Goal: Task Accomplishment & Management: Complete application form

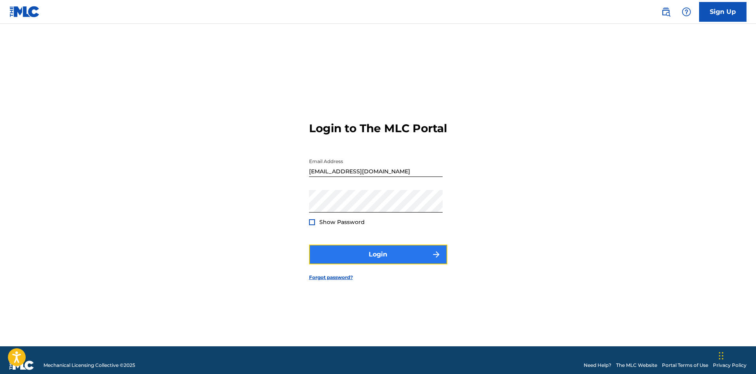
click at [394, 259] on button "Login" at bounding box center [378, 254] width 138 height 20
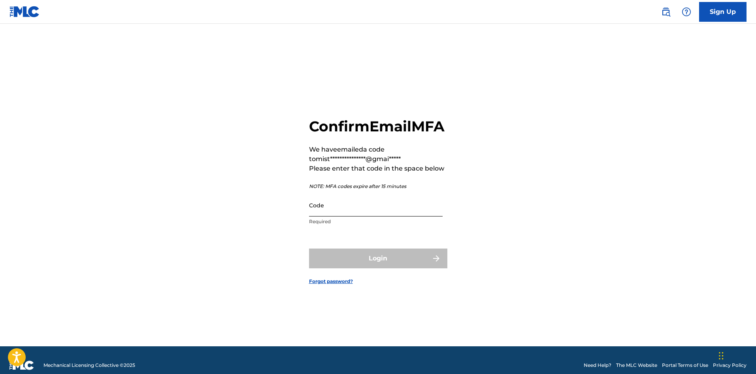
click at [371, 216] on input "Code" at bounding box center [376, 205] width 134 height 23
paste input "862150"
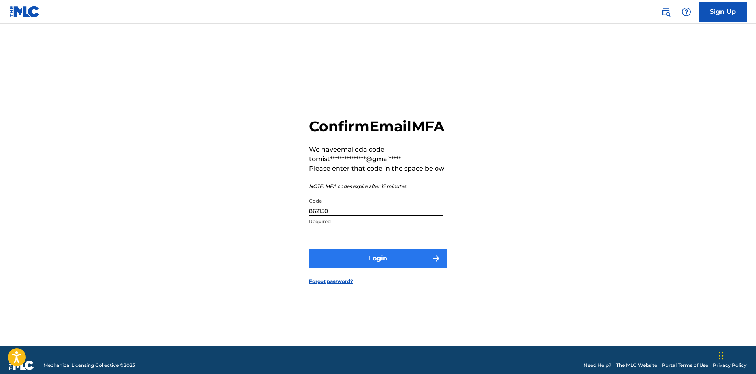
type input "862150"
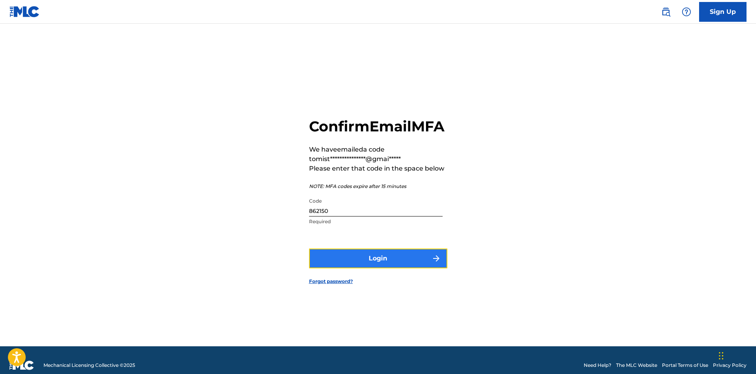
click at [376, 265] on button "Login" at bounding box center [378, 258] width 138 height 20
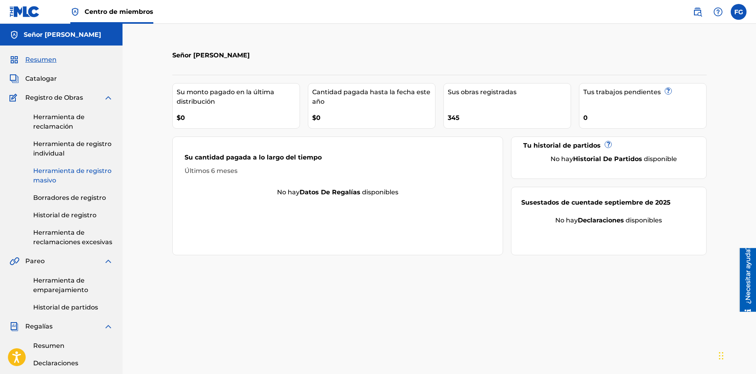
click at [64, 173] on font "Herramienta de registro masivo" at bounding box center [72, 175] width 78 height 17
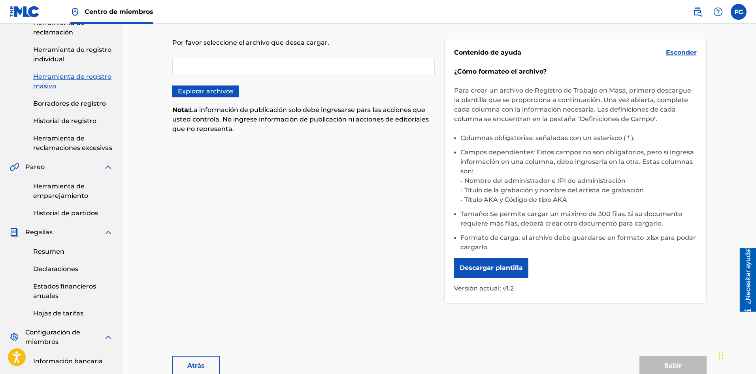
scroll to position [119, 0]
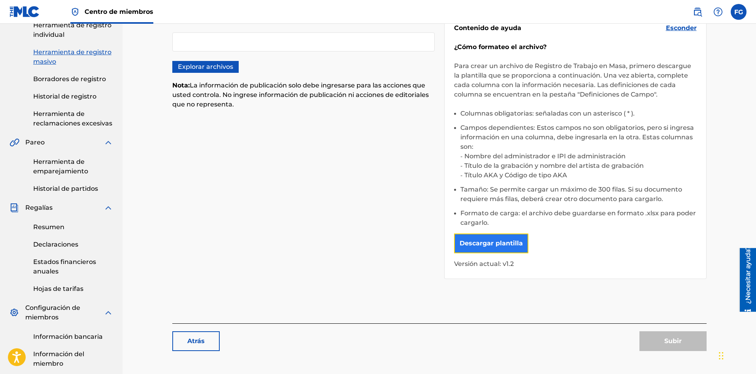
click at [488, 244] on font "Descargar plantilla" at bounding box center [491, 243] width 63 height 8
click at [233, 68] on label "Explorar archivos" at bounding box center [205, 67] width 66 height 12
click at [0, 0] on input "Explorar archivos" at bounding box center [0, 0] width 0 height 0
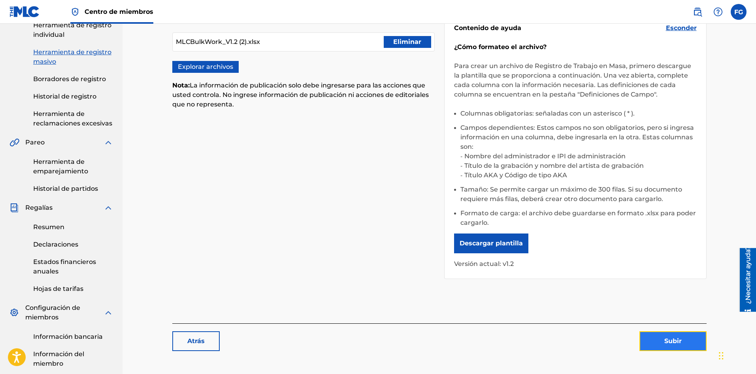
click at [660, 340] on button "Subir" at bounding box center [673, 341] width 67 height 20
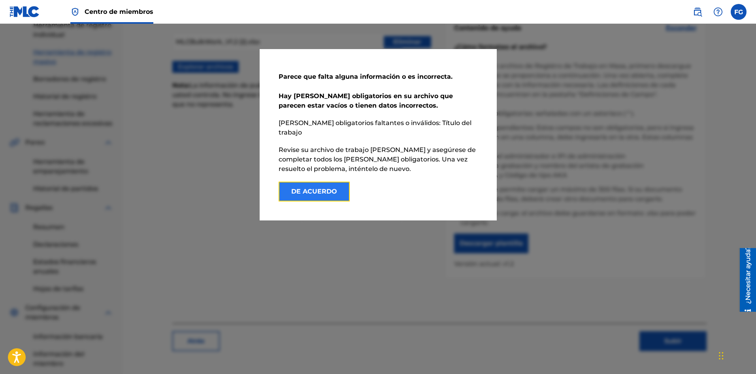
click at [311, 187] on font "DE ACUERDO" at bounding box center [314, 191] width 46 height 9
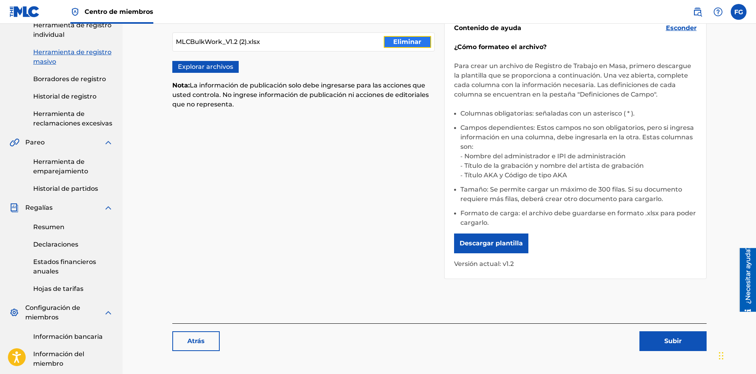
click at [395, 40] on font "Eliminar" at bounding box center [407, 42] width 28 height 8
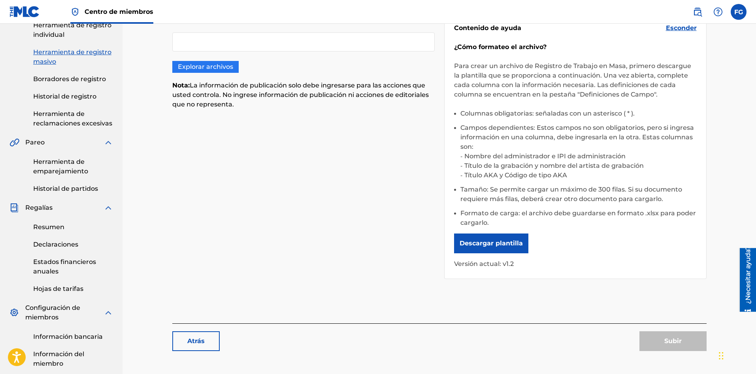
click at [225, 63] on font "Explorar archivos" at bounding box center [205, 67] width 55 height 8
click at [0, 0] on input "Explorar archivos" at bounding box center [0, 0] width 0 height 0
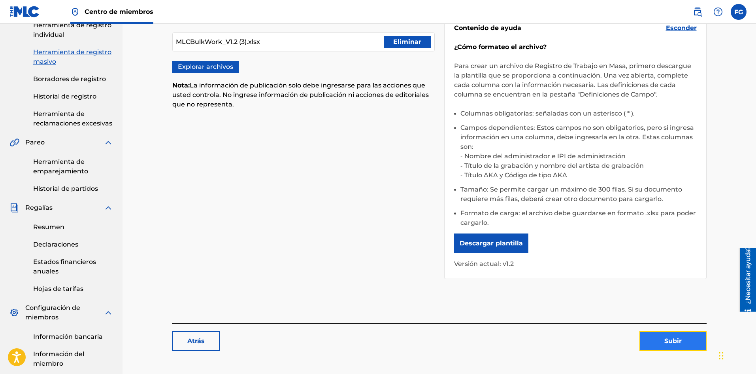
click at [654, 340] on button "Subir" at bounding box center [673, 341] width 67 height 20
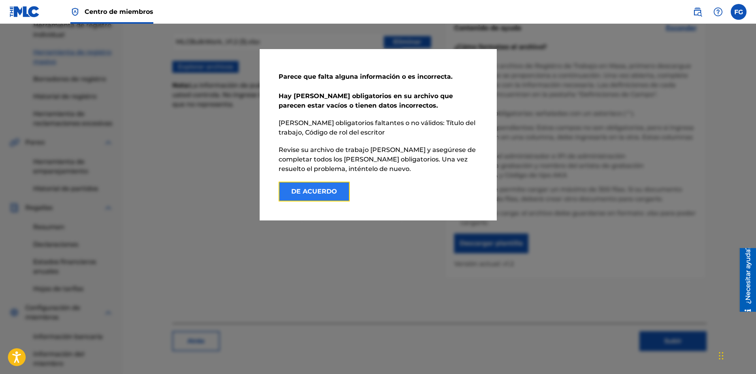
click at [318, 193] on font "DE ACUERDO" at bounding box center [314, 191] width 46 height 8
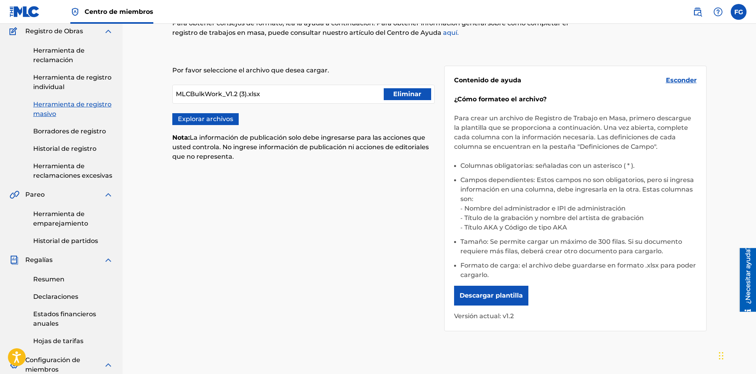
scroll to position [0, 0]
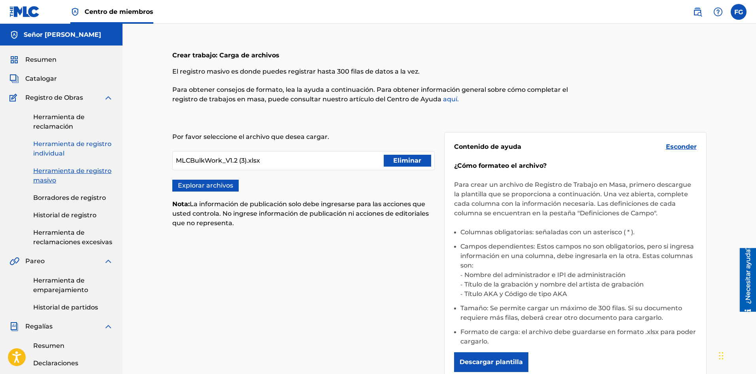
click at [62, 146] on font "Herramienta de registro individual" at bounding box center [72, 148] width 78 height 17
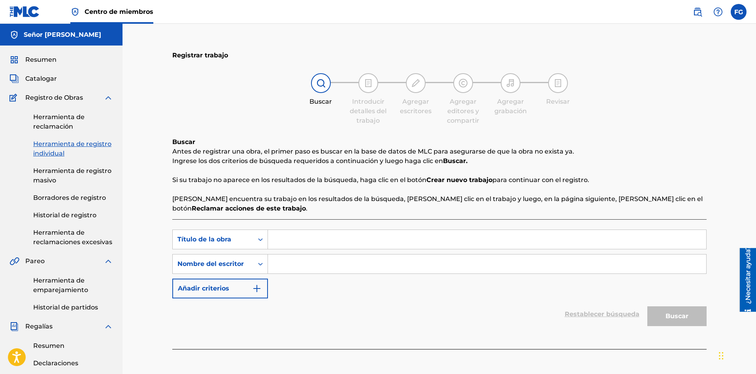
click at [301, 240] on input "Formulario de búsqueda" at bounding box center [487, 239] width 439 height 19
paste input "Cordero De [DEMOGRAPHIC_DATA]"
type input "Cordero De [DEMOGRAPHIC_DATA]"
click at [322, 265] on input "Formulario de búsqueda" at bounding box center [487, 263] width 439 height 19
paste input "[PERSON_NAME] [PERSON_NAME]"
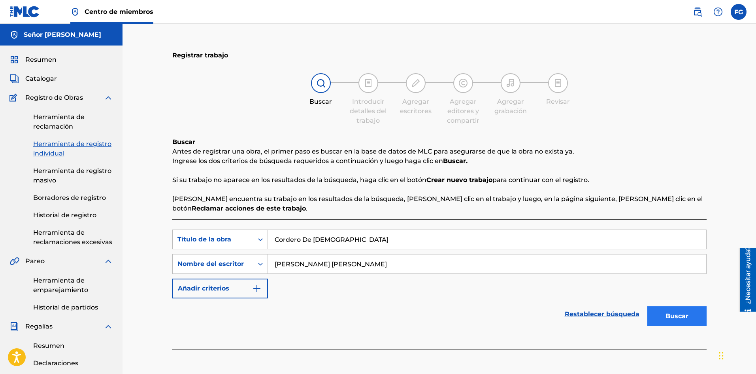
type input "[PERSON_NAME] [PERSON_NAME]"
click at [667, 311] on font "Buscar" at bounding box center [677, 315] width 23 height 9
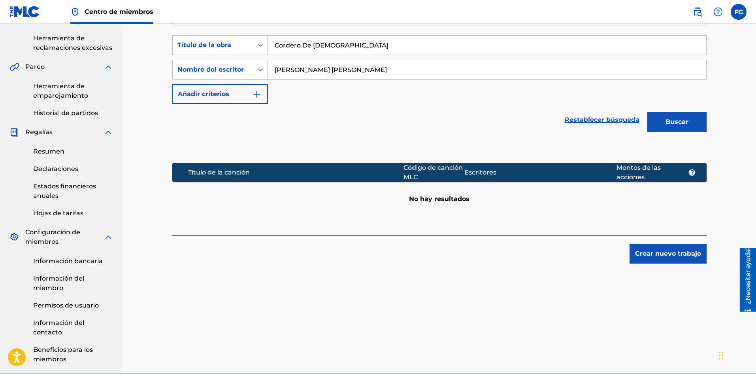
scroll to position [198, 0]
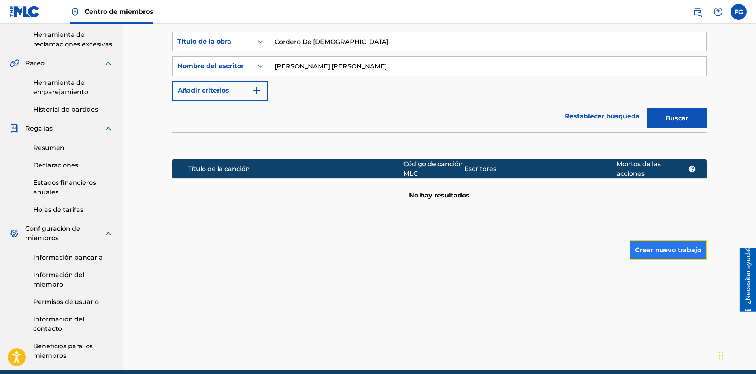
click at [654, 252] on font "Crear nuevo trabajo" at bounding box center [668, 250] width 66 height 8
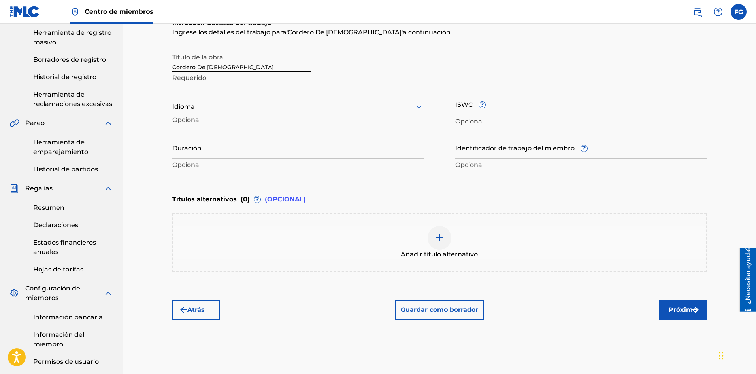
scroll to position [119, 0]
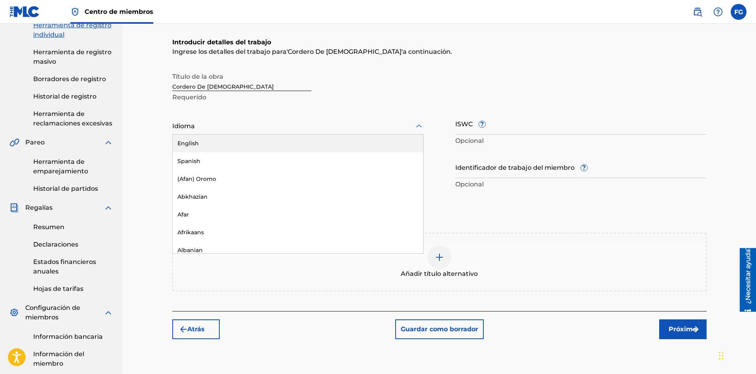
click at [227, 131] on div "Idioma" at bounding box center [297, 126] width 251 height 17
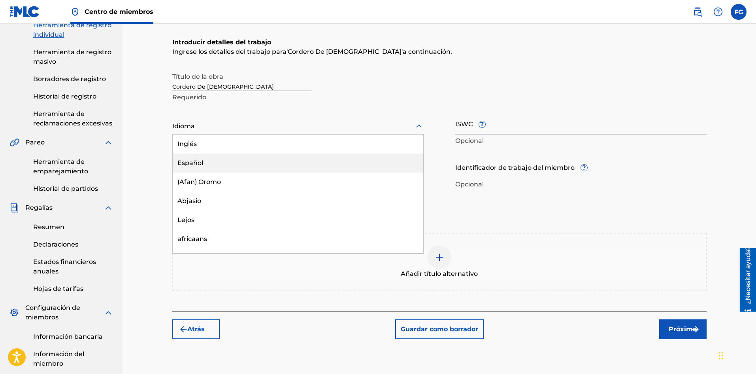
click at [214, 157] on div "Español" at bounding box center [298, 162] width 251 height 19
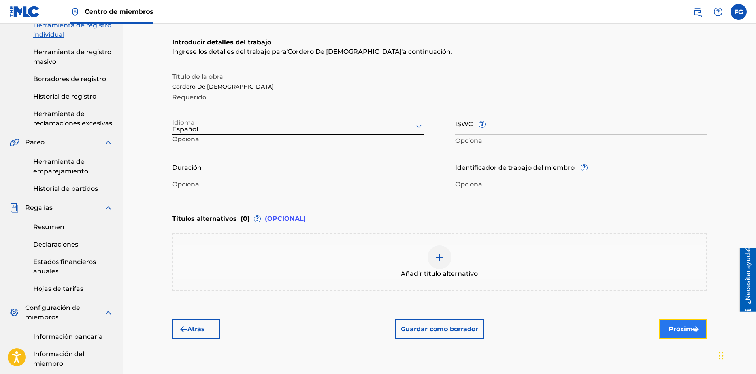
click at [676, 327] on font "Próximo" at bounding box center [683, 329] width 28 height 8
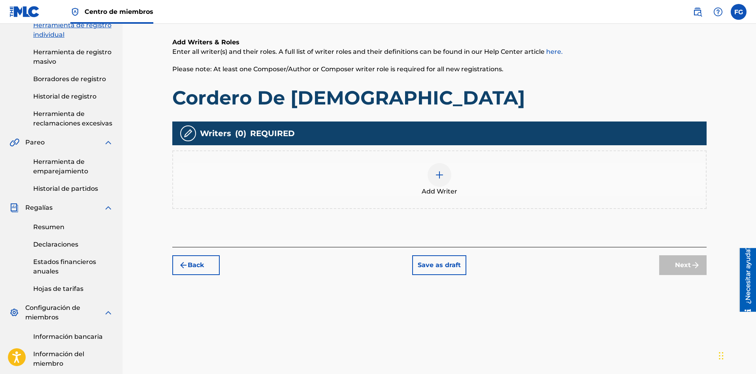
scroll to position [36, 0]
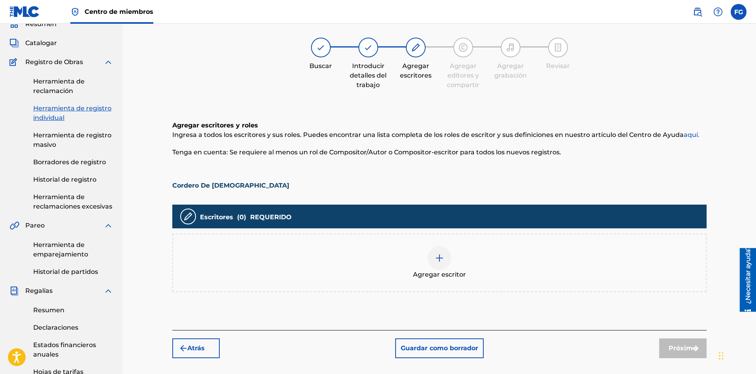
click at [438, 259] on img at bounding box center [439, 257] width 9 height 9
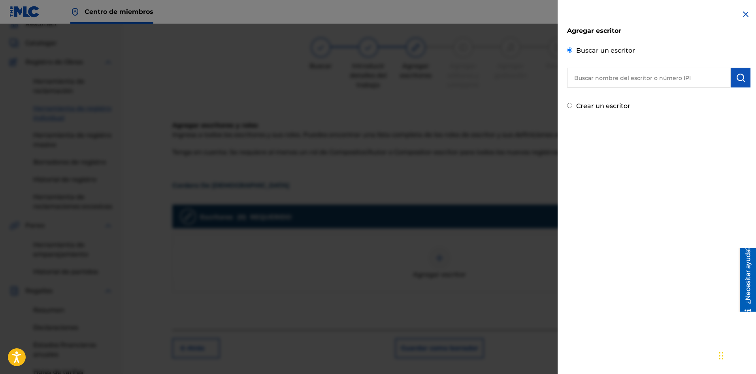
click at [614, 82] on input "text" at bounding box center [649, 78] width 164 height 20
type input "[PERSON_NAME] [PERSON_NAME]"
click at [736, 79] on img "submit" at bounding box center [740, 77] width 9 height 9
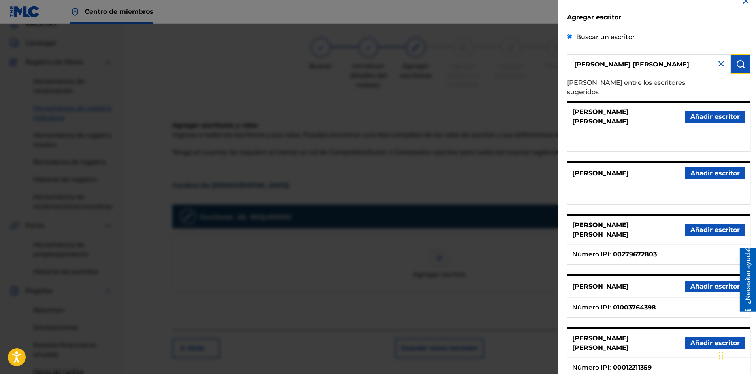
scroll to position [0, 0]
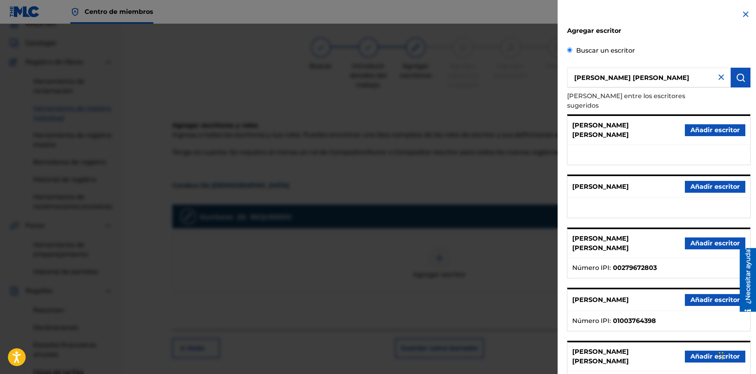
click at [717, 76] on img at bounding box center [721, 76] width 9 height 9
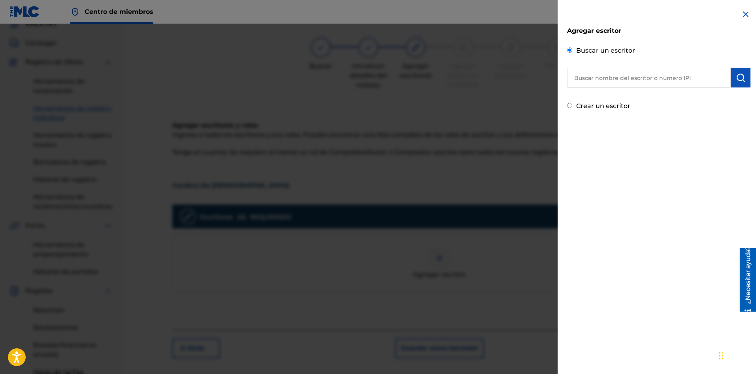
click at [682, 80] on input "text" at bounding box center [649, 78] width 164 height 20
type input "Mister [PERSON_NAME]"
click at [736, 76] on img "submit" at bounding box center [740, 77] width 9 height 9
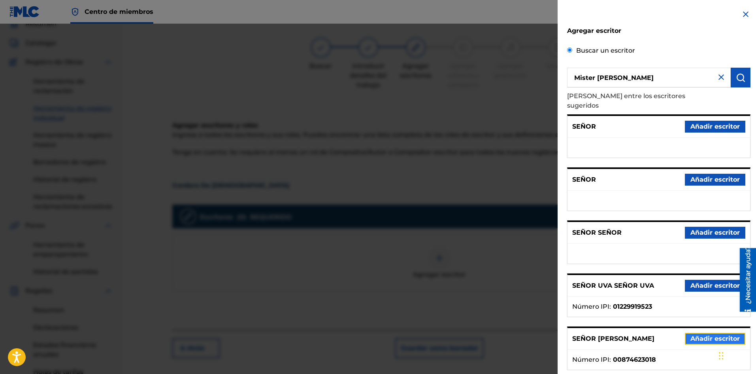
click at [694, 335] on font "Añadir escritor" at bounding box center [715, 339] width 49 height 8
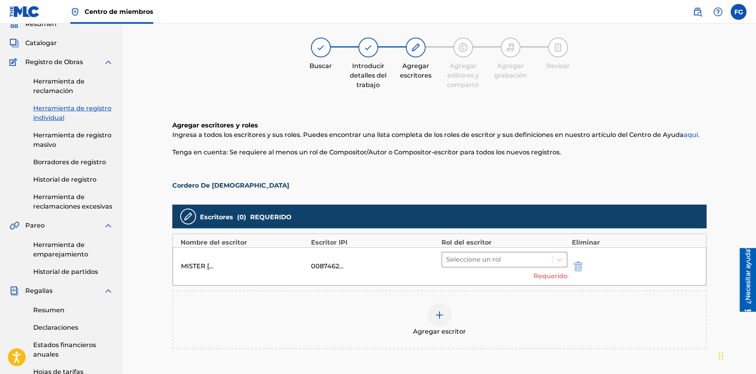
click at [490, 261] on div at bounding box center [497, 259] width 102 height 11
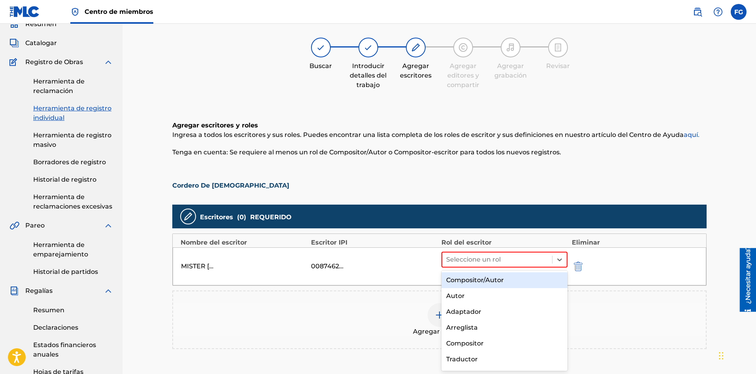
click at [489, 280] on font "Compositor/Autor" at bounding box center [475, 280] width 58 height 8
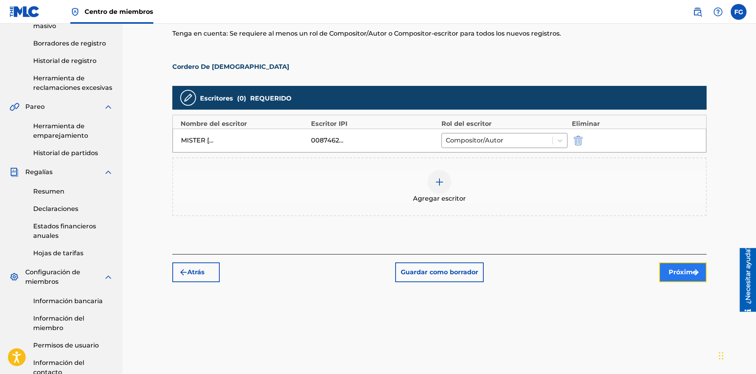
click at [677, 272] on font "Próximo" at bounding box center [683, 272] width 28 height 8
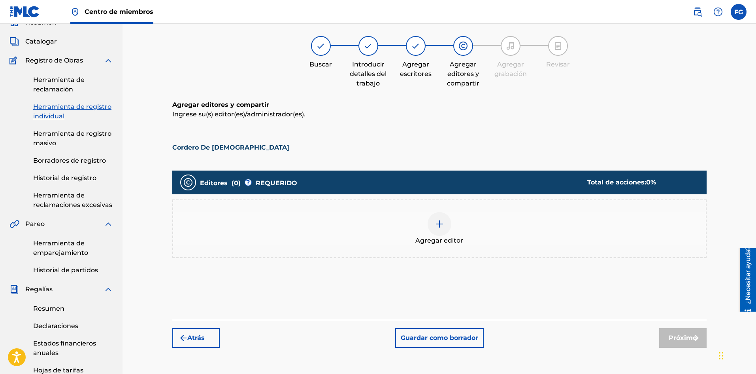
scroll to position [36, 0]
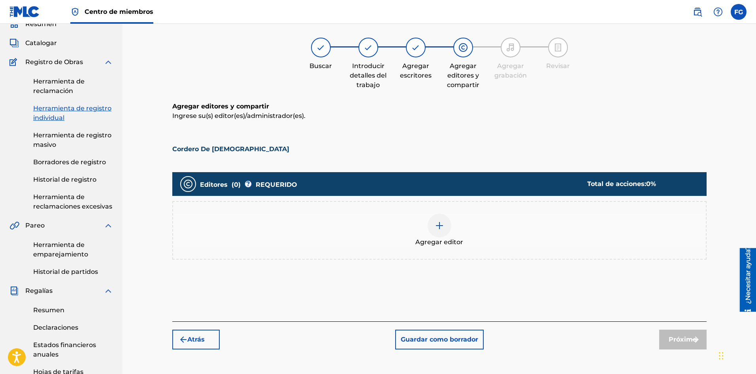
click at [438, 227] on img at bounding box center [439, 225] width 9 height 9
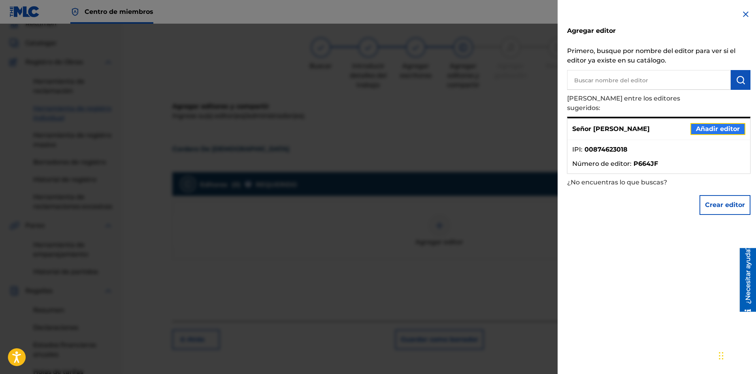
click at [700, 125] on font "Añadir editor" at bounding box center [718, 129] width 44 height 8
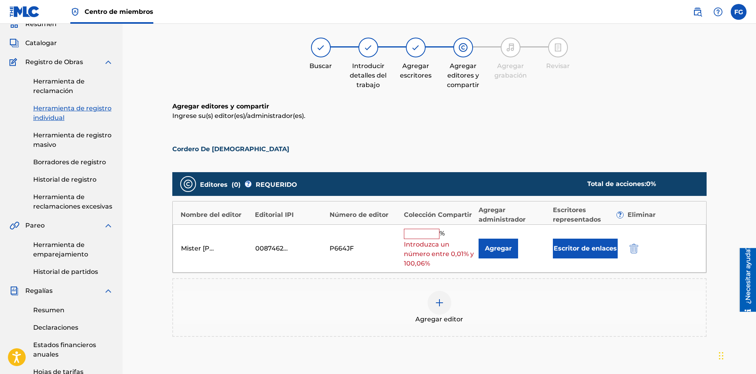
click at [433, 236] on input "text" at bounding box center [422, 234] width 36 height 10
type input "100"
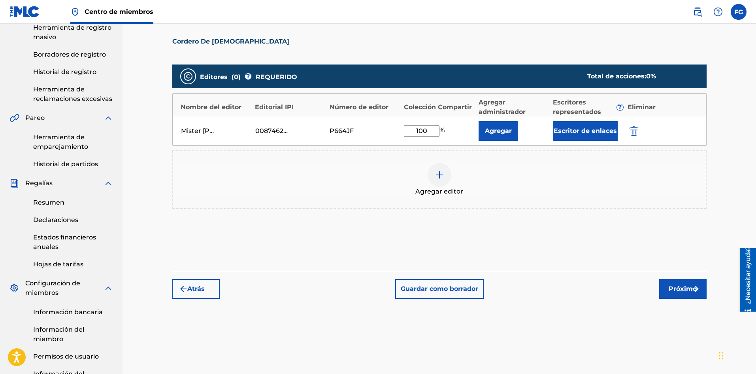
scroll to position [154, 0]
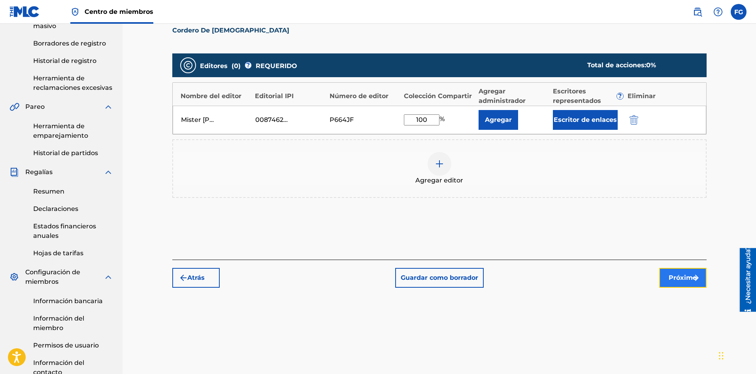
click at [676, 274] on font "Próximo" at bounding box center [683, 278] width 28 height 8
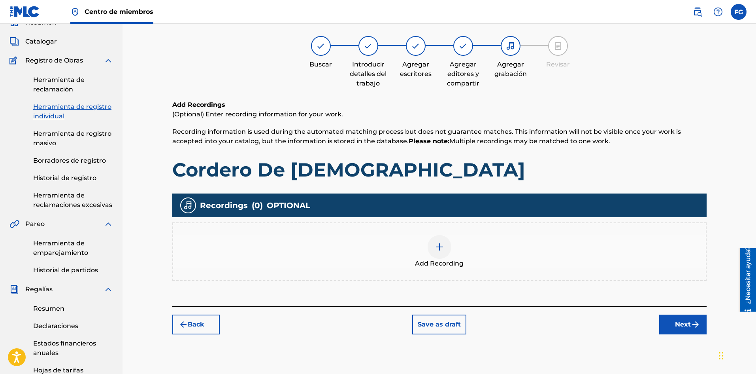
scroll to position [36, 0]
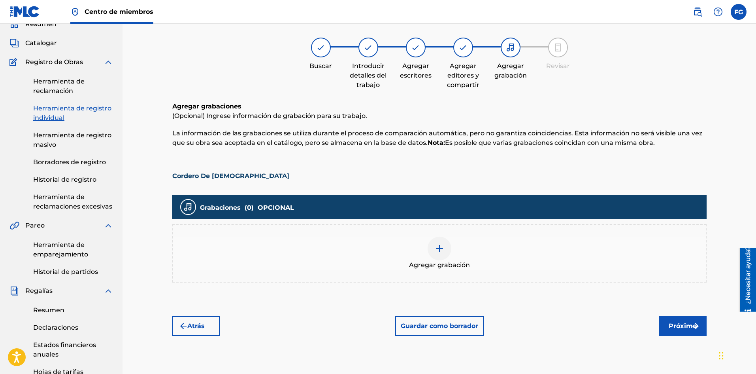
click at [440, 247] on img at bounding box center [439, 248] width 9 height 9
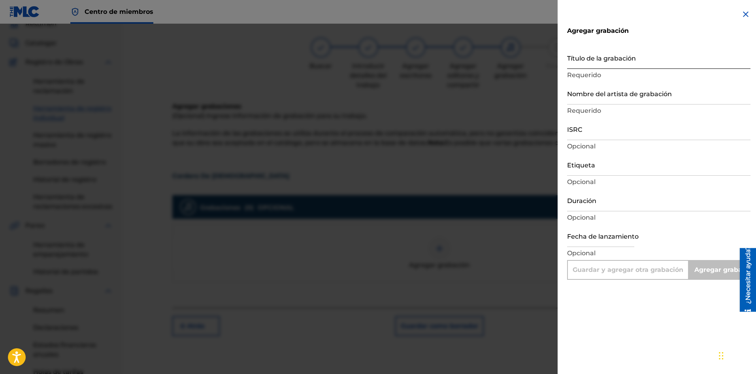
click at [634, 60] on input "Título de la grabación" at bounding box center [658, 57] width 183 height 23
click at [625, 59] on input "Título de la grabación" at bounding box center [658, 57] width 183 height 23
paste input "Cordero De [DEMOGRAPHIC_DATA]"
type input "Cordero De [DEMOGRAPHIC_DATA]"
type input "Add Recording"
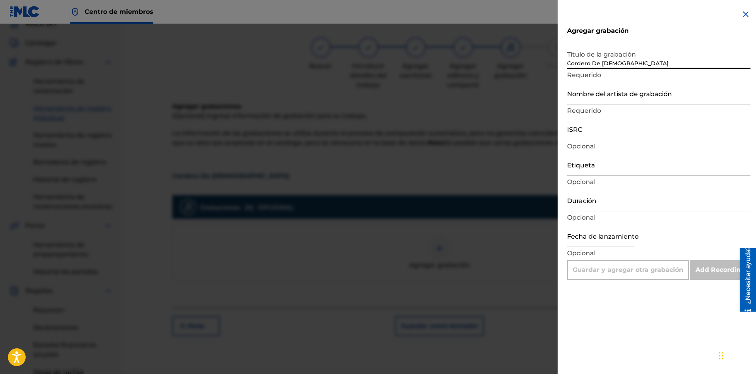
type input "Cordero De [DEMOGRAPHIC_DATA]"
click at [618, 97] on input "Nombre del artista de grabación" at bounding box center [658, 93] width 183 height 23
paste input "Alabanza Worship"
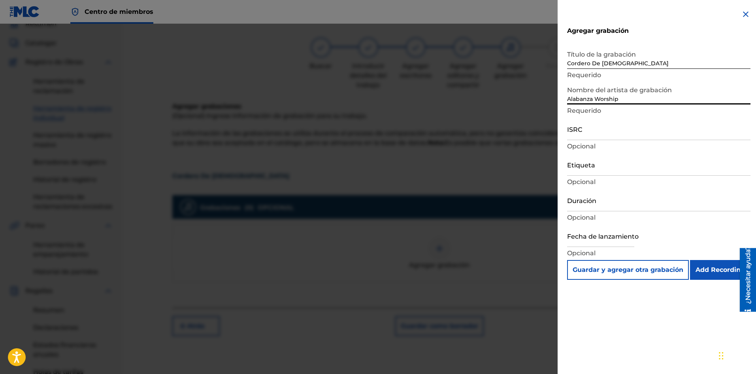
type input "Alabanza Worship"
click at [628, 131] on input "ISRC" at bounding box center [658, 128] width 183 height 23
paste input "SE6SA2579744"
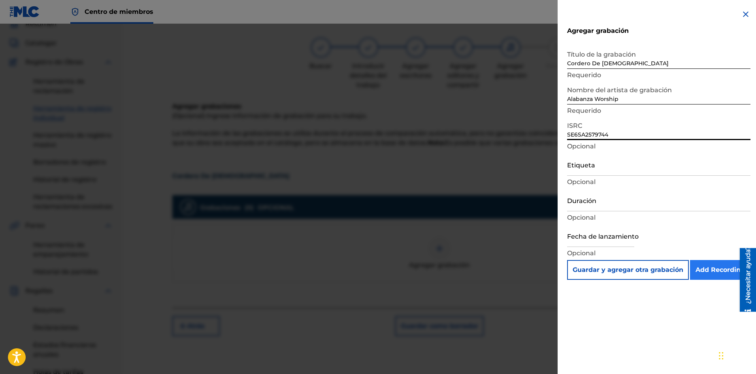
type input "SE6SA2579744"
click at [706, 271] on input "Add Recording" at bounding box center [720, 270] width 60 height 20
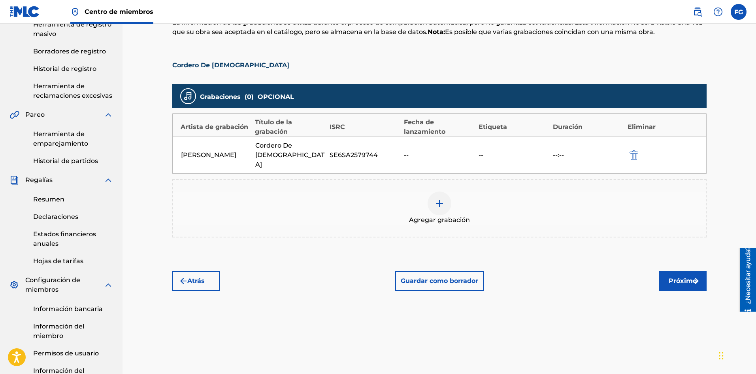
scroll to position [154, 0]
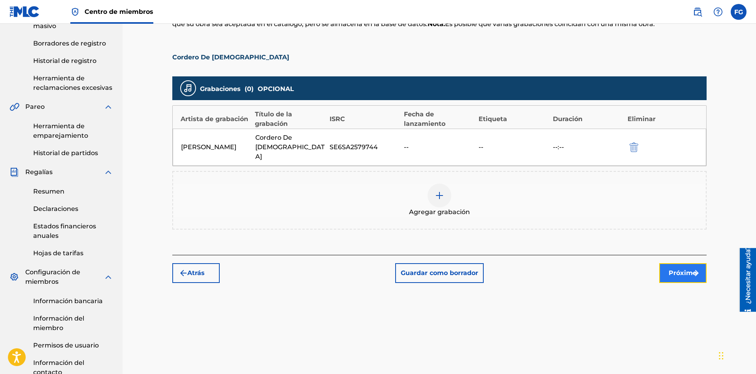
click at [671, 269] on font "Próximo" at bounding box center [683, 273] width 28 height 8
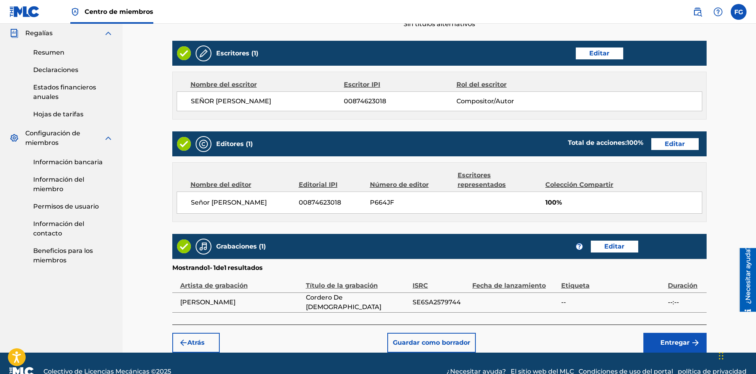
scroll to position [310, 0]
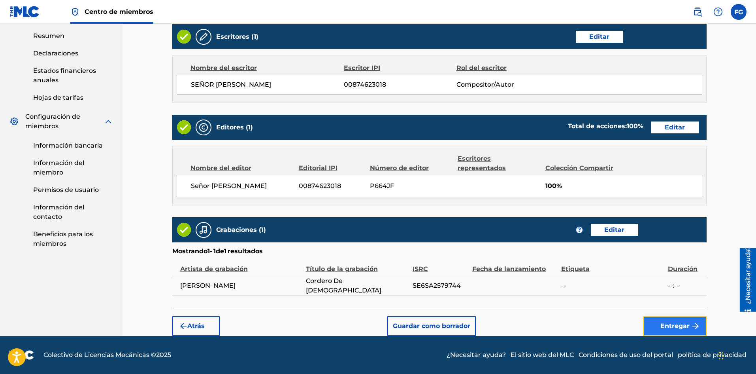
click at [673, 321] on font "Entregar" at bounding box center [675, 325] width 29 height 9
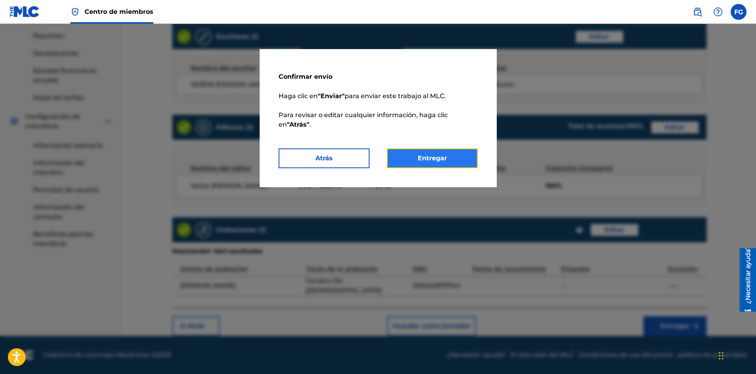
click at [455, 163] on button "Entregar" at bounding box center [432, 158] width 91 height 20
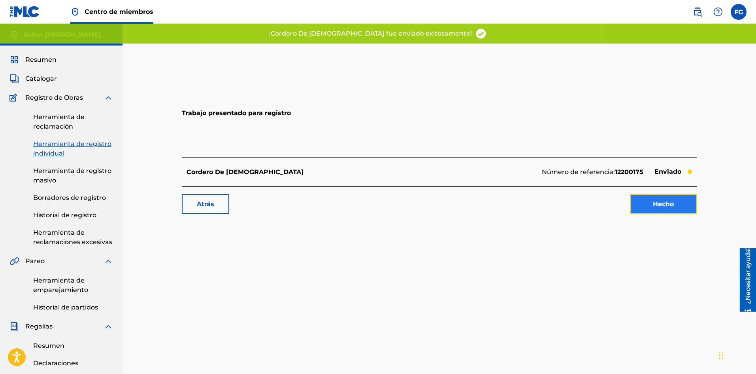
click at [650, 208] on link "Hecho" at bounding box center [663, 204] width 67 height 20
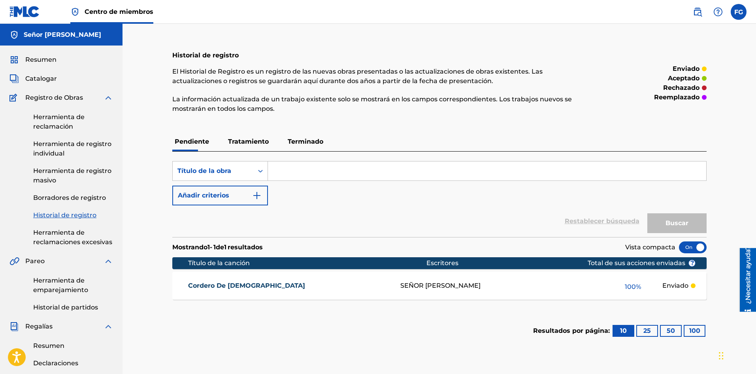
click at [305, 172] on input "Formulario de búsqueda" at bounding box center [487, 170] width 439 height 19
paste input "Cristo Venció"
type input "Cristo Venció"
click at [684, 223] on font "Buscar" at bounding box center [677, 223] width 23 height 8
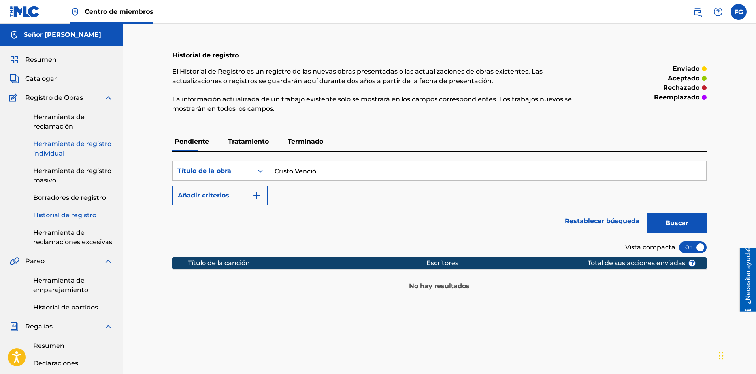
click at [66, 144] on font "Herramienta de registro individual" at bounding box center [72, 148] width 78 height 17
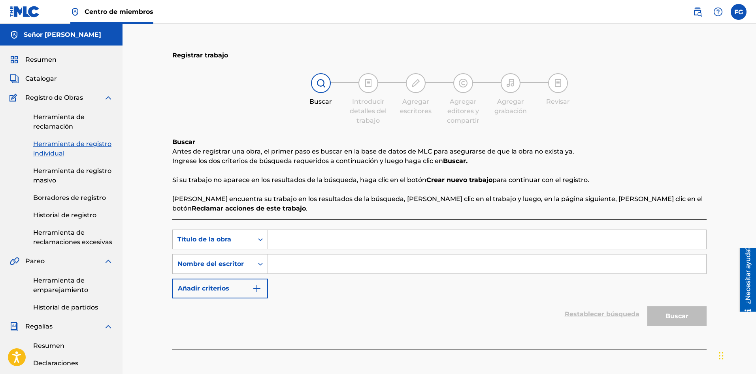
click at [384, 237] on input "Formulario de búsqueda" at bounding box center [487, 239] width 439 height 19
paste input "Cristo Venció"
type input "Cristo Venció"
click at [343, 261] on input "Formulario de búsqueda" at bounding box center [487, 263] width 439 height 19
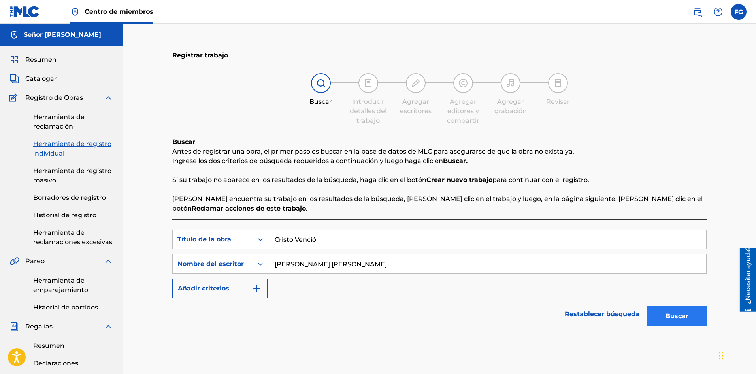
type input "[PERSON_NAME] [PERSON_NAME]"
click at [676, 318] on font "Buscar" at bounding box center [677, 316] width 23 height 8
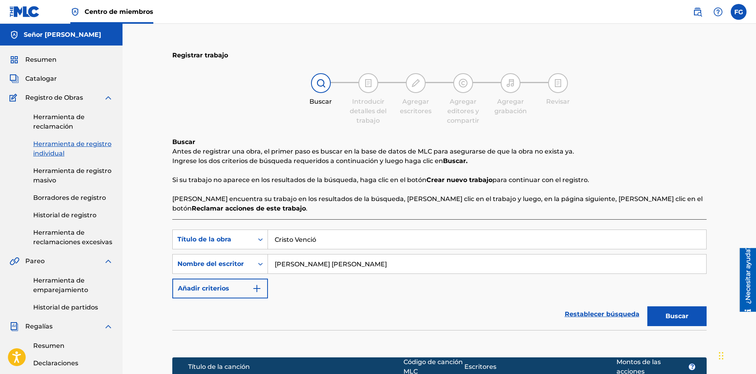
scroll to position [158, 0]
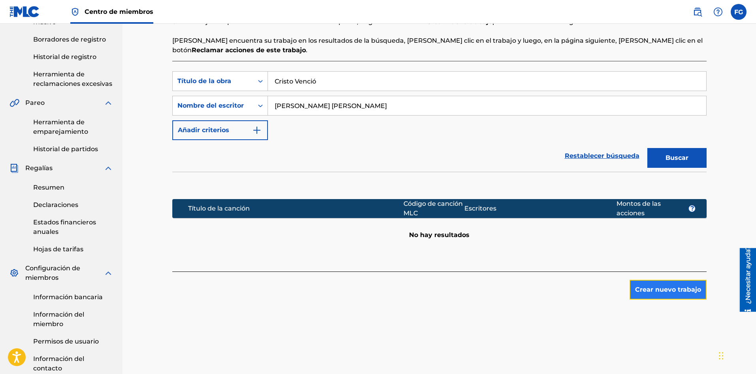
click at [658, 291] on font "Crear nuevo trabajo" at bounding box center [668, 289] width 66 height 8
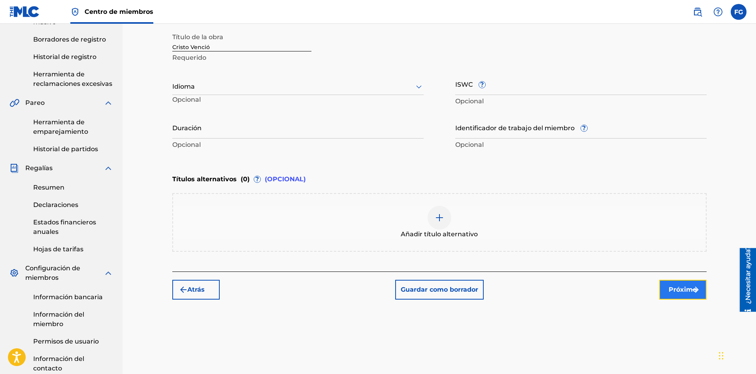
click at [671, 284] on button "Próximo" at bounding box center [683, 290] width 47 height 20
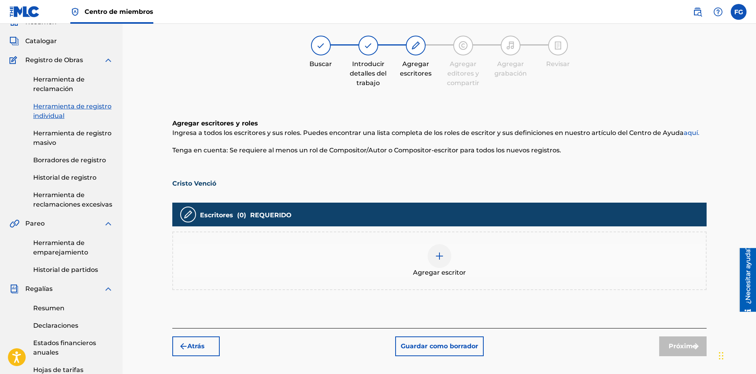
scroll to position [36, 0]
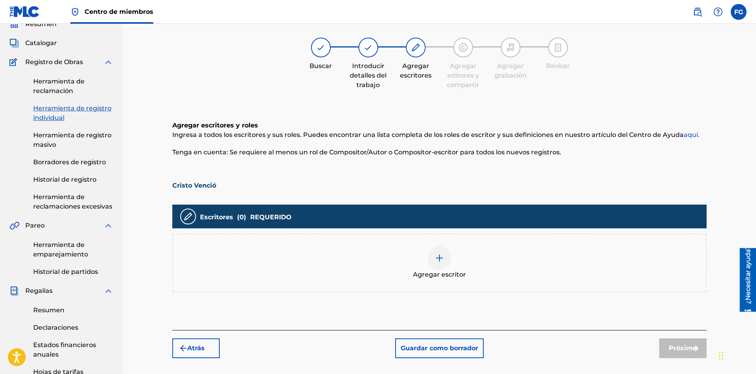
click at [443, 267] on div at bounding box center [440, 258] width 24 height 24
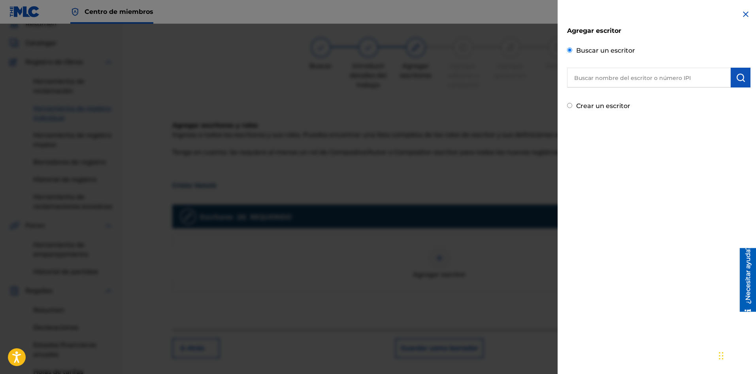
click at [607, 78] on input "text" at bounding box center [649, 78] width 164 height 20
type input "Mister [PERSON_NAME]"
click at [741, 79] on img "submit" at bounding box center [740, 77] width 9 height 9
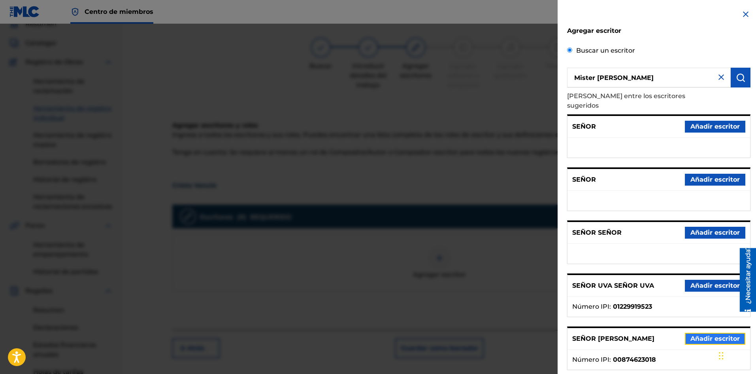
click at [693, 335] on font "Añadir escritor" at bounding box center [715, 339] width 49 height 8
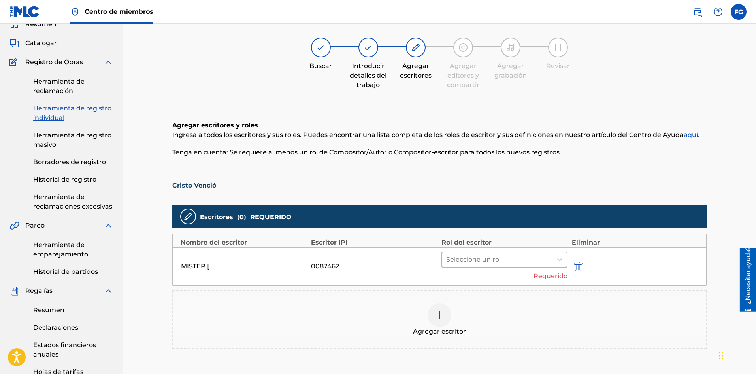
click at [499, 258] on div at bounding box center [497, 259] width 102 height 11
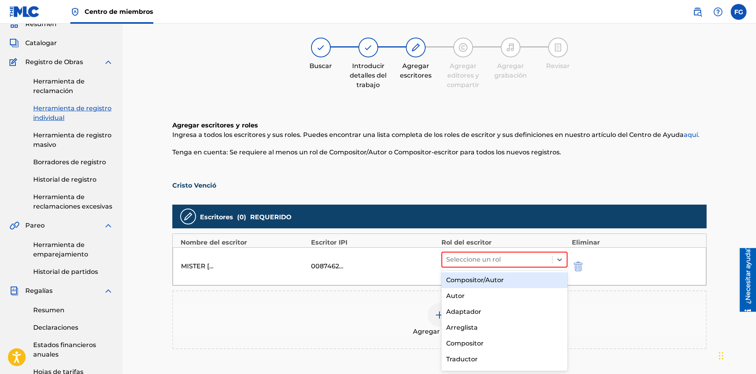
click at [492, 280] on font "Compositor/Autor" at bounding box center [475, 280] width 58 height 8
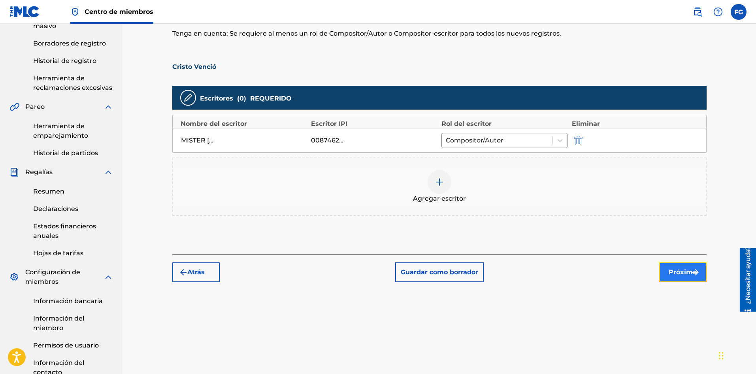
click at [672, 274] on font "Próximo" at bounding box center [683, 272] width 28 height 8
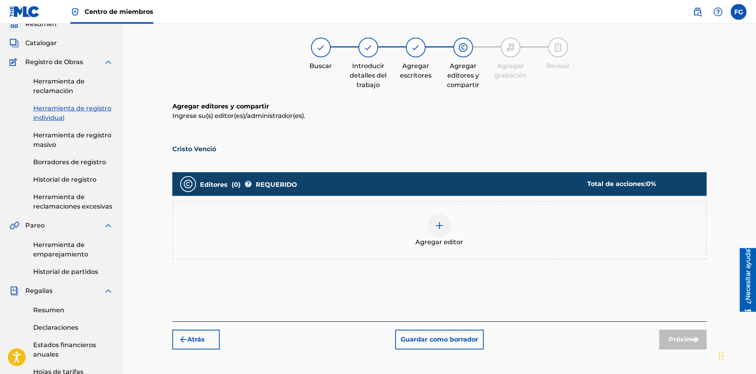
click at [444, 229] on img at bounding box center [439, 225] width 9 height 9
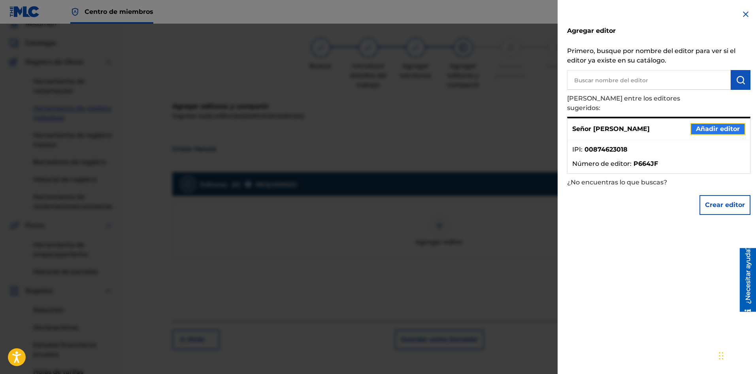
click at [701, 125] on font "Añadir editor" at bounding box center [718, 129] width 44 height 8
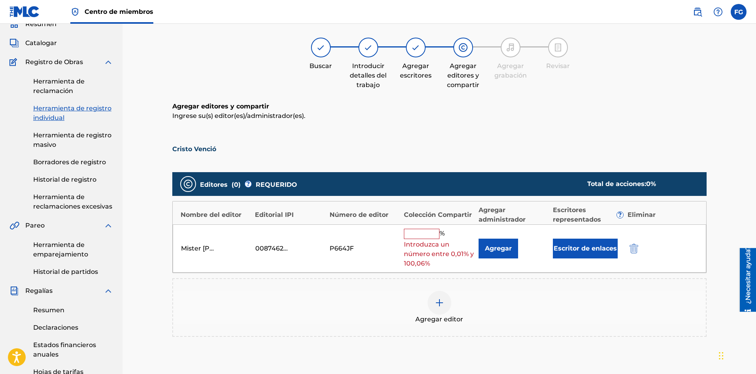
click at [423, 236] on input "text" at bounding box center [422, 234] width 36 height 10
type input "100"
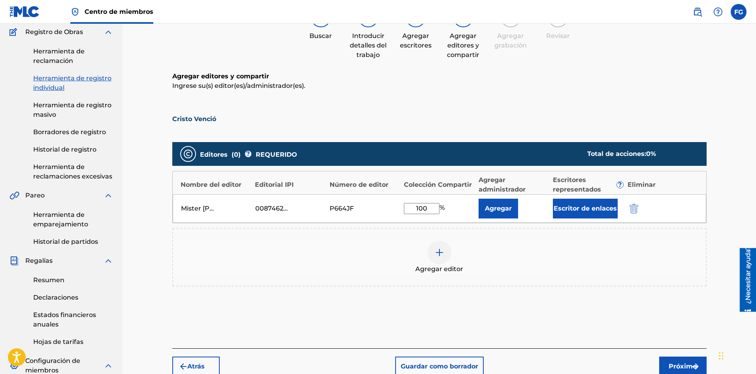
scroll to position [154, 0]
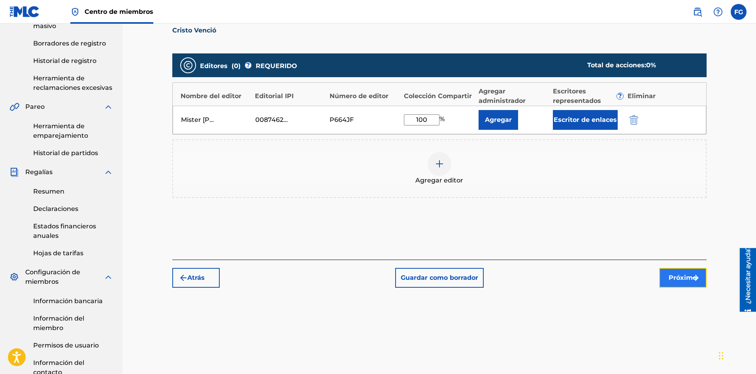
click at [686, 278] on font "Próximo" at bounding box center [683, 278] width 28 height 8
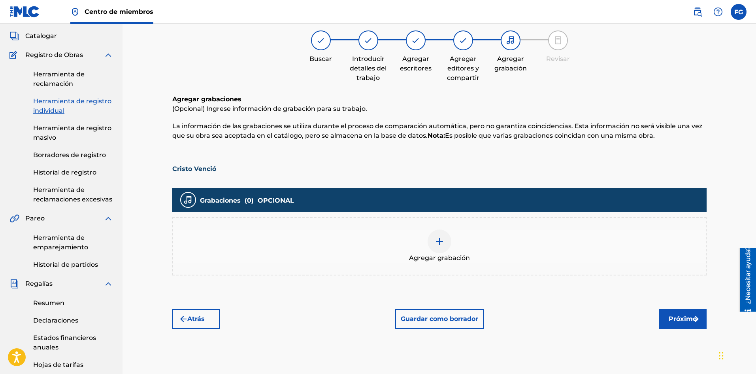
scroll to position [36, 0]
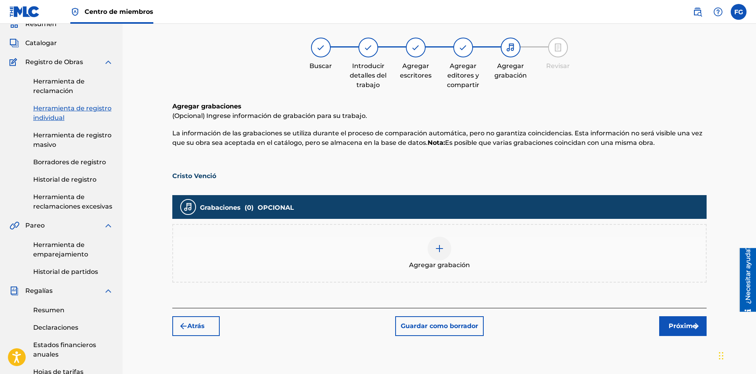
click at [445, 251] on div at bounding box center [440, 248] width 24 height 24
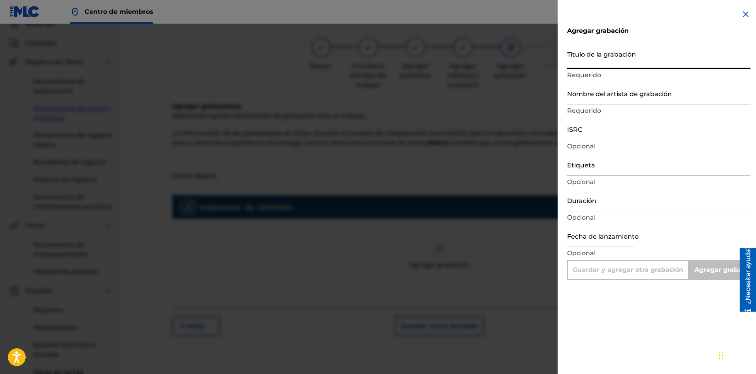
click at [624, 62] on input "Título de la grabación" at bounding box center [658, 57] width 183 height 23
paste input "Cristo Venció"
type input "Cristo Venció"
type input "Add Recording"
type input "Cristo Venció"
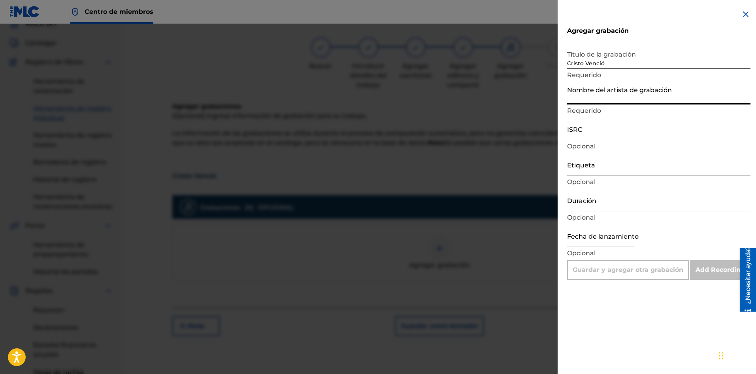
click at [615, 98] on input "Nombre del artista de grabación" at bounding box center [658, 93] width 183 height 23
paste input "Alabanza Worship"
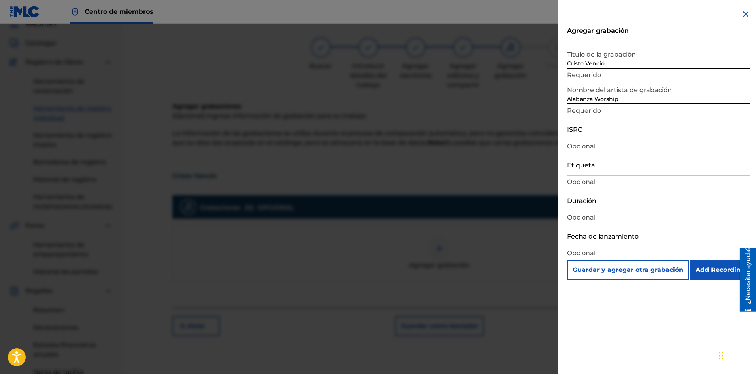
type input "Alabanza Worship"
click at [654, 134] on input "ISRC" at bounding box center [658, 128] width 183 height 23
paste input "SE6SA2579745"
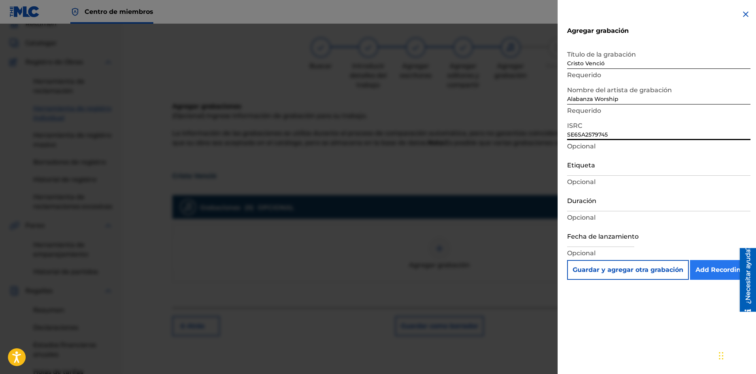
type input "SE6SA2579745"
click at [722, 272] on input "Add Recording" at bounding box center [720, 270] width 60 height 20
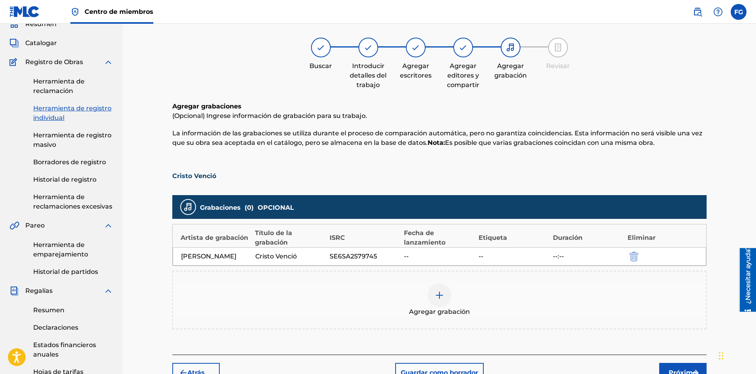
scroll to position [154, 0]
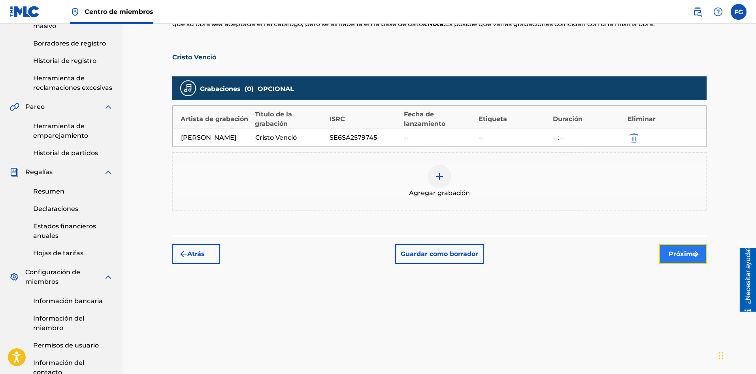
click at [682, 257] on font "Próximo" at bounding box center [683, 254] width 28 height 8
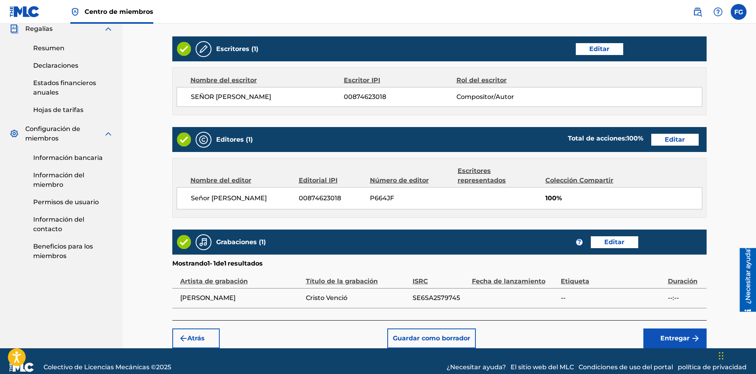
scroll to position [310, 0]
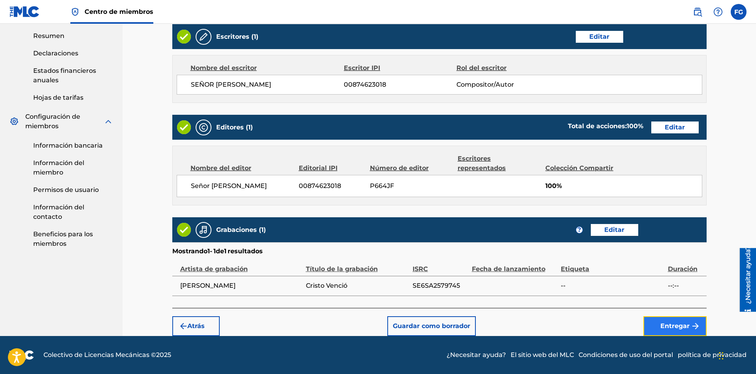
click at [667, 322] on font "Entregar" at bounding box center [675, 326] width 29 height 8
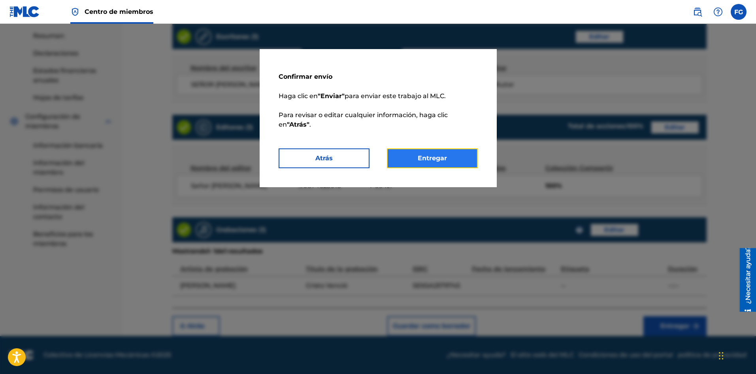
click at [453, 156] on button "Entregar" at bounding box center [432, 158] width 91 height 20
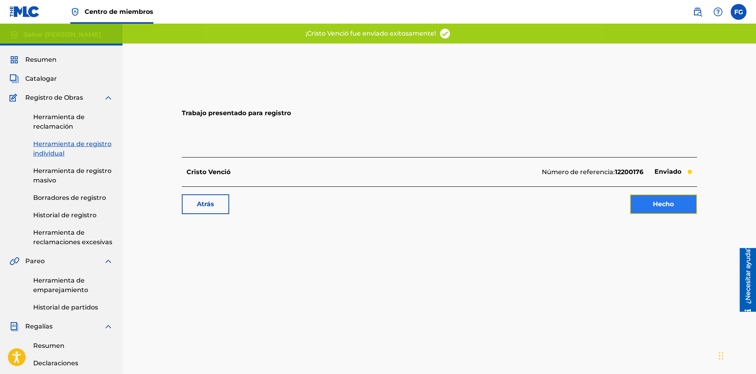
click at [664, 202] on font "Hecho" at bounding box center [663, 204] width 21 height 8
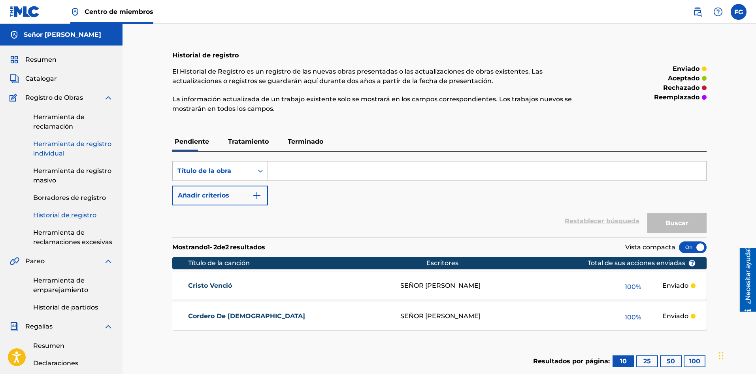
click at [68, 147] on font "Herramienta de registro individual" at bounding box center [72, 148] width 78 height 17
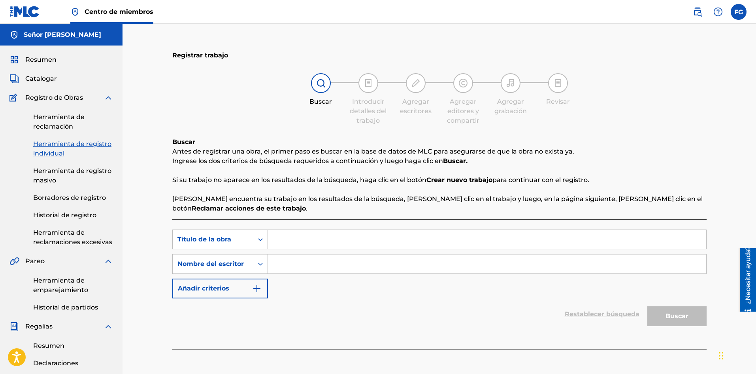
click at [308, 234] on input "Formulario de búsqueda" at bounding box center [487, 239] width 439 height 19
paste input "Digno Es El [PERSON_NAME]"
type input "Digno Es El [PERSON_NAME]"
click at [333, 268] on input "Formulario de búsqueda" at bounding box center [487, 263] width 439 height 19
paste input "[PERSON_NAME] [PERSON_NAME]"
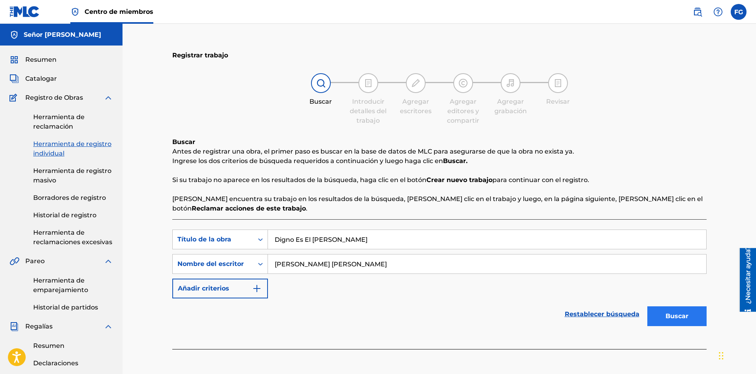
type input "[PERSON_NAME] [PERSON_NAME]"
click at [670, 314] on font "Buscar" at bounding box center [677, 316] width 23 height 8
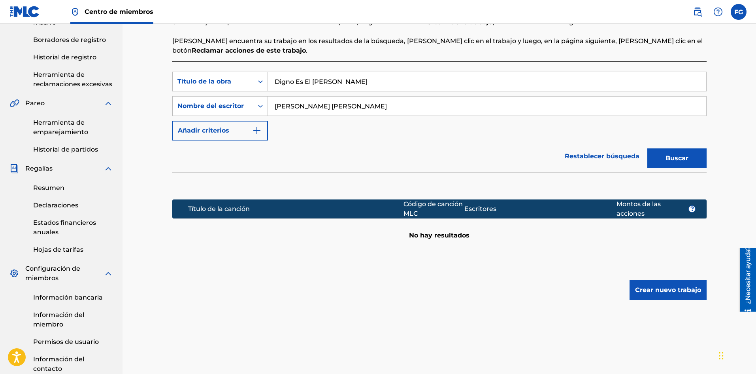
scroll to position [158, 0]
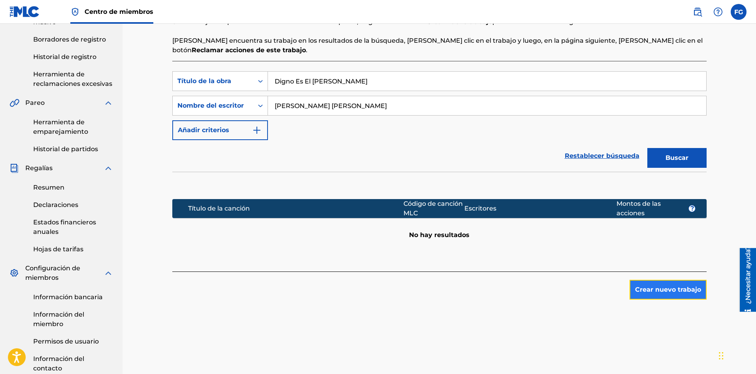
click at [655, 292] on font "Crear nuevo trabajo" at bounding box center [668, 289] width 66 height 8
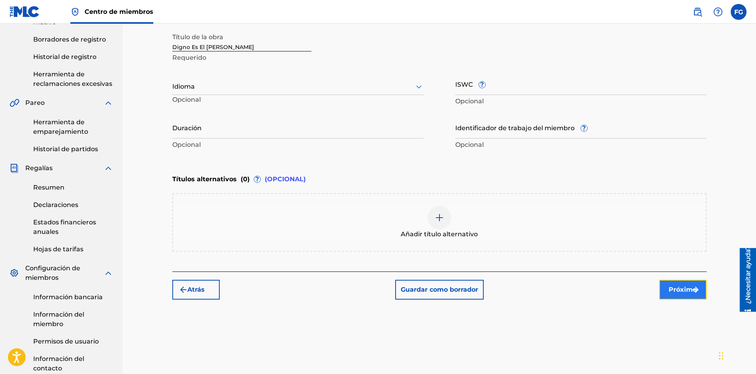
click at [675, 292] on font "Próximo" at bounding box center [683, 289] width 28 height 8
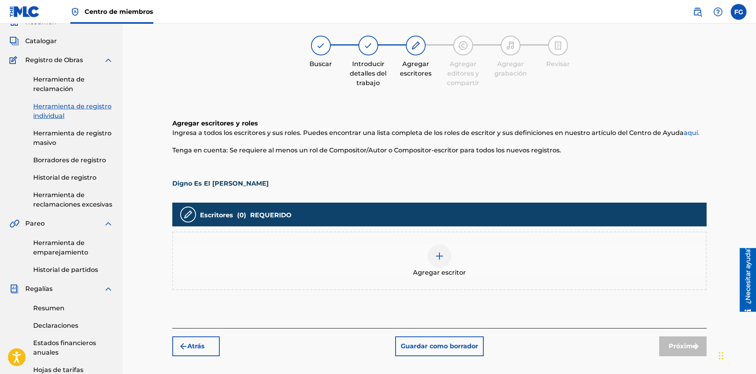
scroll to position [36, 0]
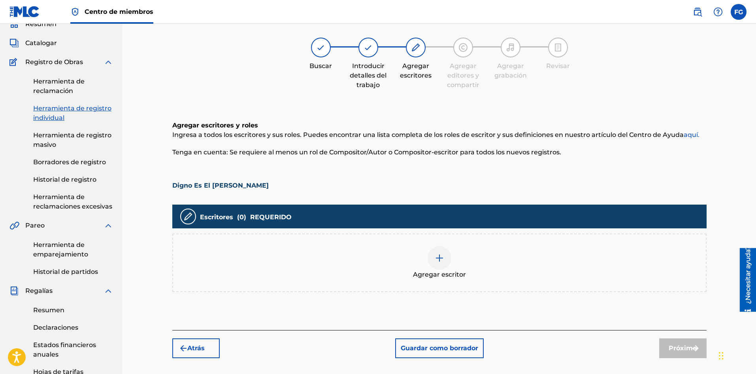
click at [436, 263] on div at bounding box center [440, 258] width 24 height 24
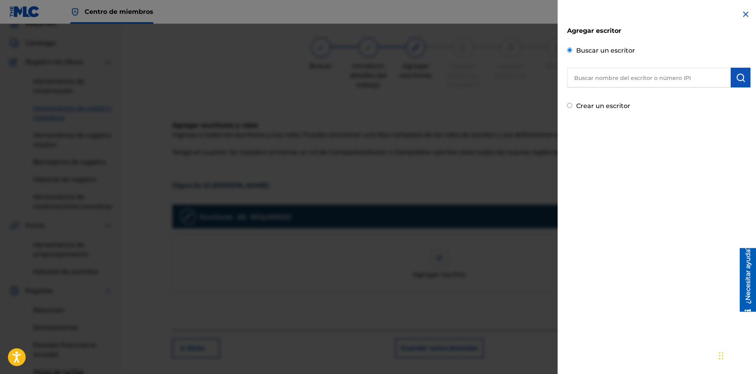
click at [605, 82] on input "text" at bounding box center [649, 78] width 164 height 20
type input "mister [PERSON_NAME]"
click at [739, 79] on img "submit" at bounding box center [740, 77] width 9 height 9
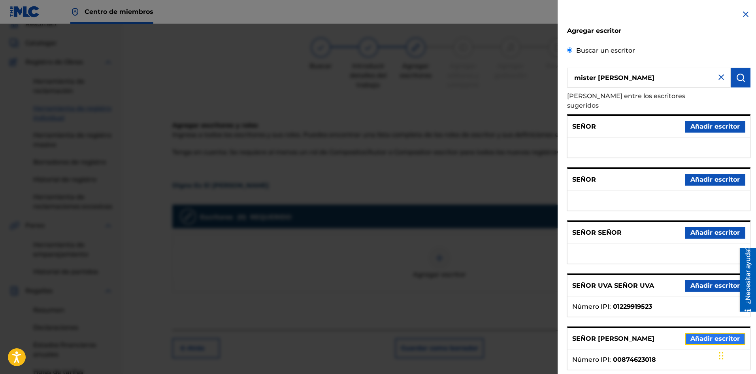
click at [702, 335] on font "Añadir escritor" at bounding box center [715, 339] width 49 height 8
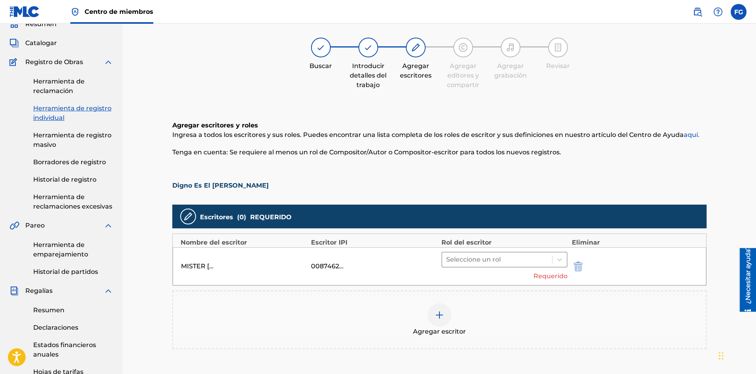
click at [477, 260] on div at bounding box center [497, 259] width 102 height 11
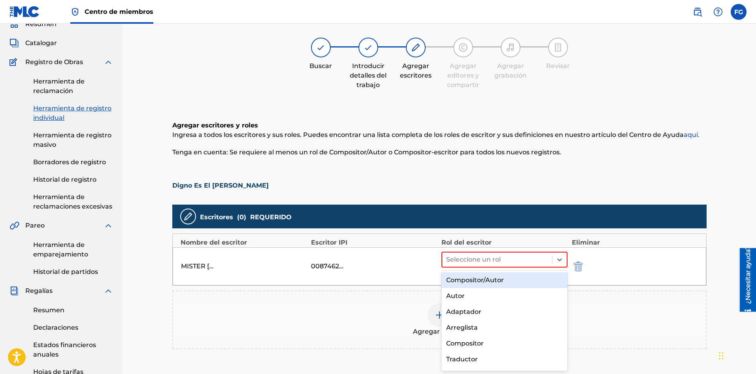
click at [480, 276] on div "Compositor/Autor" at bounding box center [505, 280] width 127 height 16
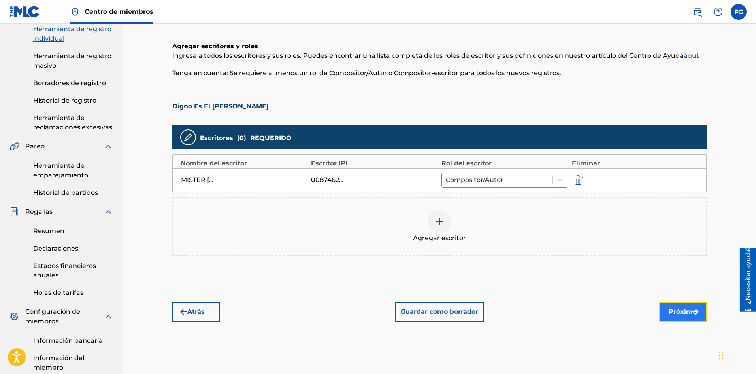
click at [672, 314] on font "Próximo" at bounding box center [683, 312] width 28 height 8
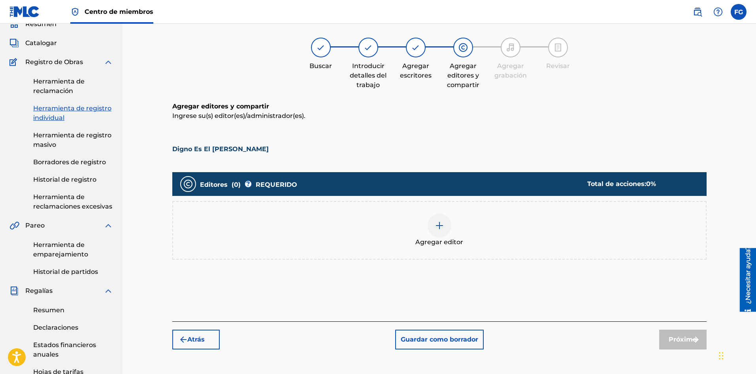
click at [437, 239] on font "Agregar editor" at bounding box center [440, 242] width 48 height 8
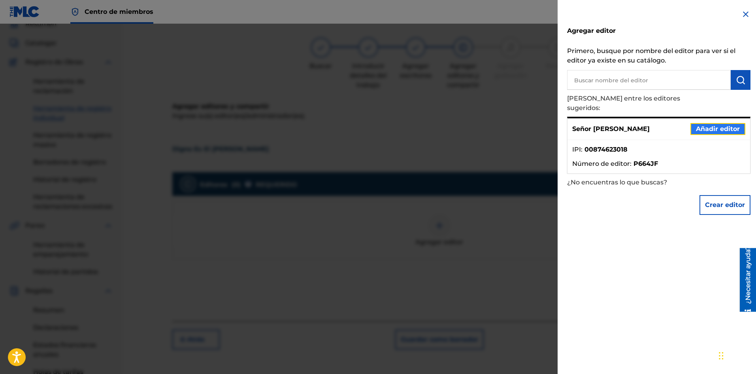
click at [718, 125] on font "Añadir editor" at bounding box center [718, 129] width 44 height 8
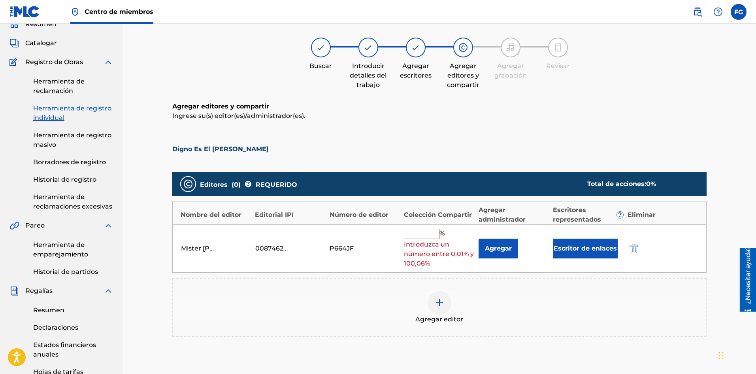
click at [424, 233] on input "text" at bounding box center [422, 234] width 36 height 10
type input "100"
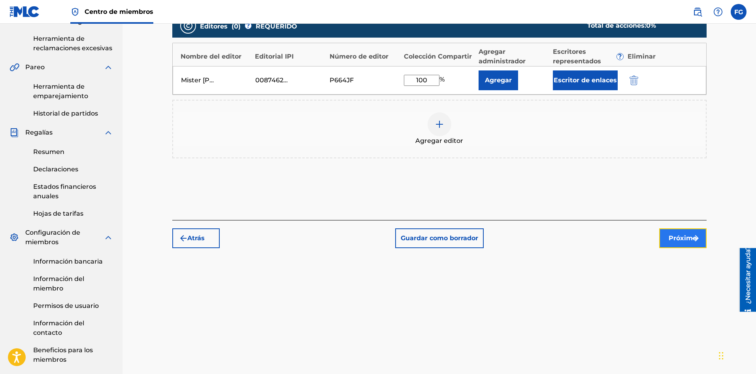
click at [680, 235] on font "Próximo" at bounding box center [683, 238] width 28 height 8
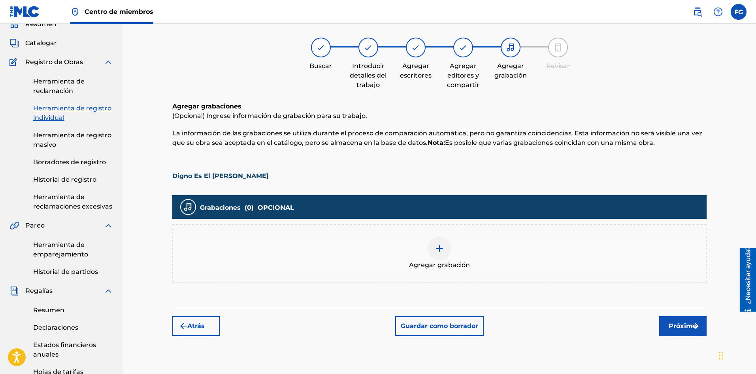
click at [435, 251] on img at bounding box center [439, 248] width 9 height 9
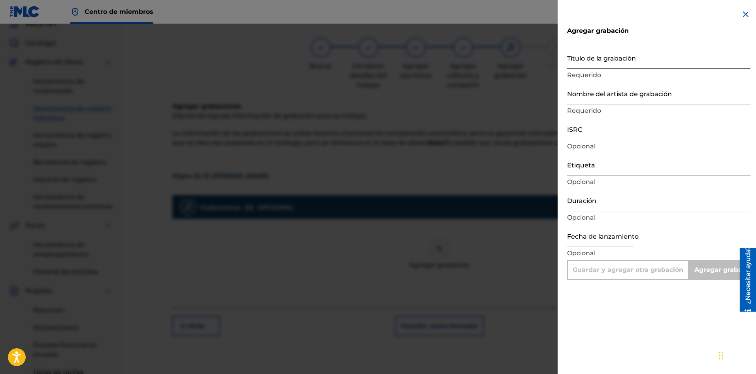
click at [632, 63] on input "Título de la grabación" at bounding box center [658, 57] width 183 height 23
paste input "Digno Es El [PERSON_NAME]"
type input "Digno Es El [PERSON_NAME]"
type input "Add Recording"
type input "Digno Es El [PERSON_NAME]"
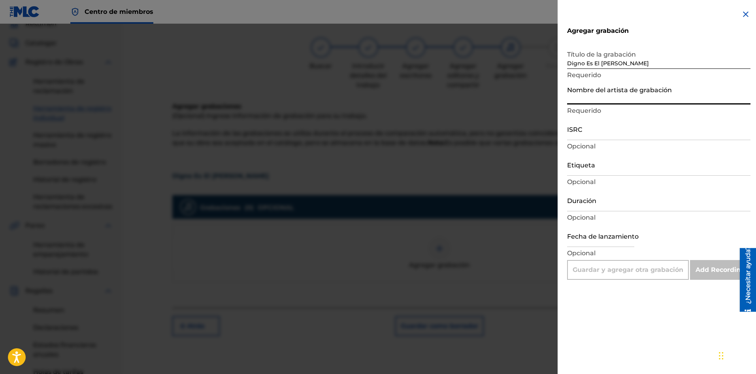
click at [605, 100] on input "Nombre del artista de grabación" at bounding box center [658, 93] width 183 height 23
paste input "Alabanza Worship"
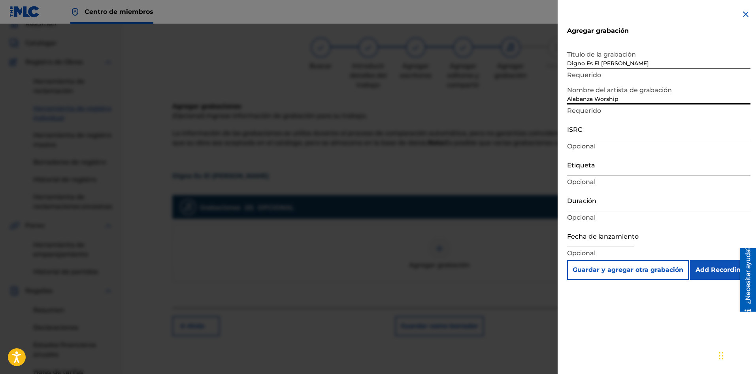
type input "Alabanza Worship"
click at [612, 134] on input "ISRC" at bounding box center [658, 128] width 183 height 23
paste input "" SE6SA2579746""
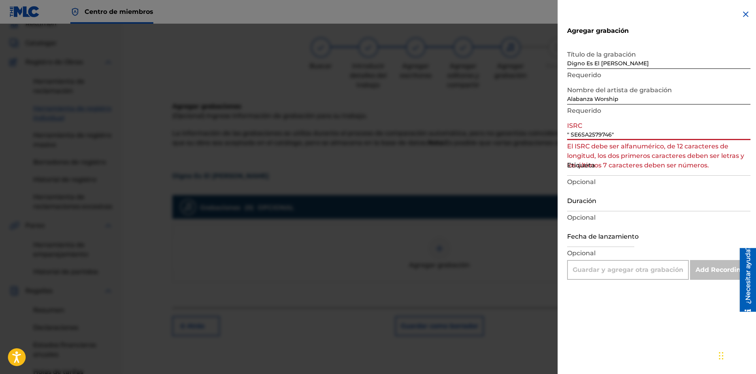
drag, startPoint x: 572, startPoint y: 134, endPoint x: 558, endPoint y: 134, distance: 14.2
click at [558, 134] on div "Agregar grabación Título de la grabación Digno Es El [PERSON_NAME] Requerido No…" at bounding box center [659, 144] width 202 height 289
click at [617, 134] on input "SE6SA2579746"" at bounding box center [658, 128] width 183 height 23
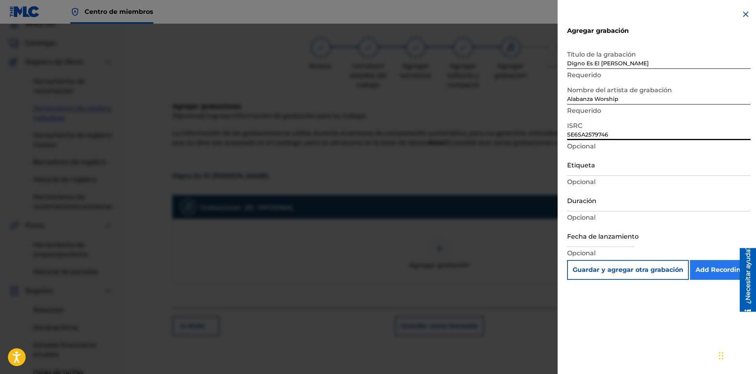
type input "SE6SA2579746"
click at [712, 270] on input "Add Recording" at bounding box center [720, 270] width 60 height 20
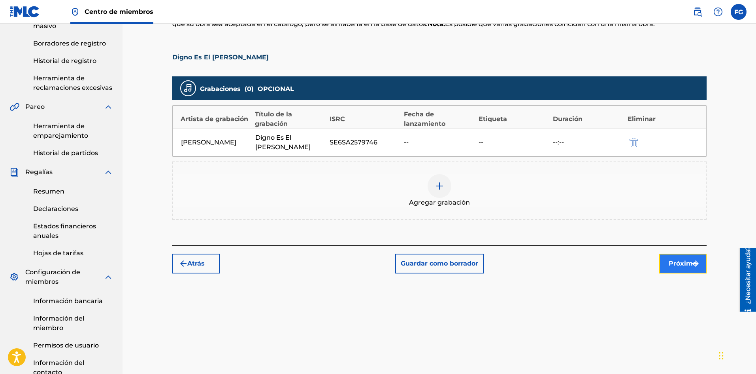
click at [675, 267] on font "Próximo" at bounding box center [683, 263] width 28 height 8
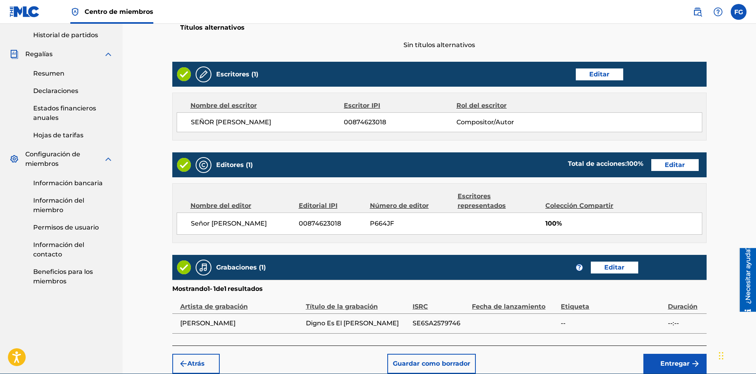
scroll to position [310, 0]
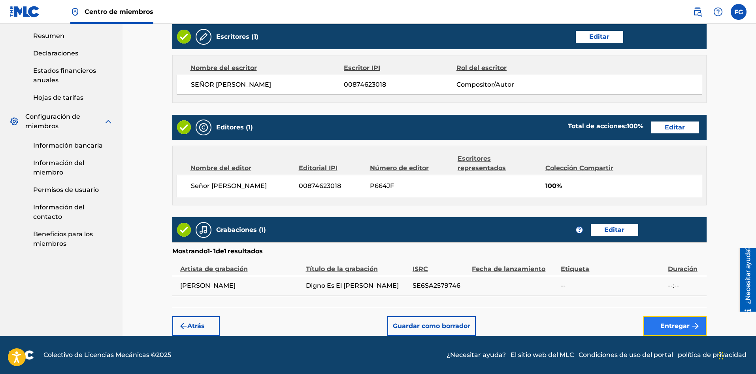
click at [673, 324] on font "Entregar" at bounding box center [675, 326] width 29 height 8
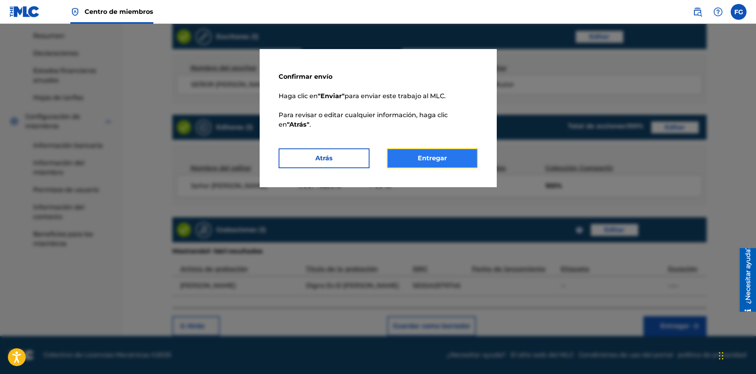
click at [451, 162] on button "Entregar" at bounding box center [432, 158] width 91 height 20
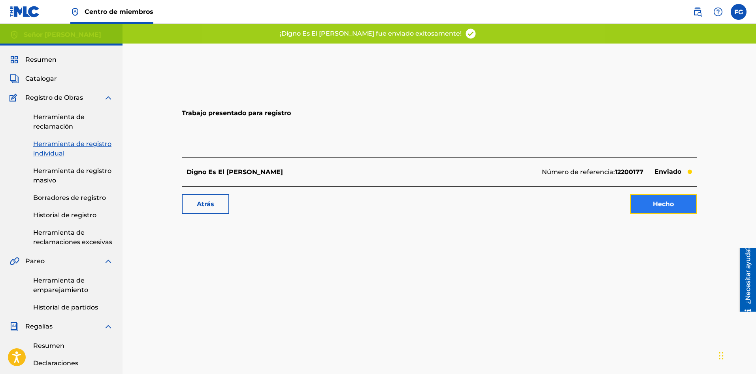
click at [649, 200] on link "Hecho" at bounding box center [663, 204] width 67 height 20
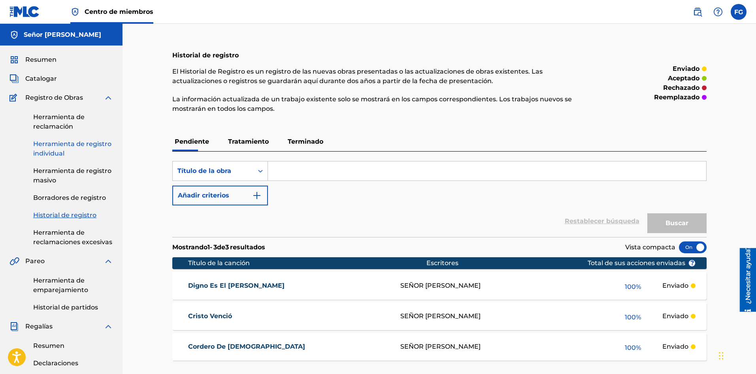
click at [86, 144] on font "Herramienta de registro individual" at bounding box center [72, 148] width 78 height 17
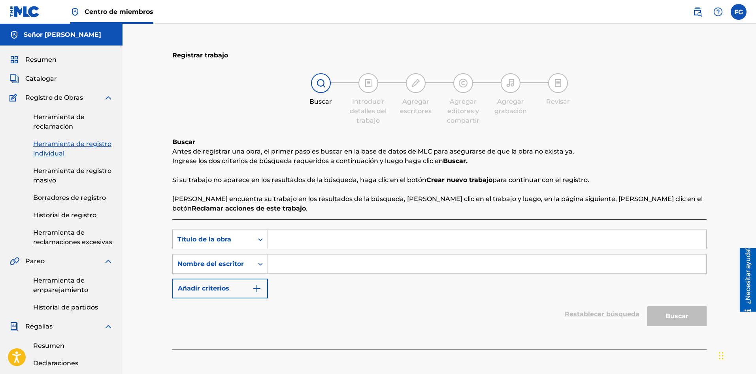
click at [306, 236] on input "Formulario de búsqueda" at bounding box center [487, 239] width 439 height 19
paste input "Eres Santo"
type input "Eres Santo"
click at [335, 261] on input "Formulario de búsqueda" at bounding box center [487, 263] width 439 height 19
paste input "[PERSON_NAME] [PERSON_NAME]"
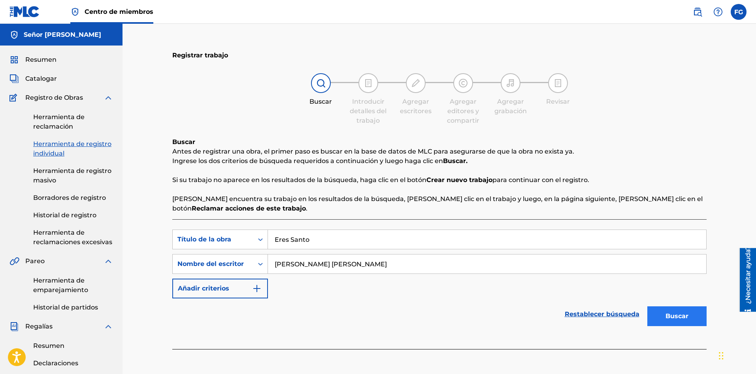
type input "[PERSON_NAME] [PERSON_NAME]"
click at [669, 311] on button "Buscar" at bounding box center [677, 316] width 59 height 20
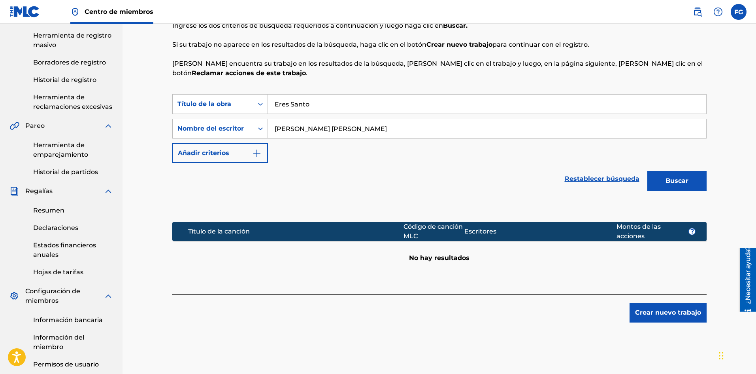
scroll to position [158, 0]
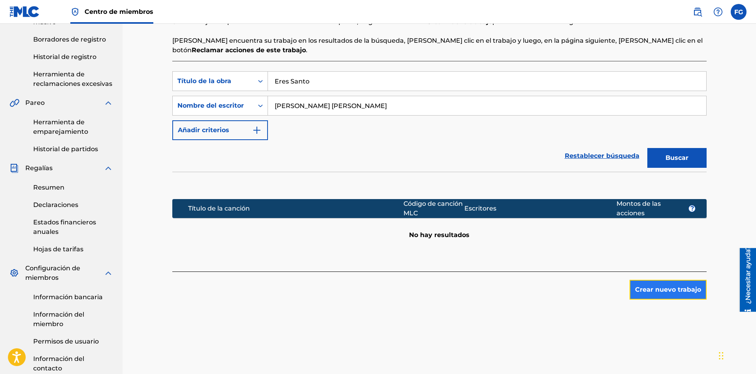
click at [674, 294] on button "Crear nuevo trabajo" at bounding box center [668, 290] width 77 height 20
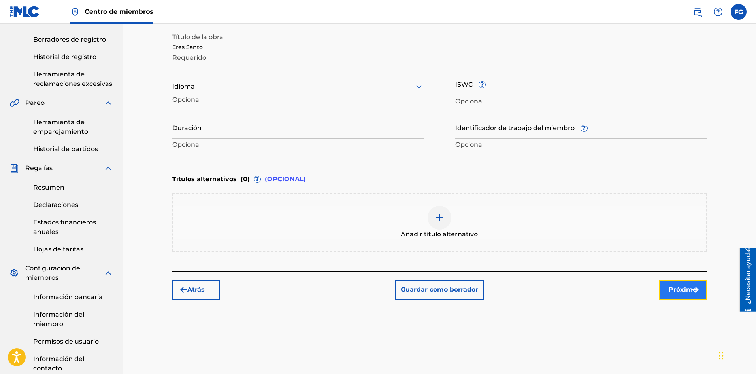
click at [675, 291] on font "Próximo" at bounding box center [683, 289] width 28 height 8
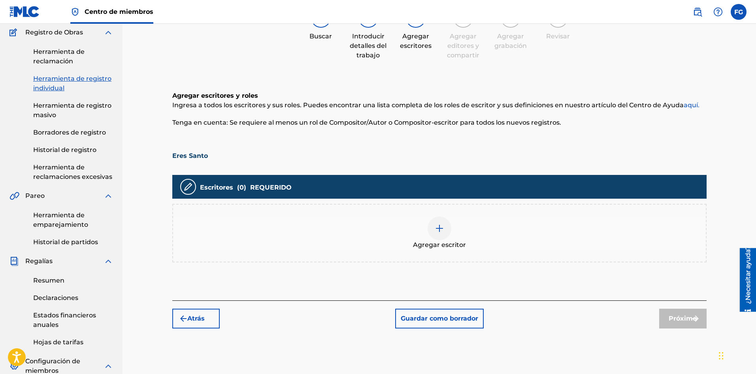
scroll to position [36, 0]
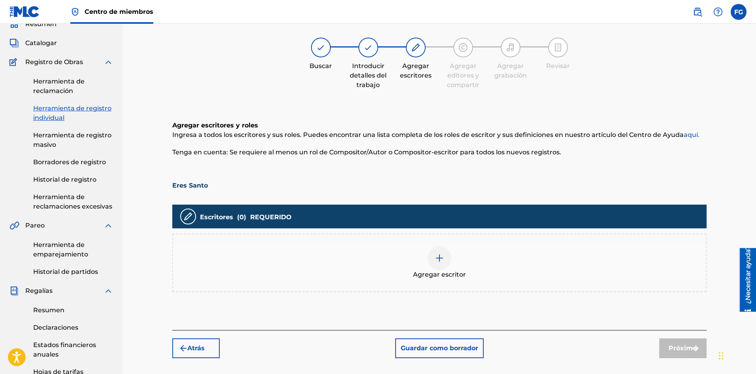
click at [453, 270] on span "Agregar escritor" at bounding box center [439, 274] width 53 height 9
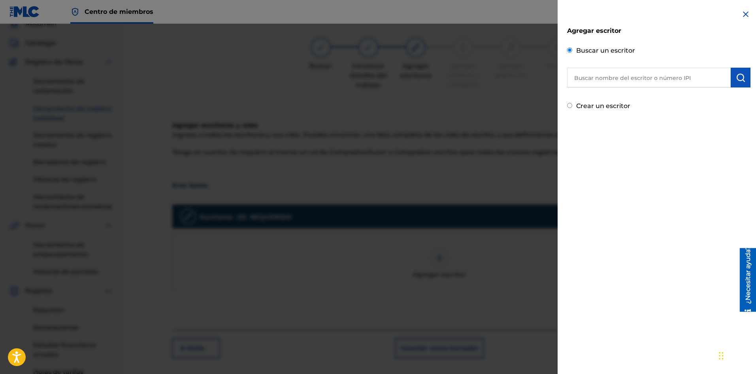
click at [628, 71] on input "text" at bounding box center [649, 78] width 164 height 20
type input "mister [PERSON_NAME]"
click at [739, 78] on img "submit" at bounding box center [740, 77] width 9 height 9
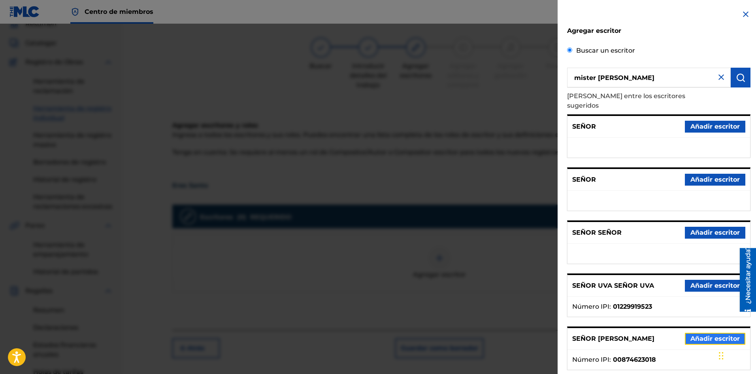
click at [697, 335] on font "Añadir escritor" at bounding box center [715, 339] width 49 height 8
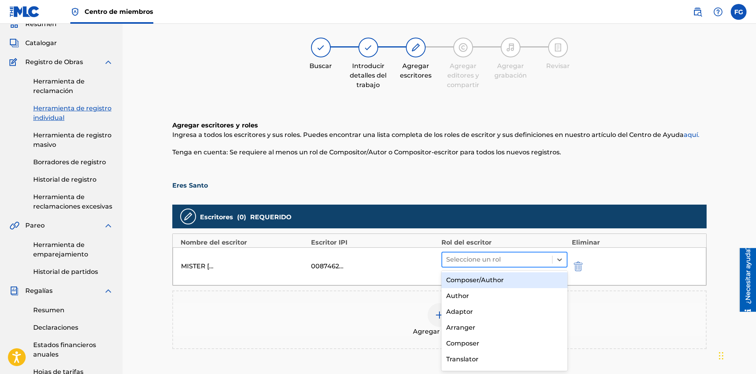
click at [490, 260] on div at bounding box center [497, 259] width 102 height 11
click at [488, 281] on font "Compositor/Autor" at bounding box center [475, 280] width 58 height 8
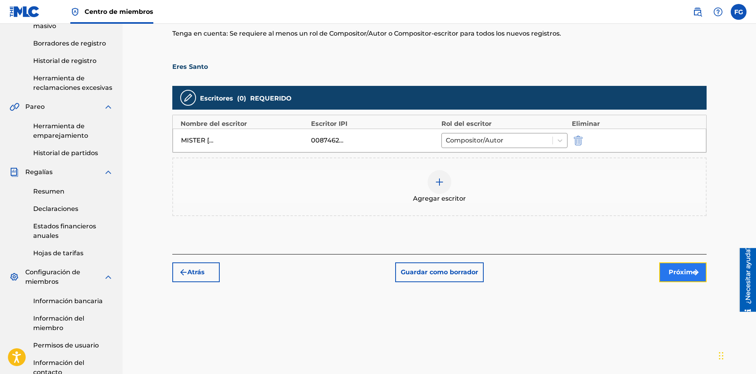
click at [690, 273] on font "Próximo" at bounding box center [683, 272] width 28 height 8
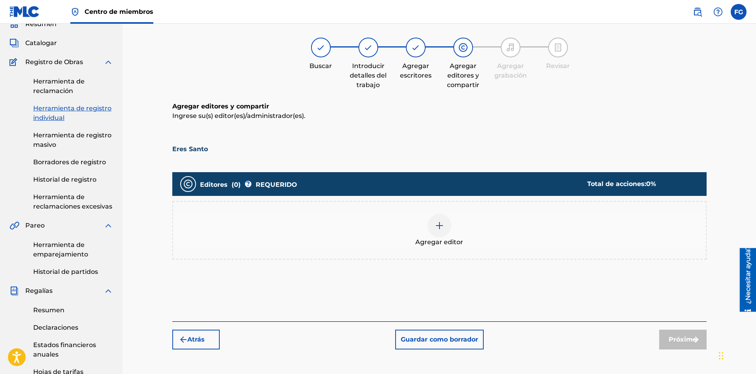
click at [444, 234] on div at bounding box center [440, 226] width 24 height 24
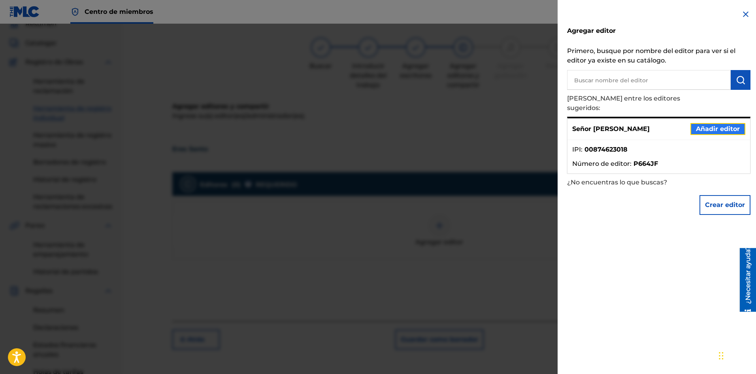
click at [704, 125] on font "Añadir editor" at bounding box center [718, 129] width 44 height 8
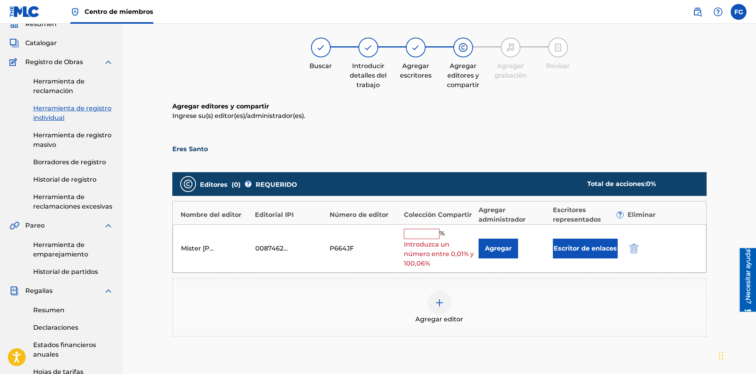
click at [433, 234] on input "text" at bounding box center [422, 234] width 36 height 10
type input "100"
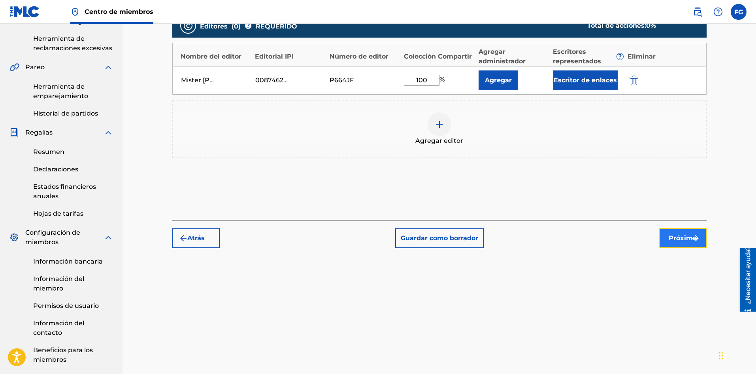
click at [683, 236] on font "Próximo" at bounding box center [683, 238] width 28 height 8
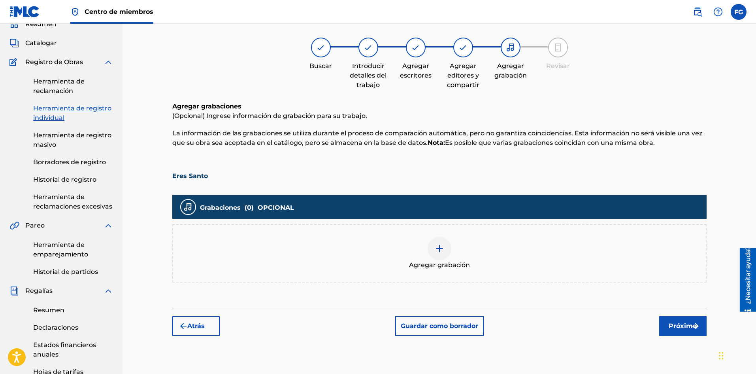
click at [444, 251] on img at bounding box center [439, 248] width 9 height 9
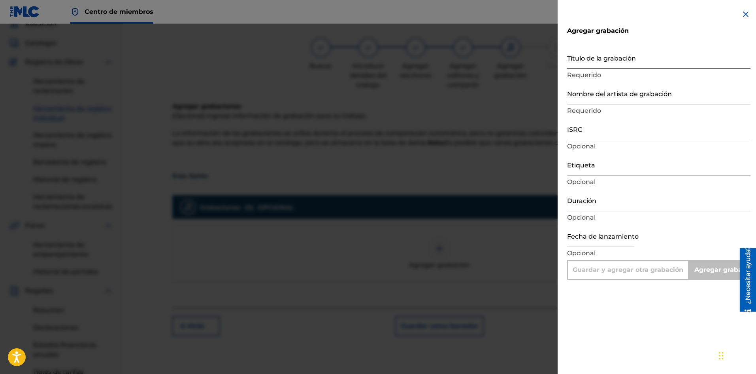
click at [605, 62] on input "Título de la grabación" at bounding box center [658, 57] width 183 height 23
paste input "Eres Santo"
type input "Eres Santo"
type input "Add Recording"
type input "Eres Santo"
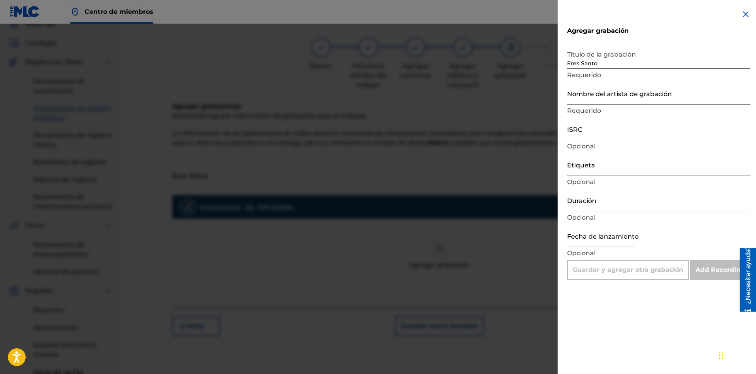
click at [593, 93] on input "Nombre del artista de grabación" at bounding box center [658, 93] width 183 height 23
paste input "Alabanza Worship"
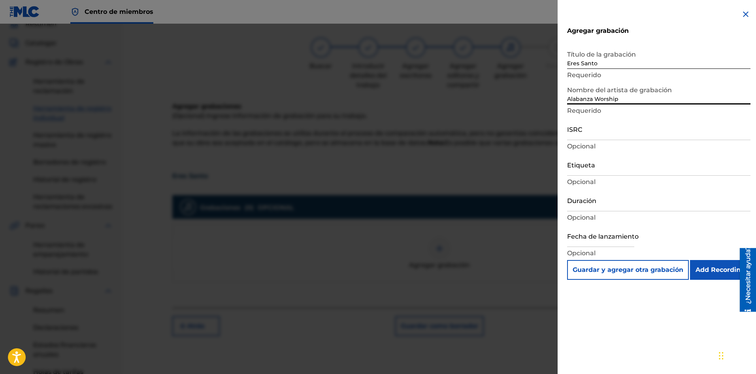
type input "Alabanza Worship"
click at [626, 135] on input "ISRC" at bounding box center [658, 128] width 183 height 23
paste input "SE6SA2579747"
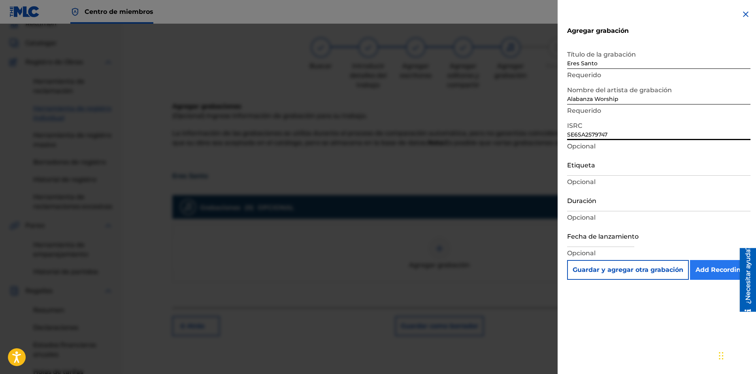
type input "SE6SA2579747"
click at [719, 276] on input "Add Recording" at bounding box center [720, 270] width 60 height 20
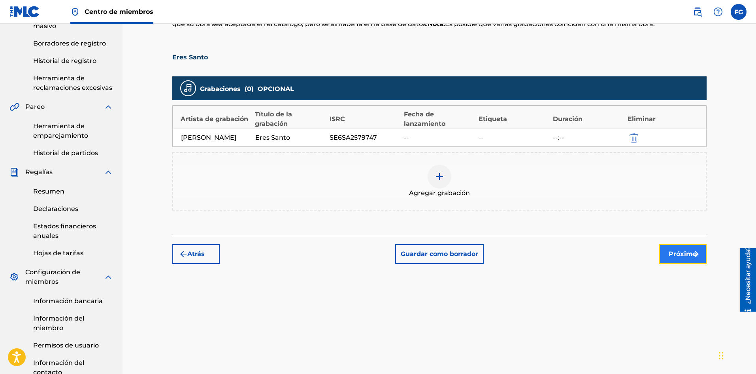
click at [681, 257] on font "Próximo" at bounding box center [683, 254] width 28 height 8
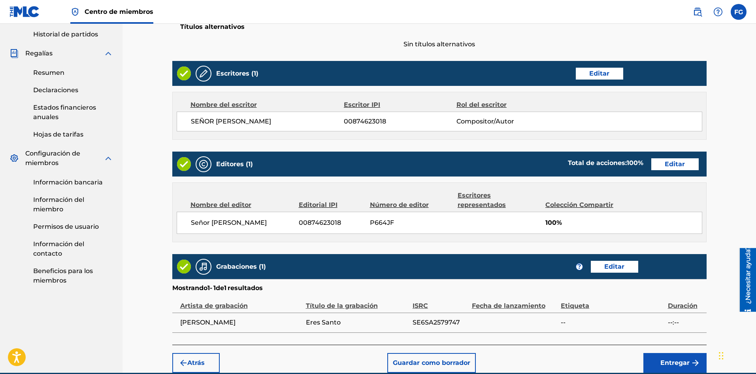
scroll to position [310, 0]
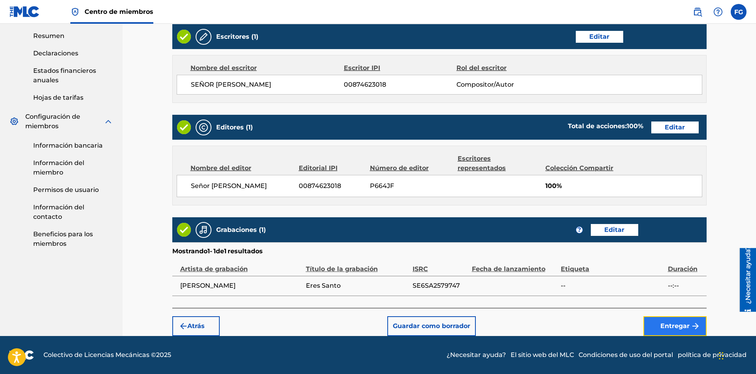
click at [663, 325] on font "Entregar" at bounding box center [675, 326] width 29 height 8
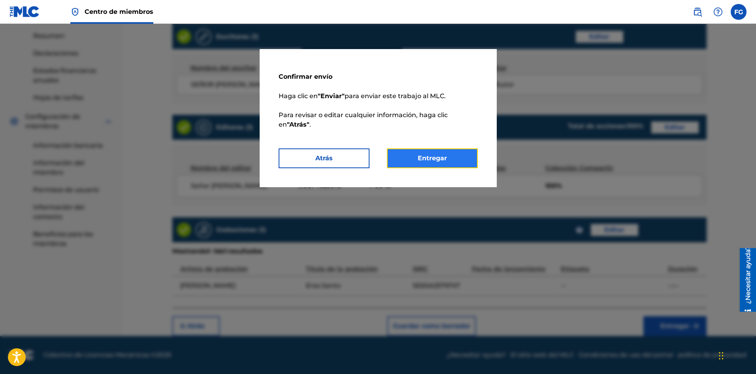
click at [462, 158] on button "Entregar" at bounding box center [432, 158] width 91 height 20
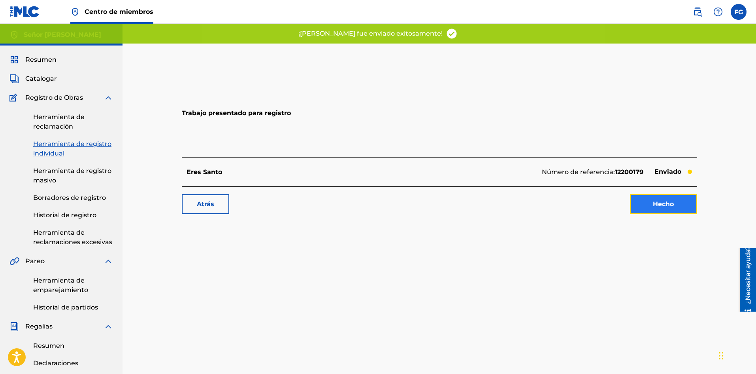
click at [666, 204] on font "Hecho" at bounding box center [663, 204] width 21 height 8
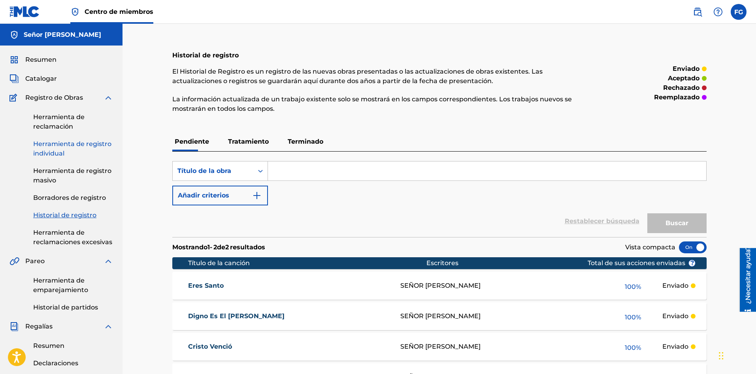
click at [76, 146] on font "Herramienta de registro individual" at bounding box center [72, 148] width 78 height 17
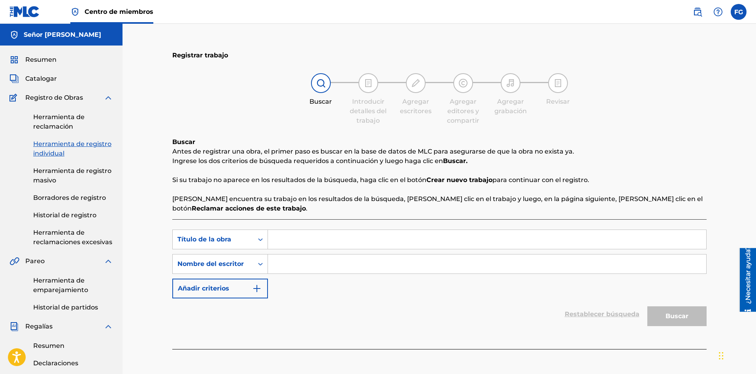
click at [304, 236] on input "Formulario de búsqueda" at bounding box center [487, 239] width 439 height 19
paste input "[PERSON_NAME] [DEMOGRAPHIC_DATA]"
type input "[PERSON_NAME] [DEMOGRAPHIC_DATA]"
click at [325, 266] on input "Formulario de búsqueda" at bounding box center [487, 263] width 439 height 19
paste input "[PERSON_NAME] [PERSON_NAME]"
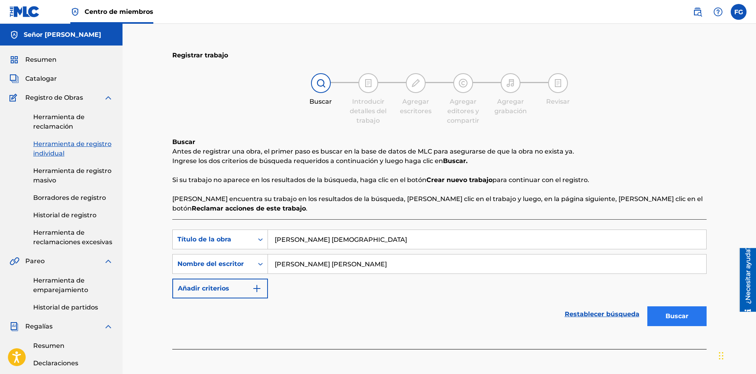
type input "[PERSON_NAME] [PERSON_NAME]"
click at [671, 308] on button "Buscar" at bounding box center [677, 316] width 59 height 20
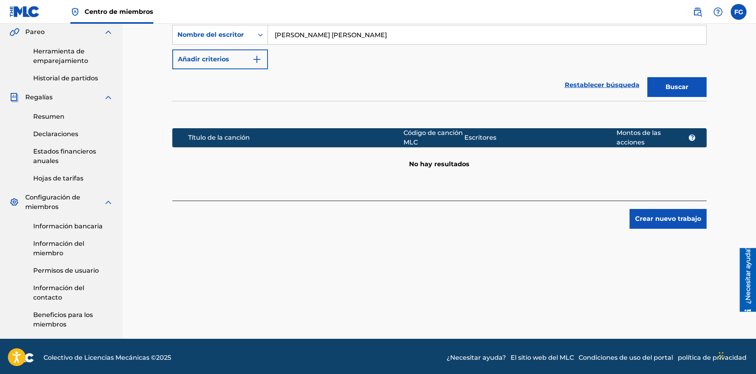
scroll to position [232, 0]
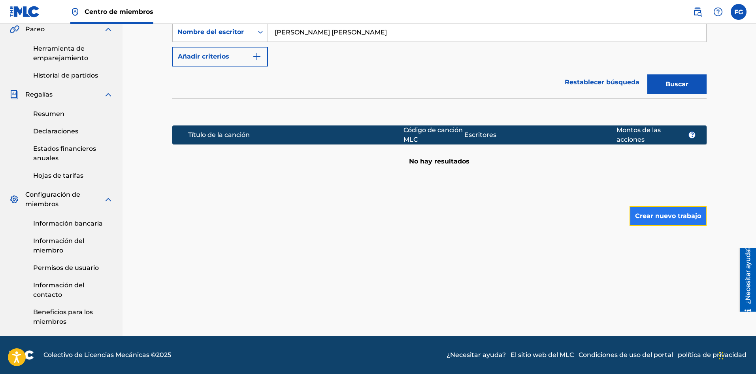
click at [665, 217] on font "Crear nuevo trabajo" at bounding box center [668, 216] width 66 height 8
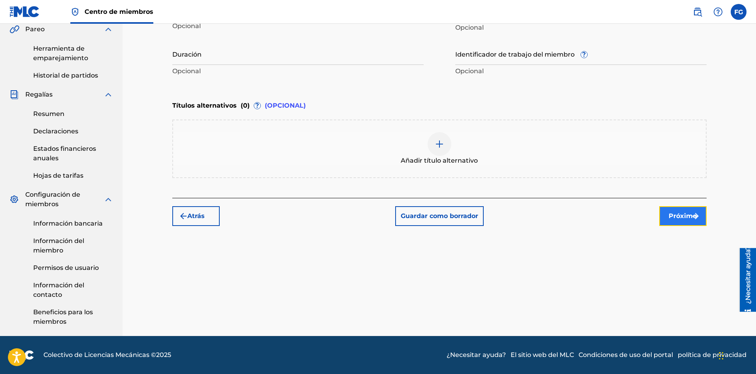
click at [678, 219] on font "Próximo" at bounding box center [683, 215] width 28 height 9
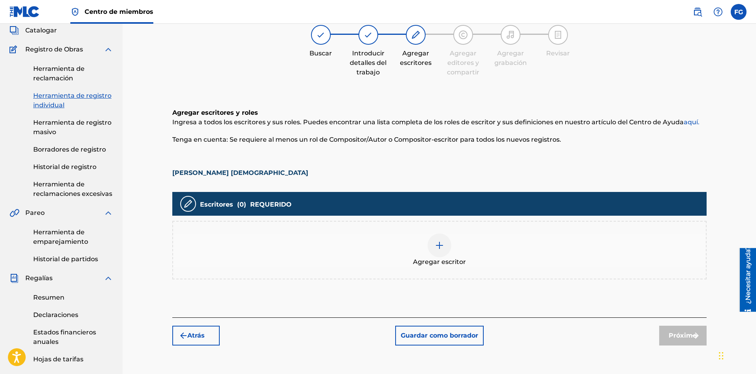
scroll to position [36, 0]
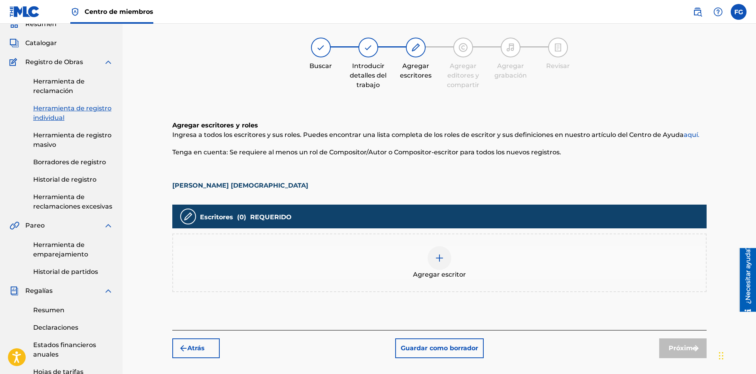
click at [445, 271] on font "Agregar escritor" at bounding box center [439, 274] width 53 height 8
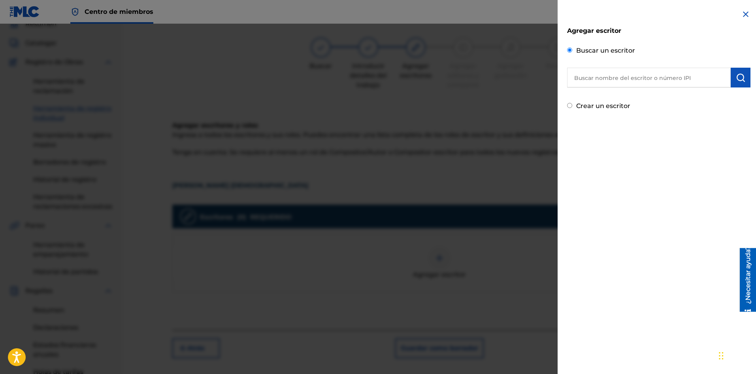
click at [624, 76] on input "text" at bounding box center [649, 78] width 164 height 20
click at [736, 81] on img "submit" at bounding box center [740, 77] width 9 height 9
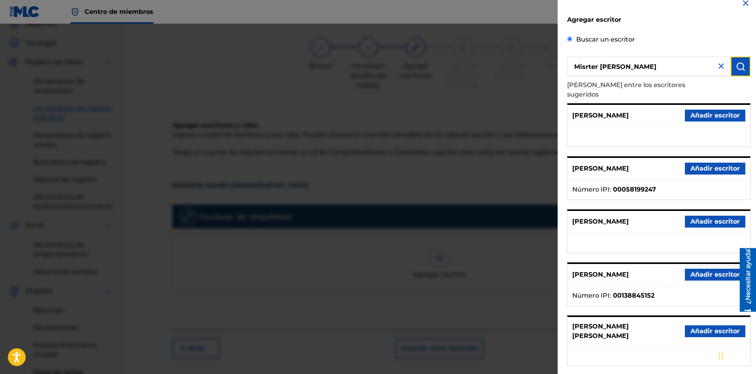
scroll to position [0, 0]
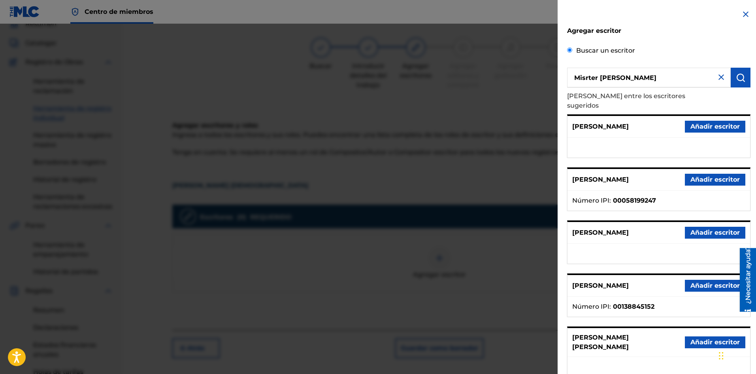
drag, startPoint x: 629, startPoint y: 78, endPoint x: 548, endPoint y: 82, distance: 80.8
click at [548, 82] on div "Agregar escritor Buscar un escritor Misrter [PERSON_NAME] entre los escritores …" at bounding box center [378, 199] width 756 height 350
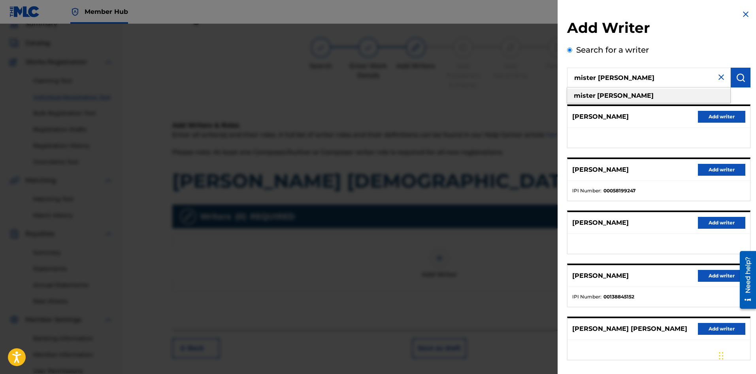
type input "mister [PERSON_NAME]"
drag, startPoint x: 647, startPoint y: 93, endPoint x: 656, endPoint y: 91, distance: 9.5
click at [647, 93] on div "mister [PERSON_NAME]" at bounding box center [648, 96] width 163 height 14
click at [738, 77] on img "submit" at bounding box center [740, 77] width 9 height 9
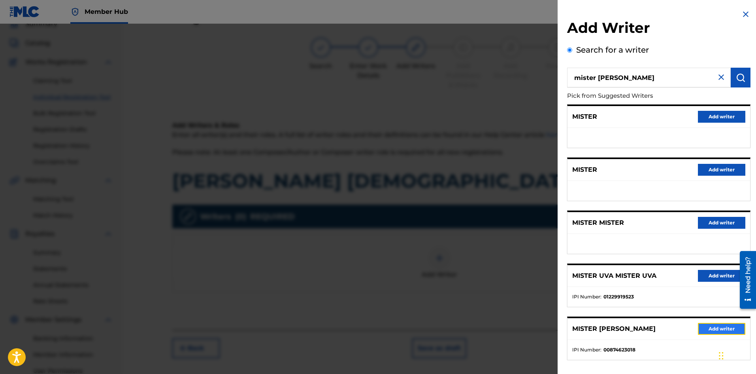
click at [707, 325] on button "Add writer" at bounding box center [721, 329] width 47 height 12
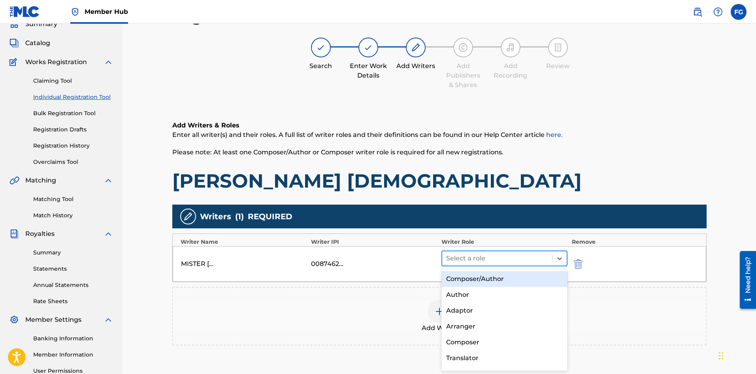
click at [474, 254] on div at bounding box center [497, 258] width 102 height 11
click at [473, 276] on div "Composer/Author" at bounding box center [505, 279] width 127 height 16
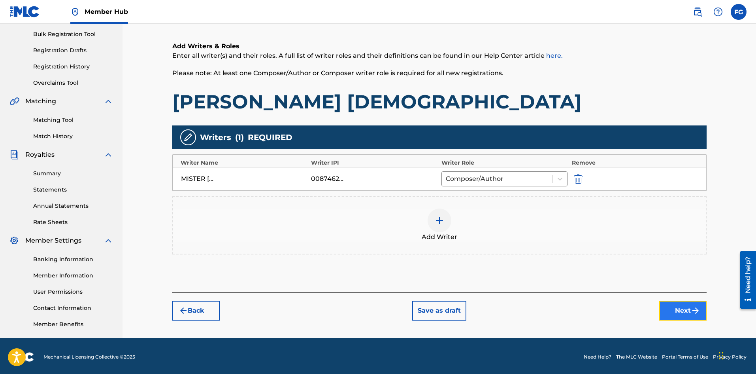
click at [673, 312] on button "Next" at bounding box center [683, 311] width 47 height 20
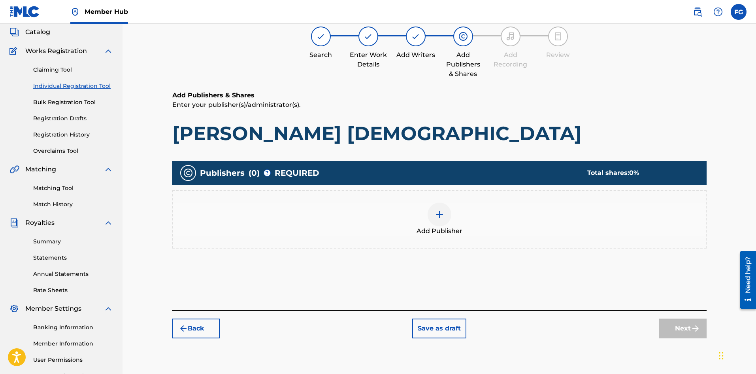
scroll to position [36, 0]
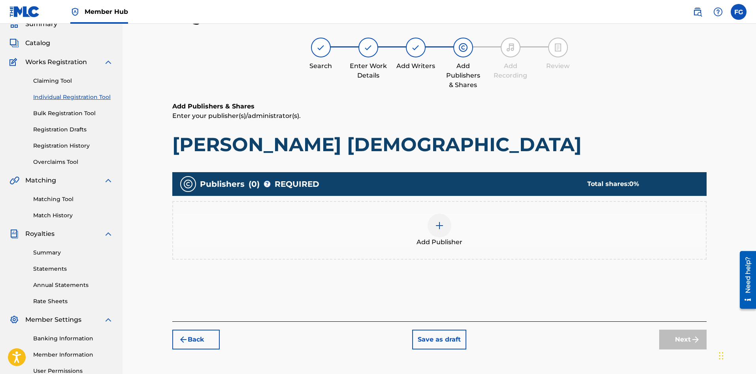
click at [447, 230] on div at bounding box center [440, 226] width 24 height 24
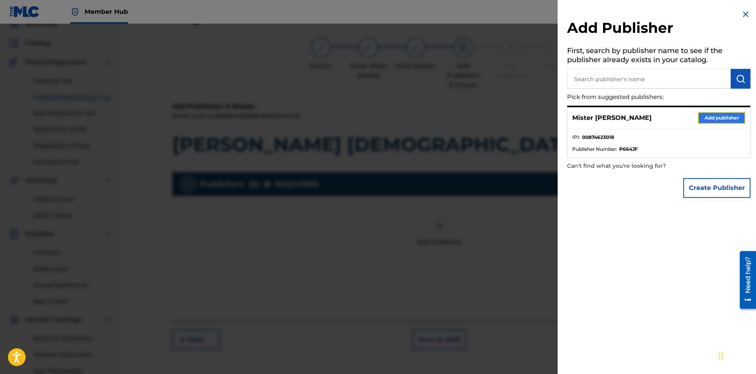
click at [712, 117] on button "Add publisher" at bounding box center [721, 118] width 47 height 12
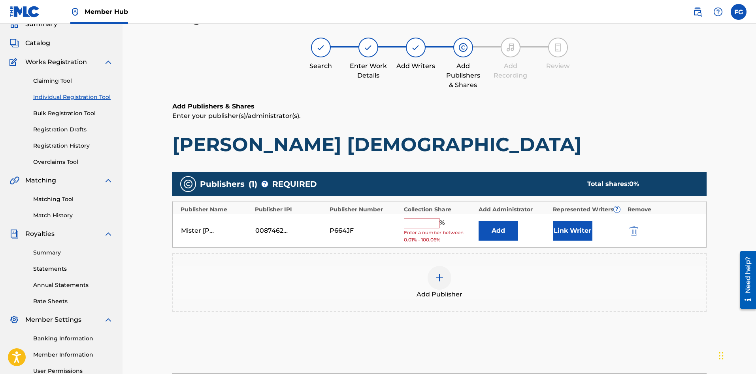
click at [433, 224] on input "text" at bounding box center [422, 223] width 36 height 10
type input "100"
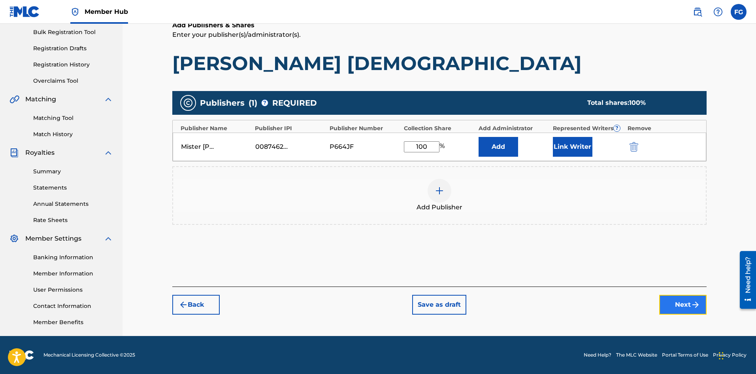
click at [682, 301] on button "Next" at bounding box center [683, 305] width 47 height 20
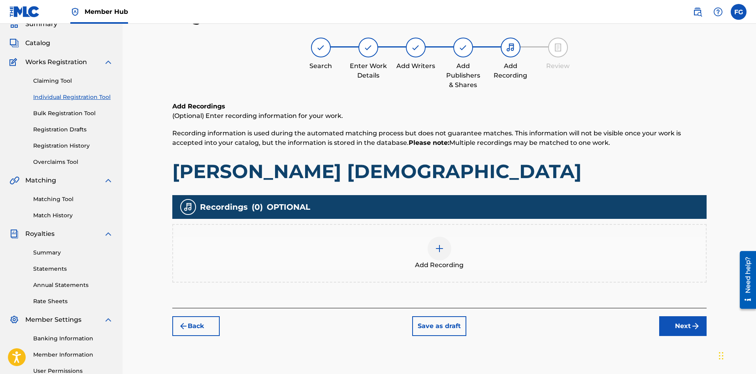
click at [443, 250] on img at bounding box center [439, 248] width 9 height 9
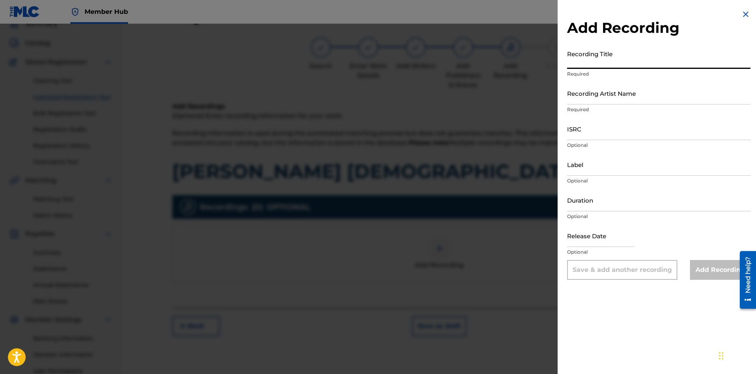
click at [605, 63] on input "Recording Title" at bounding box center [658, 57] width 183 height 23
paste input "[PERSON_NAME] [DEMOGRAPHIC_DATA]"
type input "[PERSON_NAME] [DEMOGRAPHIC_DATA]"
click at [605, 98] on input "Recording Artist Name" at bounding box center [658, 93] width 183 height 23
paste input "Alabanza Worship"
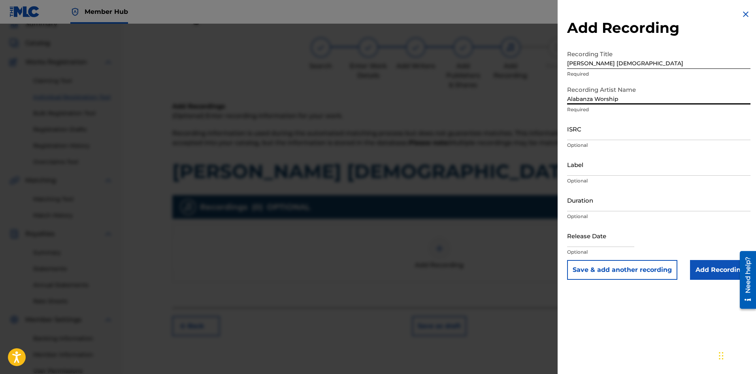
type input "Alabanza Worship"
click at [591, 133] on input "ISRC" at bounding box center [658, 128] width 183 height 23
paste input "SE6SA2579748"
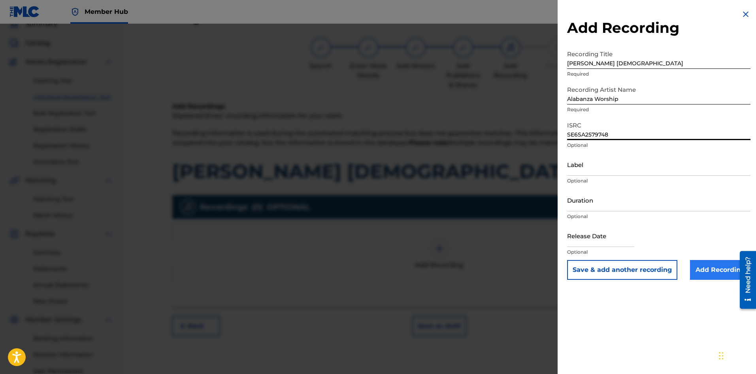
type input "SE6SA2579748"
click at [706, 263] on input "Add Recording" at bounding box center [720, 270] width 60 height 20
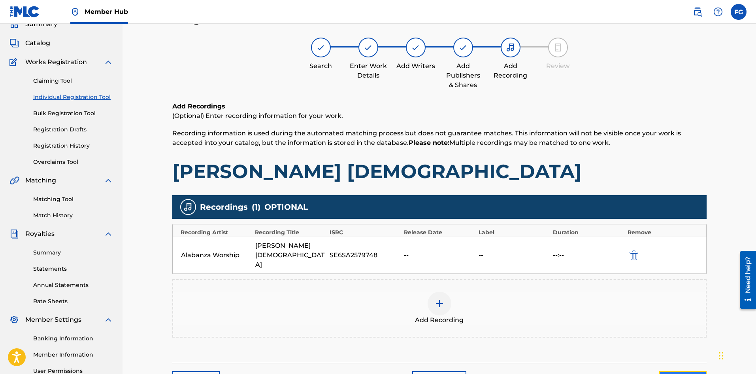
click at [675, 371] on button "Next" at bounding box center [683, 381] width 47 height 20
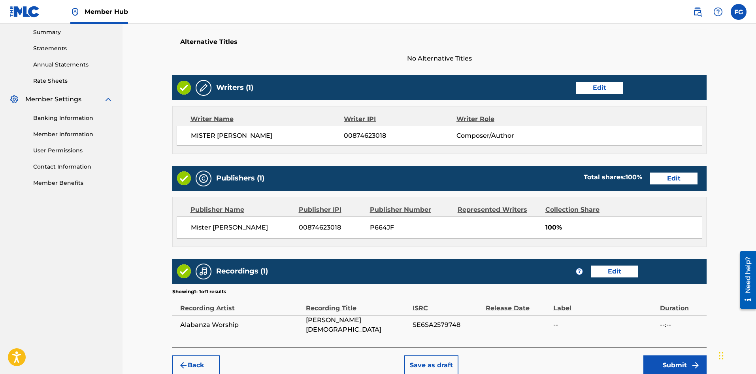
scroll to position [295, 0]
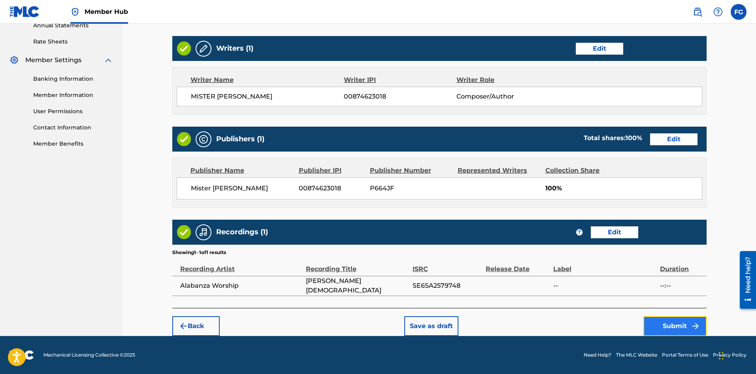
click at [668, 321] on button "Submit" at bounding box center [675, 326] width 63 height 20
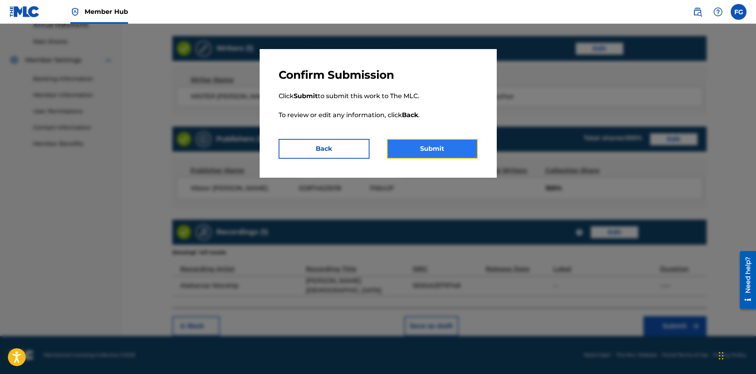
click at [461, 150] on button "Submit" at bounding box center [432, 149] width 91 height 20
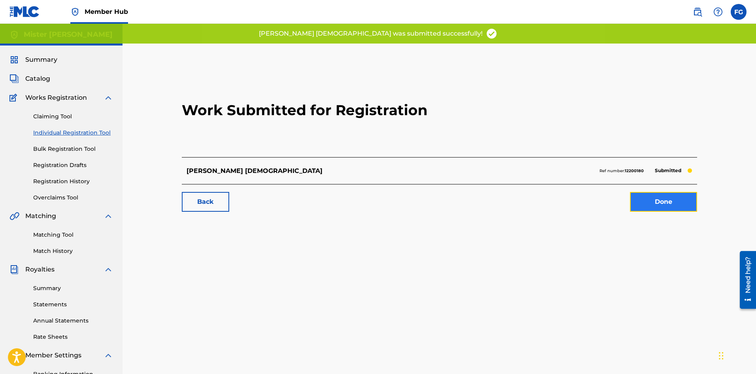
click at [670, 200] on link "Done" at bounding box center [663, 202] width 67 height 20
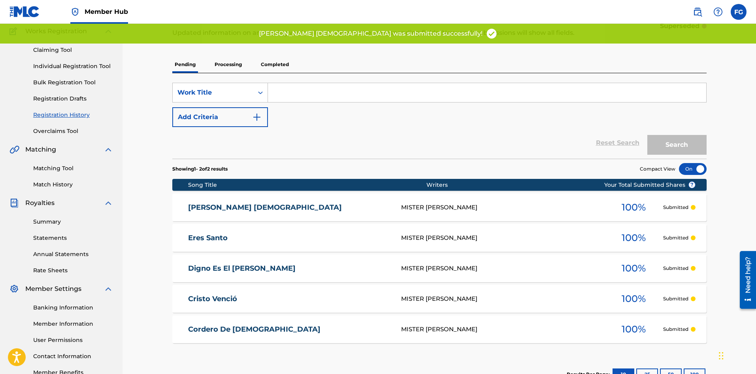
scroll to position [79, 0]
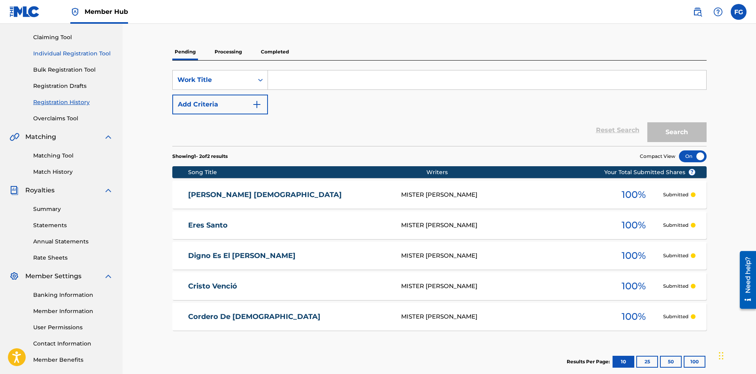
click at [91, 55] on link "Individual Registration Tool" at bounding box center [73, 53] width 80 height 8
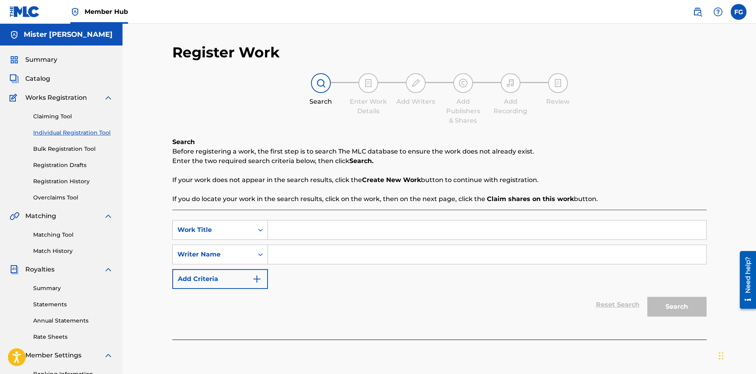
click at [300, 228] on input "Search Form" at bounding box center [487, 229] width 439 height 19
paste input "[DEMOGRAPHIC_DATA] Mi [PERSON_NAME]"
type input "[DEMOGRAPHIC_DATA] Mi [PERSON_NAME]"
click at [333, 258] on input "Search Form" at bounding box center [487, 254] width 439 height 19
paste input "[PERSON_NAME] [PERSON_NAME]"
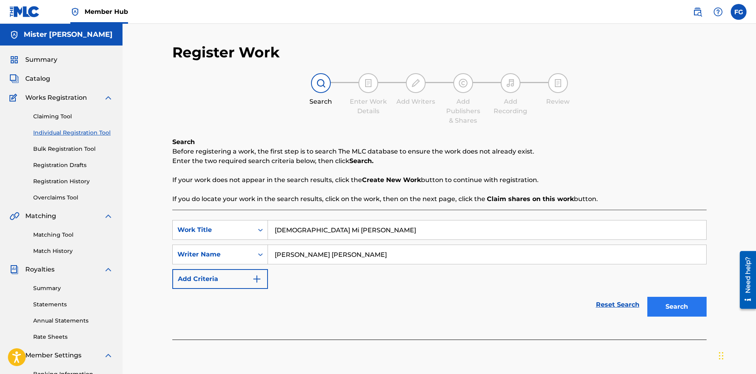
type input "[PERSON_NAME] [PERSON_NAME]"
click at [671, 304] on button "Search" at bounding box center [677, 307] width 59 height 20
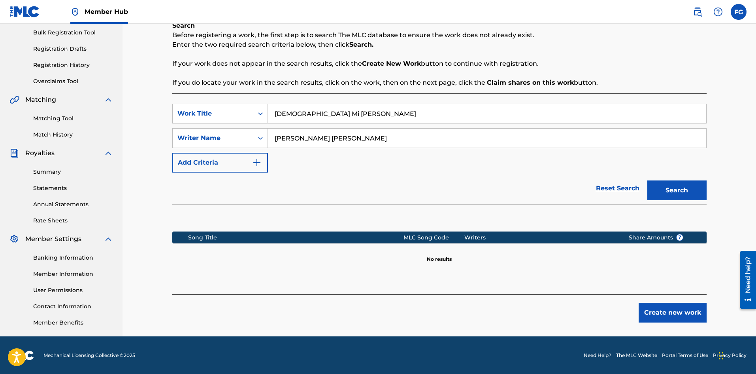
scroll to position [117, 0]
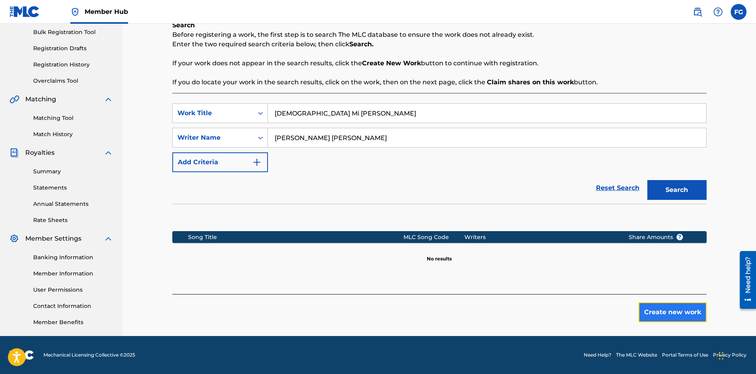
click at [674, 311] on button "Create new work" at bounding box center [673, 312] width 68 height 20
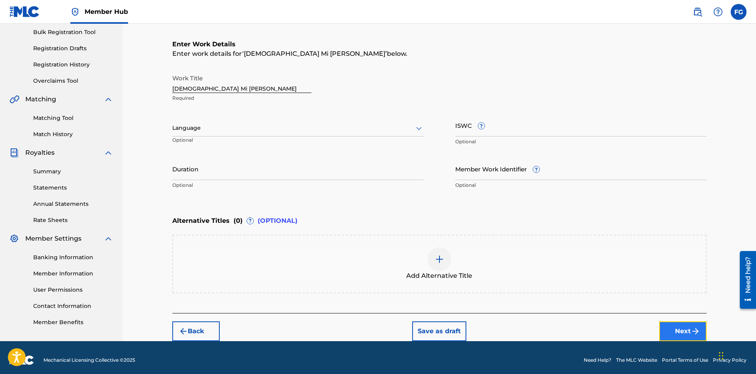
click at [670, 326] on button "Next" at bounding box center [683, 331] width 47 height 20
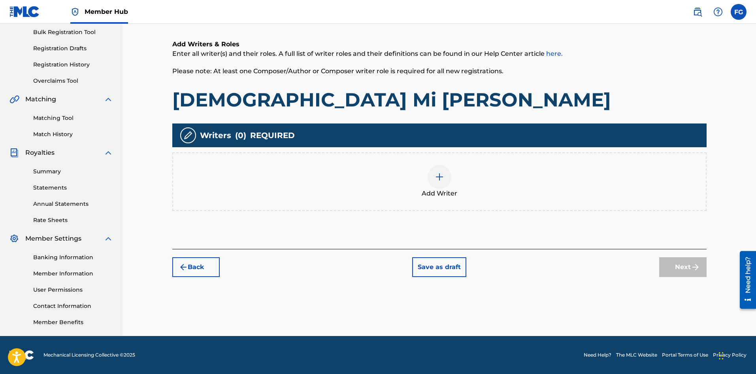
scroll to position [36, 0]
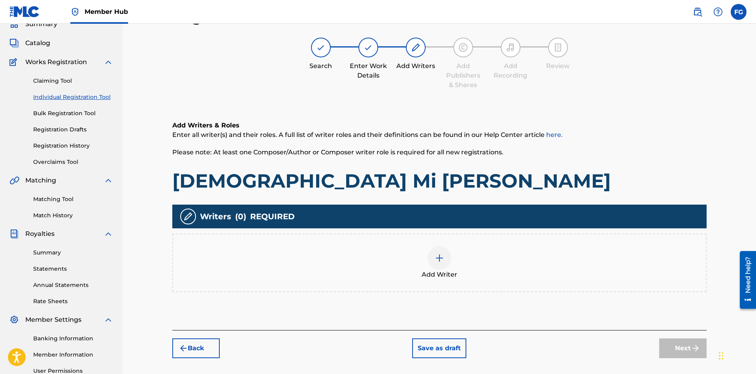
click at [444, 259] on img at bounding box center [439, 257] width 9 height 9
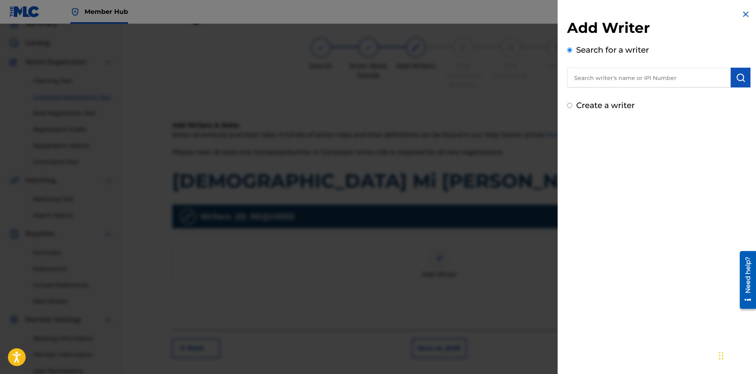
click at [610, 75] on input "text" at bounding box center [649, 78] width 164 height 20
type input "mister [PERSON_NAME]"
click at [741, 73] on img "submit" at bounding box center [740, 77] width 9 height 9
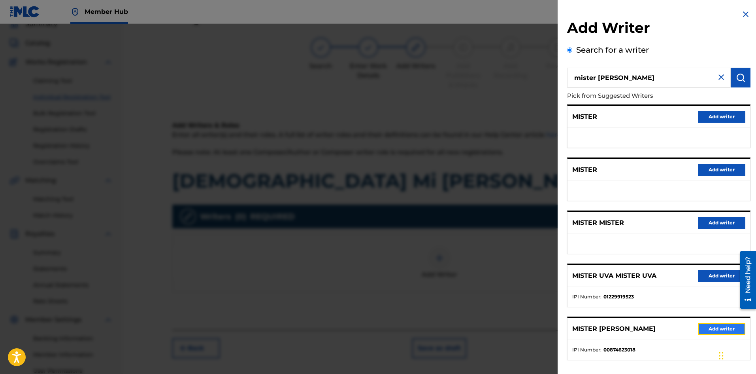
click at [713, 329] on button "Add writer" at bounding box center [721, 329] width 47 height 12
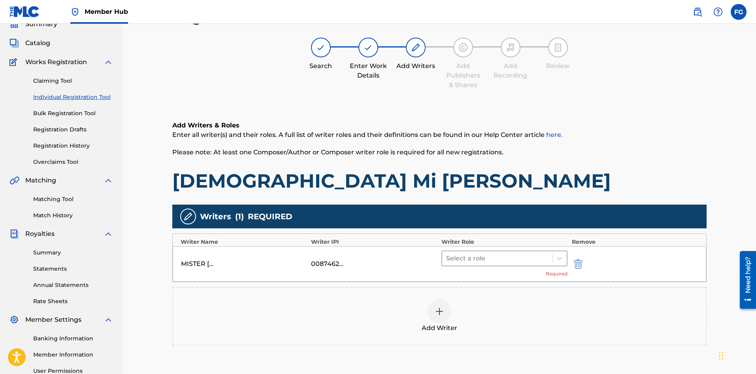
click at [479, 256] on div at bounding box center [497, 258] width 102 height 11
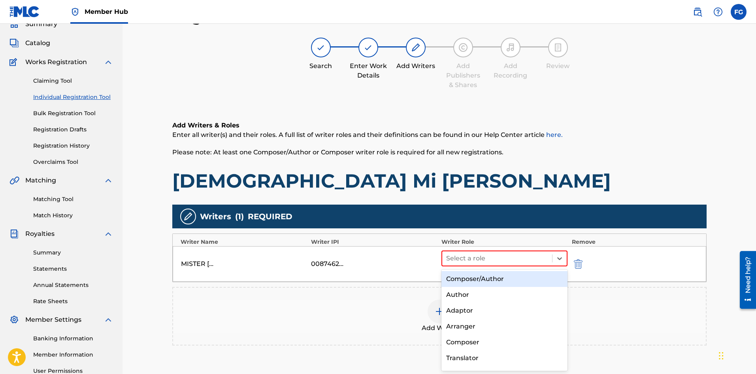
click at [473, 279] on div "Composer/Author" at bounding box center [505, 279] width 127 height 16
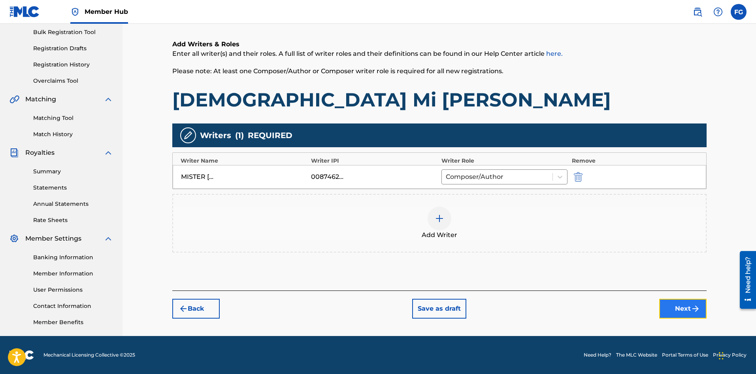
click at [684, 311] on button "Next" at bounding box center [683, 309] width 47 height 20
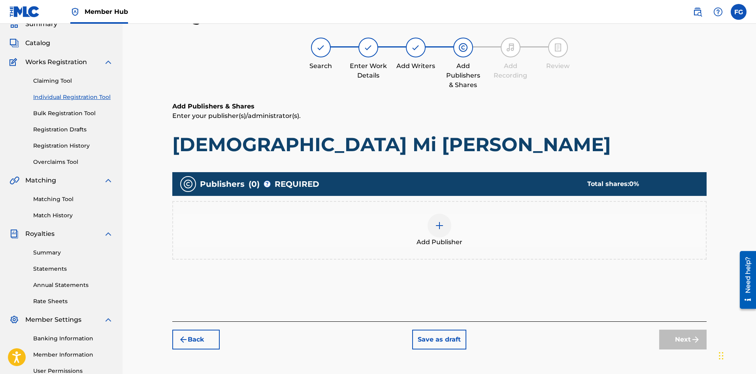
click at [441, 229] on img at bounding box center [439, 225] width 9 height 9
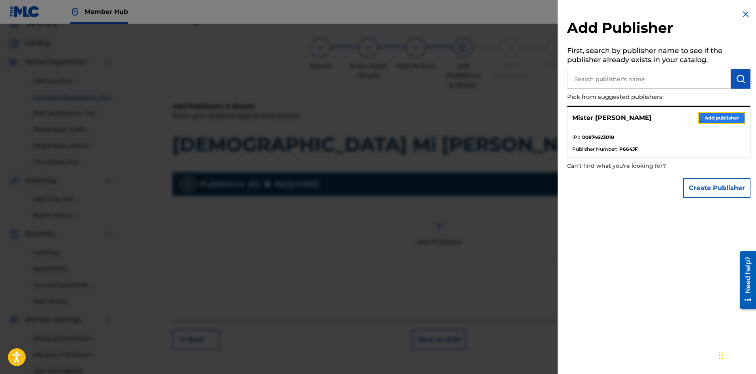
click at [710, 118] on button "Add publisher" at bounding box center [721, 118] width 47 height 12
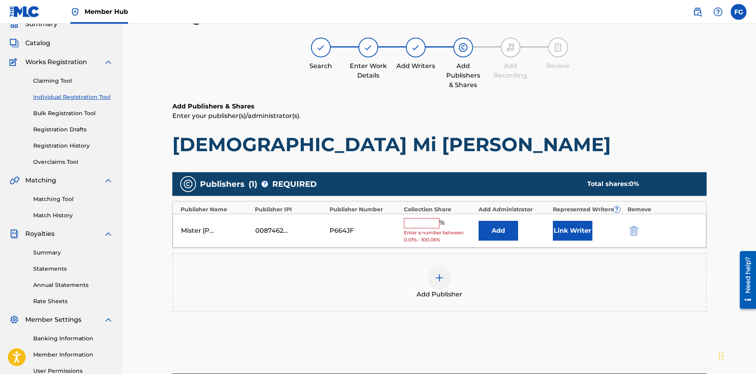
click at [419, 218] on input "text" at bounding box center [422, 223] width 36 height 10
type input "100"
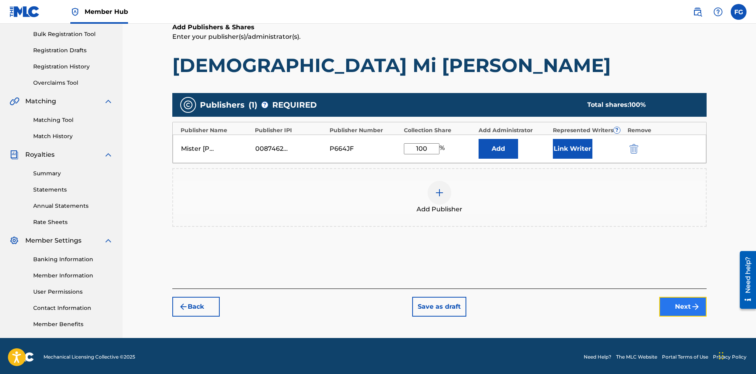
click at [699, 305] on img "submit" at bounding box center [695, 306] width 9 height 9
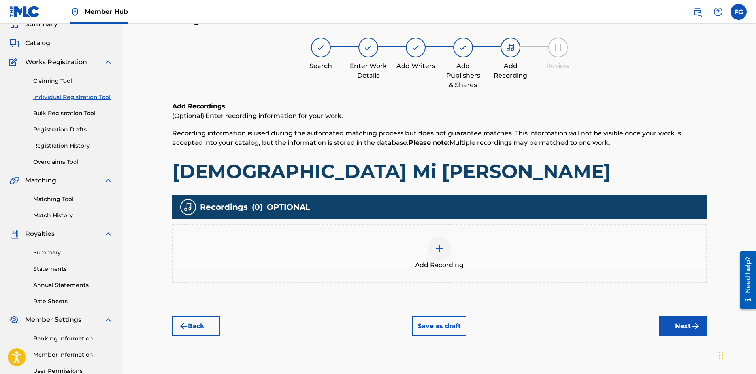
click at [452, 256] on div "Add Recording" at bounding box center [439, 252] width 533 height 33
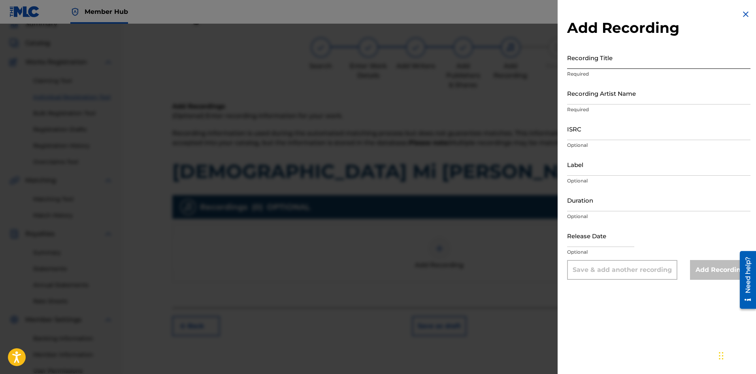
click at [594, 60] on input "Recording Title" at bounding box center [658, 57] width 183 height 23
paste input "[DEMOGRAPHIC_DATA] Mi [PERSON_NAME]"
type input "[DEMOGRAPHIC_DATA] Mi [PERSON_NAME]"
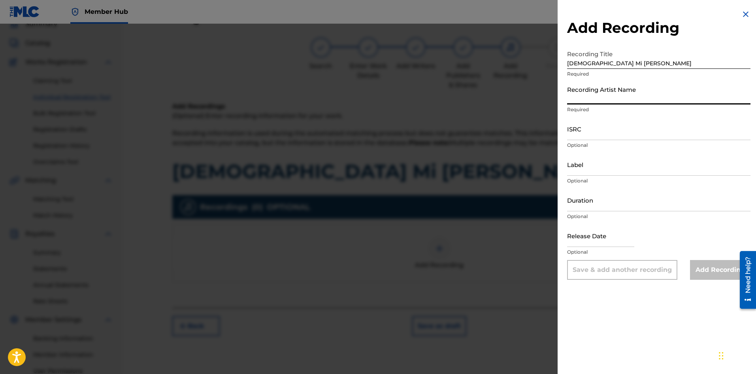
click at [606, 98] on input "Recording Artist Name" at bounding box center [658, 93] width 183 height 23
paste input "Alabanza Worship"
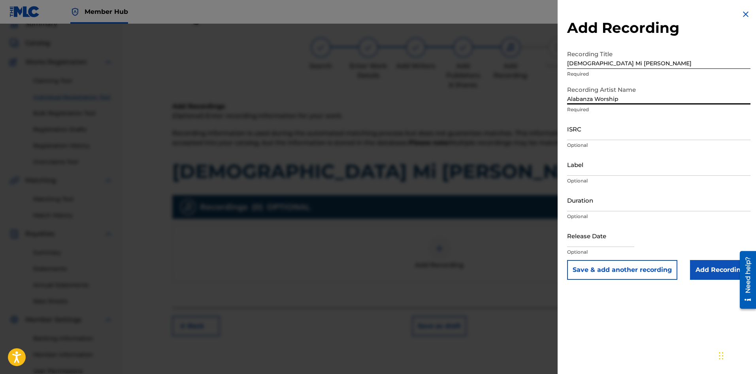
type input "Alabanza Worship"
click at [586, 134] on input "ISRC" at bounding box center [658, 128] width 183 height 23
paste input "SE6SA2579749"
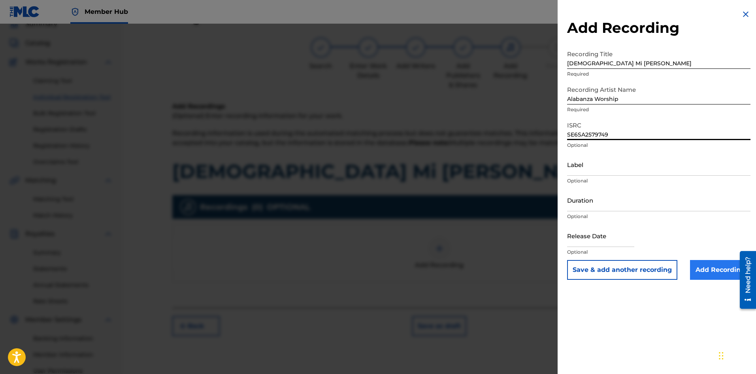
type input "SE6SA2579749"
click at [722, 269] on input "Add Recording" at bounding box center [720, 270] width 60 height 20
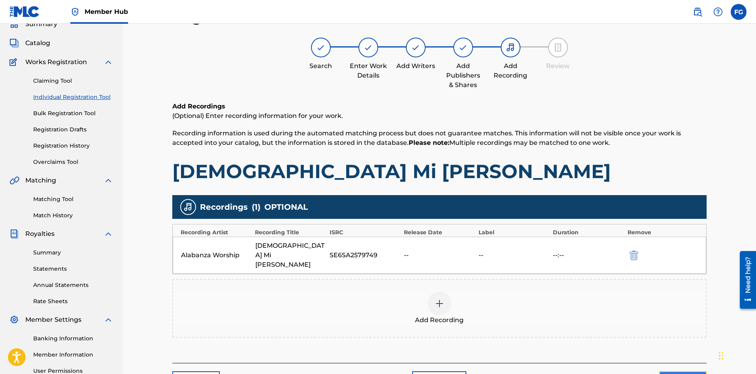
click at [668, 371] on button "Next" at bounding box center [683, 381] width 47 height 20
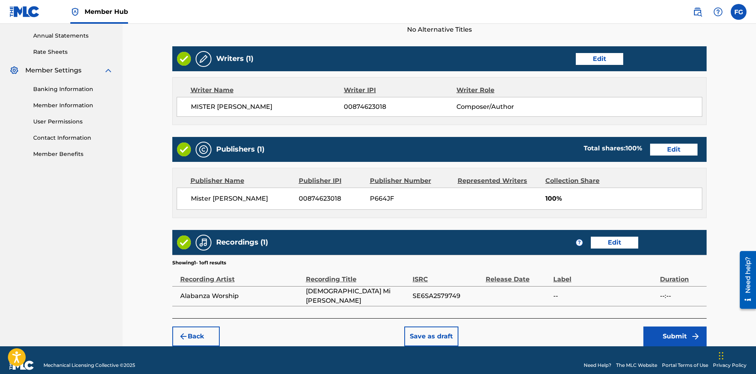
scroll to position [295, 0]
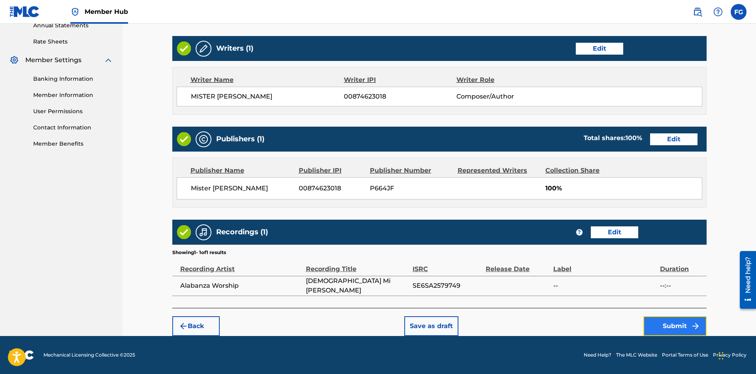
click at [669, 323] on button "Submit" at bounding box center [675, 326] width 63 height 20
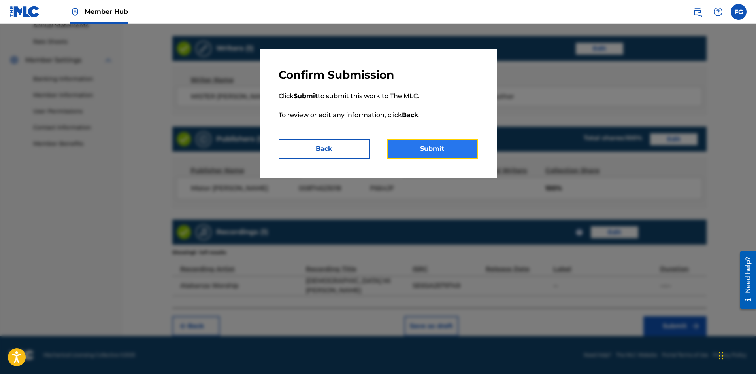
click at [442, 147] on button "Submit" at bounding box center [432, 149] width 91 height 20
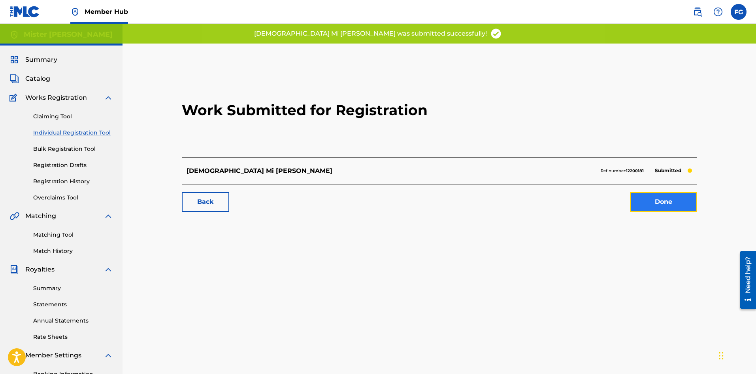
click at [661, 204] on link "Done" at bounding box center [663, 202] width 67 height 20
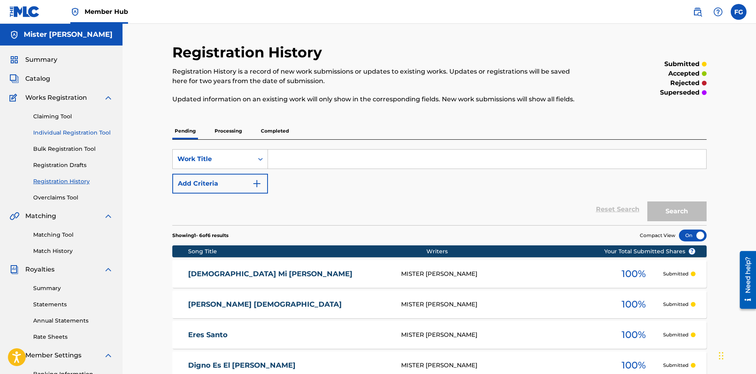
click at [86, 134] on link "Individual Registration Tool" at bounding box center [73, 133] width 80 height 8
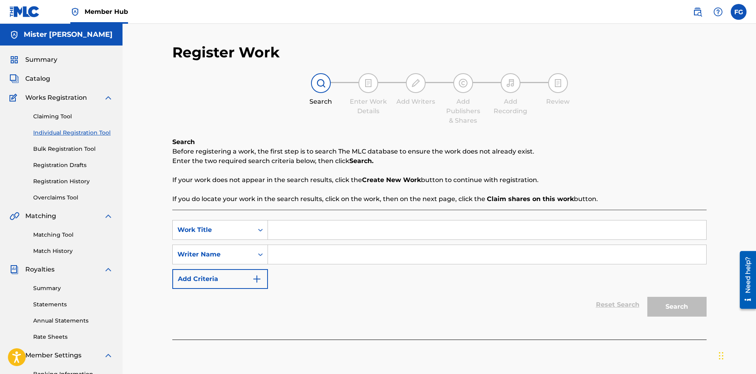
click at [314, 231] on input "Search Form" at bounding box center [487, 229] width 439 height 19
paste input "[PERSON_NAME]"
type input "[PERSON_NAME]"
click at [357, 259] on input "Search Form" at bounding box center [487, 254] width 439 height 19
paste input "[PERSON_NAME] [PERSON_NAME]"
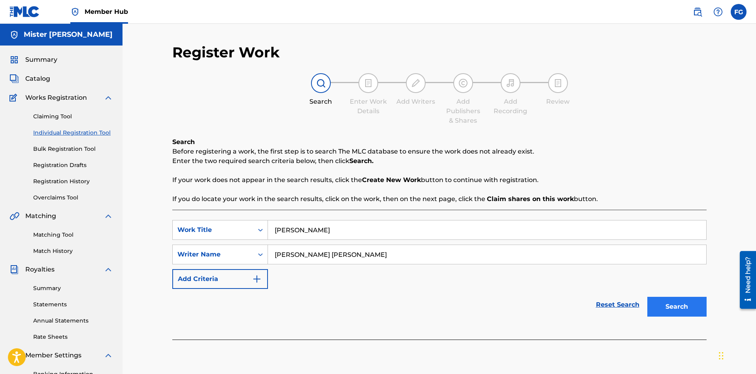
type input "[PERSON_NAME] [PERSON_NAME]"
click at [674, 306] on button "Search" at bounding box center [677, 307] width 59 height 20
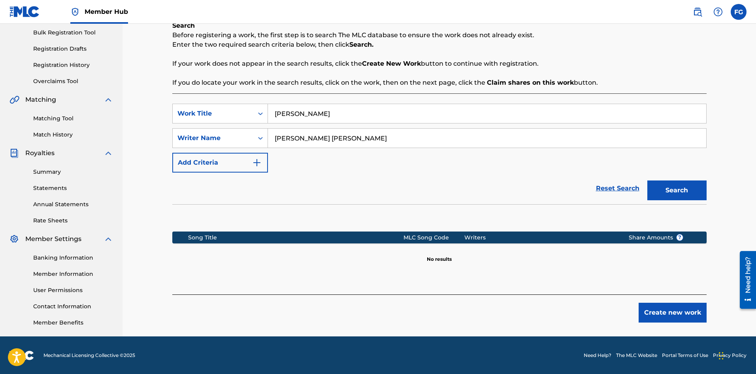
scroll to position [117, 0]
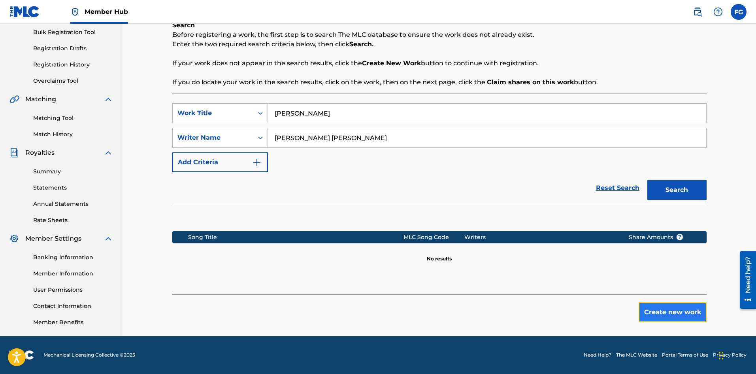
click at [685, 309] on button "Create new work" at bounding box center [673, 312] width 68 height 20
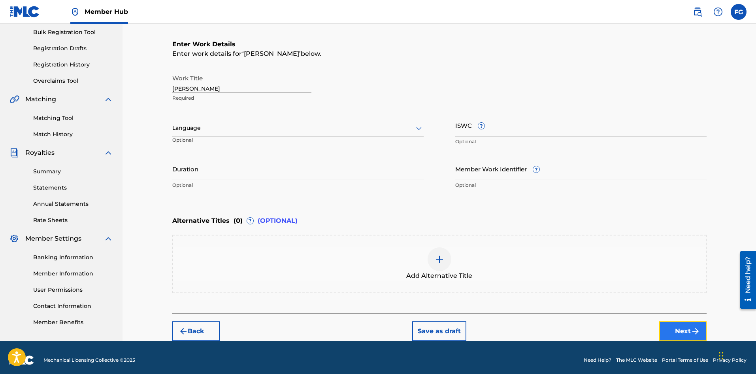
click at [677, 325] on button "Next" at bounding box center [683, 331] width 47 height 20
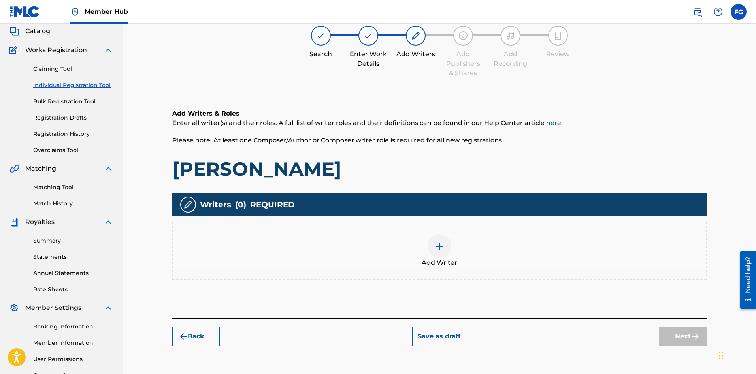
scroll to position [36, 0]
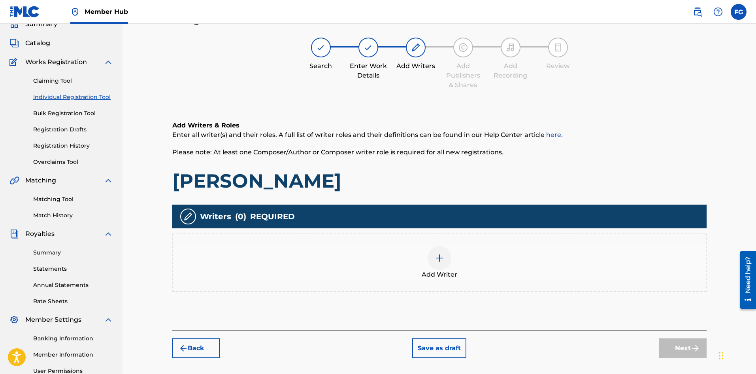
click at [447, 264] on div at bounding box center [440, 258] width 24 height 24
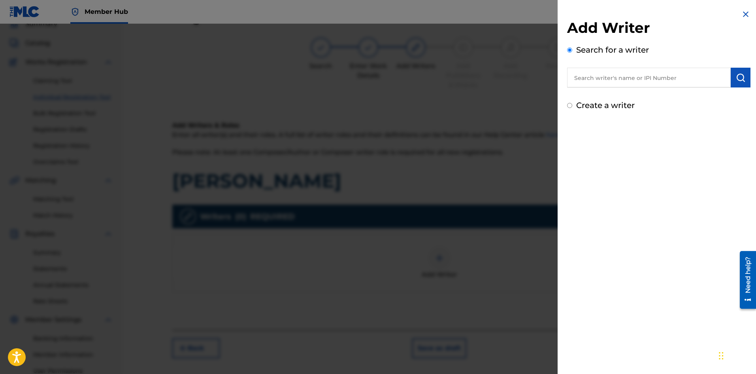
click at [641, 79] on input "text" at bounding box center [649, 78] width 164 height 20
type input "mister [PERSON_NAME]"
click at [737, 75] on img "submit" at bounding box center [740, 77] width 9 height 9
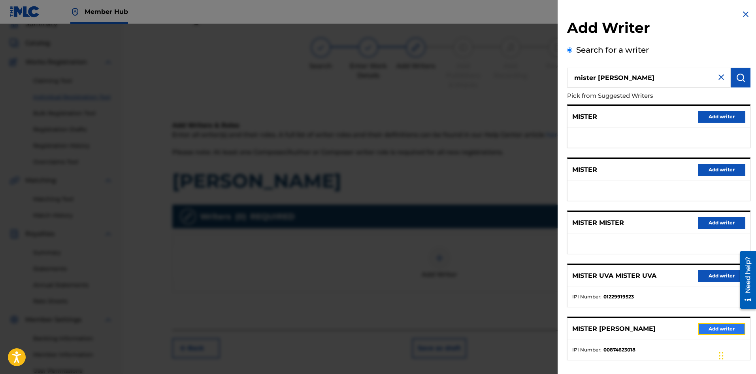
click at [704, 329] on button "Add writer" at bounding box center [721, 329] width 47 height 12
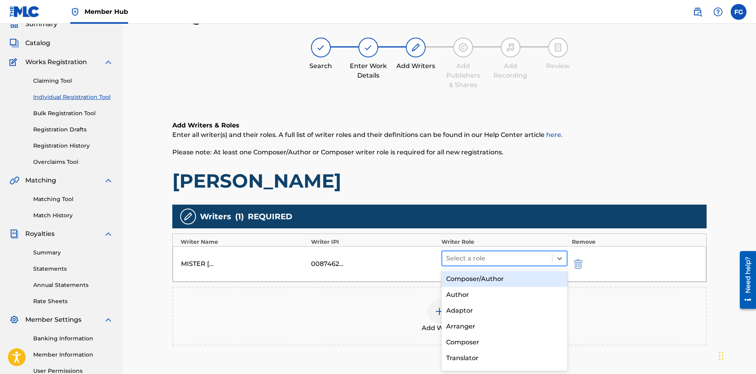
click at [505, 257] on div at bounding box center [497, 258] width 102 height 11
click at [486, 278] on div "Composer/Author" at bounding box center [505, 279] width 127 height 16
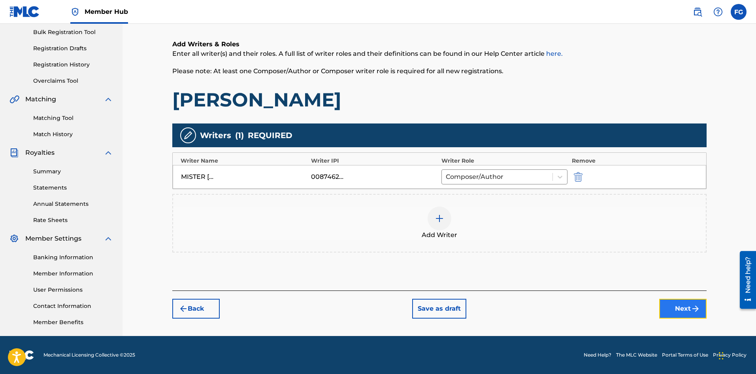
click at [687, 310] on button "Next" at bounding box center [683, 309] width 47 height 20
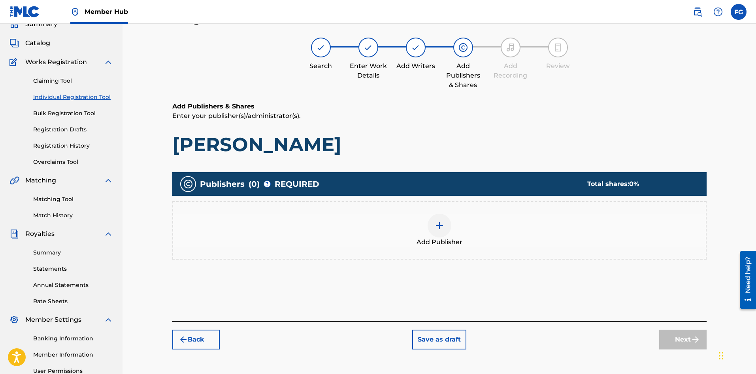
click at [441, 234] on div at bounding box center [440, 226] width 24 height 24
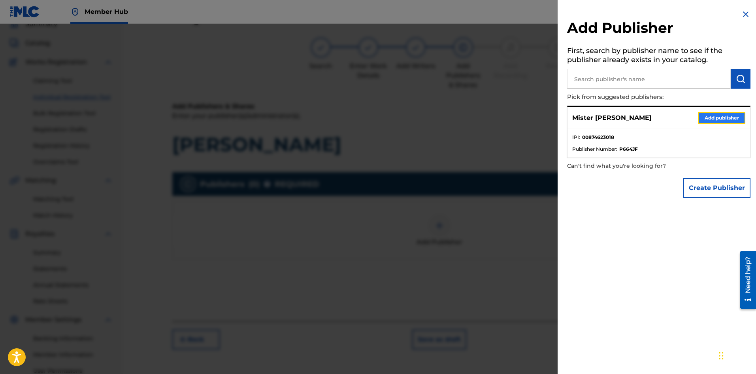
click at [710, 118] on button "Add publisher" at bounding box center [721, 118] width 47 height 12
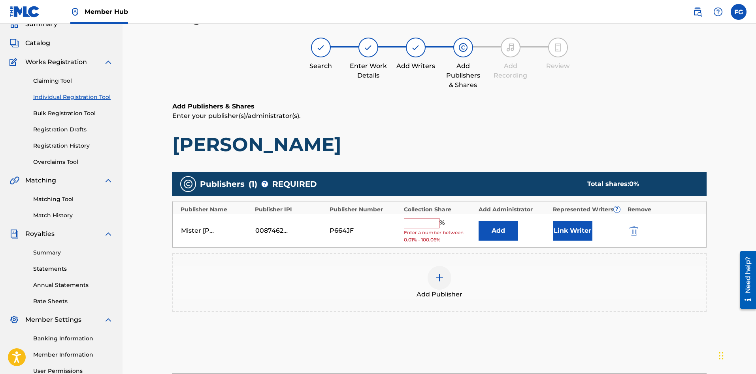
click at [420, 221] on input "text" at bounding box center [422, 223] width 36 height 10
type input "100"
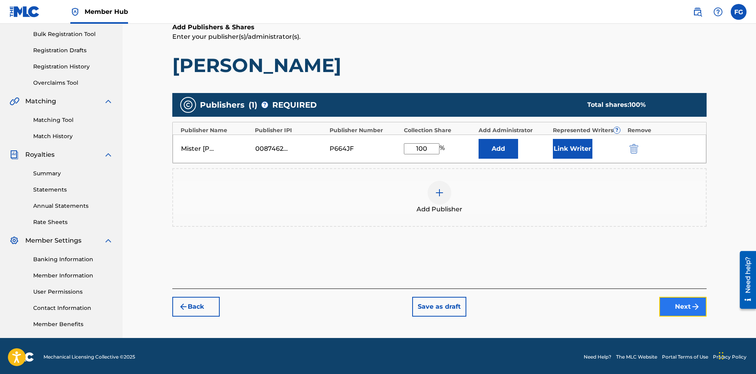
click at [681, 305] on button "Next" at bounding box center [683, 307] width 47 height 20
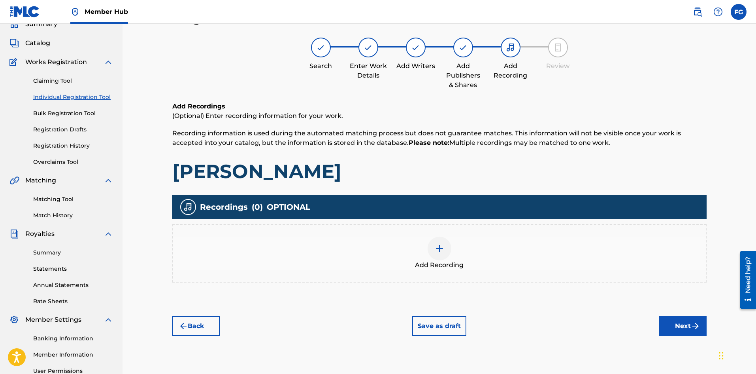
click at [444, 253] on div at bounding box center [440, 248] width 24 height 24
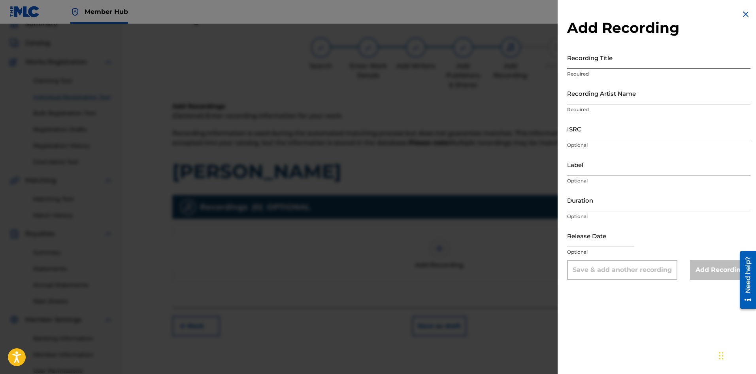
click at [624, 61] on input "Recording Title" at bounding box center [658, 57] width 183 height 23
paste input "[PERSON_NAME]"
type input "[PERSON_NAME]"
click at [605, 95] on input "Recording Artist Name" at bounding box center [658, 93] width 183 height 23
paste input "Alabanza Worship"
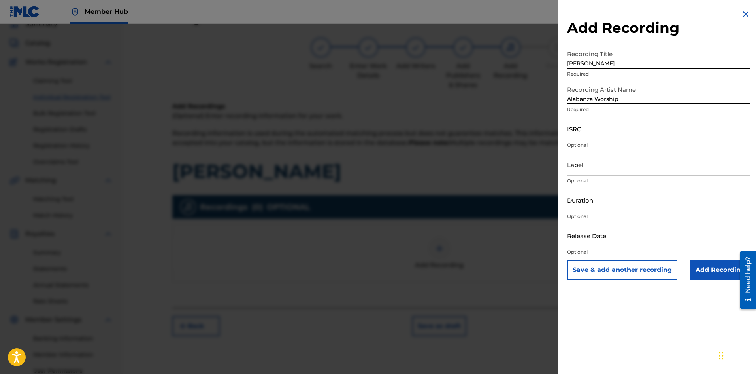
type input "Alabanza Worship"
click at [610, 132] on input "ISRC" at bounding box center [658, 128] width 183 height 23
paste input "SE6SA2579750"
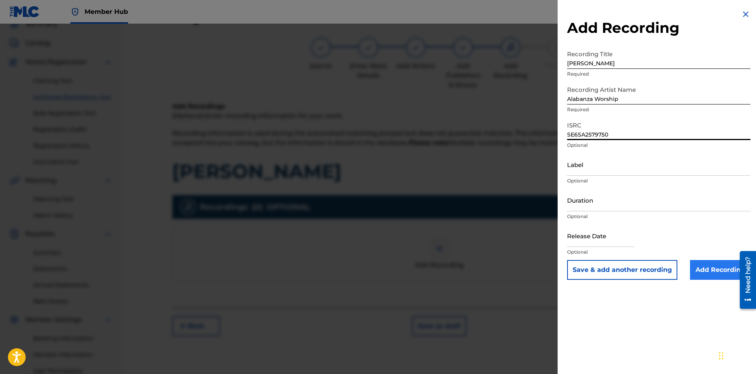
type input "SE6SA2579750"
click at [713, 270] on input "Add Recording" at bounding box center [720, 270] width 60 height 20
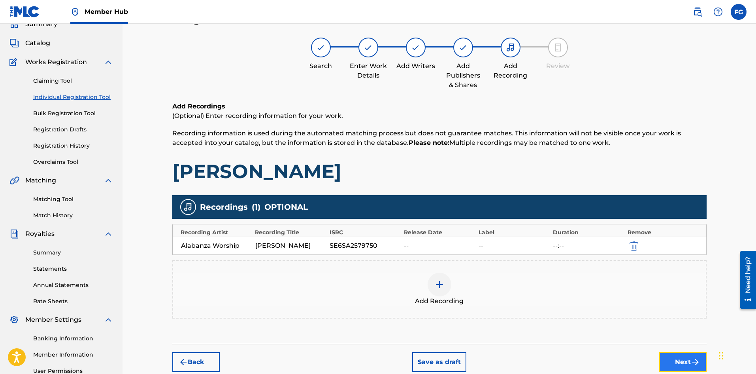
click at [672, 359] on button "Next" at bounding box center [683, 362] width 47 height 20
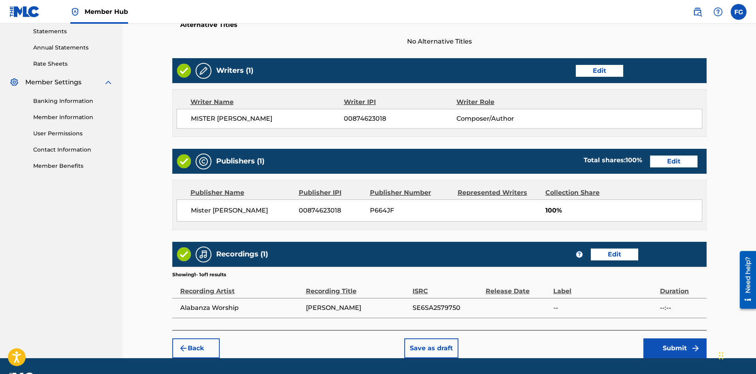
scroll to position [295, 0]
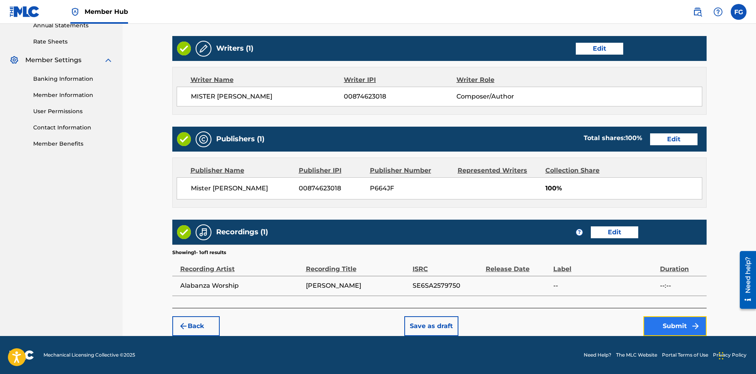
click at [665, 325] on button "Submit" at bounding box center [675, 326] width 63 height 20
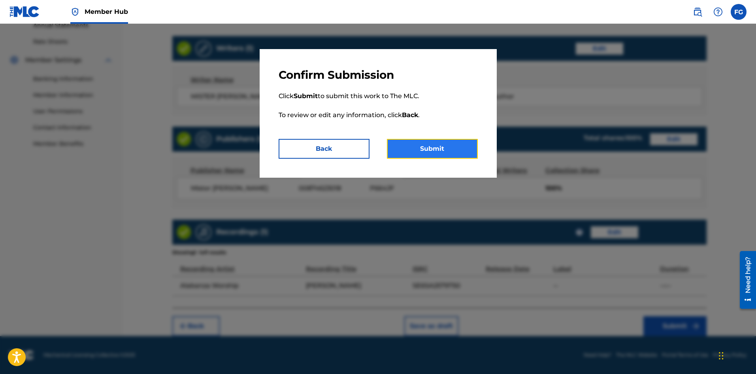
click at [445, 146] on button "Submit" at bounding box center [432, 149] width 91 height 20
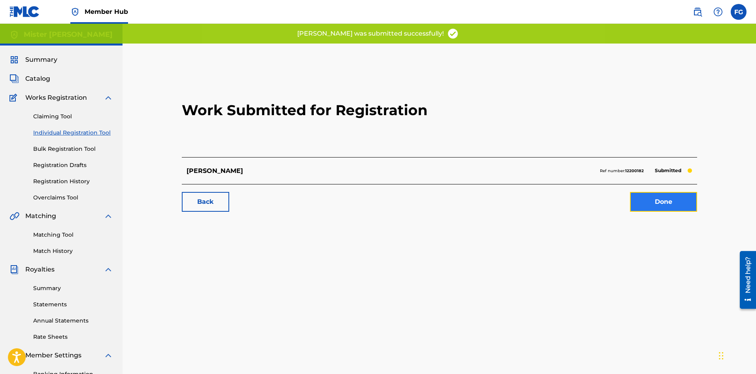
click at [664, 206] on link "Done" at bounding box center [663, 202] width 67 height 20
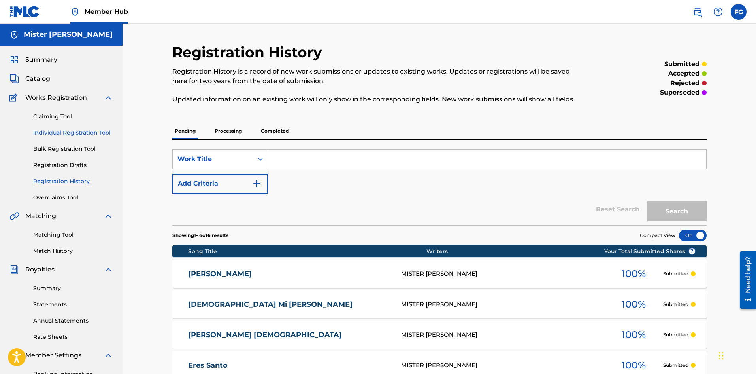
click at [72, 131] on link "Individual Registration Tool" at bounding box center [73, 133] width 80 height 8
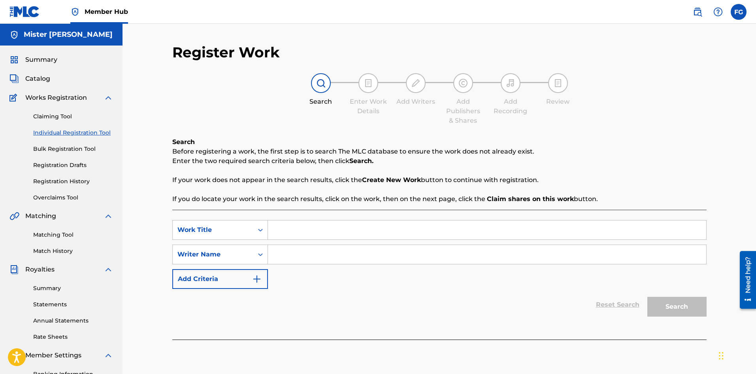
click at [305, 232] on input "Search Form" at bounding box center [487, 229] width 439 height 19
paste input "Te Adoraré"
type input "Te Adoraré"
click at [356, 257] on input "Search Form" at bounding box center [487, 254] width 439 height 19
paste input "[PERSON_NAME] [PERSON_NAME]"
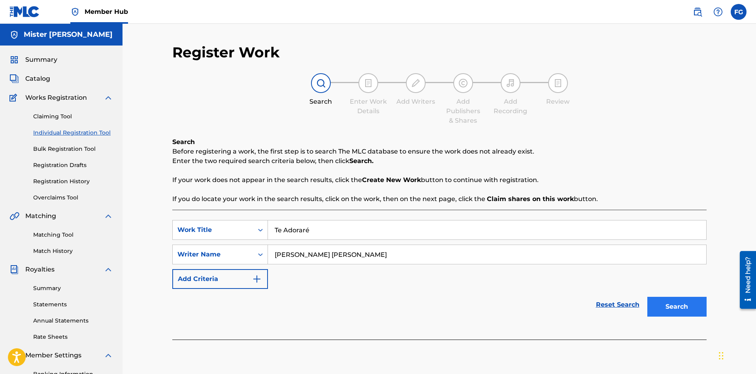
type input "[PERSON_NAME] [PERSON_NAME]"
click at [677, 306] on button "Search" at bounding box center [677, 307] width 59 height 20
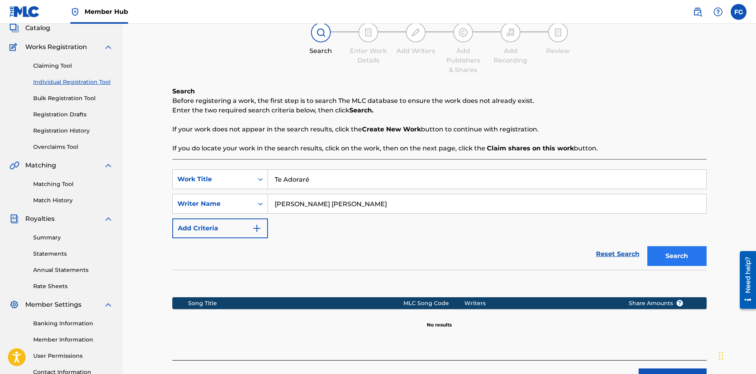
scroll to position [117, 0]
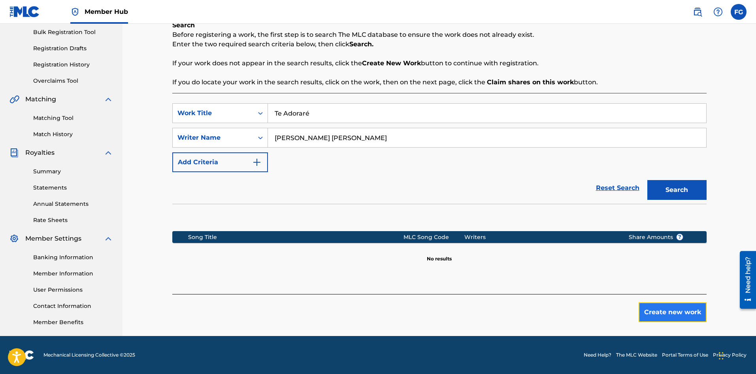
click at [670, 314] on button "Create new work" at bounding box center [673, 312] width 68 height 20
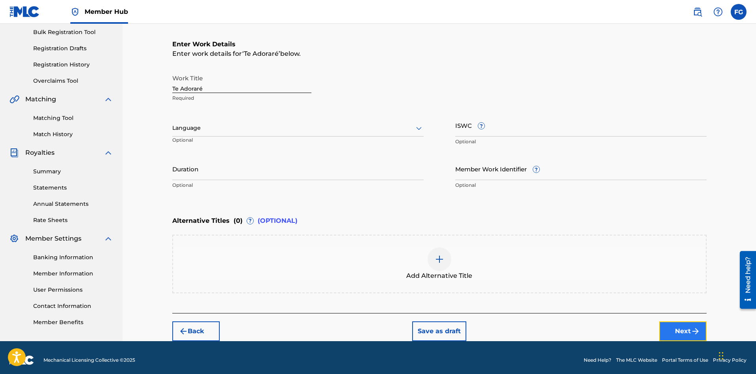
click at [686, 325] on button "Next" at bounding box center [683, 331] width 47 height 20
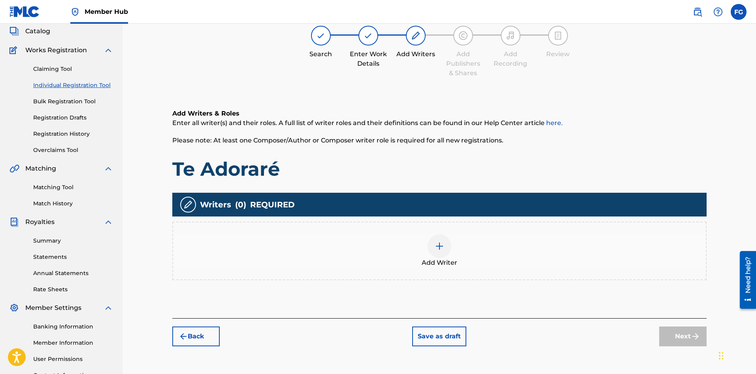
scroll to position [36, 0]
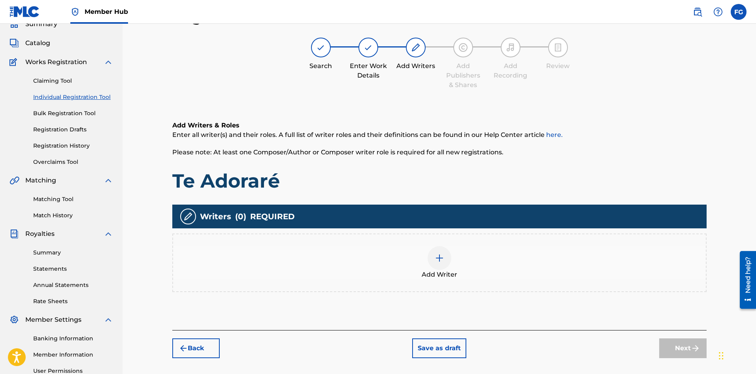
click at [441, 267] on div at bounding box center [440, 258] width 24 height 24
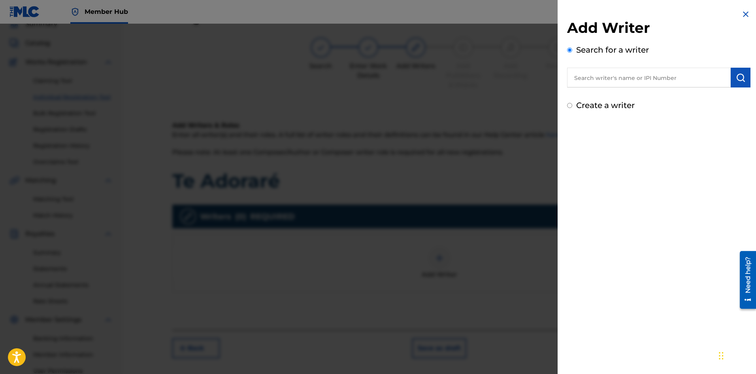
click at [667, 73] on input "text" at bounding box center [649, 78] width 164 height 20
type input "mister [PERSON_NAME]"
click at [734, 72] on button "submit" at bounding box center [741, 78] width 20 height 20
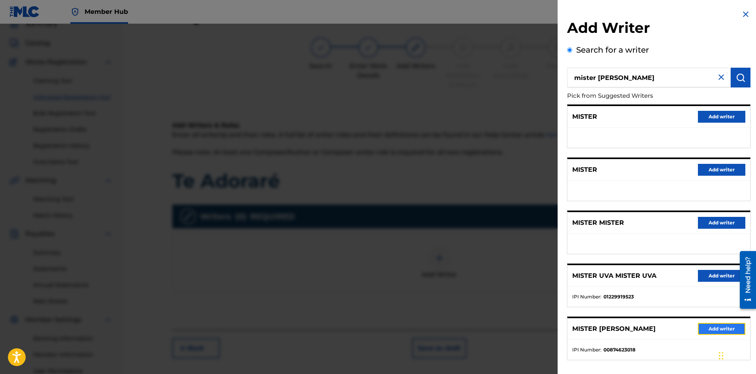
click at [708, 329] on button "Add writer" at bounding box center [721, 329] width 47 height 12
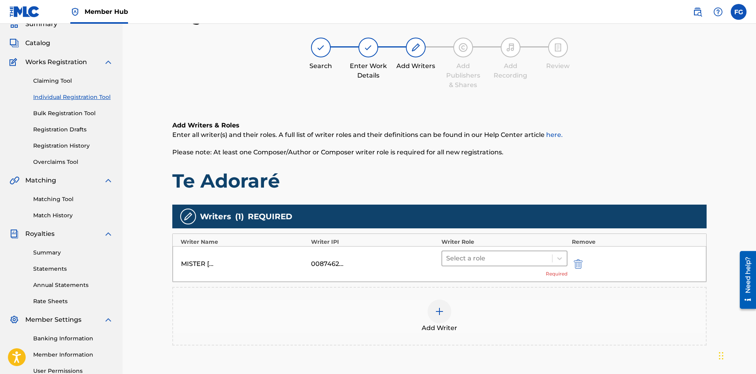
click at [484, 257] on div at bounding box center [497, 258] width 102 height 11
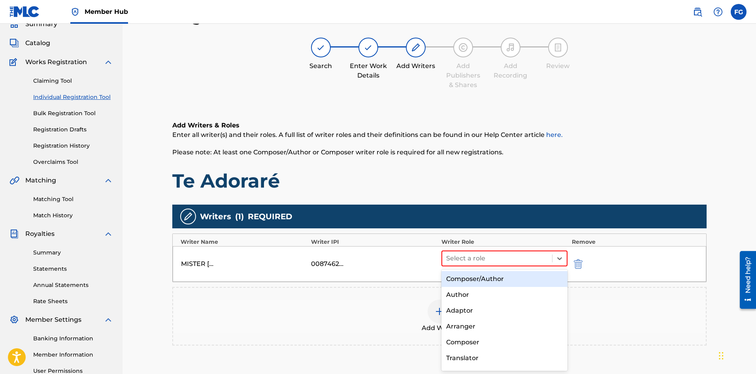
click at [475, 276] on div "Composer/Author" at bounding box center [505, 279] width 127 height 16
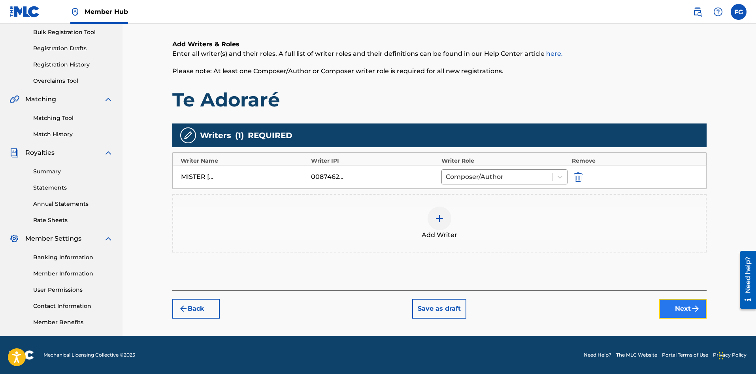
click at [668, 306] on button "Next" at bounding box center [683, 309] width 47 height 20
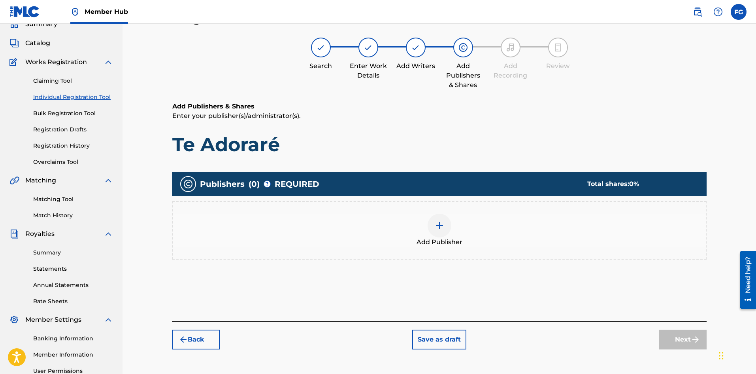
click at [441, 230] on div at bounding box center [440, 226] width 24 height 24
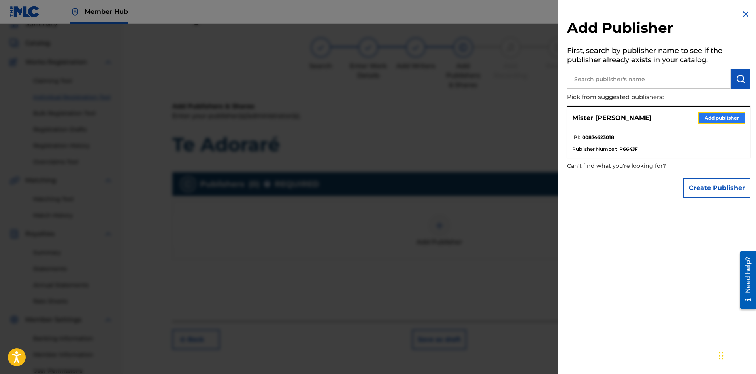
click at [711, 117] on button "Add publisher" at bounding box center [721, 118] width 47 height 12
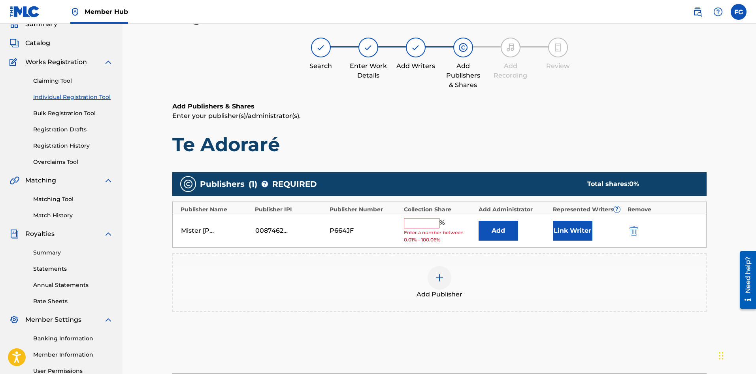
click at [427, 225] on input "text" at bounding box center [422, 223] width 36 height 10
type input "100"
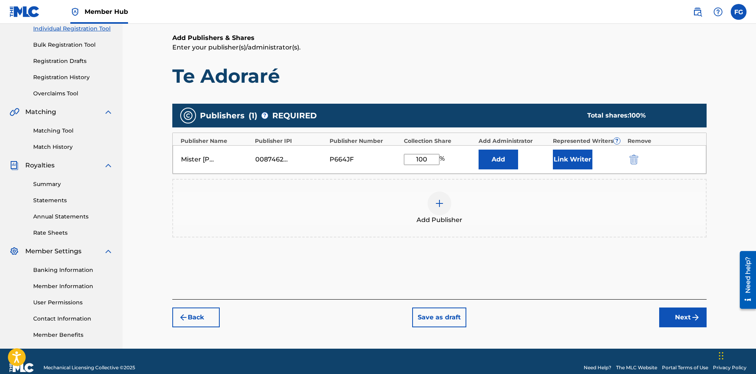
scroll to position [117, 0]
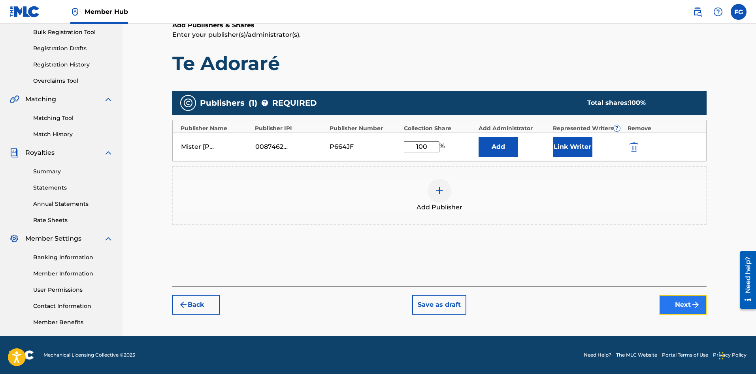
click at [678, 305] on button "Next" at bounding box center [683, 305] width 47 height 20
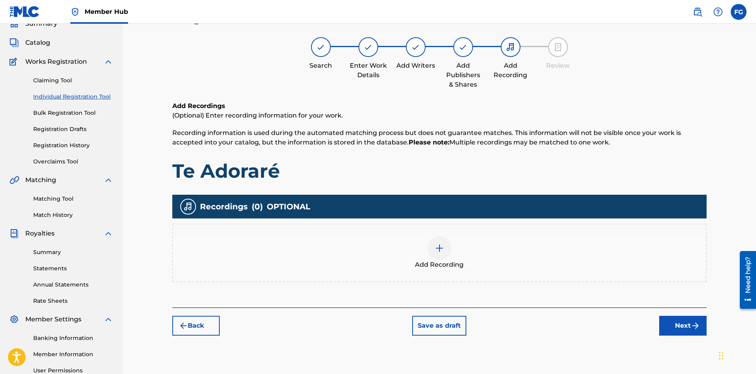
scroll to position [36, 0]
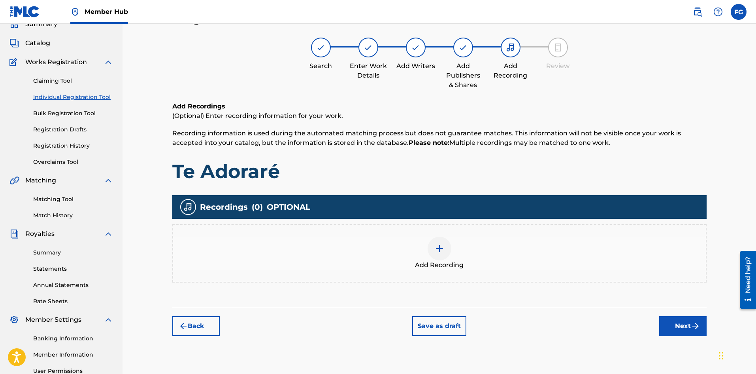
click at [447, 257] on div at bounding box center [440, 248] width 24 height 24
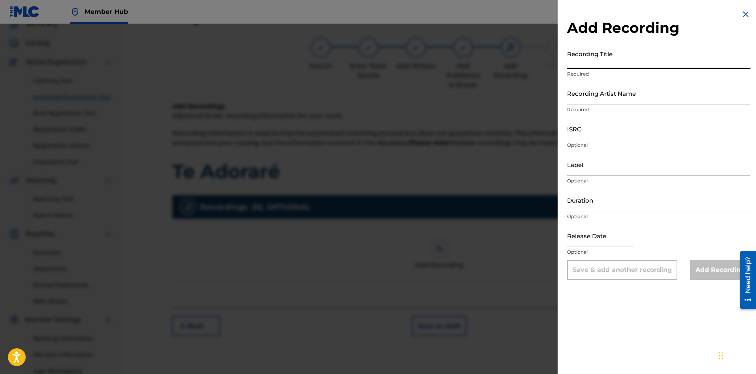
click at [642, 64] on input "Recording Title" at bounding box center [658, 57] width 183 height 23
paste input "Te Adoraré"
type input "Te Adoraré"
click at [612, 99] on input "Recording Artist Name" at bounding box center [658, 93] width 183 height 23
paste input "Alabanza Worship"
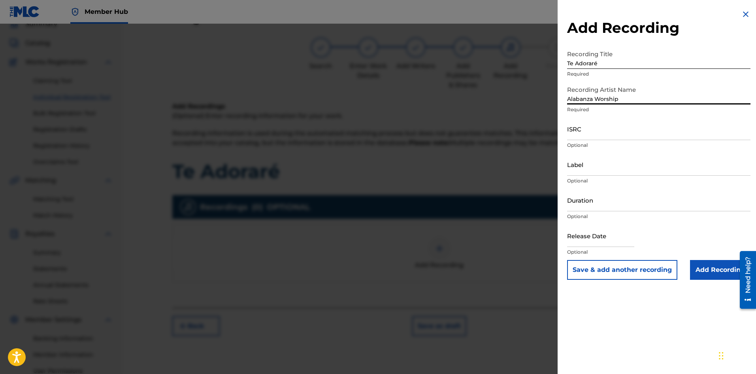
type input "Alabanza Worship"
click at [618, 138] on input "ISRC" at bounding box center [658, 128] width 183 height 23
paste input "SE6SA2579751"
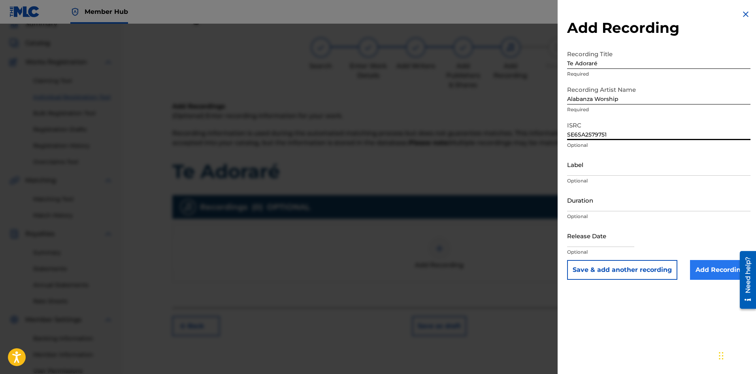
type input "SE6SA2579751"
click at [706, 267] on input "Add Recording" at bounding box center [720, 270] width 60 height 20
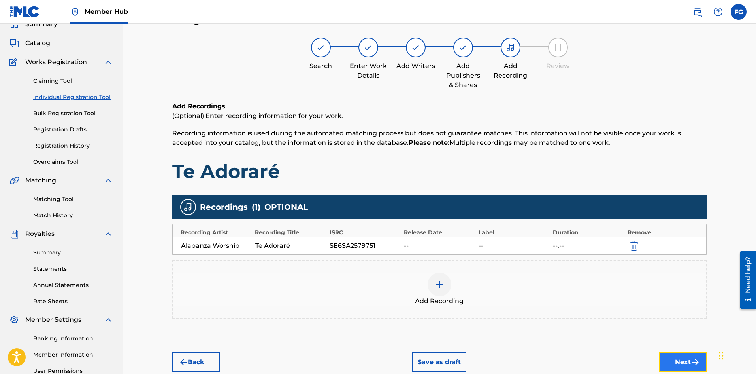
click at [679, 362] on button "Next" at bounding box center [683, 362] width 47 height 20
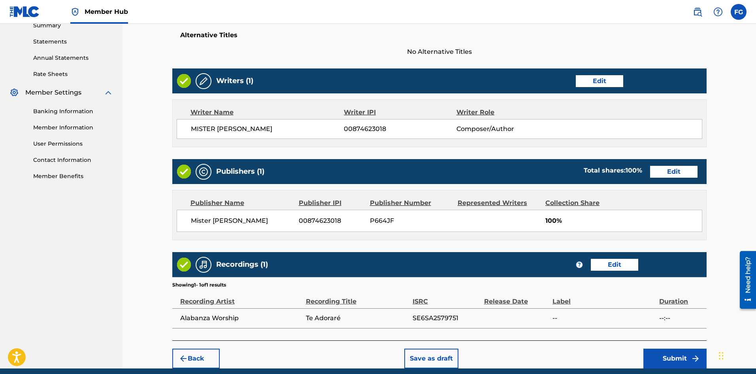
scroll to position [295, 0]
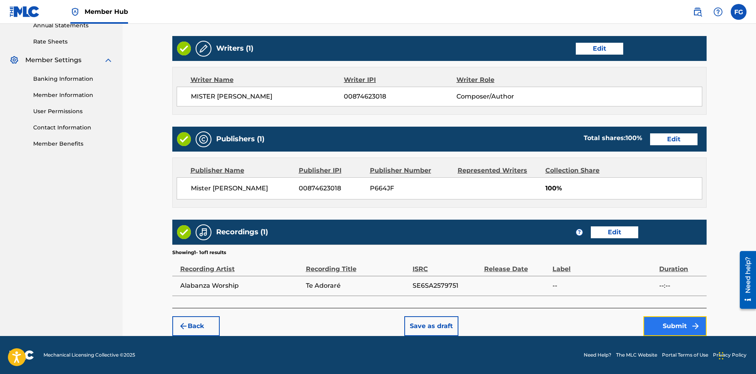
click at [670, 323] on button "Submit" at bounding box center [675, 326] width 63 height 20
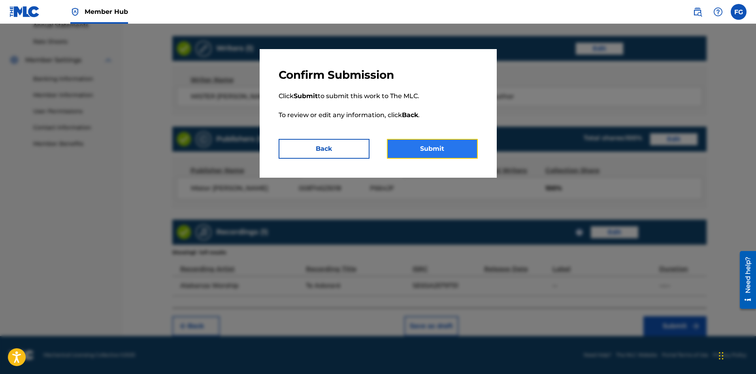
click at [452, 147] on button "Submit" at bounding box center [432, 149] width 91 height 20
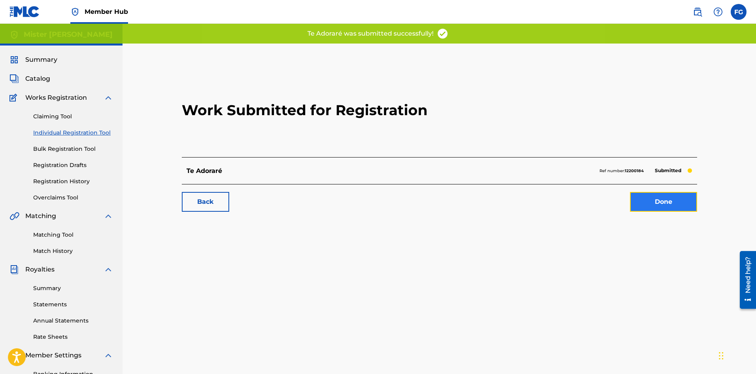
click at [660, 203] on link "Done" at bounding box center [663, 202] width 67 height 20
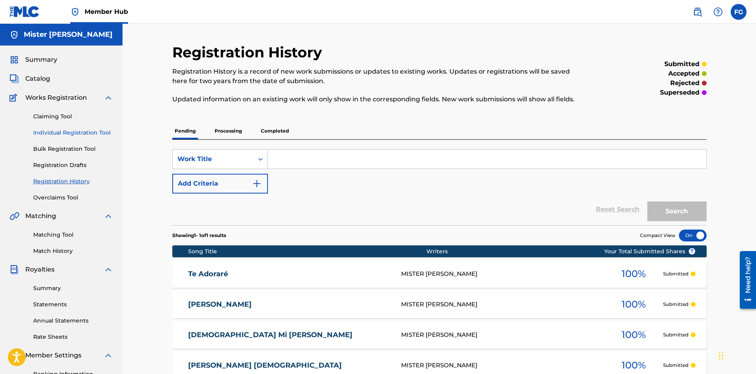
click at [76, 135] on link "Individual Registration Tool" at bounding box center [73, 133] width 80 height 8
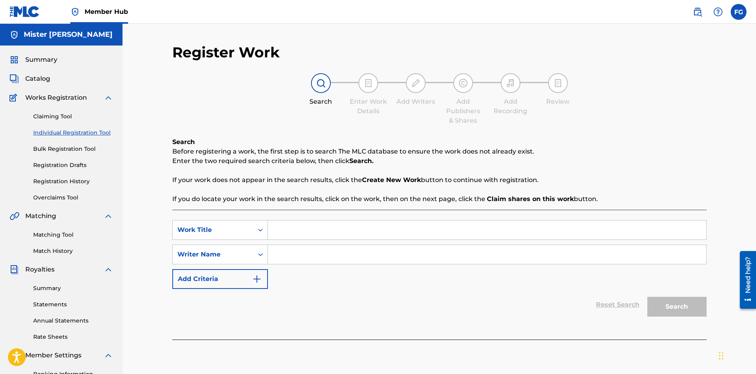
click at [301, 227] on input "Search Form" at bounding box center [487, 229] width 439 height 19
paste input "Tu Precencia Aquí"
type input "Tu Precencia Aquí"
click at [338, 259] on input "Search Form" at bounding box center [487, 254] width 439 height 19
paste input "[PERSON_NAME] [PERSON_NAME]"
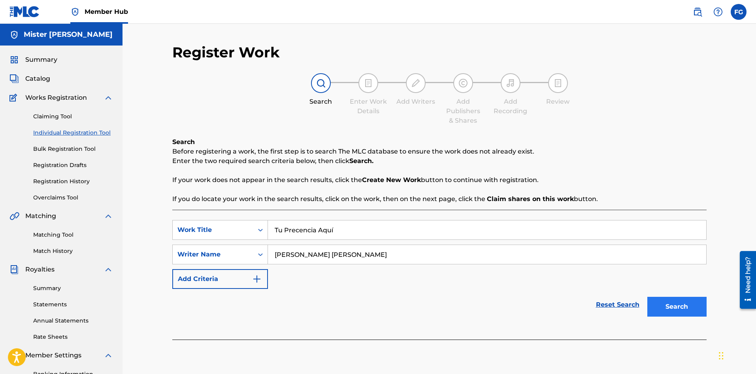
type input "[PERSON_NAME] [PERSON_NAME]"
click at [684, 305] on button "Search" at bounding box center [677, 307] width 59 height 20
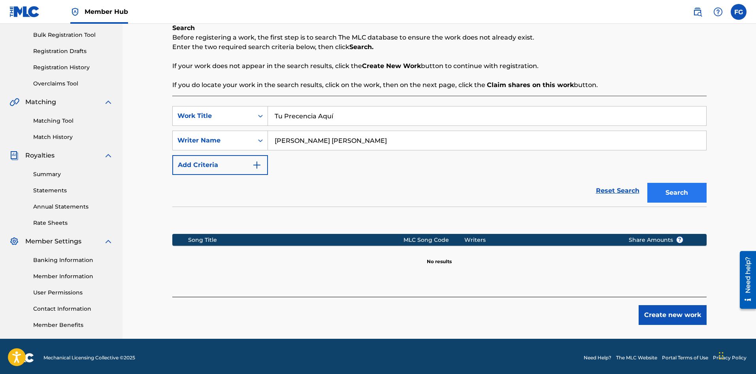
scroll to position [117, 0]
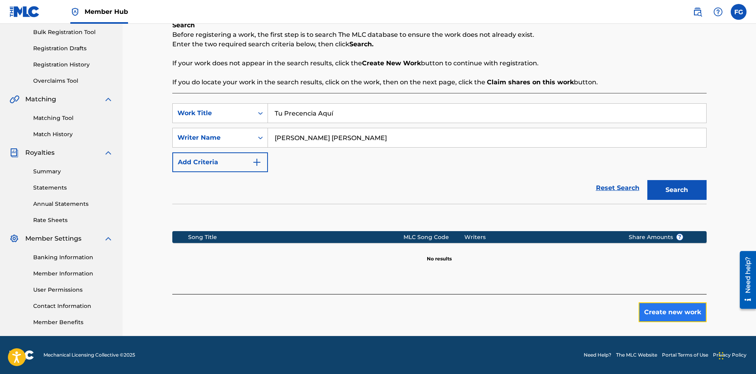
click at [686, 310] on button "Create new work" at bounding box center [673, 312] width 68 height 20
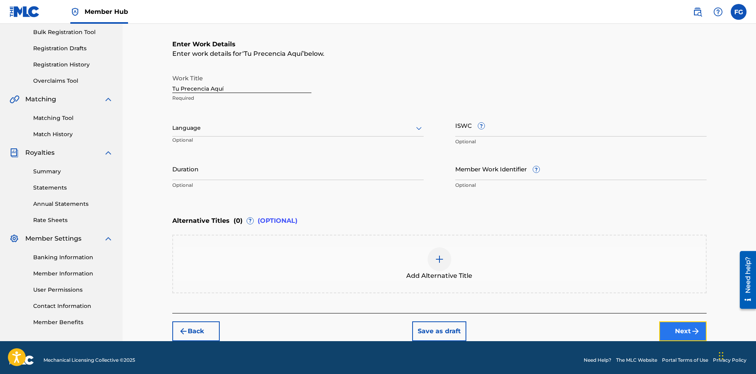
click at [681, 326] on button "Next" at bounding box center [683, 331] width 47 height 20
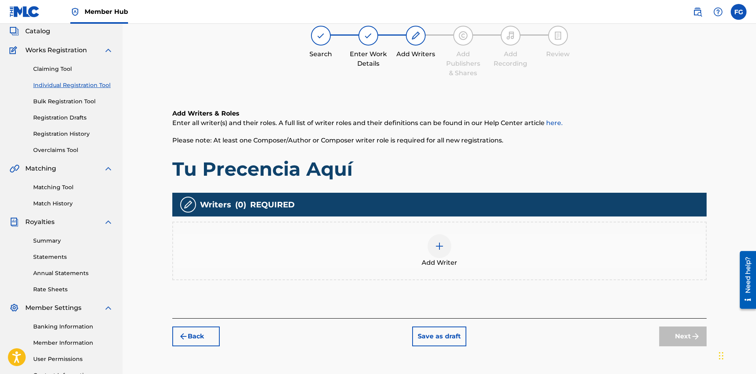
scroll to position [36, 0]
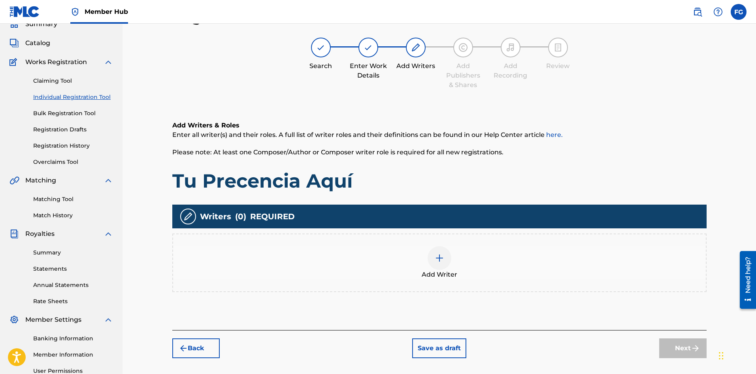
click at [439, 256] on img at bounding box center [439, 257] width 9 height 9
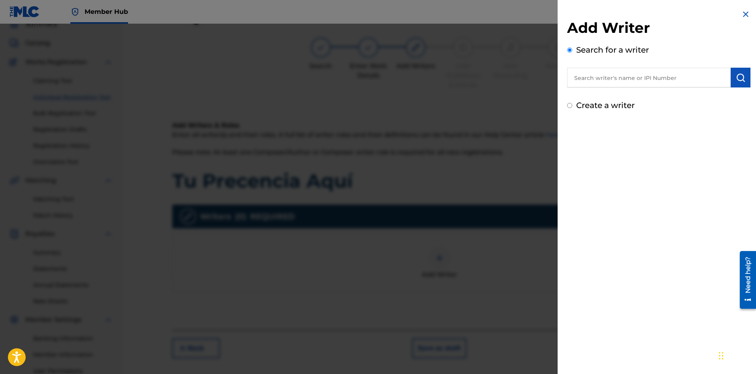
click at [672, 80] on input "text" at bounding box center [649, 78] width 164 height 20
type input "mister [PERSON_NAME]"
click at [738, 79] on img "submit" at bounding box center [740, 77] width 9 height 9
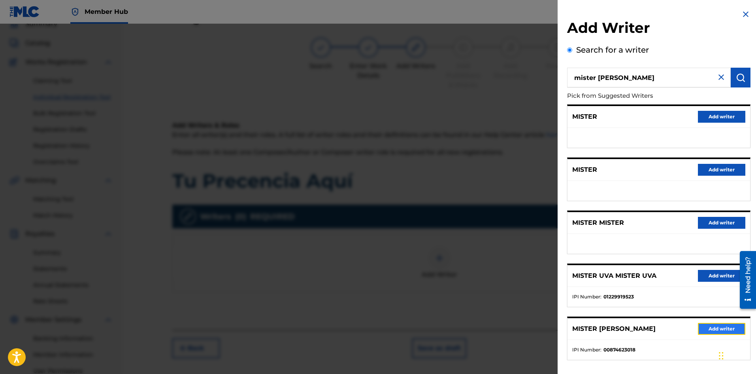
click at [699, 329] on button "Add writer" at bounding box center [721, 329] width 47 height 12
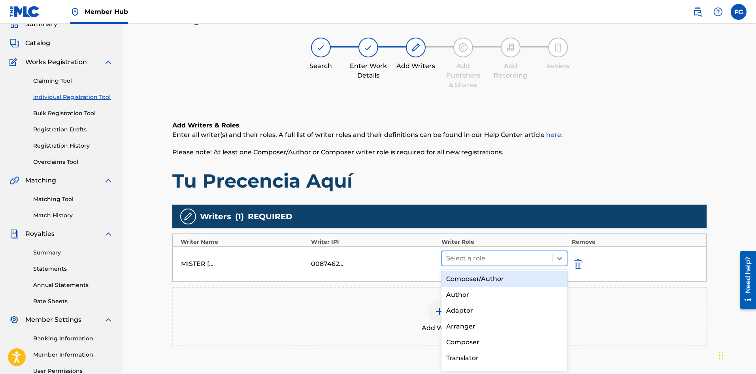
click at [486, 258] on div at bounding box center [497, 258] width 102 height 11
click at [477, 276] on div "Composer/Author" at bounding box center [505, 279] width 127 height 16
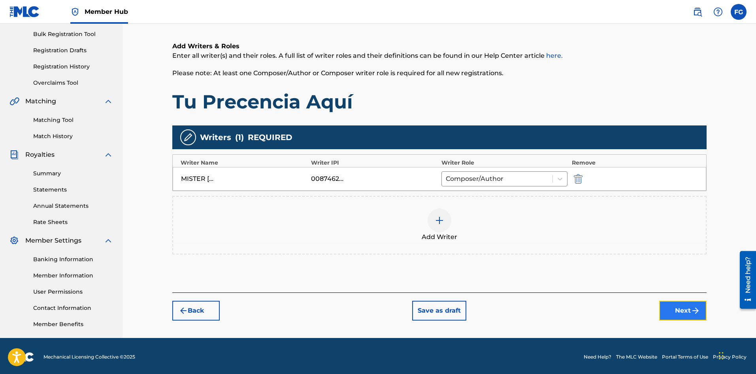
click at [671, 308] on button "Next" at bounding box center [683, 311] width 47 height 20
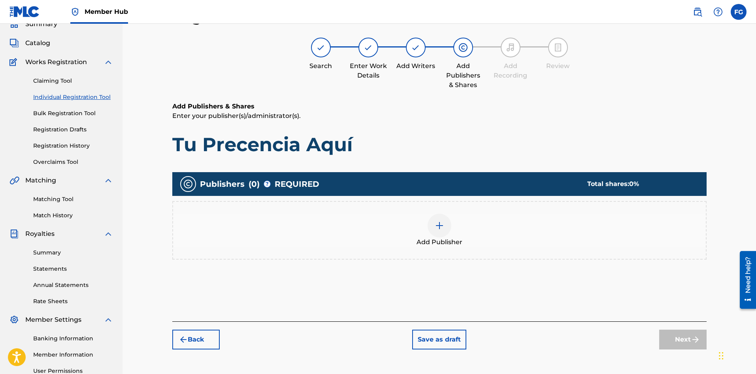
click at [436, 238] on span "Add Publisher" at bounding box center [440, 241] width 46 height 9
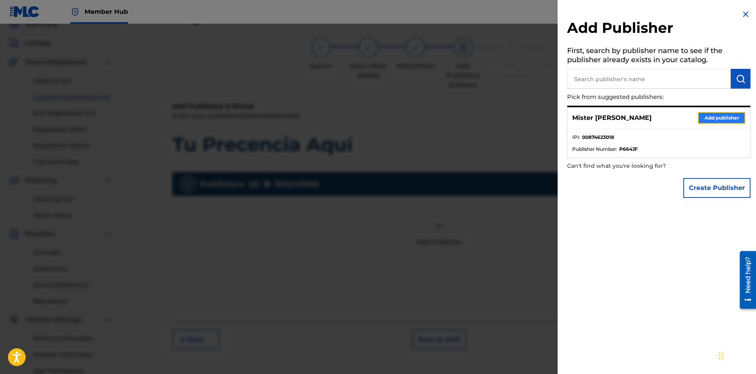
click at [705, 119] on button "Add publisher" at bounding box center [721, 118] width 47 height 12
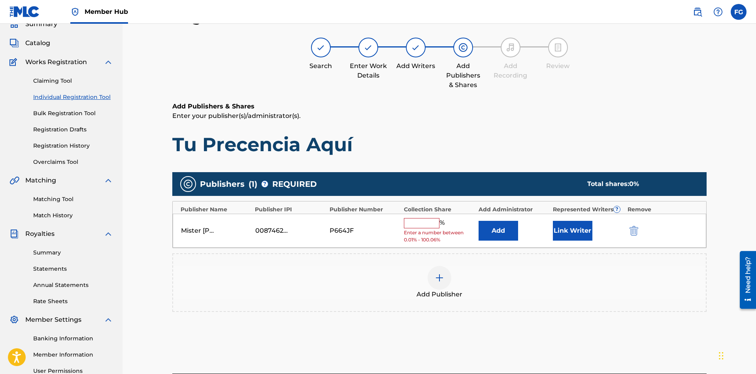
click at [426, 224] on input "text" at bounding box center [422, 223] width 36 height 10
type input "100"
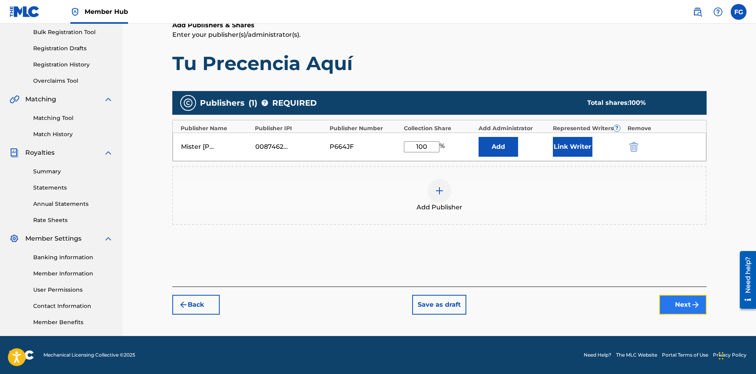
click at [676, 300] on button "Next" at bounding box center [683, 305] width 47 height 20
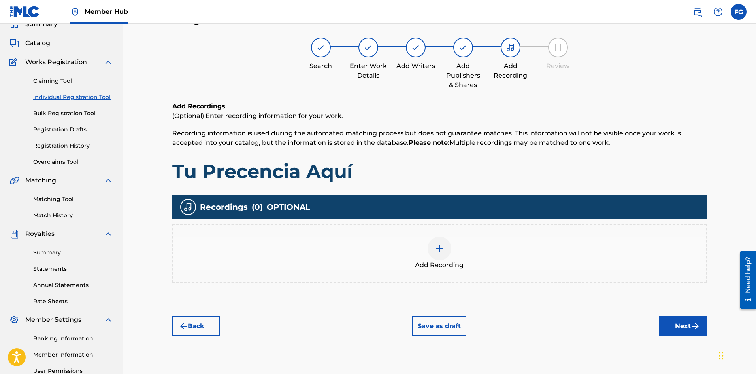
click at [435, 253] on img at bounding box center [439, 248] width 9 height 9
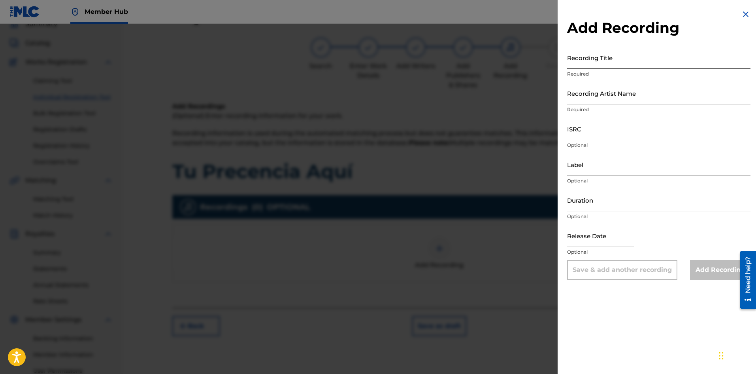
click at [636, 62] on input "Recording Title" at bounding box center [658, 57] width 183 height 23
paste input "Tu Precencia Aquí"
type input "Tu Precencia Aquí"
click at [620, 94] on input "Recording Artist Name" at bounding box center [658, 93] width 183 height 23
paste input "Alabanza Worship"
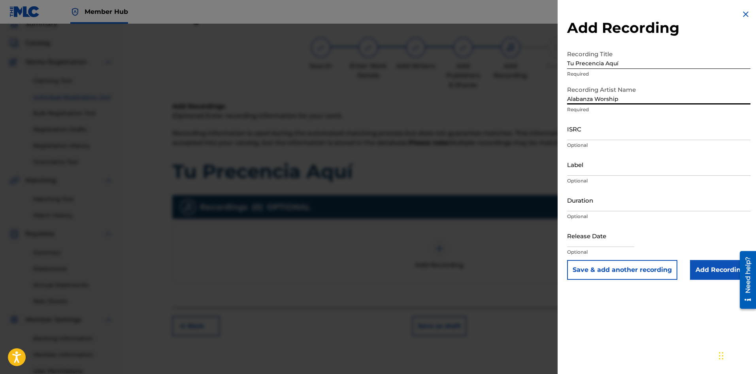
type input "Alabanza Worship"
click at [606, 134] on input "ISRC" at bounding box center [658, 128] width 183 height 23
paste input "SE6SA2579752"
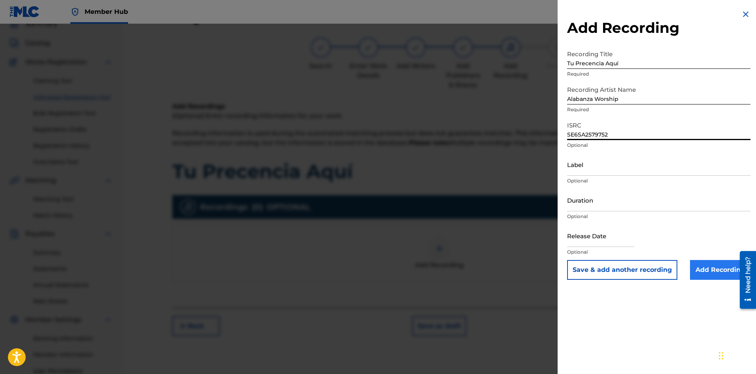
type input "SE6SA2579752"
click at [711, 268] on input "Add Recording" at bounding box center [720, 270] width 60 height 20
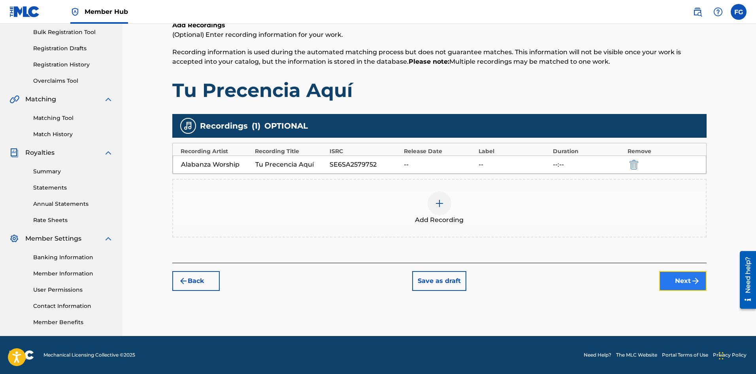
click at [673, 280] on button "Next" at bounding box center [683, 281] width 47 height 20
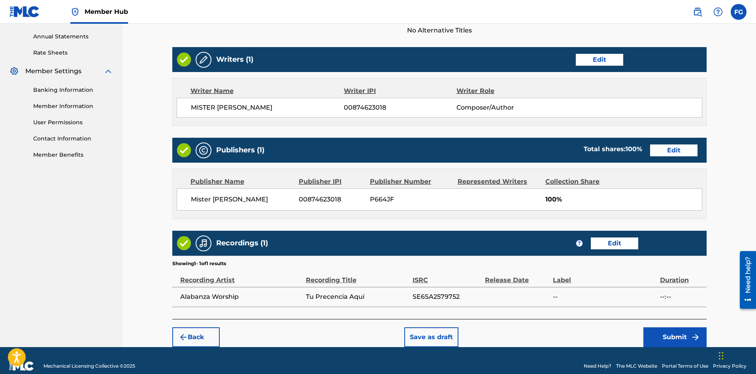
scroll to position [295, 0]
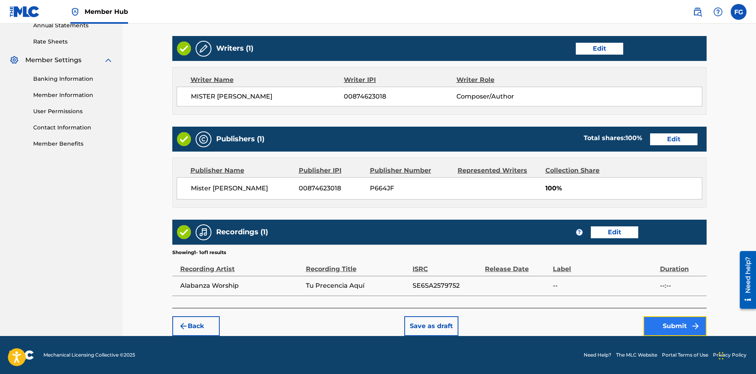
click at [677, 326] on button "Submit" at bounding box center [675, 326] width 63 height 20
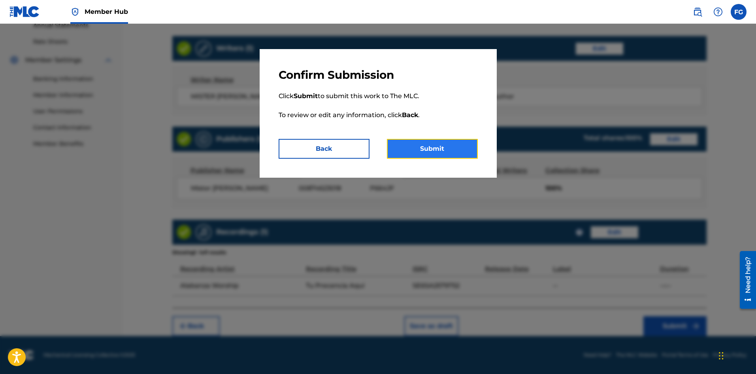
click at [432, 149] on button "Submit" at bounding box center [432, 149] width 91 height 20
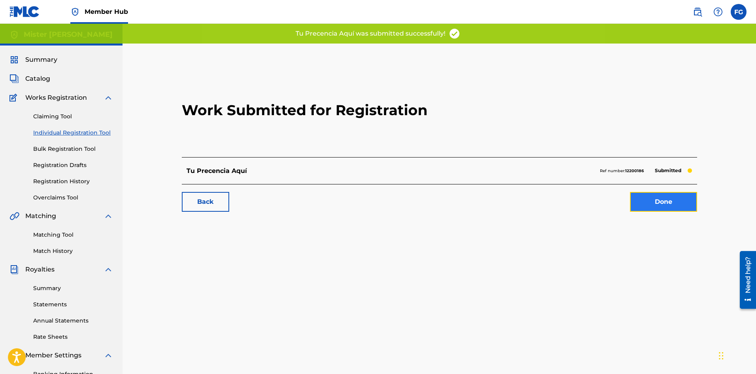
click at [652, 203] on link "Done" at bounding box center [663, 202] width 67 height 20
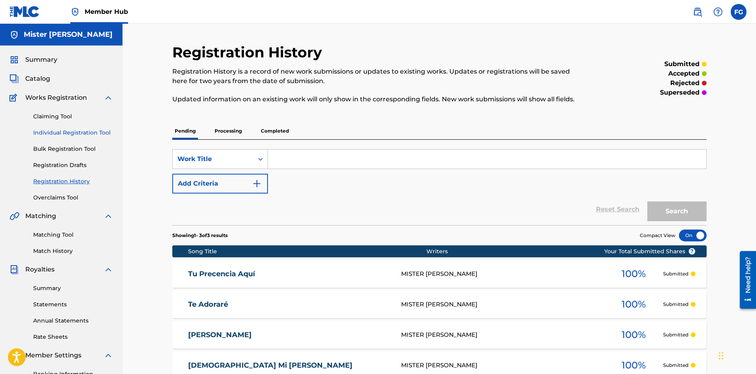
click at [61, 131] on link "Individual Registration Tool" at bounding box center [73, 133] width 80 height 8
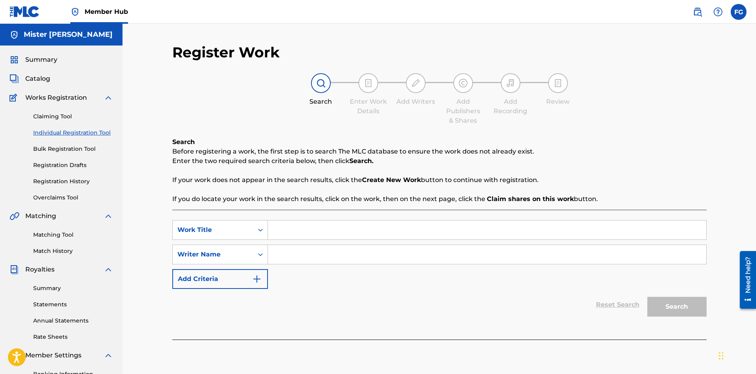
click at [342, 230] on input "Search Form" at bounding box center [487, 229] width 439 height 19
paste input "Ven Señor [PERSON_NAME]"
type input "Ven Señor [PERSON_NAME]"
click at [550, 257] on input "Search Form" at bounding box center [487, 254] width 439 height 19
paste input "[PERSON_NAME] [PERSON_NAME]"
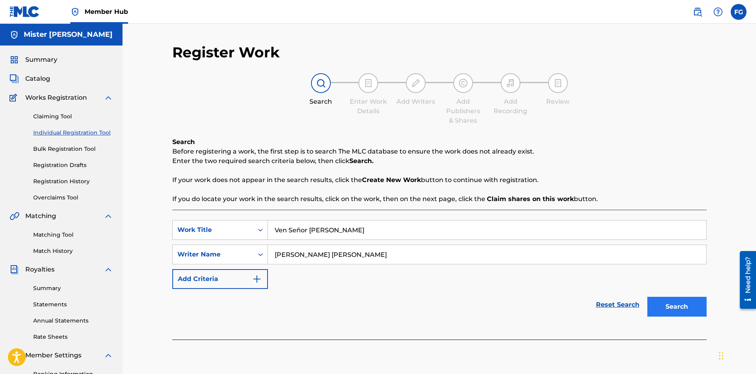
type input "[PERSON_NAME] [PERSON_NAME]"
click at [667, 300] on button "Search" at bounding box center [677, 307] width 59 height 20
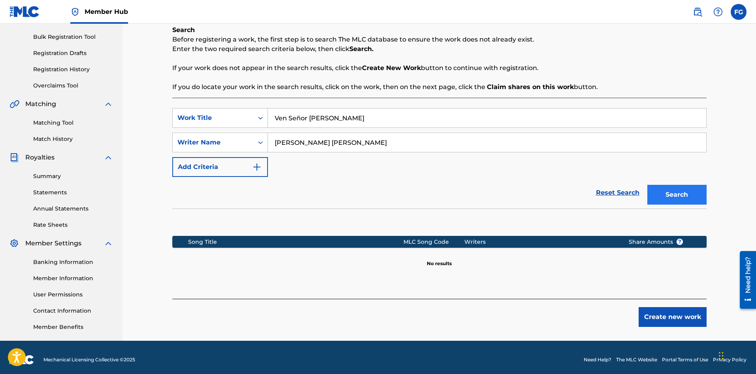
scroll to position [117, 0]
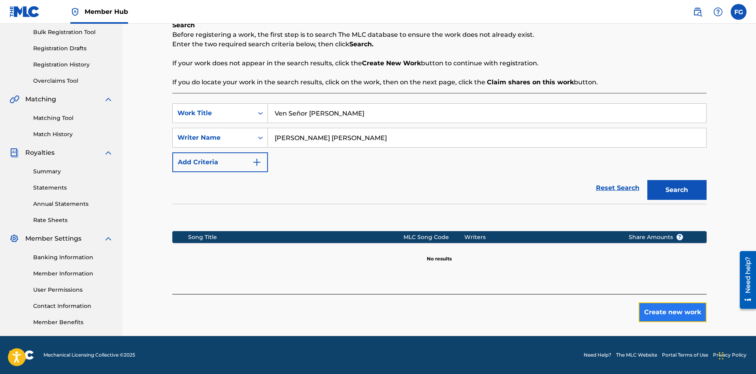
click at [687, 313] on button "Create new work" at bounding box center [673, 312] width 68 height 20
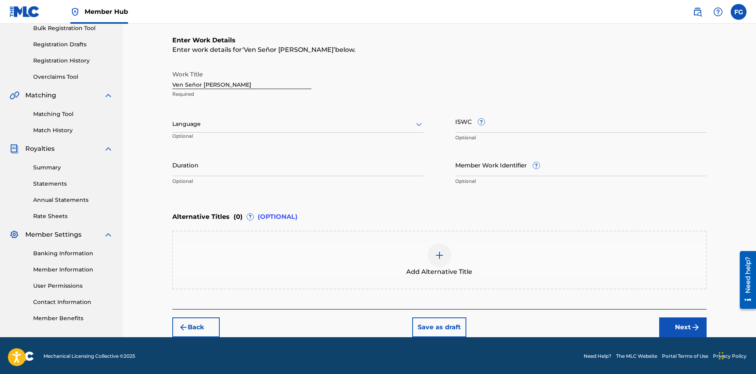
scroll to position [122, 0]
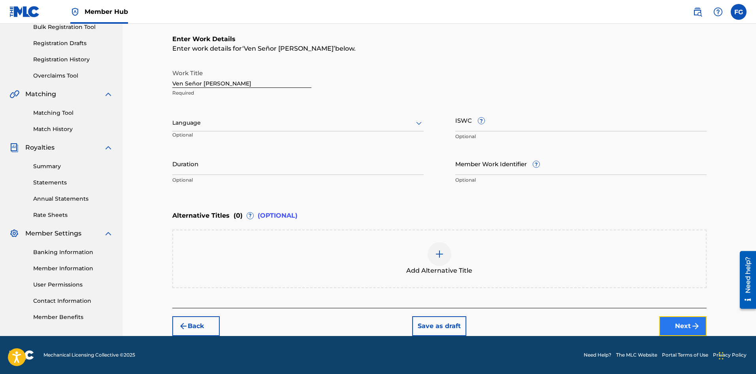
click at [684, 320] on button "Next" at bounding box center [683, 326] width 47 height 20
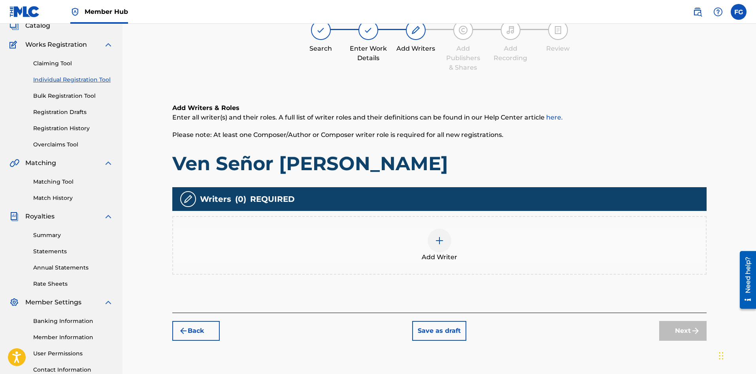
scroll to position [36, 0]
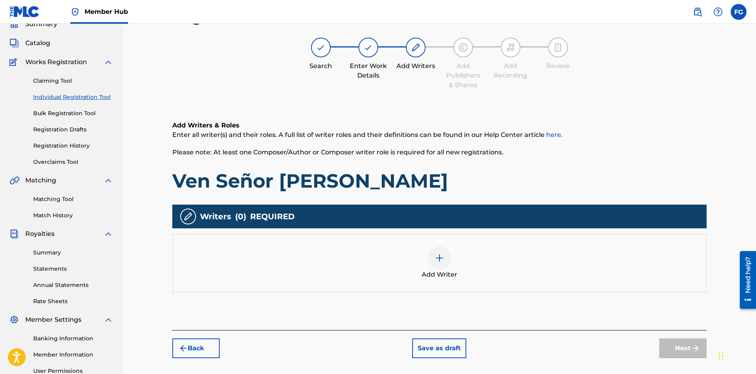
click at [442, 258] on img at bounding box center [439, 257] width 9 height 9
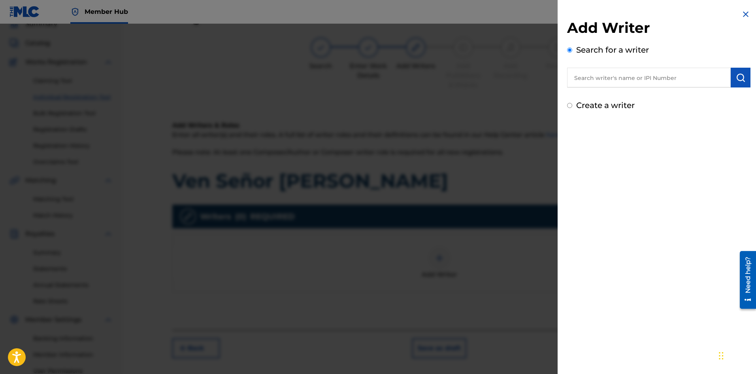
click at [658, 84] on input "text" at bounding box center [649, 78] width 164 height 20
type input "mister [PERSON_NAME]"
click at [738, 77] on img "submit" at bounding box center [740, 77] width 9 height 9
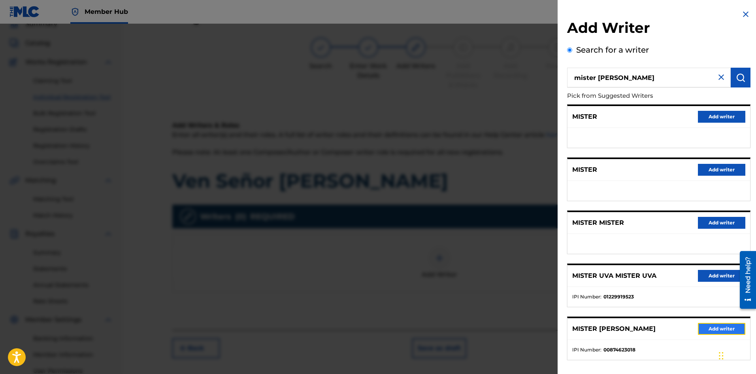
click at [700, 330] on button "Add writer" at bounding box center [721, 329] width 47 height 12
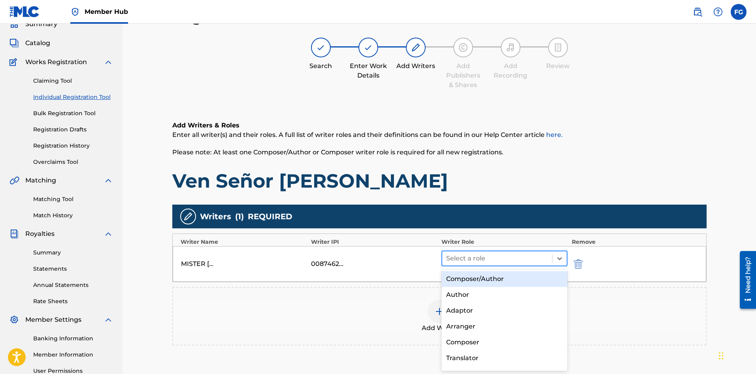
click at [473, 262] on div at bounding box center [497, 258] width 102 height 11
click at [481, 278] on div "Composer/Author" at bounding box center [505, 279] width 127 height 16
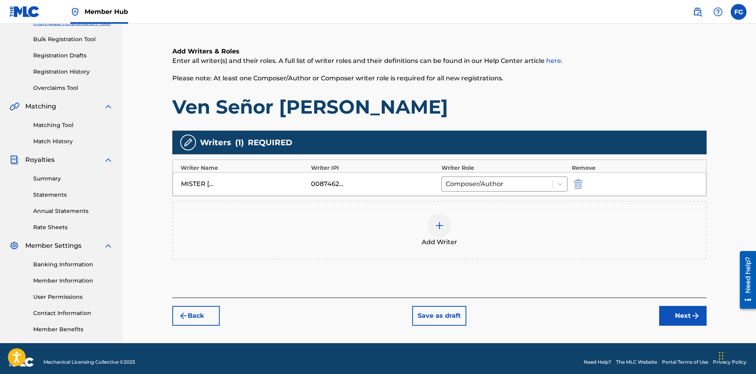
scroll to position [117, 0]
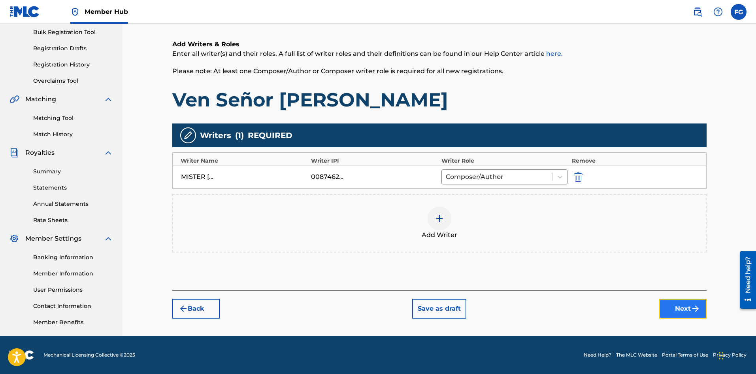
click at [668, 306] on button "Next" at bounding box center [683, 309] width 47 height 20
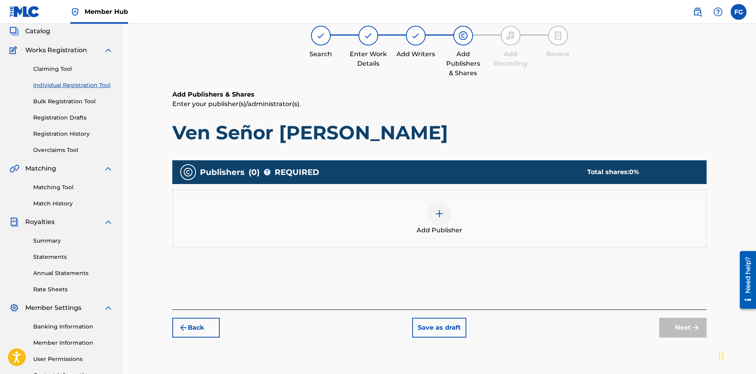
scroll to position [36, 0]
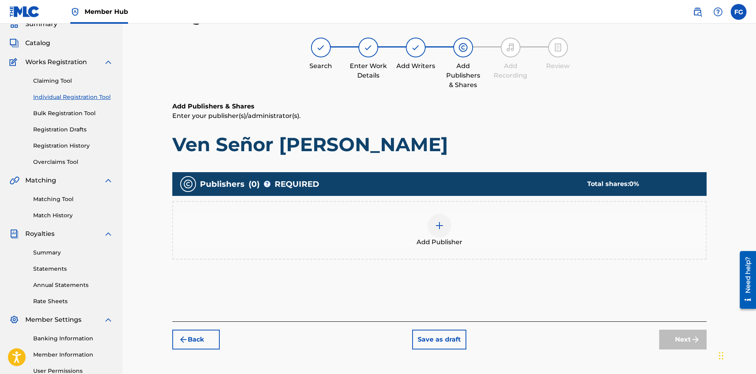
click at [435, 238] on span "Add Publisher" at bounding box center [440, 241] width 46 height 9
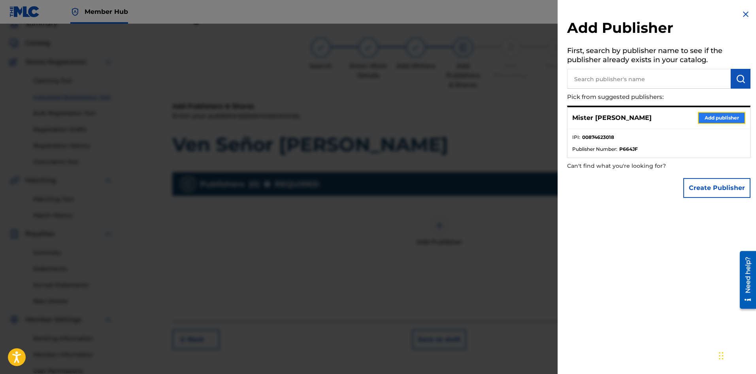
click at [715, 116] on button "Add publisher" at bounding box center [721, 118] width 47 height 12
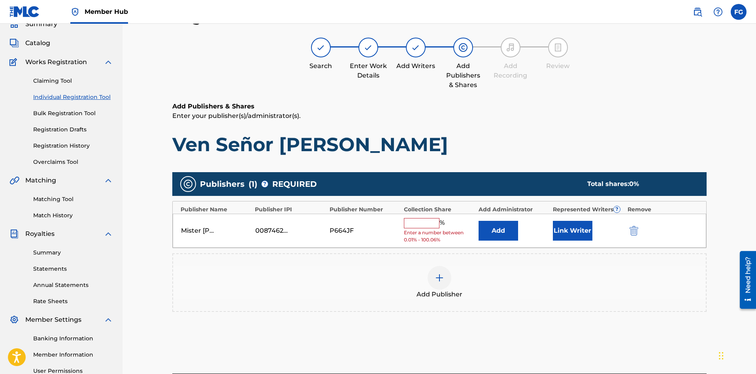
click at [418, 227] on input "text" at bounding box center [422, 223] width 36 height 10
type input "100"
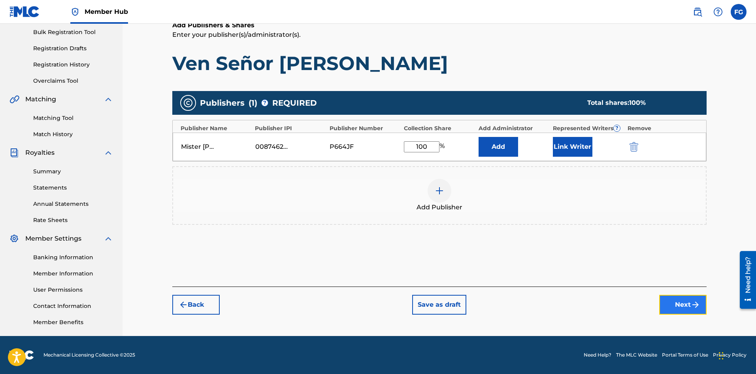
click at [681, 302] on button "Next" at bounding box center [683, 305] width 47 height 20
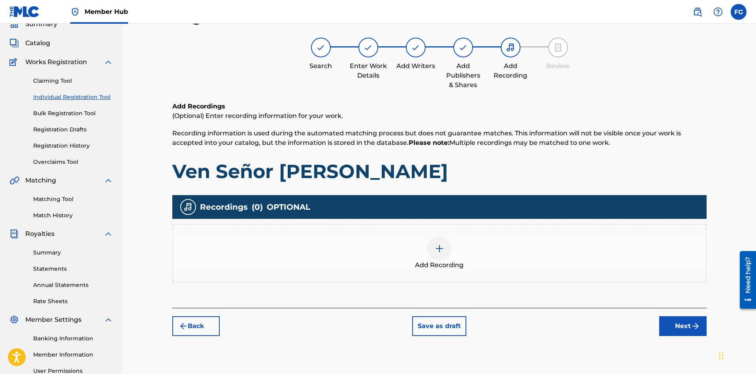
click at [437, 250] on img at bounding box center [439, 248] width 9 height 9
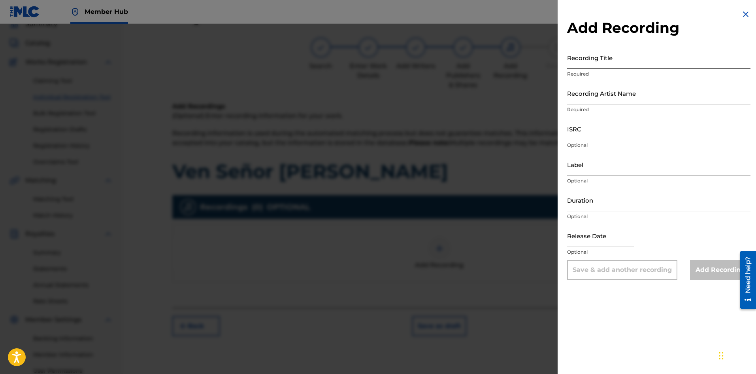
click at [621, 66] on input "Recording Title" at bounding box center [658, 57] width 183 height 23
paste input "Ven Señor [PERSON_NAME]"
type input "Ven Señor [PERSON_NAME]"
click at [644, 99] on input "Recording Artist Name" at bounding box center [658, 93] width 183 height 23
paste input "Alabanza Worship"
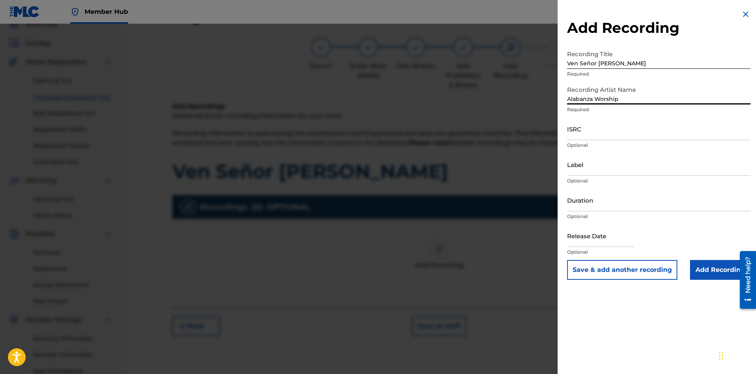
type input "Alabanza Worship"
click at [608, 132] on input "ISRC" at bounding box center [658, 128] width 183 height 23
paste input "SE6SA2579753"
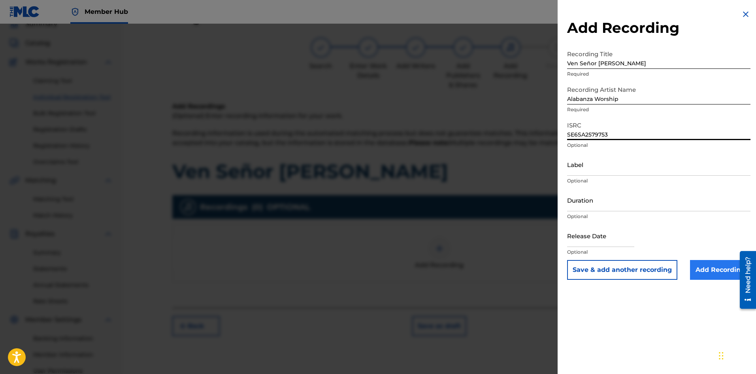
type input "SE6SA2579753"
click at [711, 269] on input "Add Recording" at bounding box center [720, 270] width 60 height 20
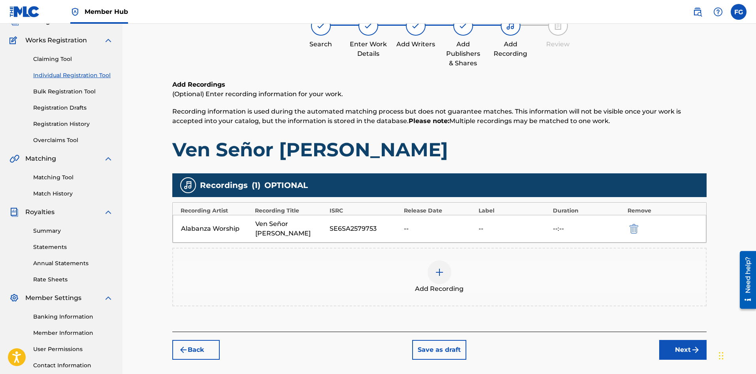
scroll to position [75, 0]
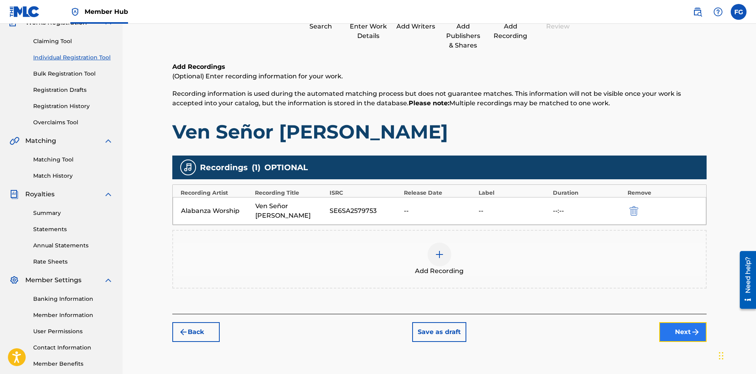
click at [673, 324] on button "Next" at bounding box center [683, 332] width 47 height 20
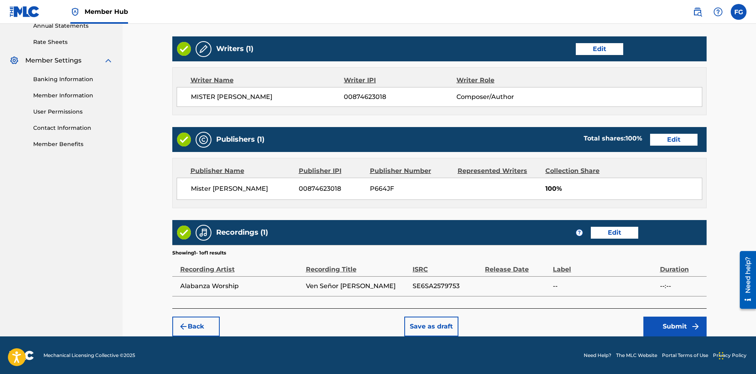
scroll to position [295, 0]
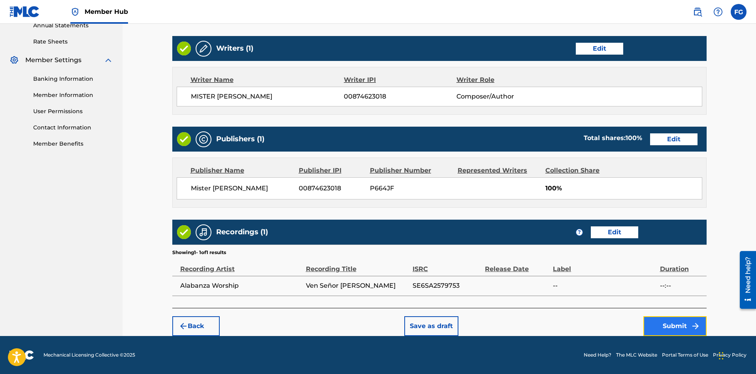
click at [679, 318] on button "Submit" at bounding box center [675, 326] width 63 height 20
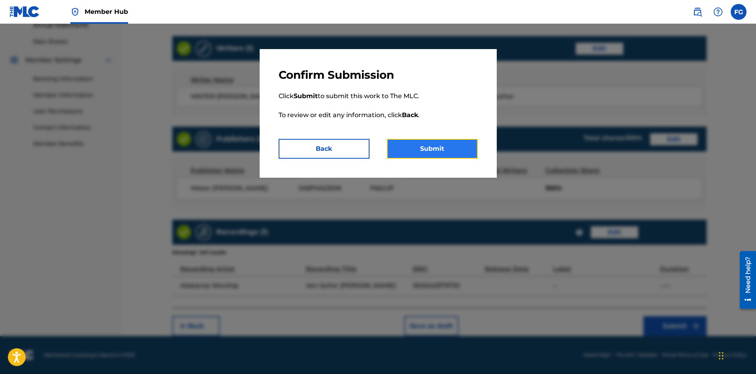
click at [453, 146] on button "Submit" at bounding box center [432, 149] width 91 height 20
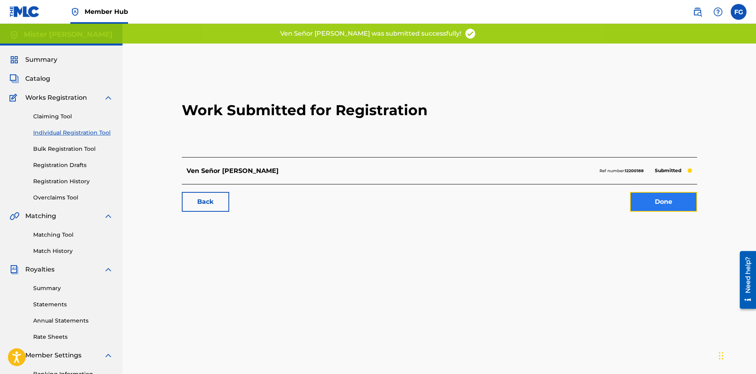
click at [652, 198] on link "Done" at bounding box center [663, 202] width 67 height 20
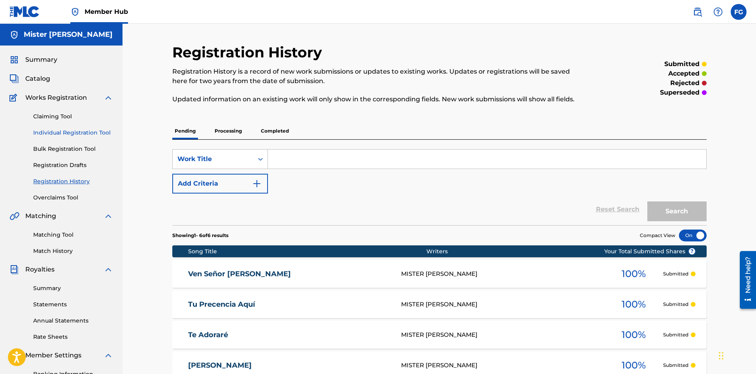
click at [68, 132] on link "Individual Registration Tool" at bounding box center [73, 133] width 80 height 8
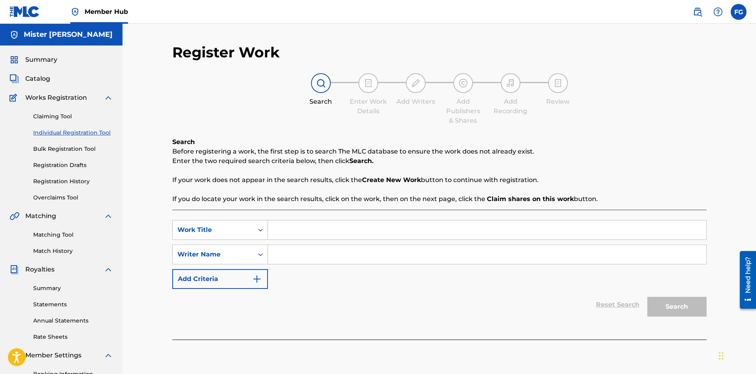
click at [319, 227] on input "Search Form" at bounding box center [487, 229] width 439 height 19
paste input "Alabarte Siempre"
type input "Alabarte Siempre"
click at [357, 258] on input "Search Form" at bounding box center [487, 254] width 439 height 19
paste input "[PERSON_NAME] [PERSON_NAME]"
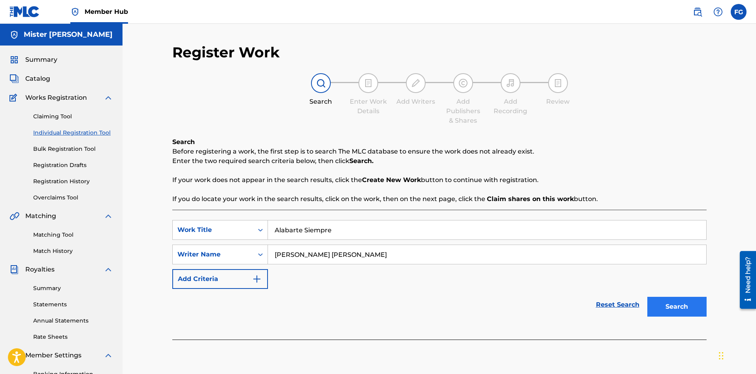
type input "[PERSON_NAME] [PERSON_NAME]"
click at [674, 303] on button "Search" at bounding box center [677, 307] width 59 height 20
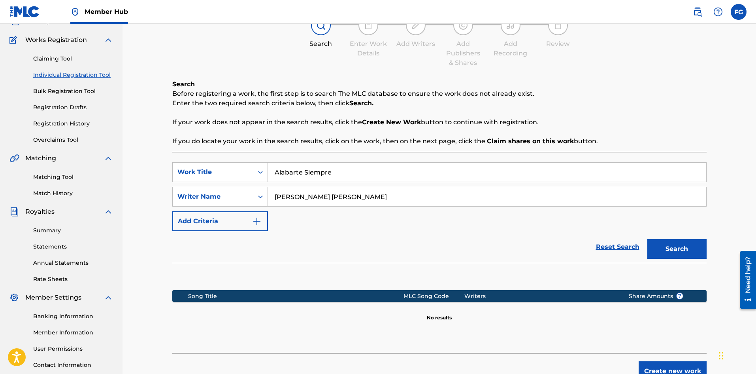
scroll to position [117, 0]
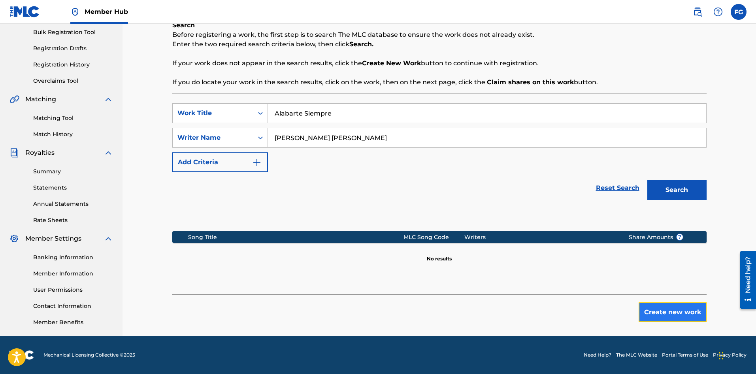
click at [677, 311] on button "Create new work" at bounding box center [673, 312] width 68 height 20
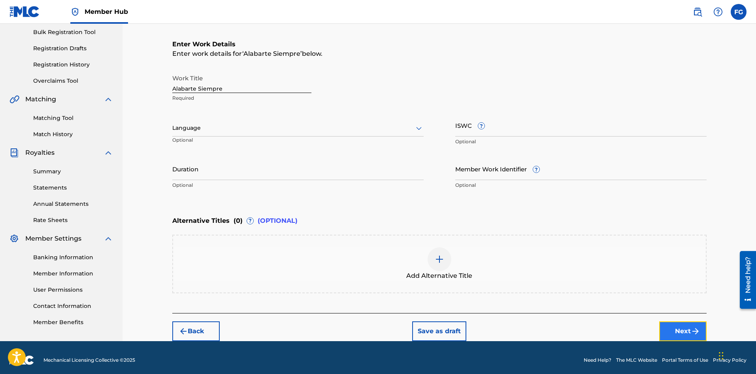
click at [687, 330] on button "Next" at bounding box center [683, 331] width 47 height 20
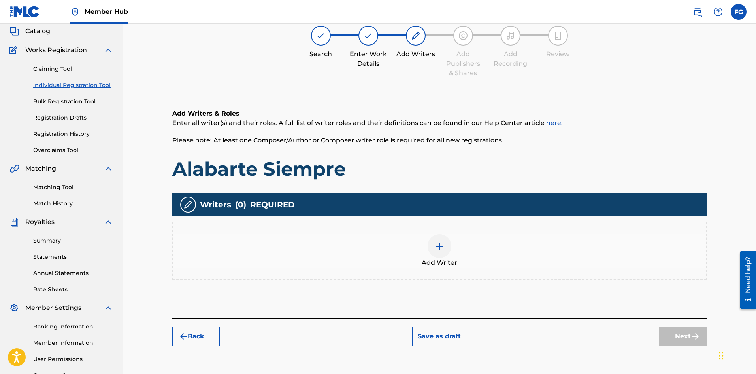
scroll to position [36, 0]
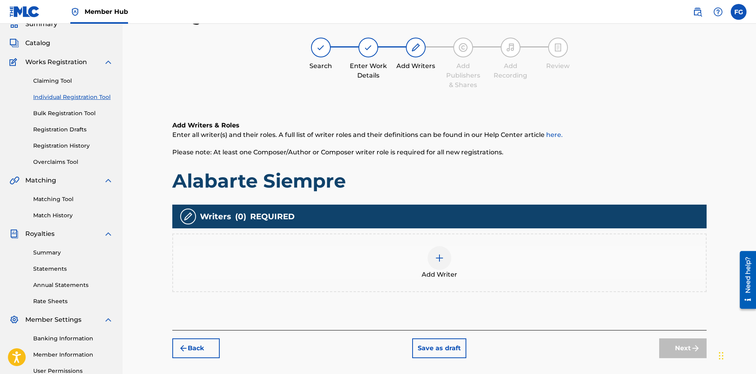
click at [446, 263] on div at bounding box center [440, 258] width 24 height 24
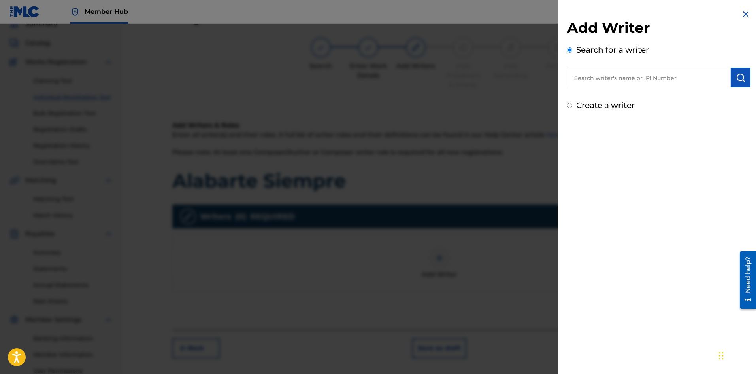
click at [616, 82] on input "text" at bounding box center [649, 78] width 164 height 20
type input "mister [PERSON_NAME]"
click at [741, 79] on img "submit" at bounding box center [740, 77] width 9 height 9
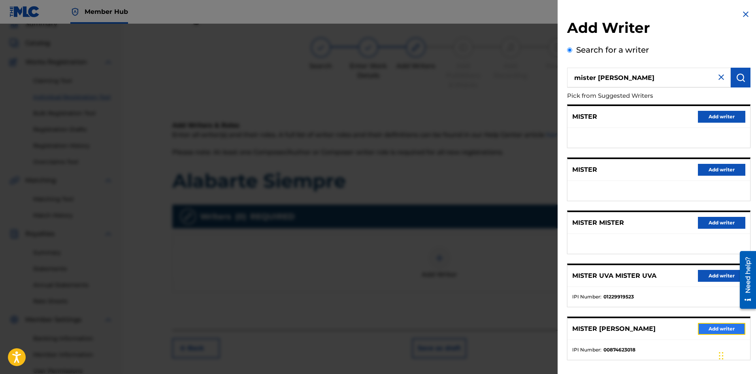
click at [699, 327] on button "Add writer" at bounding box center [721, 329] width 47 height 12
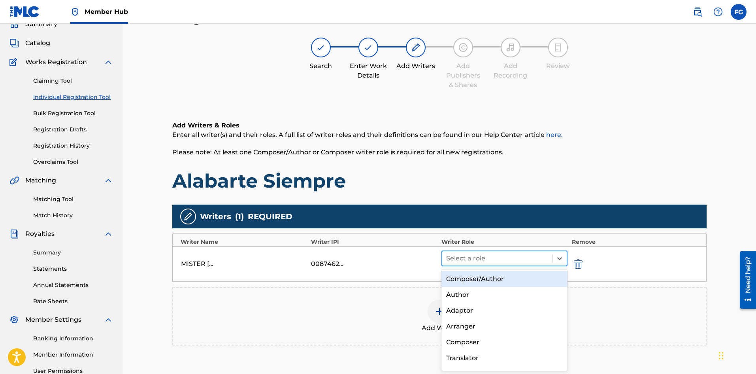
click at [486, 257] on div at bounding box center [497, 258] width 102 height 11
click at [480, 278] on div "Composer/Author" at bounding box center [505, 279] width 127 height 16
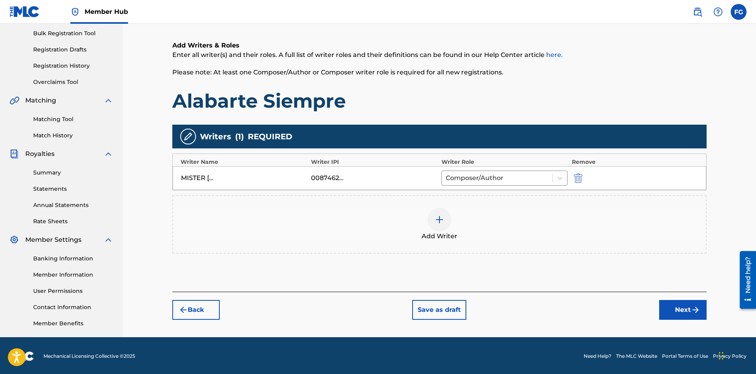
scroll to position [117, 0]
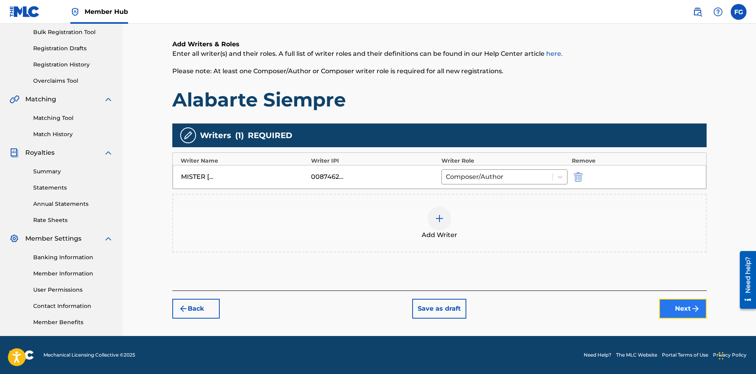
click at [677, 308] on button "Next" at bounding box center [683, 309] width 47 height 20
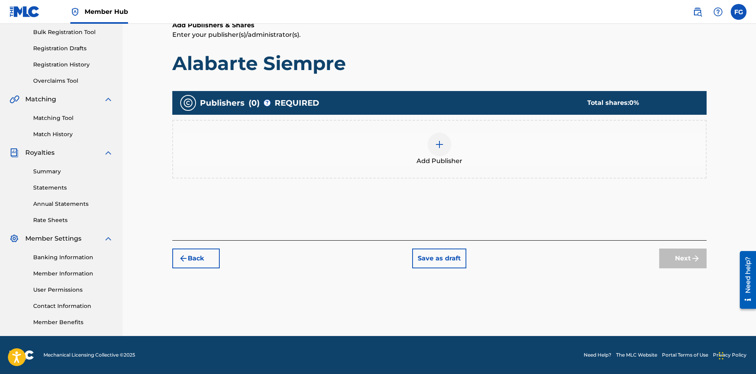
scroll to position [36, 0]
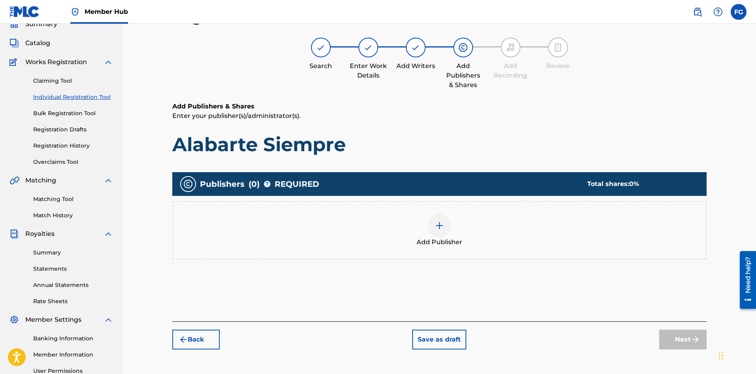
click at [446, 231] on div at bounding box center [440, 226] width 24 height 24
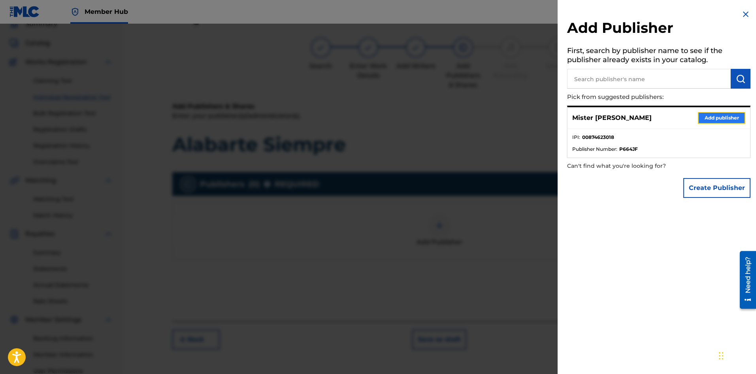
click at [704, 113] on button "Add publisher" at bounding box center [721, 118] width 47 height 12
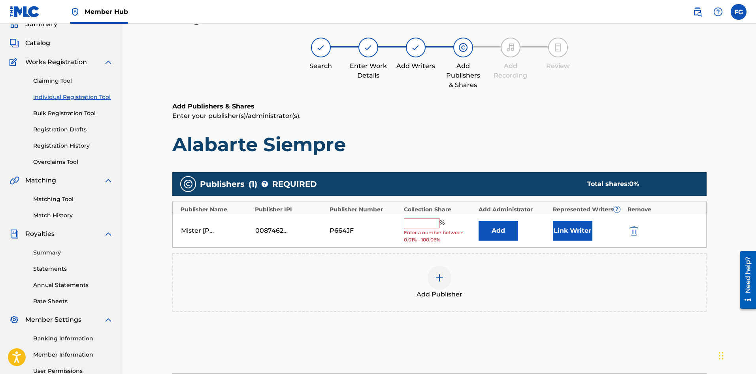
click at [428, 221] on input "text" at bounding box center [422, 223] width 36 height 10
type input "100"
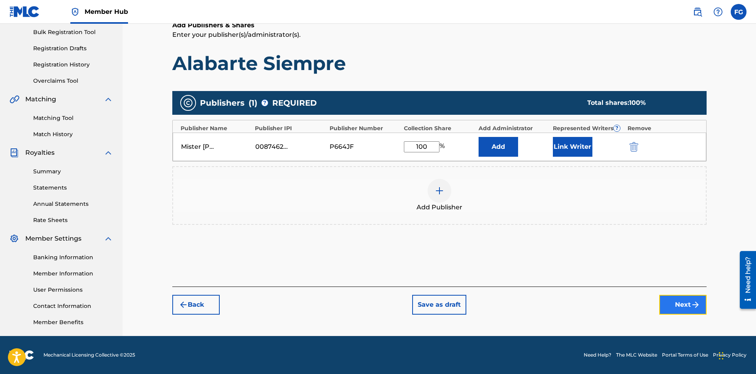
click at [667, 300] on button "Next" at bounding box center [683, 305] width 47 height 20
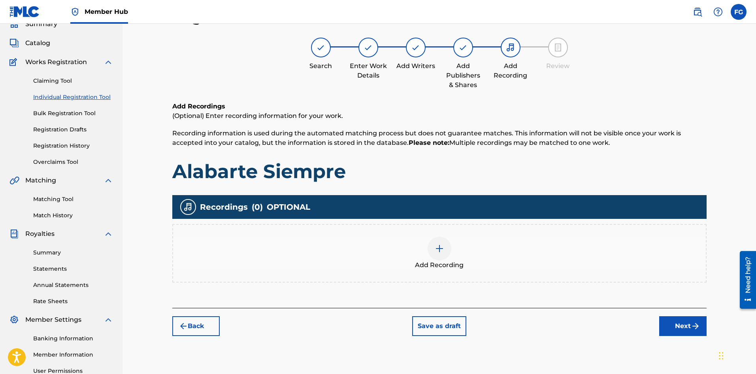
click at [447, 256] on div at bounding box center [440, 248] width 24 height 24
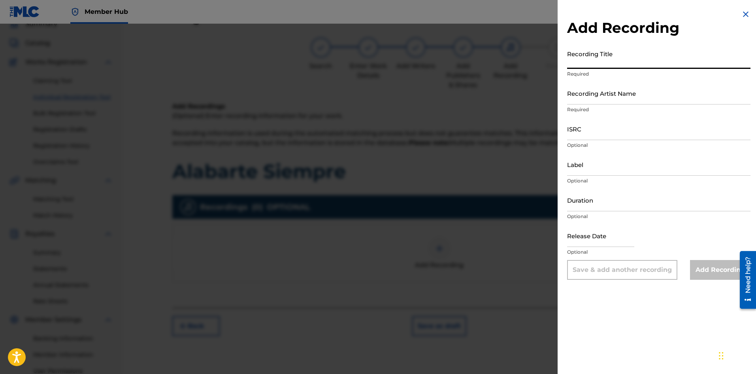
click at [660, 62] on input "Recording Title" at bounding box center [658, 57] width 183 height 23
paste input "Alabarte Siempre"
type input "Alabarte Siempre"
click at [616, 97] on input "Recording Artist Name" at bounding box center [658, 93] width 183 height 23
paste input "Alabanza Worship"
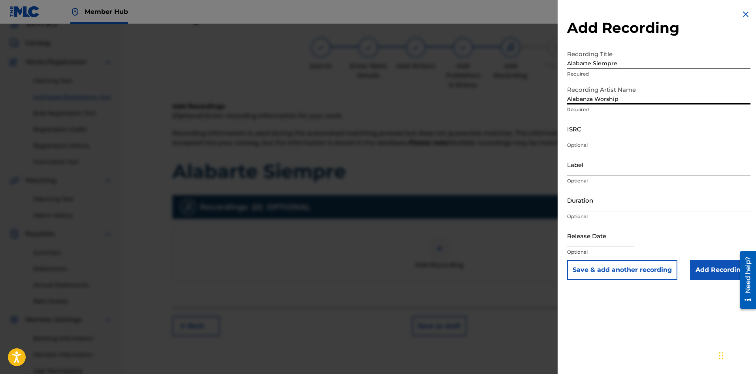
type input "Alabanza Worship"
click at [630, 135] on input "ISRC" at bounding box center [658, 128] width 183 height 23
paste input "SE6SA2573355"
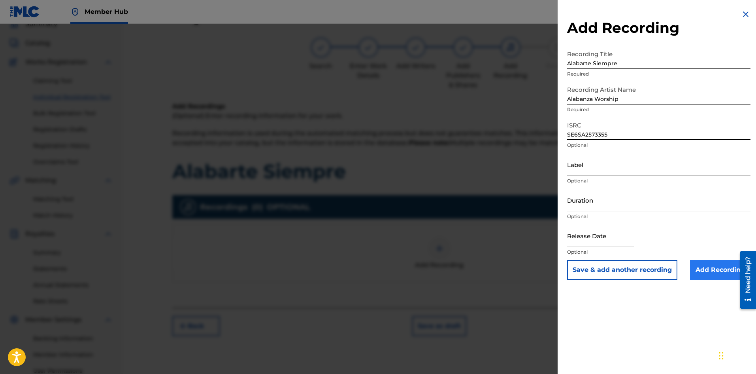
type input "SE6SA2573355"
click at [712, 270] on input "Add Recording" at bounding box center [720, 270] width 60 height 20
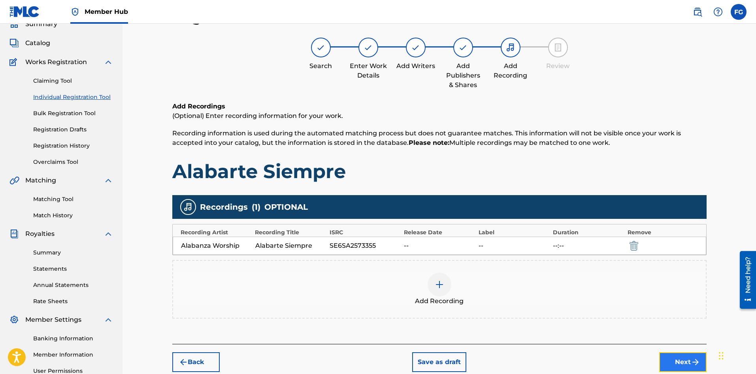
click at [672, 361] on button "Next" at bounding box center [683, 362] width 47 height 20
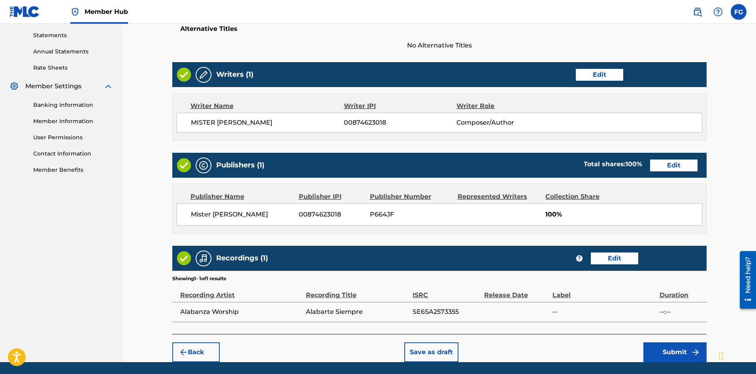
scroll to position [295, 0]
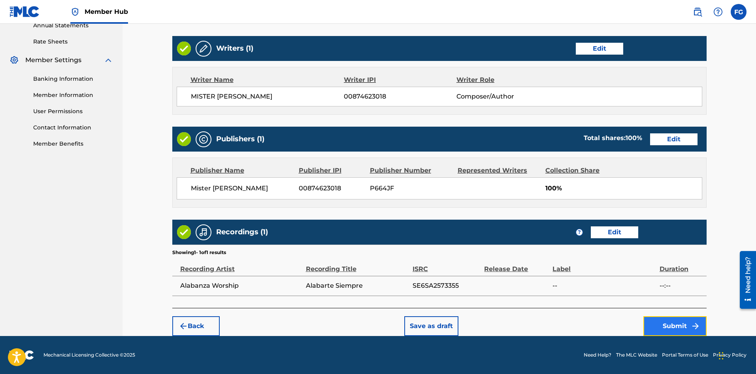
click at [679, 326] on button "Submit" at bounding box center [675, 326] width 63 height 20
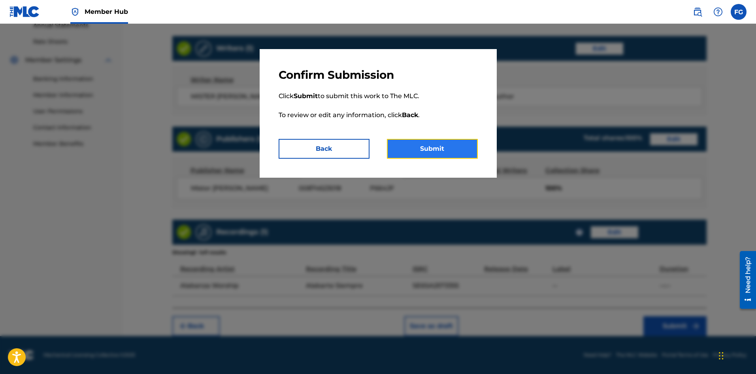
click at [449, 145] on button "Submit" at bounding box center [432, 149] width 91 height 20
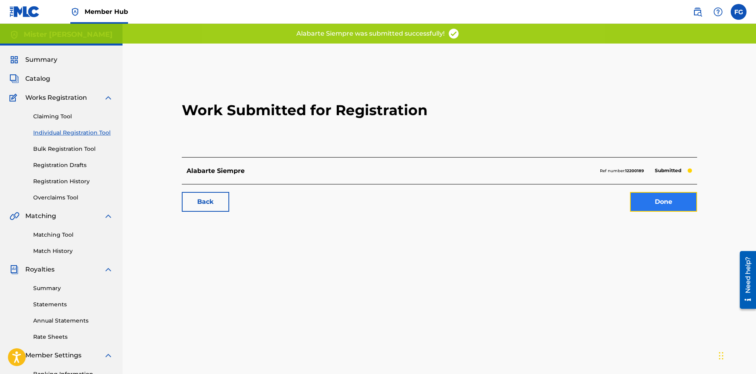
click at [685, 204] on link "Done" at bounding box center [663, 202] width 67 height 20
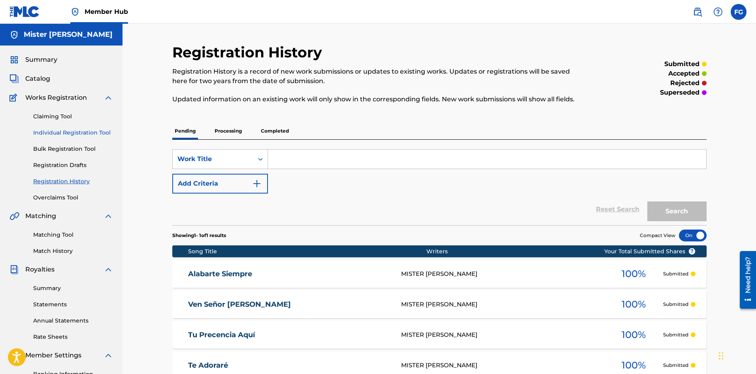
click at [64, 133] on link "Individual Registration Tool" at bounding box center [73, 133] width 80 height 8
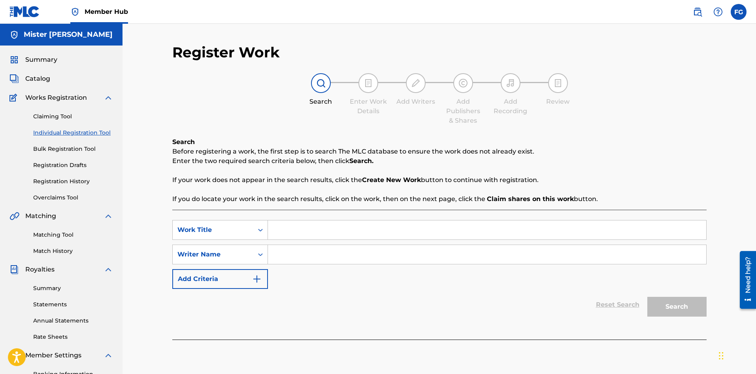
click at [293, 233] on input "Search Form" at bounding box center [487, 229] width 439 height 19
paste input "Eres Mi [PERSON_NAME]"
type input "Eres Mi [PERSON_NAME]"
click at [394, 259] on input "Search Form" at bounding box center [487, 254] width 439 height 19
paste input "[PERSON_NAME] [PERSON_NAME]"
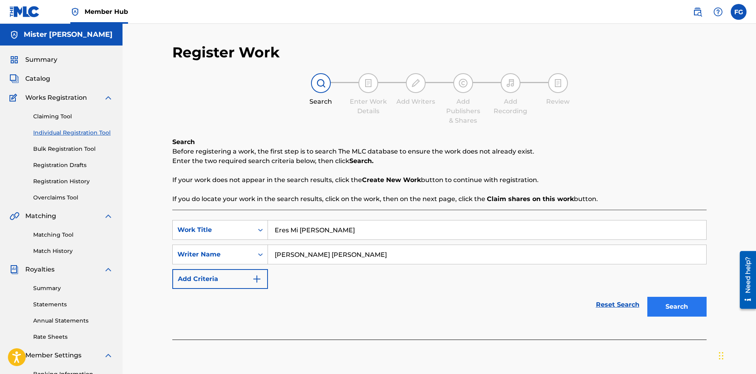
type input "[PERSON_NAME] [PERSON_NAME]"
click at [671, 302] on button "Search" at bounding box center [677, 307] width 59 height 20
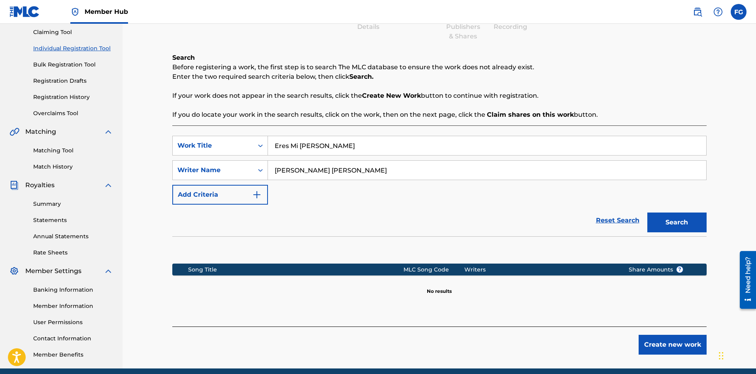
scroll to position [117, 0]
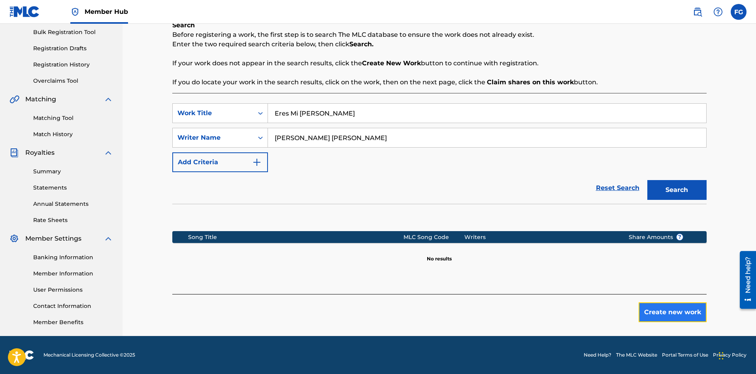
click at [665, 310] on button "Create new work" at bounding box center [673, 312] width 68 height 20
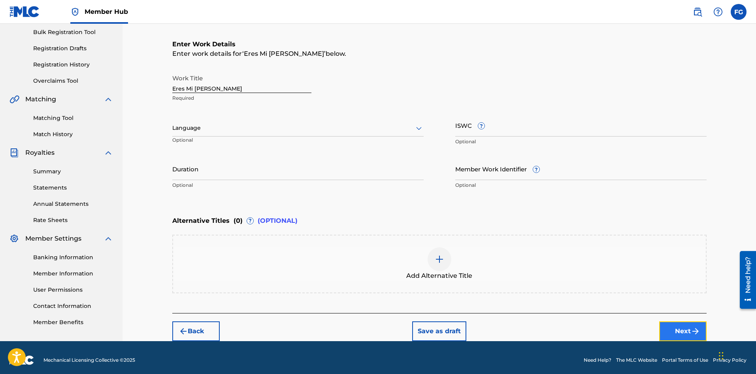
click at [682, 330] on button "Next" at bounding box center [683, 331] width 47 height 20
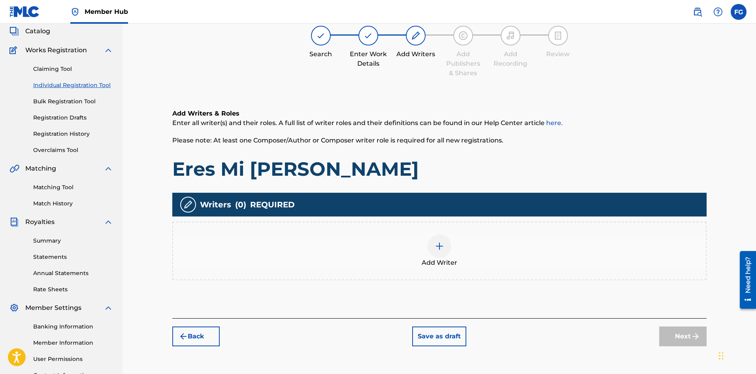
scroll to position [36, 0]
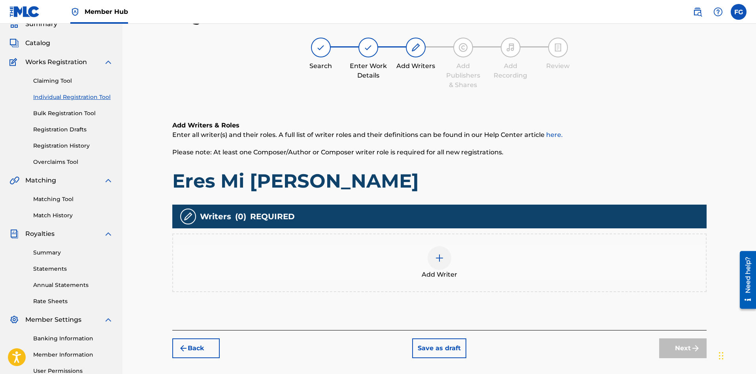
click at [435, 261] on img at bounding box center [439, 257] width 9 height 9
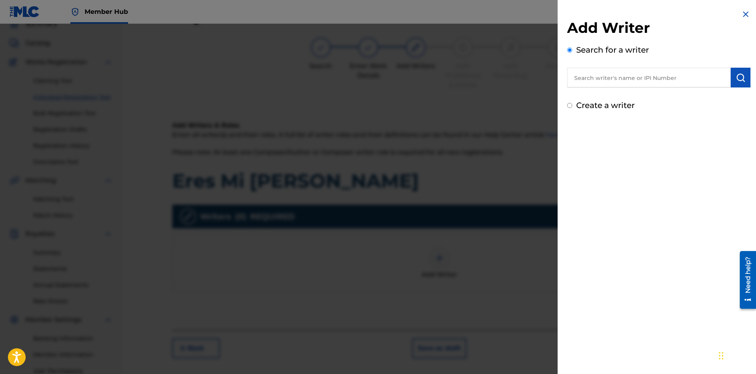
click at [654, 79] on input "text" at bounding box center [649, 78] width 164 height 20
type input "mister [PERSON_NAME]"
click at [738, 73] on img "submit" at bounding box center [740, 77] width 9 height 9
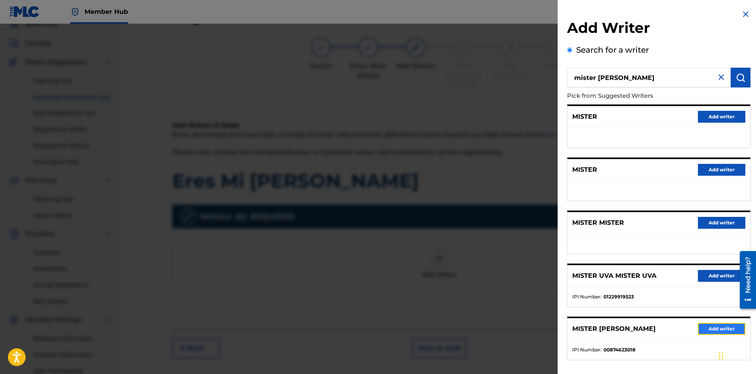
click at [705, 326] on button "Add writer" at bounding box center [721, 329] width 47 height 12
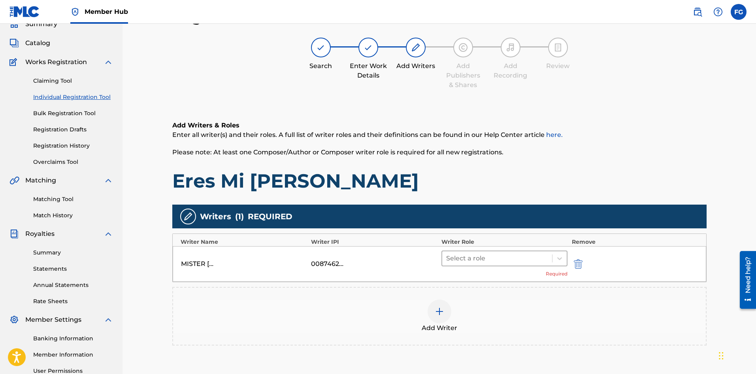
click at [484, 264] on div "Select a role" at bounding box center [497, 258] width 110 height 14
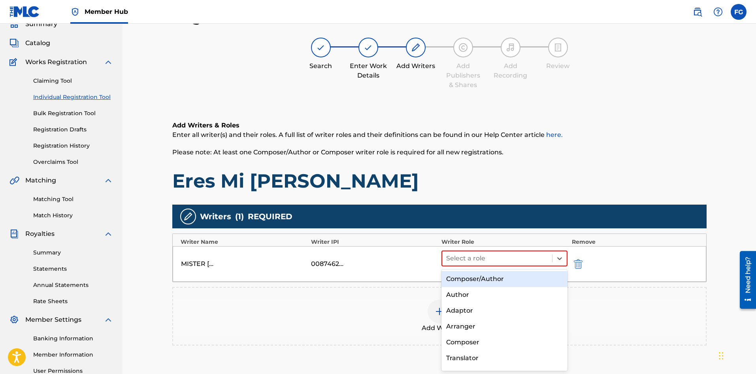
click at [476, 278] on div "Composer/Author" at bounding box center [505, 279] width 127 height 16
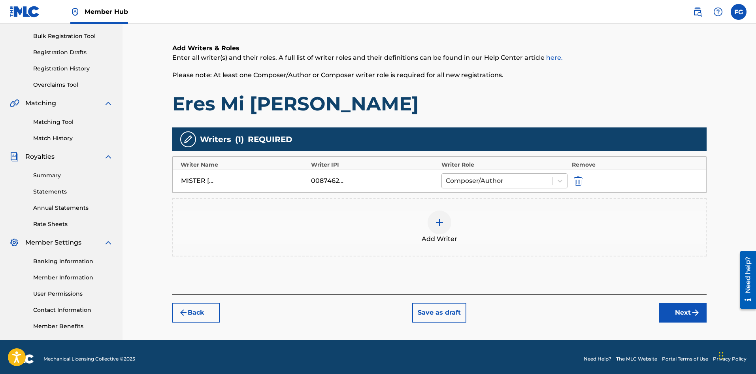
scroll to position [117, 0]
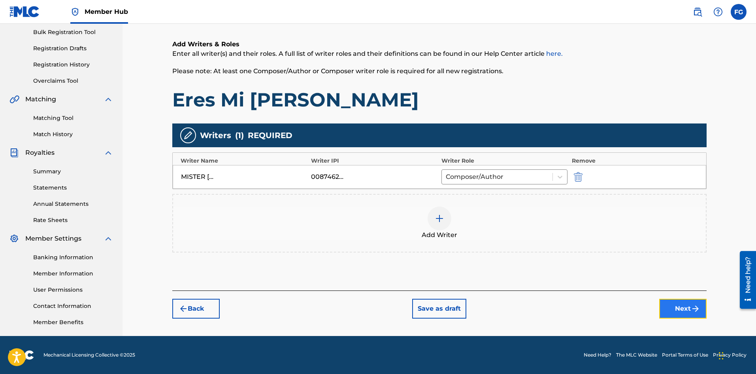
click at [672, 306] on button "Next" at bounding box center [683, 309] width 47 height 20
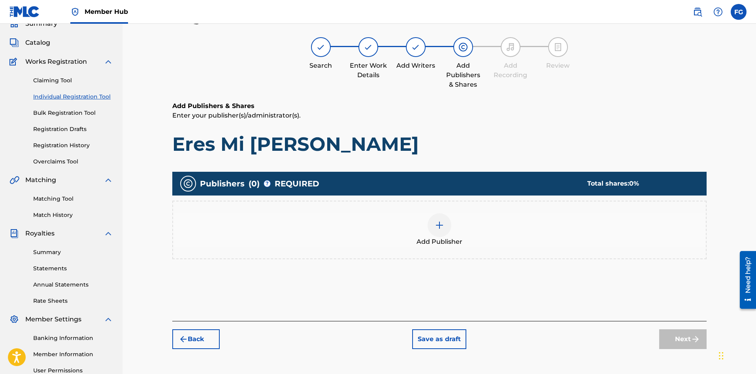
scroll to position [36, 0]
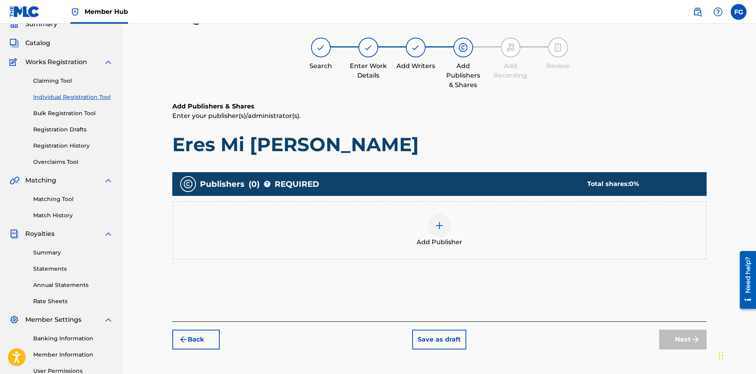
click at [442, 236] on div at bounding box center [440, 226] width 24 height 24
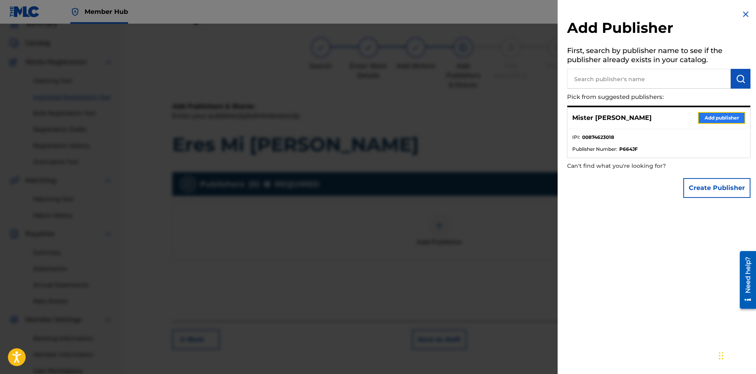
click at [722, 113] on button "Add publisher" at bounding box center [721, 118] width 47 height 12
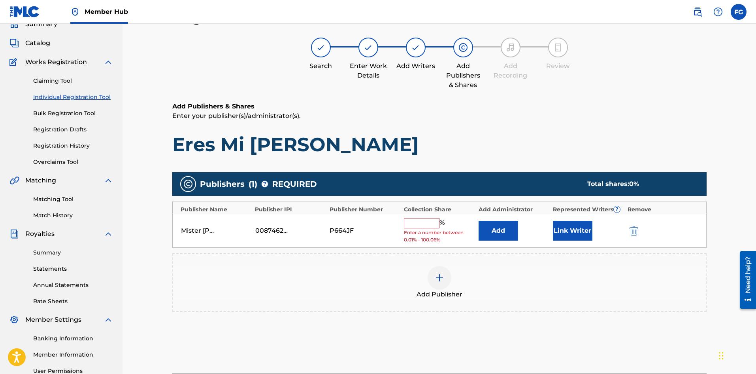
click at [424, 225] on input "text" at bounding box center [422, 223] width 36 height 10
type input "100"
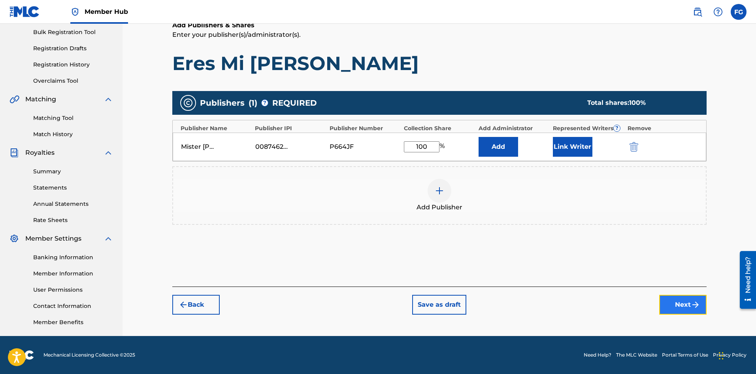
click at [677, 303] on button "Next" at bounding box center [683, 305] width 47 height 20
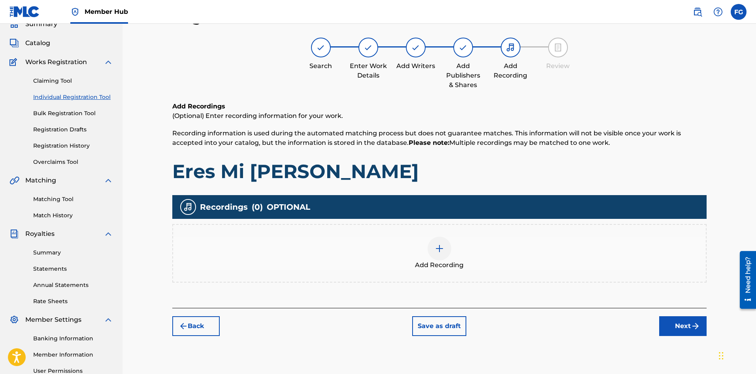
click at [443, 253] on img at bounding box center [439, 248] width 9 height 9
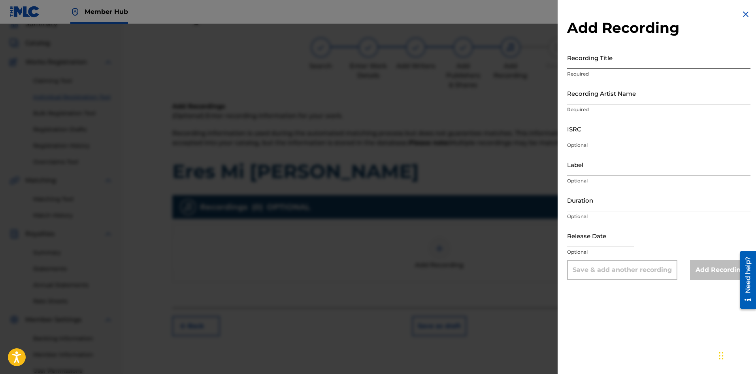
click at [618, 61] on input "Recording Title" at bounding box center [658, 57] width 183 height 23
paste input "Eres Mi [PERSON_NAME]"
type input "Eres Mi [PERSON_NAME]"
click at [659, 97] on input "Recording Artist Name" at bounding box center [658, 93] width 183 height 23
paste input "Alabanza Worship"
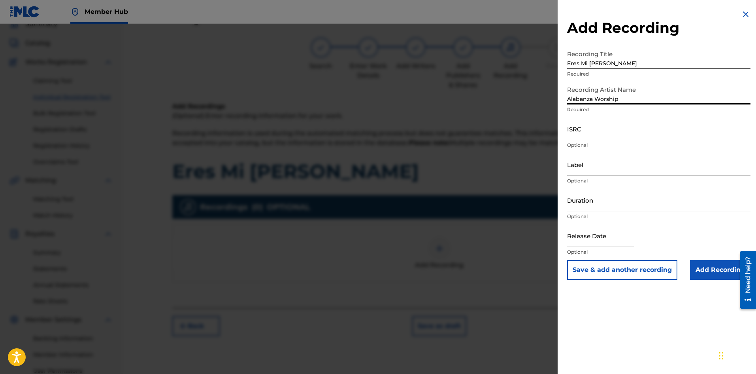
type input "Alabanza Worship"
click at [628, 134] on input "ISRC" at bounding box center [658, 128] width 183 height 23
paste input "SE6SA2573356"
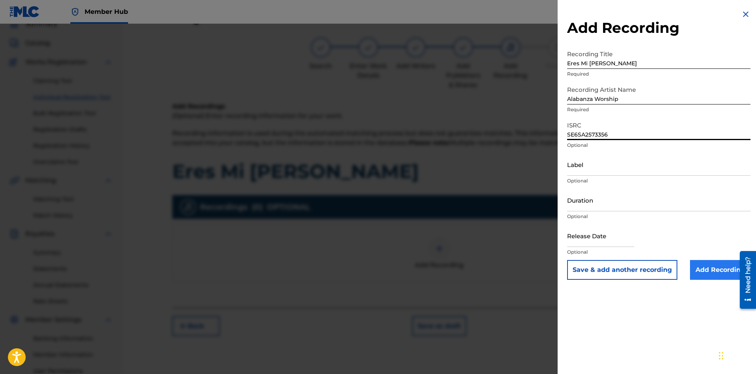
type input "SE6SA2573356"
click at [720, 266] on input "Add Recording" at bounding box center [720, 270] width 60 height 20
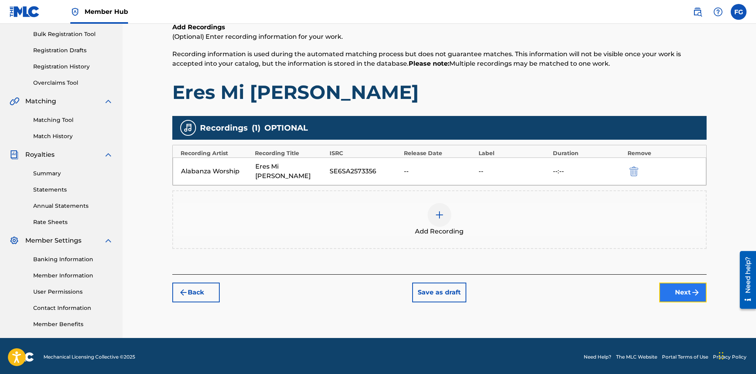
click at [670, 284] on button "Next" at bounding box center [683, 292] width 47 height 20
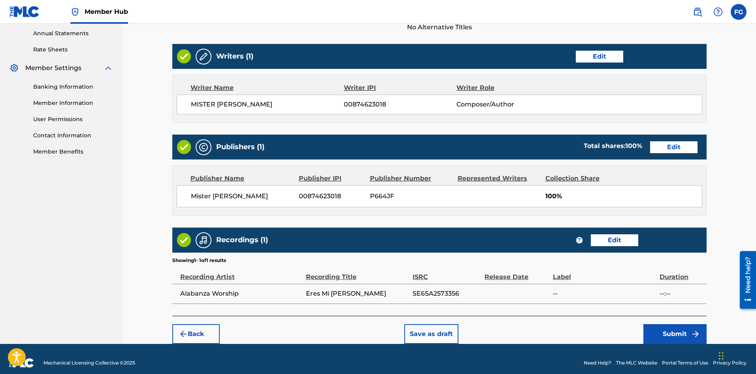
scroll to position [295, 0]
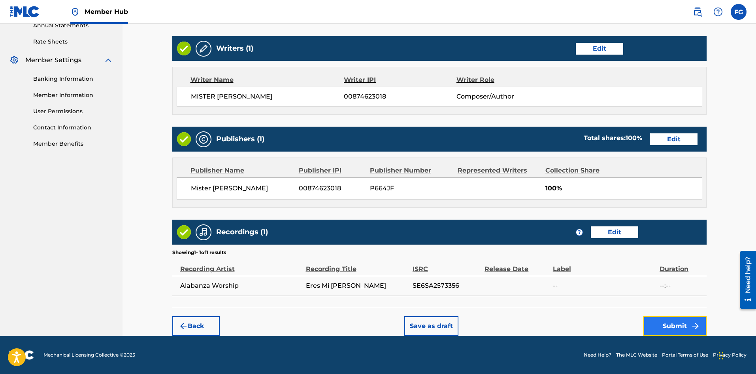
click at [665, 322] on button "Submit" at bounding box center [675, 326] width 63 height 20
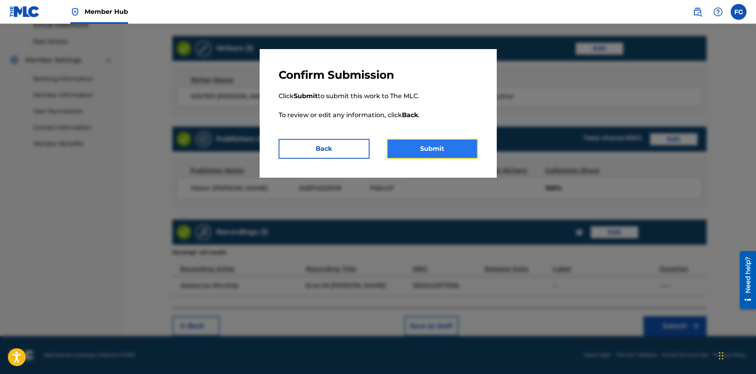
click at [422, 147] on button "Submit" at bounding box center [432, 149] width 91 height 20
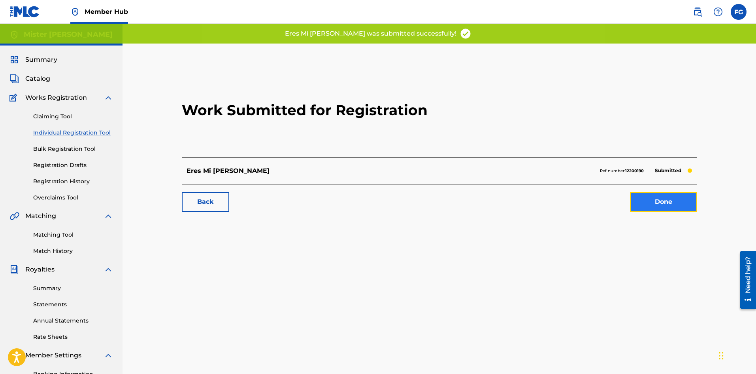
click at [645, 197] on link "Done" at bounding box center [663, 202] width 67 height 20
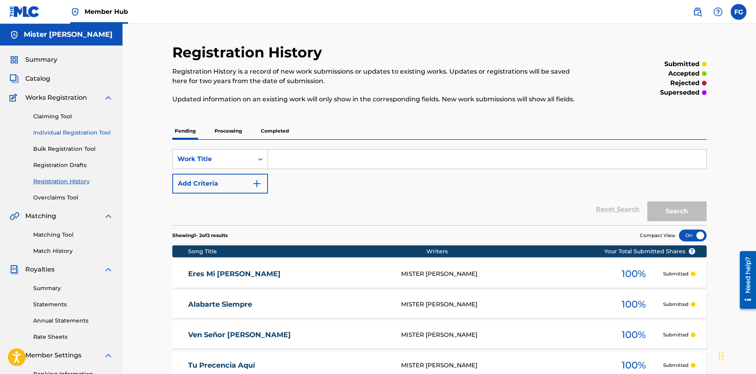
click at [88, 130] on link "Individual Registration Tool" at bounding box center [73, 133] width 80 height 8
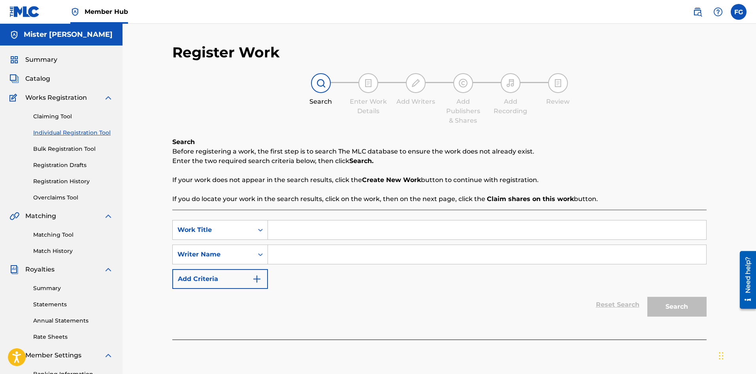
click at [348, 225] on input "Search Form" at bounding box center [487, 229] width 439 height 19
paste input "Eterno Amor"
type input "Eterno Amor"
click at [412, 258] on input "Search Form" at bounding box center [487, 254] width 439 height 19
paste input "[PERSON_NAME] [PERSON_NAME]"
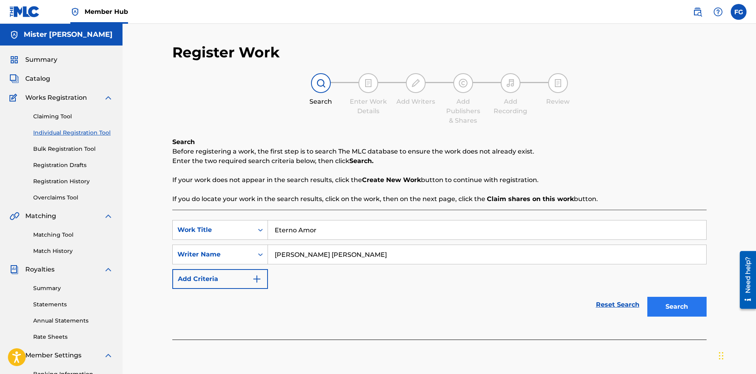
type input "[PERSON_NAME] [PERSON_NAME]"
click at [691, 313] on button "Search" at bounding box center [677, 307] width 59 height 20
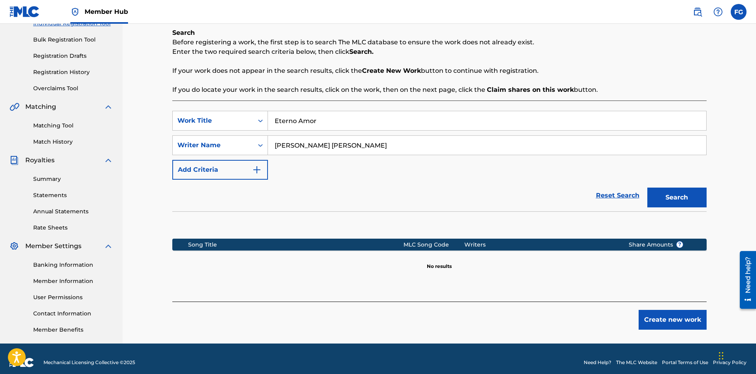
scroll to position [117, 0]
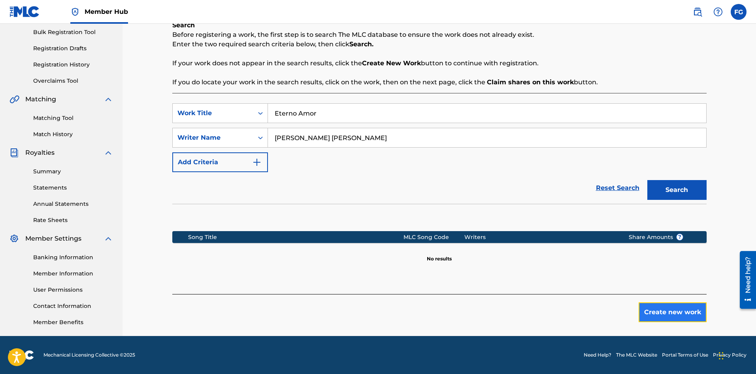
click at [673, 315] on button "Create new work" at bounding box center [673, 312] width 68 height 20
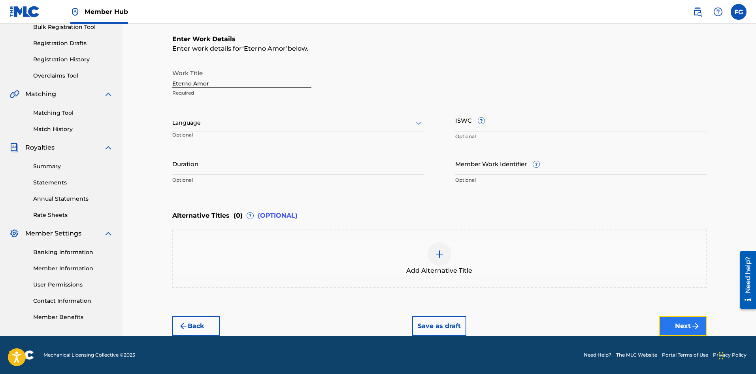
click at [674, 325] on button "Next" at bounding box center [683, 326] width 47 height 20
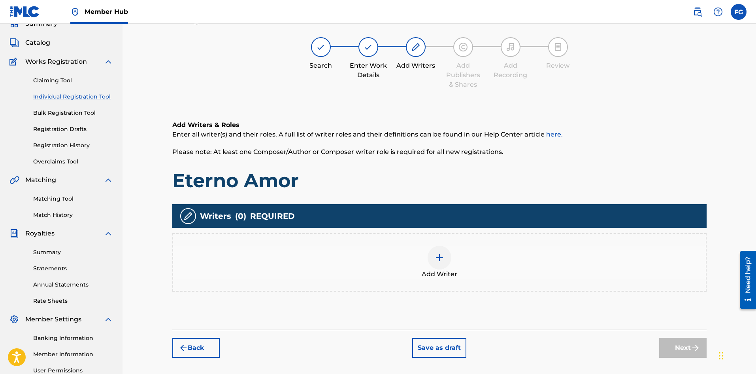
scroll to position [36, 0]
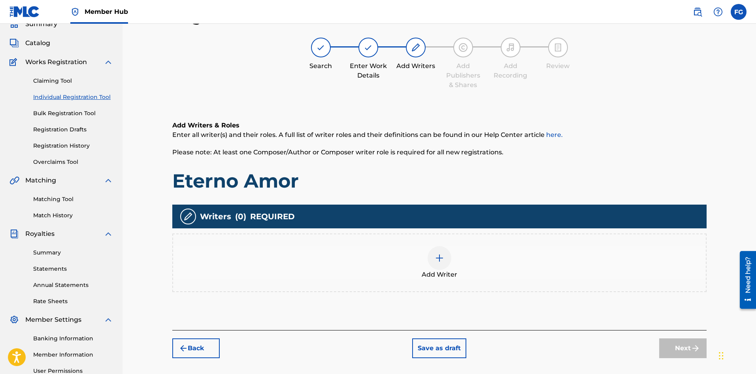
click at [438, 255] on img at bounding box center [439, 257] width 9 height 9
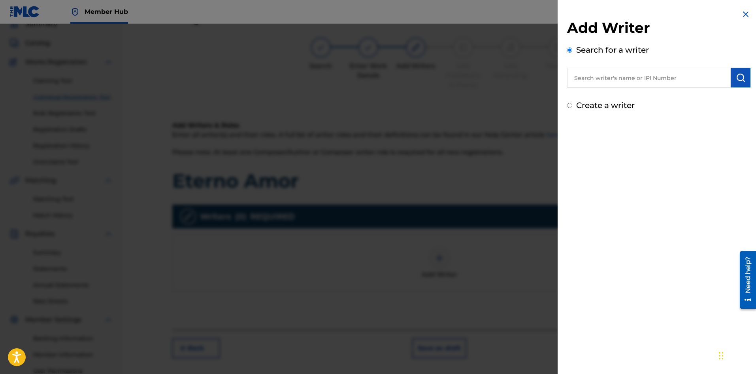
click at [668, 75] on input "text" at bounding box center [649, 78] width 164 height 20
type input "mister [PERSON_NAME]"
click at [739, 79] on img "submit" at bounding box center [740, 77] width 9 height 9
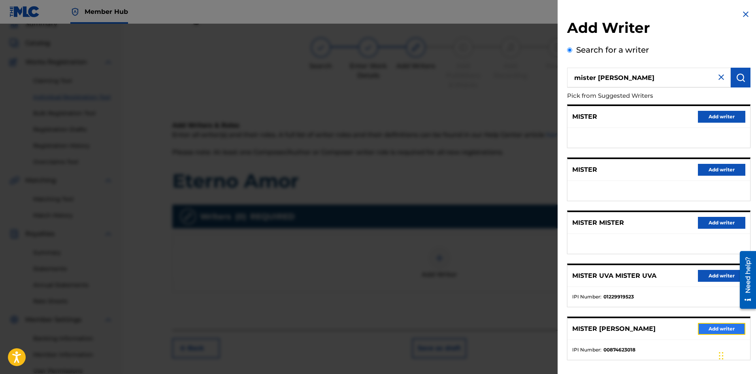
click at [707, 330] on button "Add writer" at bounding box center [721, 329] width 47 height 12
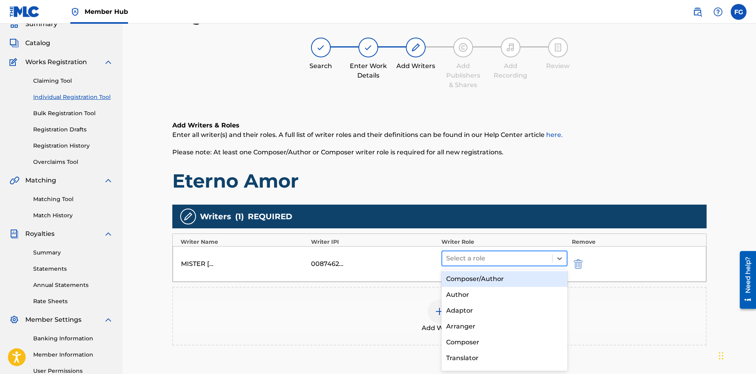
click at [479, 255] on div at bounding box center [497, 258] width 102 height 11
click at [475, 278] on div "Composer/Author" at bounding box center [505, 279] width 127 height 16
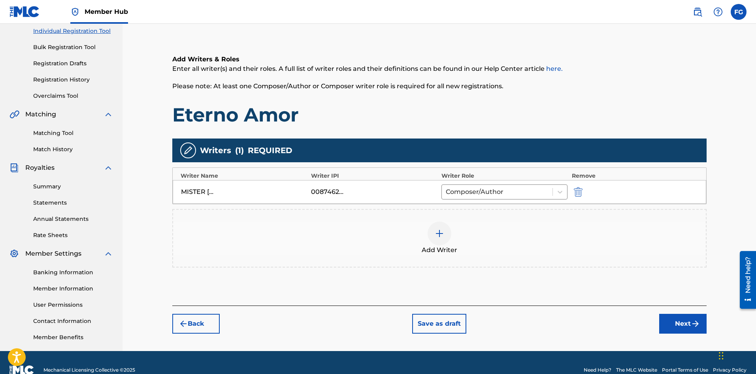
scroll to position [117, 0]
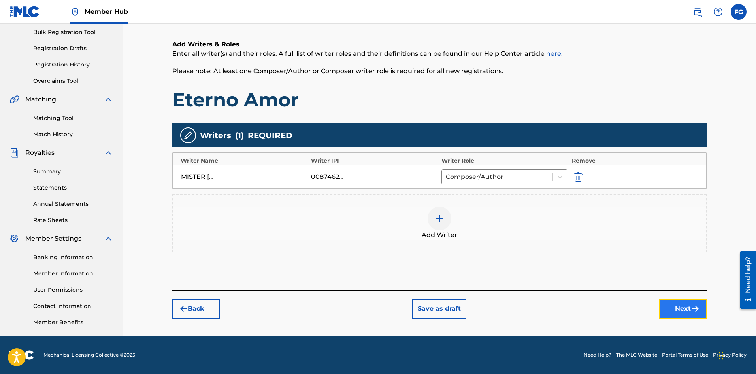
click at [671, 310] on button "Next" at bounding box center [683, 309] width 47 height 20
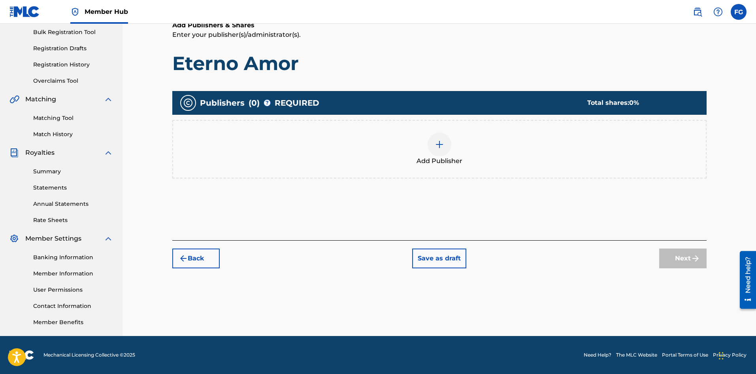
scroll to position [36, 0]
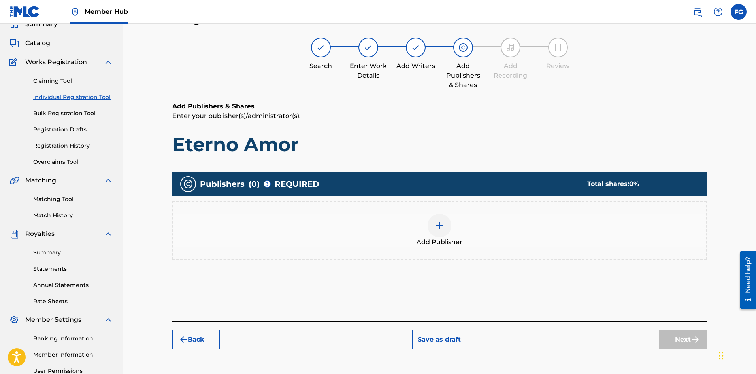
click at [446, 231] on div at bounding box center [440, 226] width 24 height 24
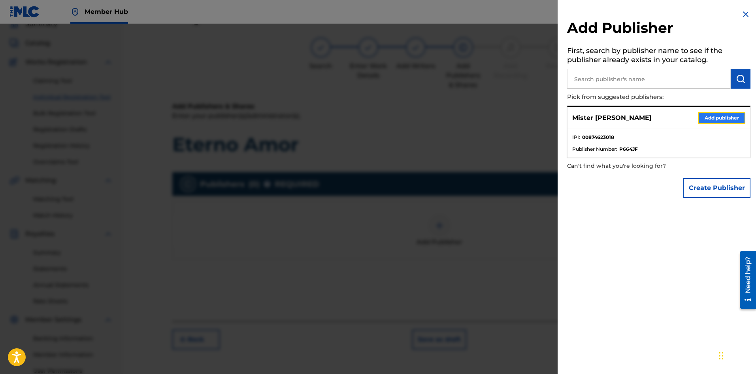
click at [718, 117] on button "Add publisher" at bounding box center [721, 118] width 47 height 12
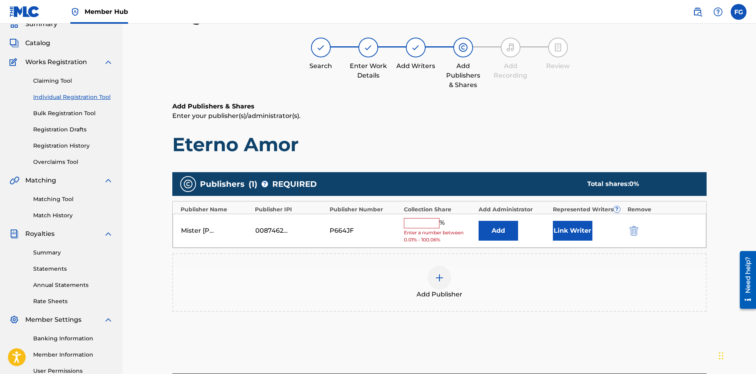
click at [422, 222] on input "text" at bounding box center [422, 223] width 36 height 10
type input "100"
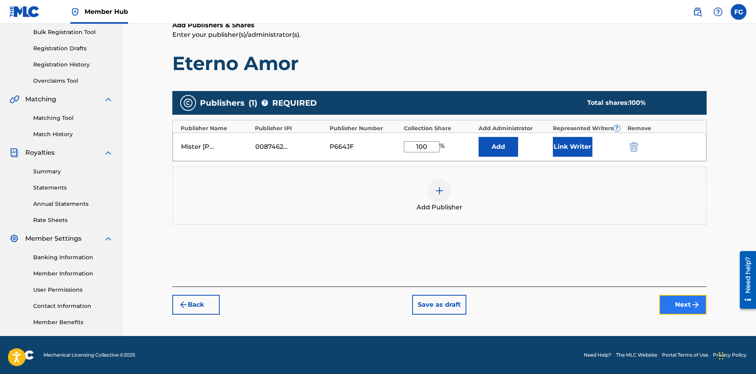
click at [675, 306] on button "Next" at bounding box center [683, 305] width 47 height 20
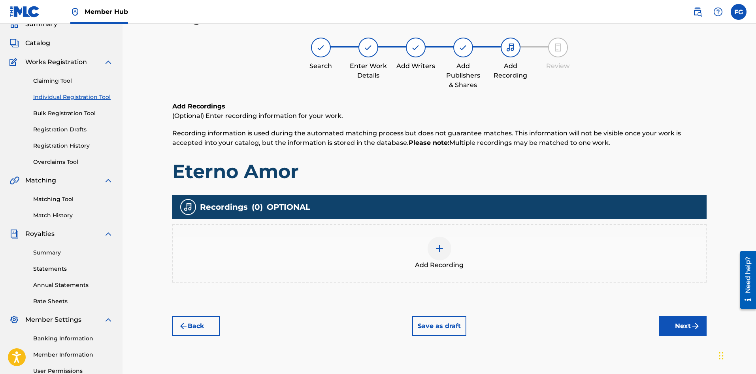
click at [442, 246] on img at bounding box center [439, 248] width 9 height 9
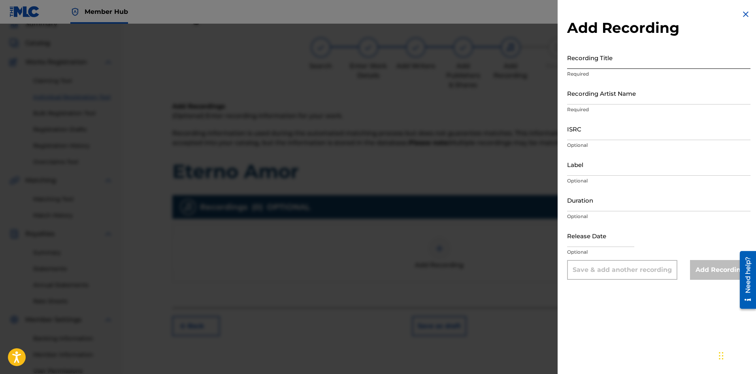
click at [632, 63] on input "Recording Title" at bounding box center [658, 57] width 183 height 23
paste input "Eterno Amor"
type input "Eterno Amor"
click at [607, 92] on input "Recording Artist Name" at bounding box center [658, 93] width 183 height 23
paste input "Alabanza Worship"
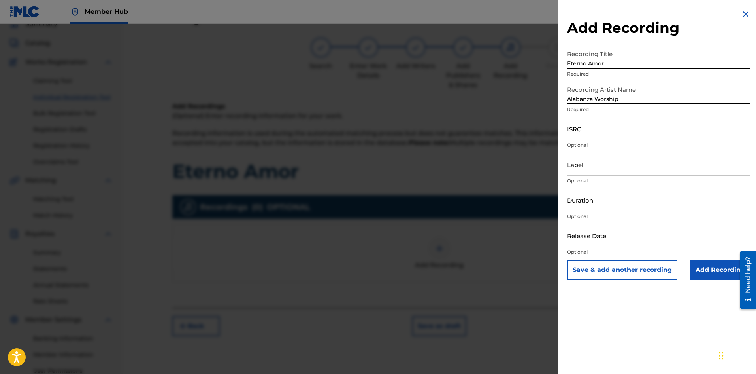
type input "Alabanza Worship"
click at [605, 135] on input "ISRC" at bounding box center [658, 128] width 183 height 23
paste input "SE6SA2573357"
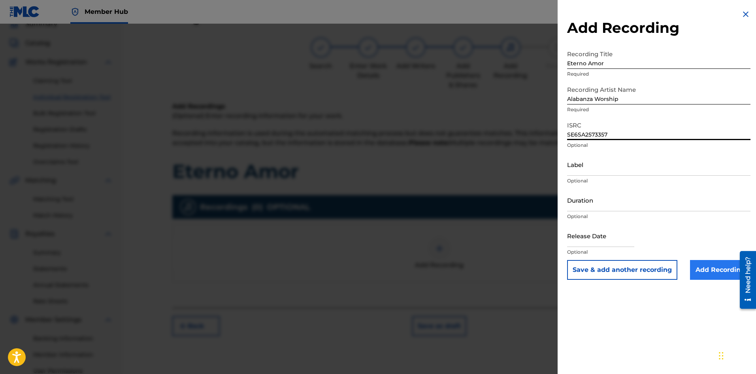
type input "SE6SA2573357"
click at [704, 269] on input "Add Recording" at bounding box center [720, 270] width 60 height 20
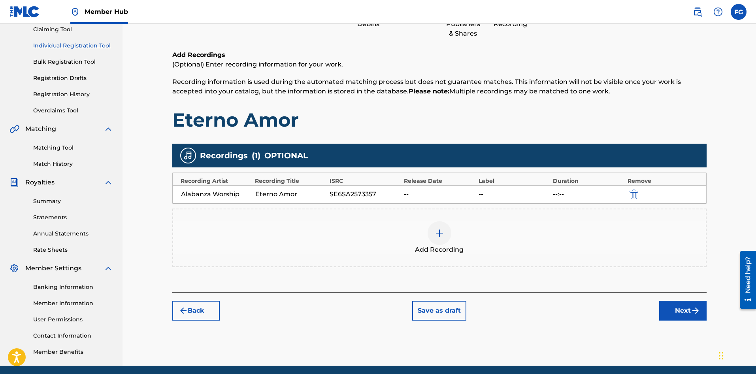
scroll to position [115, 0]
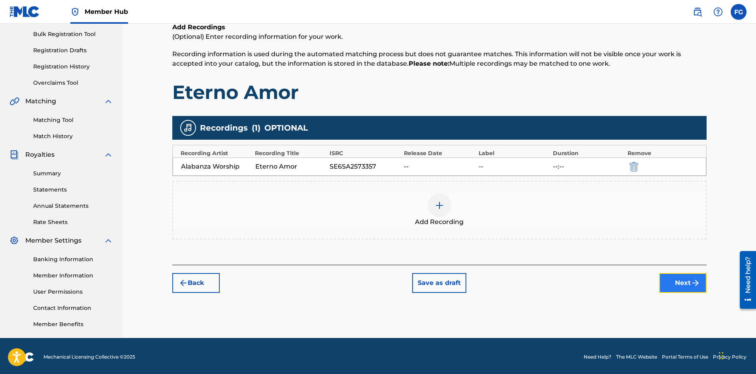
click at [676, 283] on button "Next" at bounding box center [683, 283] width 47 height 20
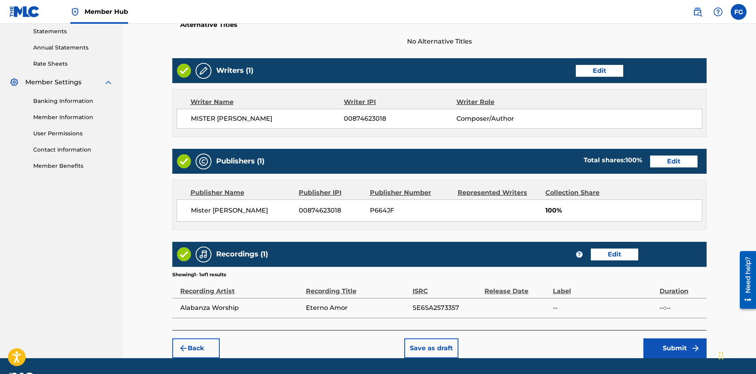
scroll to position [295, 0]
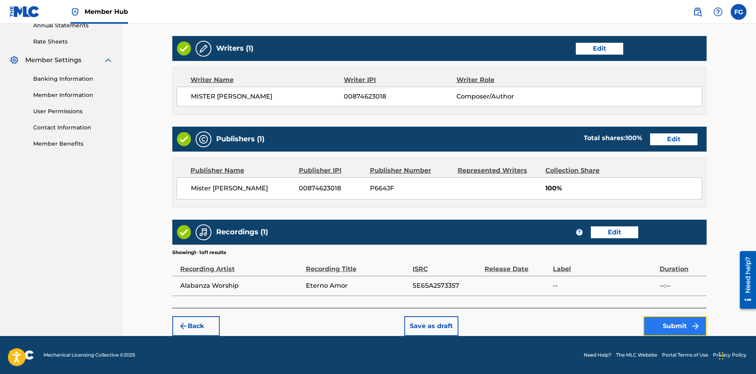
click at [676, 321] on button "Submit" at bounding box center [675, 326] width 63 height 20
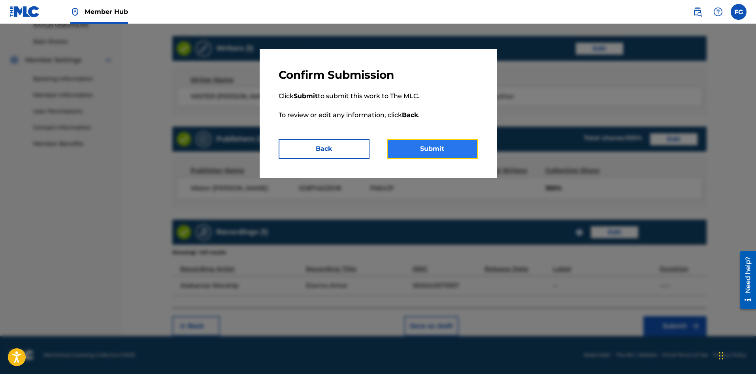
click at [462, 146] on button "Submit" at bounding box center [432, 149] width 91 height 20
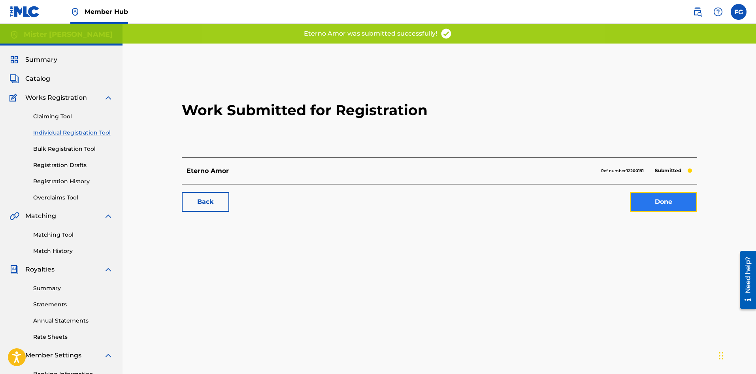
click at [658, 202] on link "Done" at bounding box center [663, 202] width 67 height 20
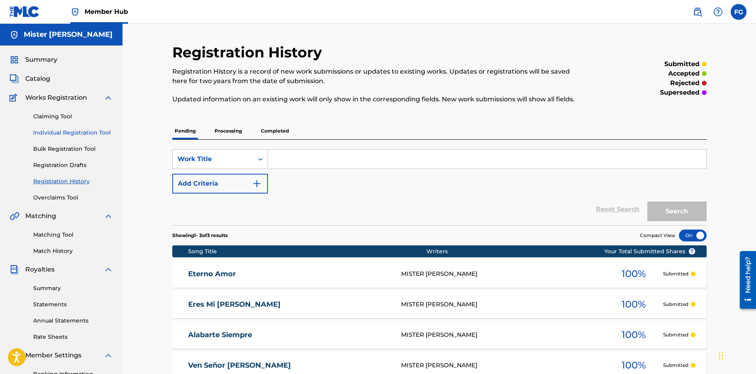
click at [59, 134] on link "Individual Registration Tool" at bounding box center [73, 133] width 80 height 8
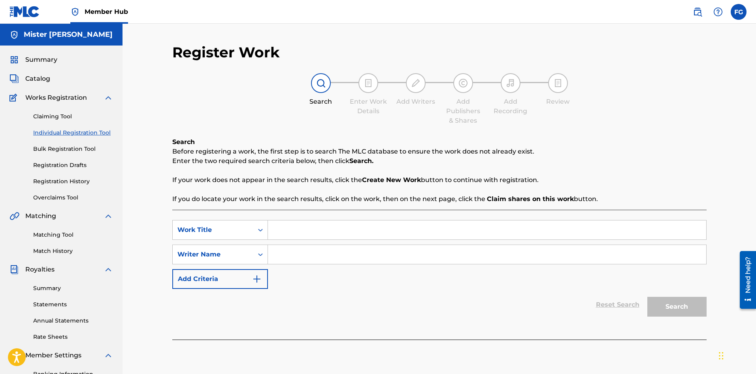
click at [370, 227] on input "Search Form" at bounding box center [487, 229] width 439 height 19
paste input "Firme En Tu Amor"
type input "Firme En Tu Amor"
click at [405, 257] on input "Search Form" at bounding box center [487, 254] width 439 height 19
paste input "[PERSON_NAME] [PERSON_NAME]"
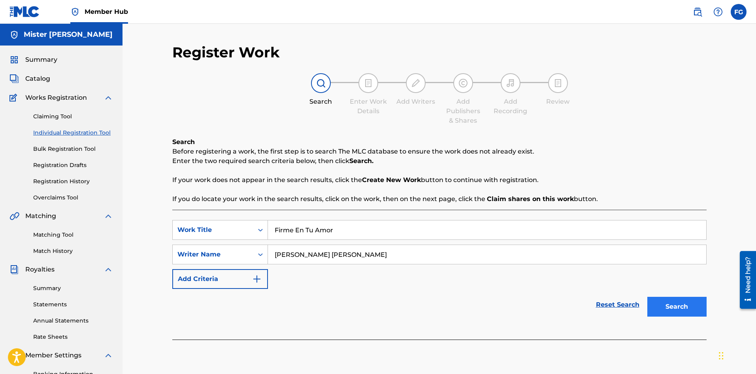
type input "[PERSON_NAME] [PERSON_NAME]"
click at [669, 306] on button "Search" at bounding box center [677, 307] width 59 height 20
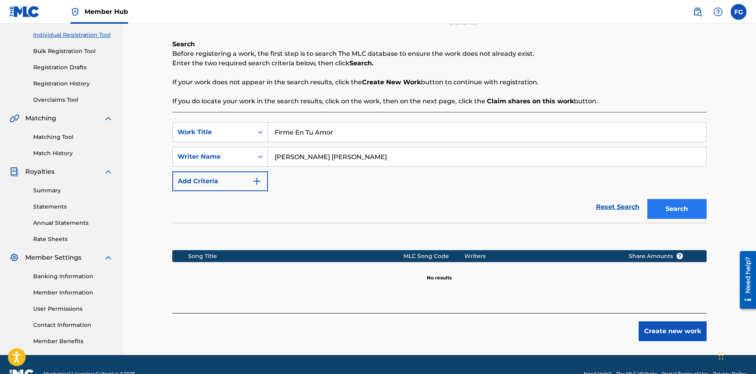
scroll to position [117, 0]
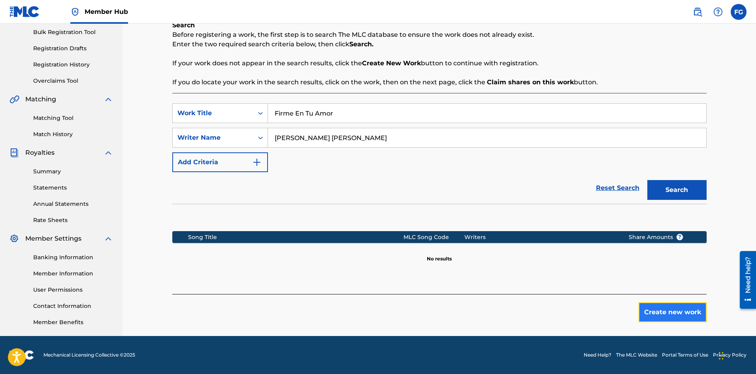
click at [672, 310] on button "Create new work" at bounding box center [673, 312] width 68 height 20
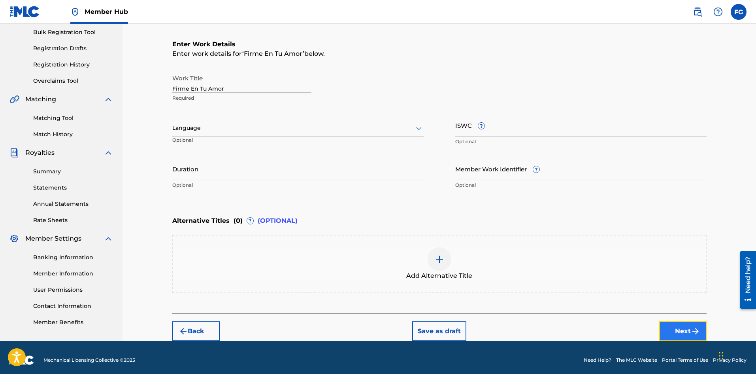
click at [674, 326] on button "Next" at bounding box center [683, 331] width 47 height 20
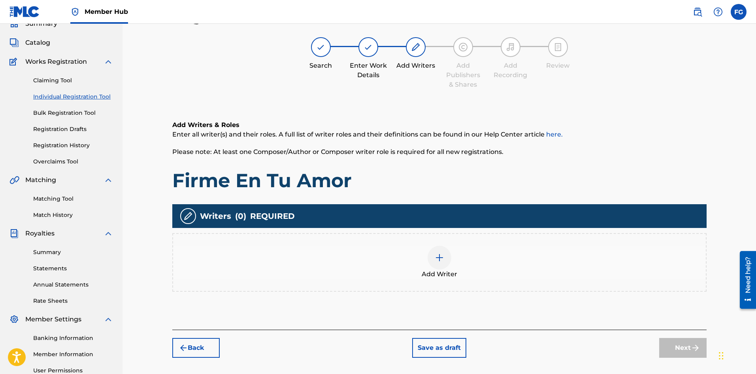
scroll to position [36, 0]
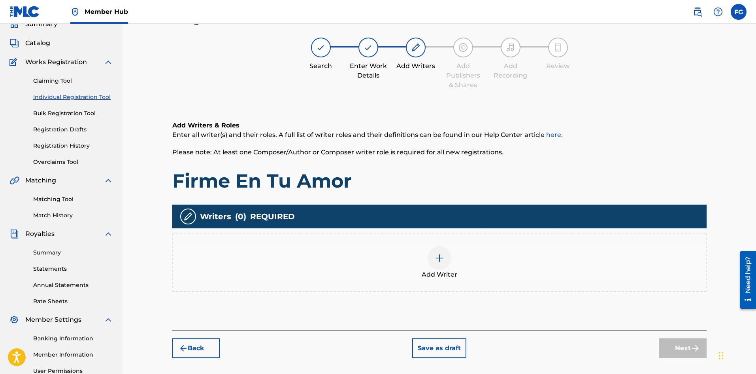
click at [441, 260] on img at bounding box center [439, 257] width 9 height 9
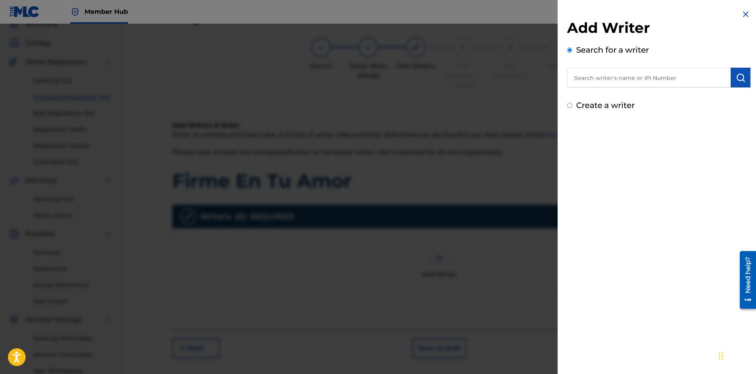
click at [613, 82] on input "text" at bounding box center [649, 78] width 164 height 20
type input "mister [PERSON_NAME]"
click at [738, 79] on img "submit" at bounding box center [740, 77] width 9 height 9
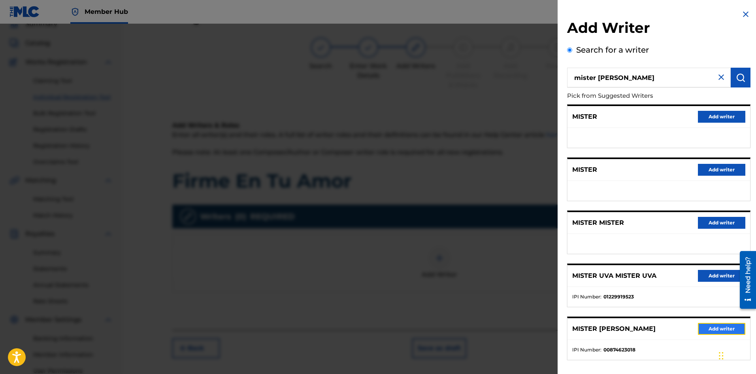
click at [707, 327] on button "Add writer" at bounding box center [721, 329] width 47 height 12
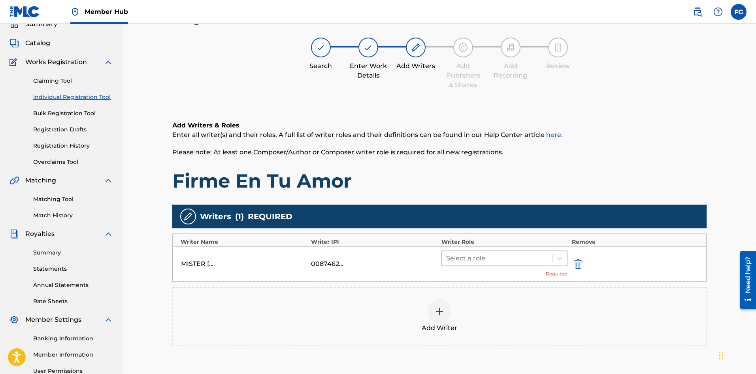
click at [500, 258] on div at bounding box center [497, 258] width 102 height 11
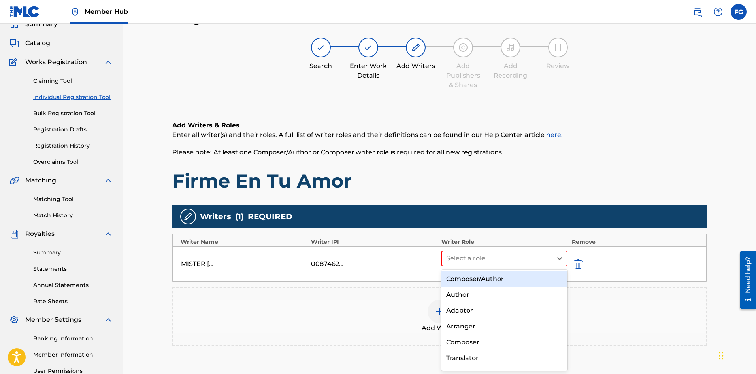
click at [477, 276] on div "Composer/Author" at bounding box center [505, 279] width 127 height 16
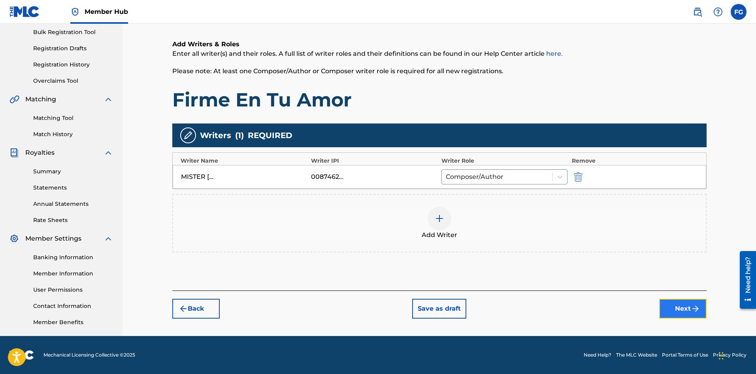
click at [680, 307] on button "Next" at bounding box center [683, 309] width 47 height 20
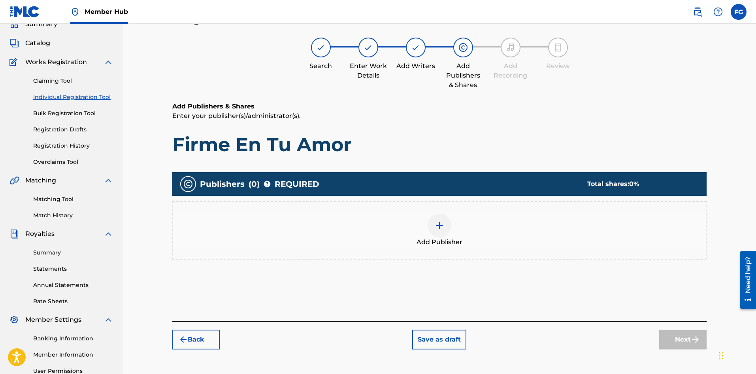
click at [448, 225] on div at bounding box center [440, 226] width 24 height 24
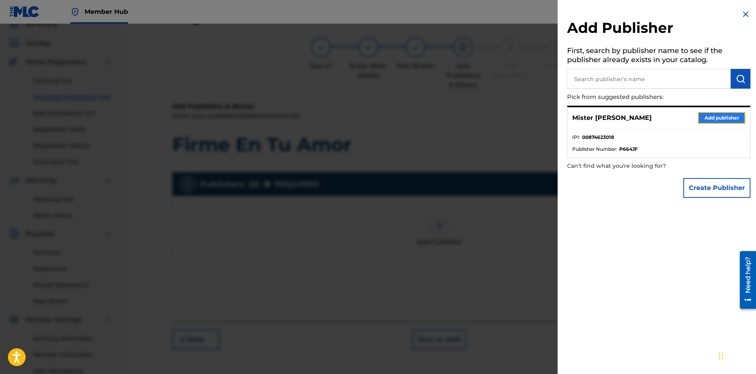
click at [713, 117] on button "Add publisher" at bounding box center [721, 118] width 47 height 12
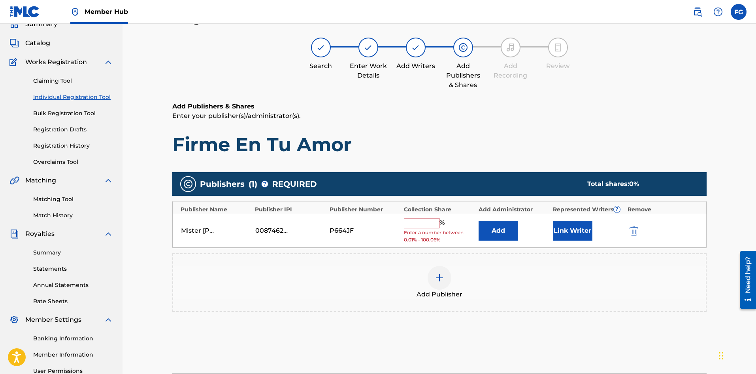
click at [423, 223] on input "text" at bounding box center [422, 223] width 36 height 10
type input "100"
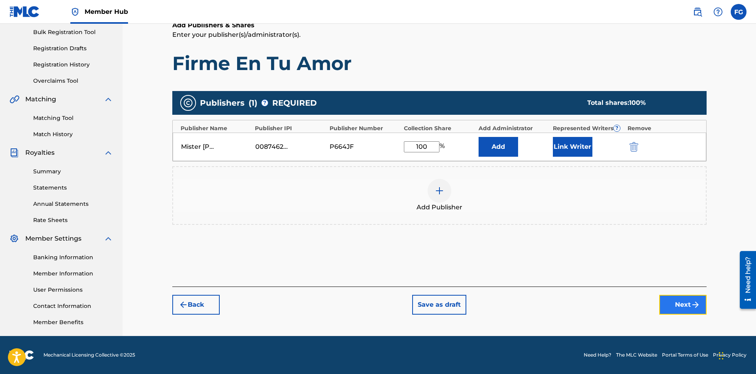
click at [688, 303] on button "Next" at bounding box center [683, 305] width 47 height 20
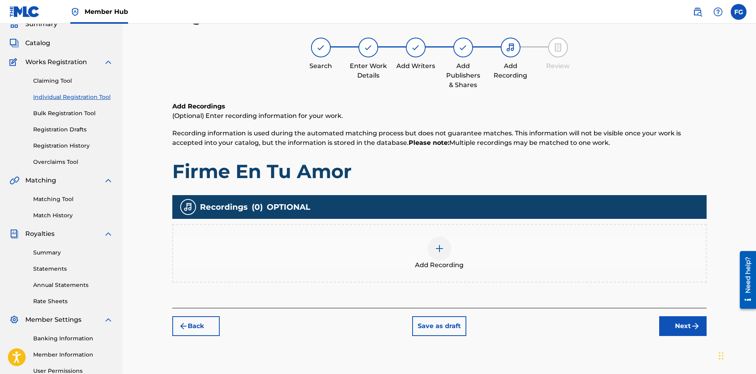
click at [441, 247] on img at bounding box center [439, 248] width 9 height 9
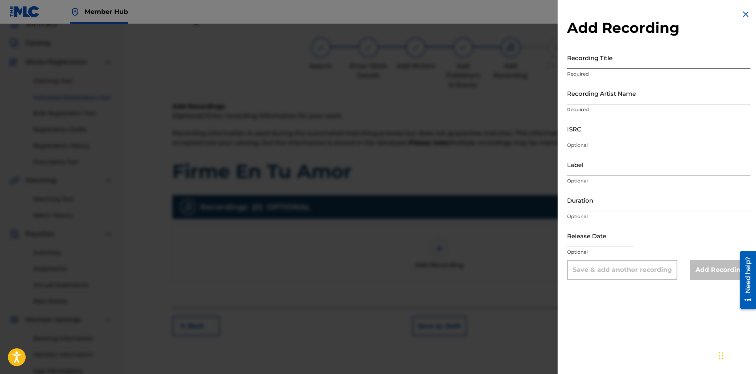
click at [626, 62] on input "Recording Title" at bounding box center [658, 57] width 183 height 23
paste input "Firme En Tu Amor"
type input "Firme En Tu Amor"
click at [596, 98] on input "Recording Artist Name" at bounding box center [658, 93] width 183 height 23
paste input "Alabanza Worship"
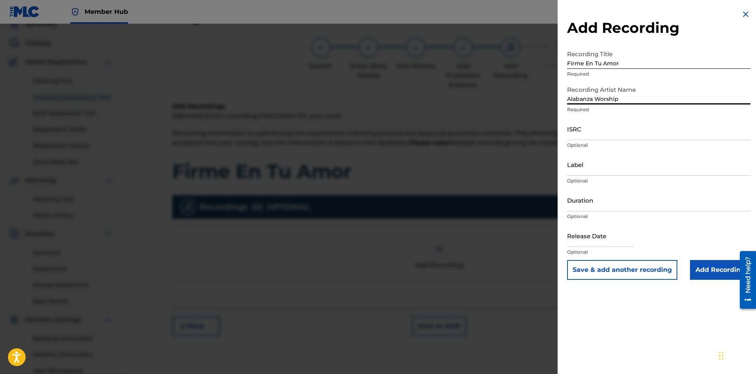
type input "Alabanza Worship"
click at [607, 134] on input "ISRC" at bounding box center [658, 128] width 183 height 23
paste input "SE6SA2573358"
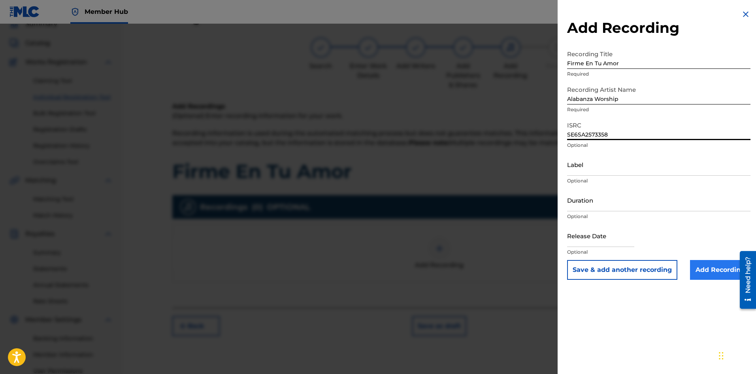
type input "SE6SA2573358"
click at [707, 271] on input "Add Recording" at bounding box center [720, 270] width 60 height 20
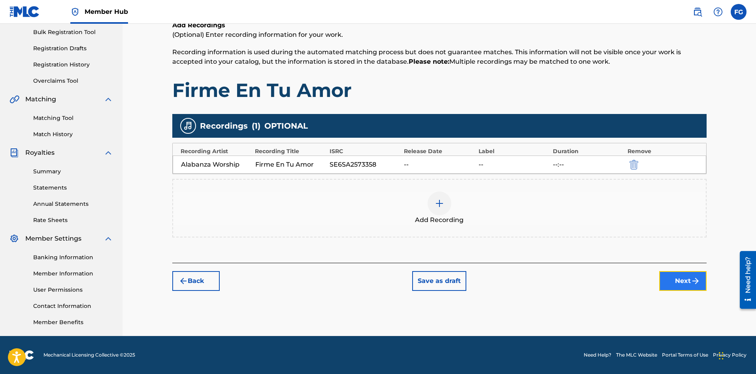
click at [677, 279] on button "Next" at bounding box center [683, 281] width 47 height 20
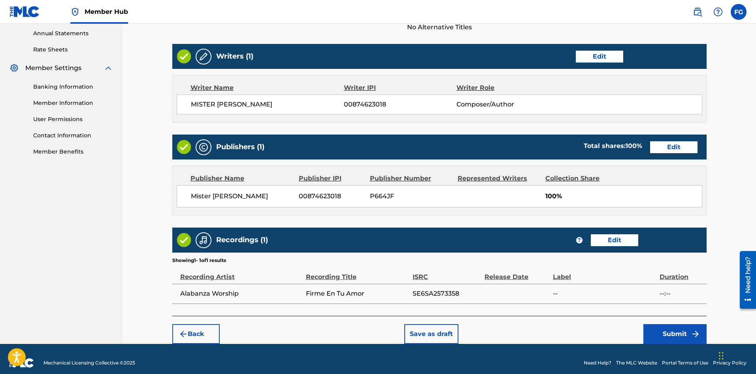
scroll to position [295, 0]
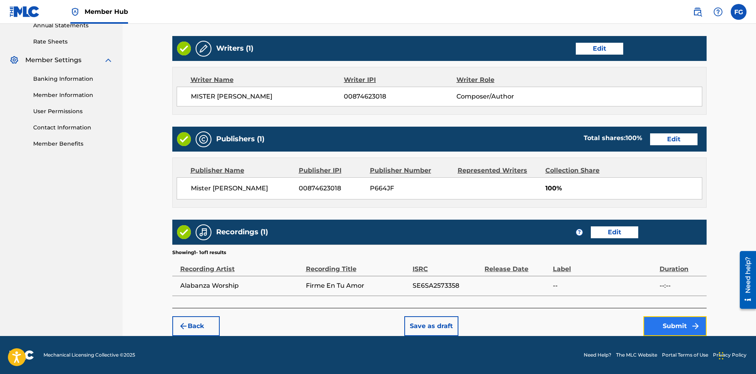
click at [671, 320] on button "Submit" at bounding box center [675, 326] width 63 height 20
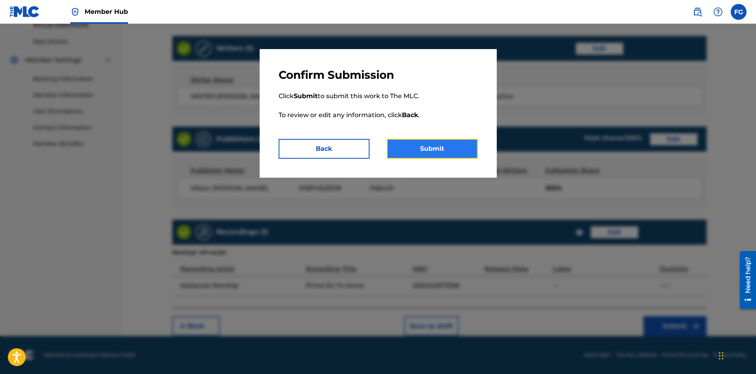
click at [423, 149] on button "Submit" at bounding box center [432, 149] width 91 height 20
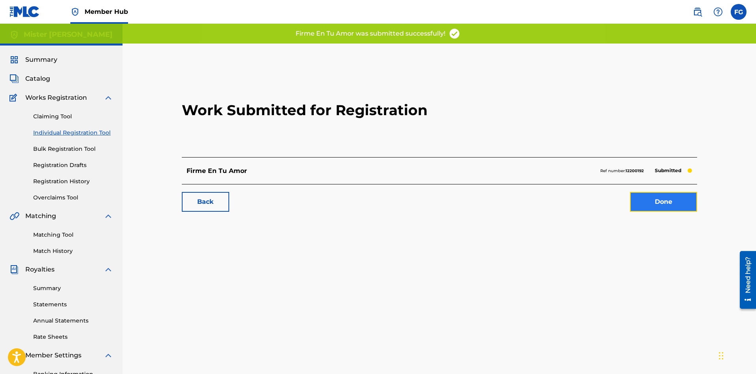
click at [648, 205] on link "Done" at bounding box center [663, 202] width 67 height 20
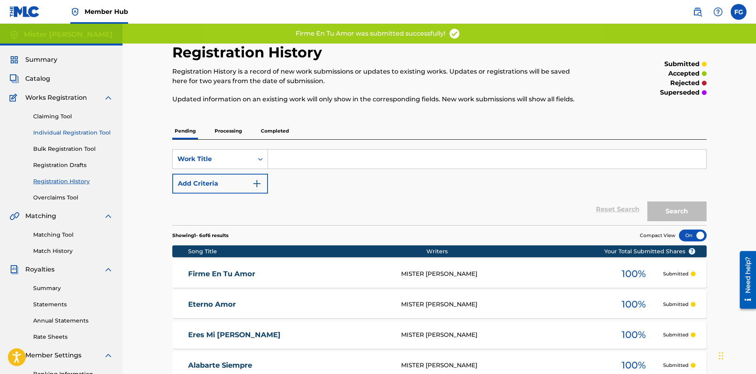
click at [54, 130] on link "Individual Registration Tool" at bounding box center [73, 133] width 80 height 8
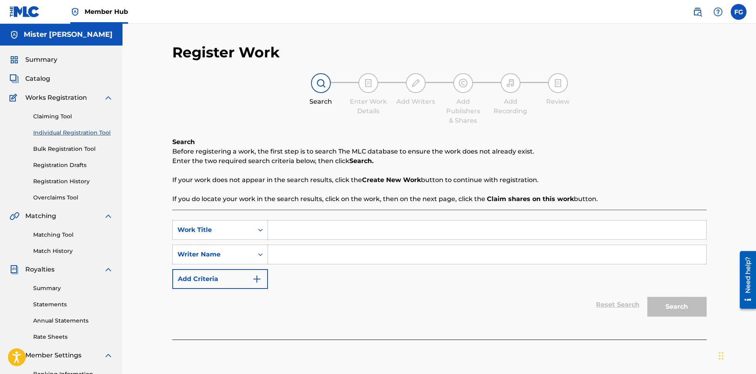
click at [382, 231] on input "Search Form" at bounding box center [487, 229] width 439 height 19
paste input "Fuego Del [PERSON_NAME]"
type input "Fuego Del [PERSON_NAME]"
click at [347, 257] on input "Search Form" at bounding box center [487, 254] width 439 height 19
paste input "[PERSON_NAME] [PERSON_NAME]"
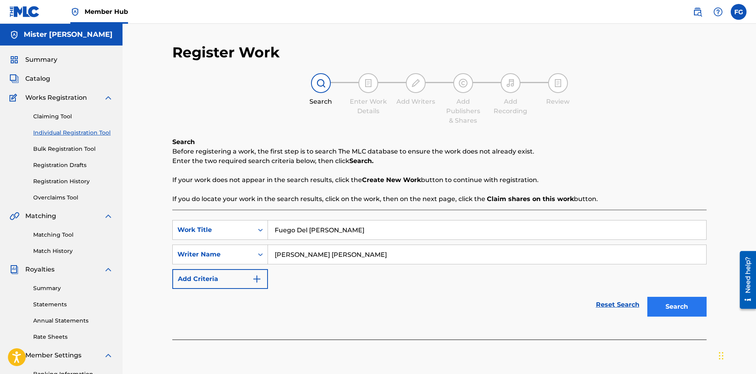
type input "[PERSON_NAME] [PERSON_NAME]"
click at [682, 301] on button "Search" at bounding box center [677, 307] width 59 height 20
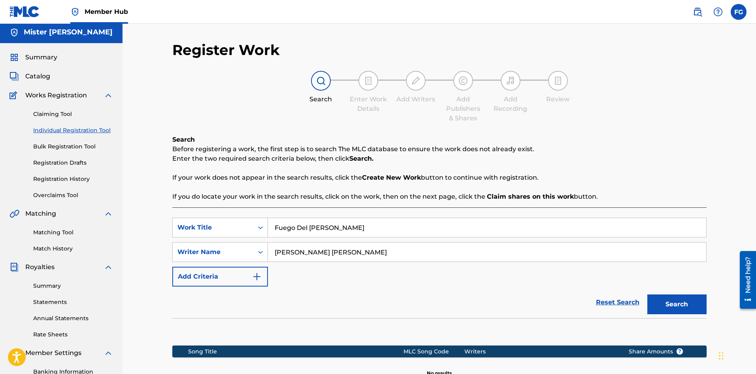
scroll to position [117, 0]
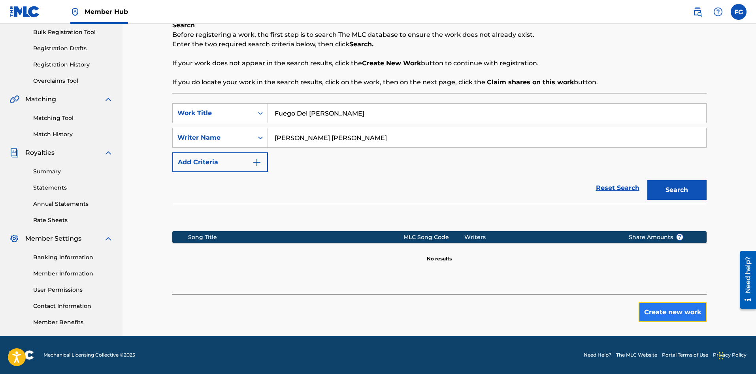
click at [652, 314] on button "Create new work" at bounding box center [673, 312] width 68 height 20
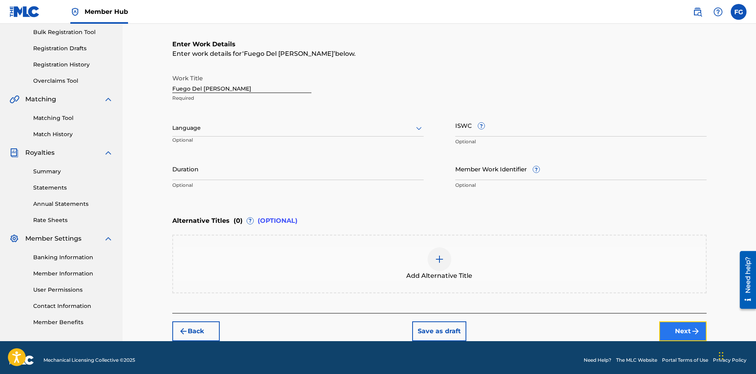
click at [672, 329] on button "Next" at bounding box center [683, 331] width 47 height 20
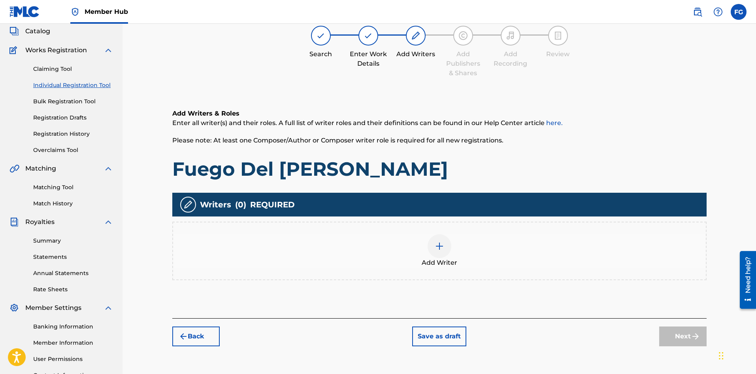
scroll to position [36, 0]
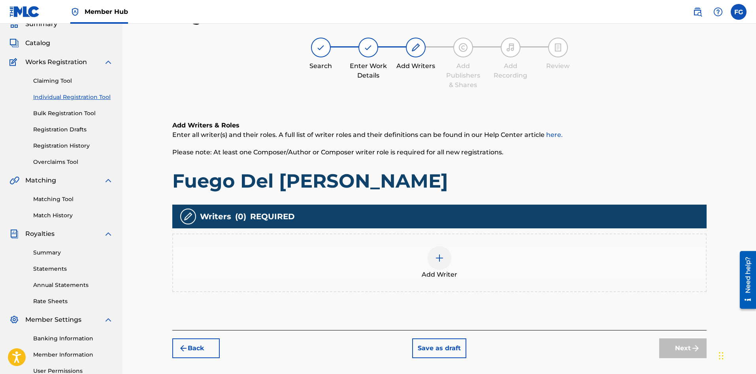
click at [448, 263] on div at bounding box center [440, 258] width 24 height 24
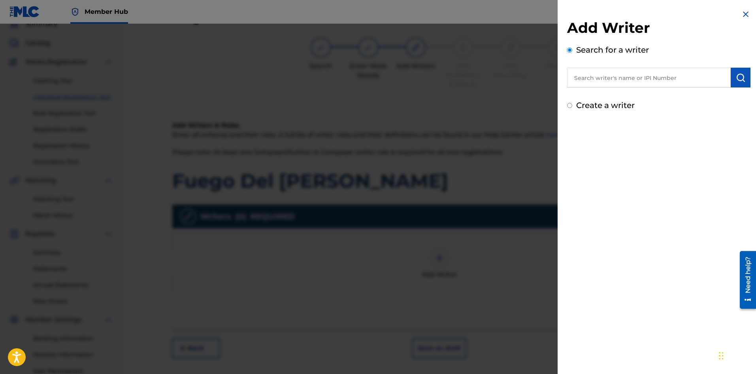
click at [631, 79] on input "text" at bounding box center [649, 78] width 164 height 20
type input "mister [PERSON_NAME]"
click at [739, 80] on img "submit" at bounding box center [740, 77] width 9 height 9
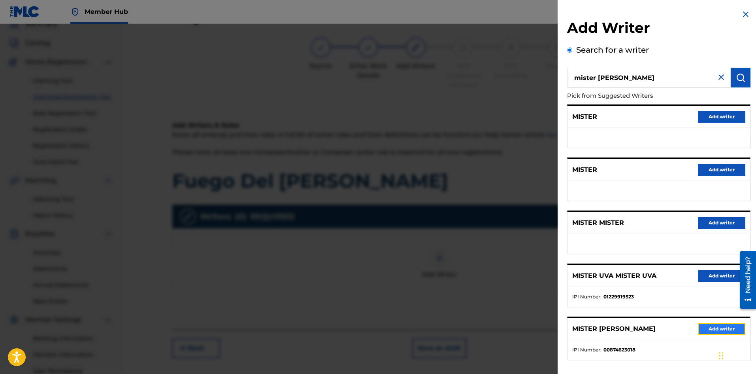
click at [708, 327] on button "Add writer" at bounding box center [721, 329] width 47 height 12
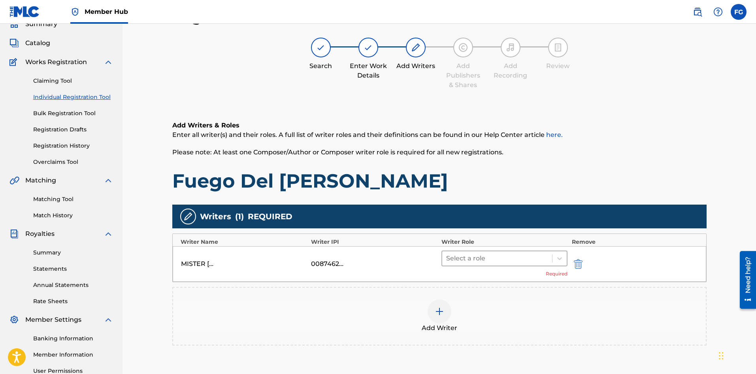
click at [488, 250] on div "Select a role" at bounding box center [505, 258] width 127 height 16
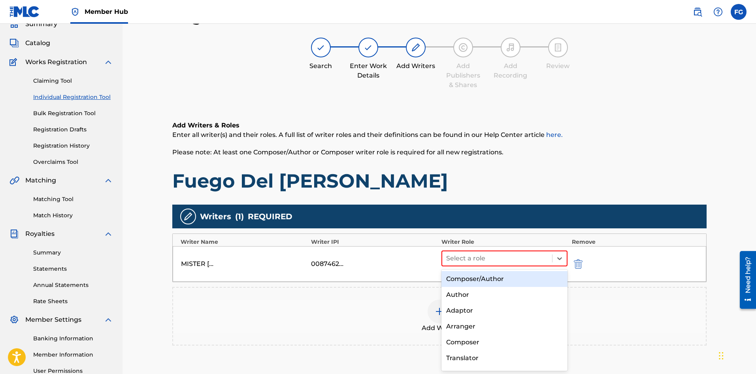
click at [482, 277] on div "Composer/Author" at bounding box center [505, 279] width 127 height 16
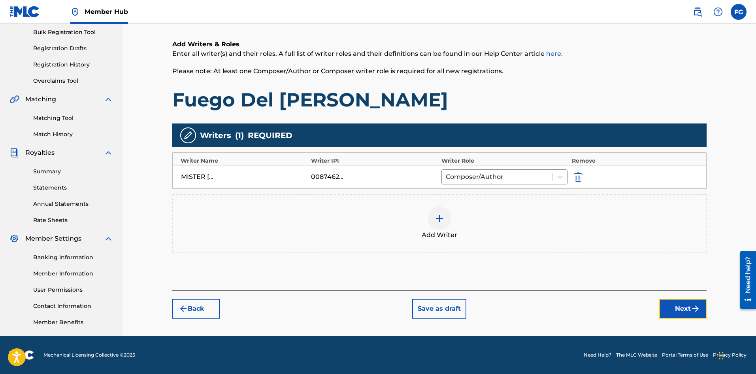
click at [674, 307] on button "Next" at bounding box center [683, 309] width 47 height 20
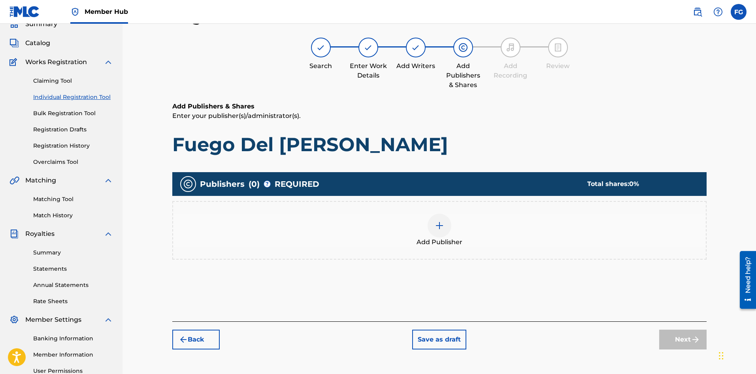
click at [438, 226] on img at bounding box center [439, 225] width 9 height 9
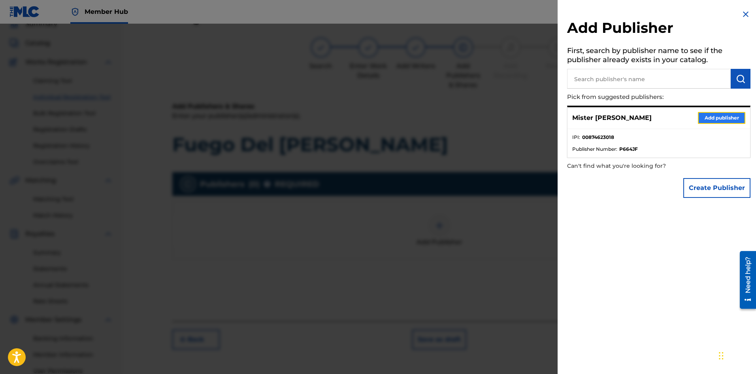
click at [713, 114] on button "Add publisher" at bounding box center [721, 118] width 47 height 12
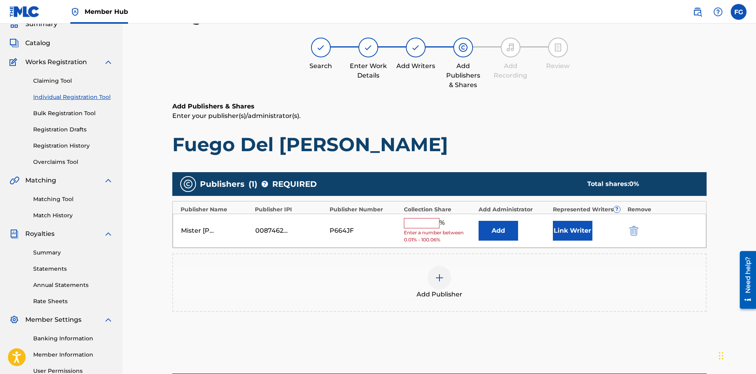
drag, startPoint x: 429, startPoint y: 223, endPoint x: 428, endPoint y: 228, distance: 5.7
click at [429, 223] on input "text" at bounding box center [422, 223] width 36 height 10
type input "100"
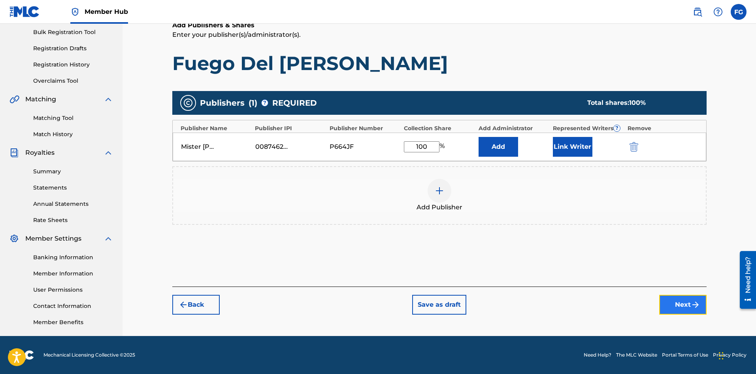
click at [674, 302] on button "Next" at bounding box center [683, 305] width 47 height 20
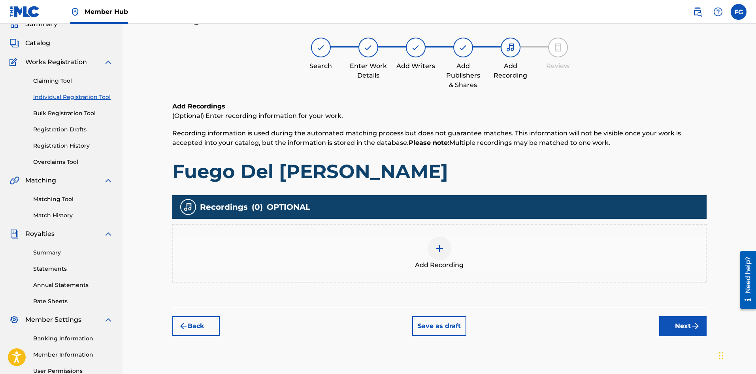
click at [441, 251] on img at bounding box center [439, 248] width 9 height 9
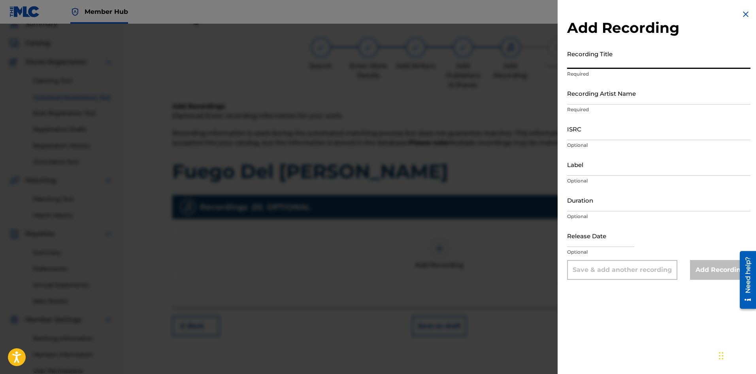
click at [635, 61] on input "Recording Title" at bounding box center [658, 57] width 183 height 23
paste input "Fuego Del [PERSON_NAME]"
type input "Fuego Del [PERSON_NAME]"
click at [600, 96] on input "Recording Artist Name" at bounding box center [658, 93] width 183 height 23
paste input "Alabanza Worship"
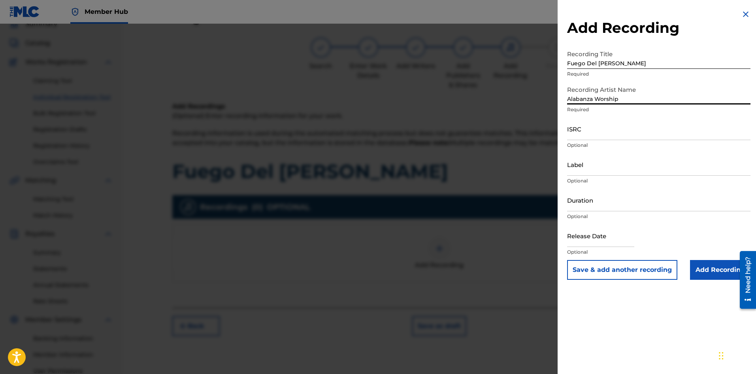
type input "Alabanza Worship"
click at [611, 138] on input "ISRC" at bounding box center [658, 128] width 183 height 23
paste input "SE6SA2573359"
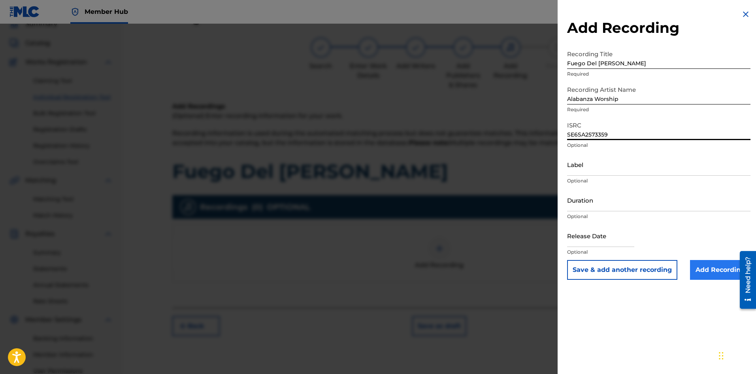
type input "SE6SA2573359"
click at [701, 273] on input "Add Recording" at bounding box center [720, 270] width 60 height 20
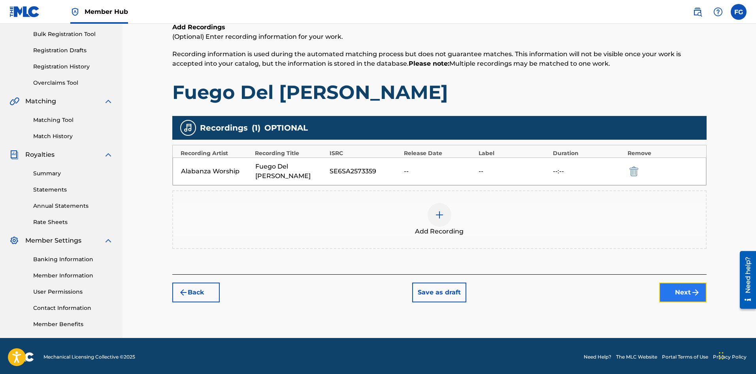
click at [677, 284] on button "Next" at bounding box center [683, 292] width 47 height 20
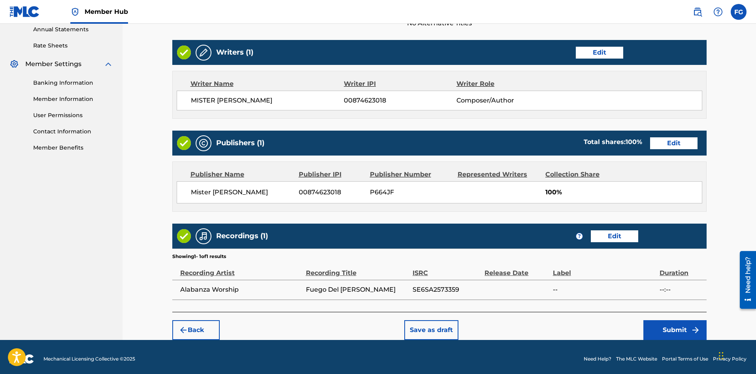
scroll to position [295, 0]
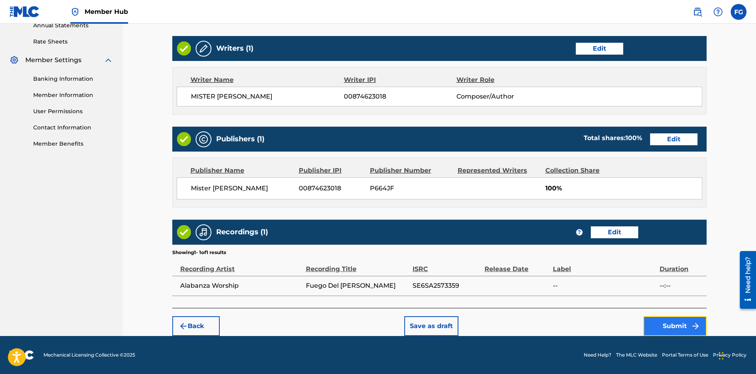
click at [666, 323] on button "Submit" at bounding box center [675, 326] width 63 height 20
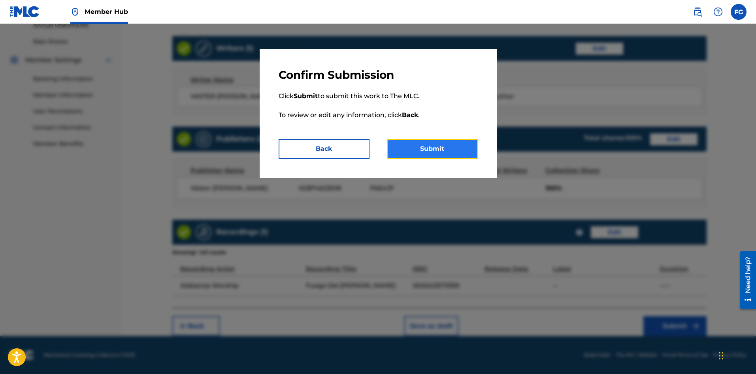
click at [456, 155] on button "Submit" at bounding box center [432, 149] width 91 height 20
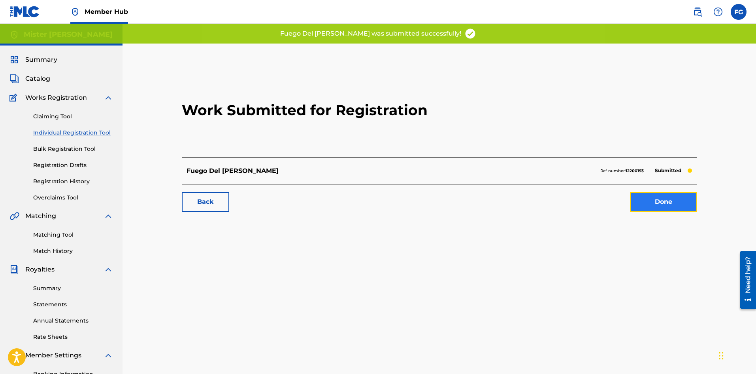
click at [656, 206] on link "Done" at bounding box center [663, 202] width 67 height 20
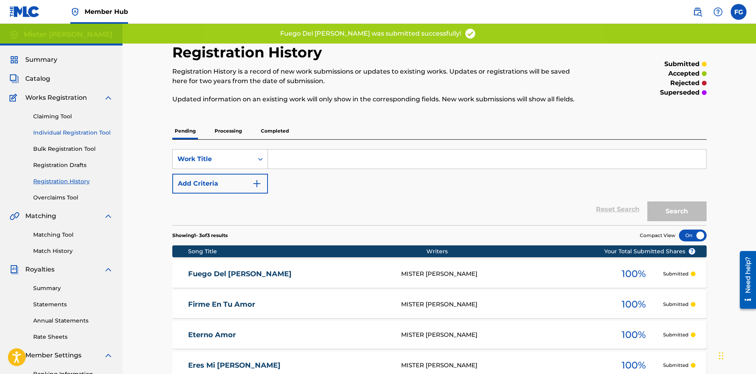
click at [64, 132] on link "Individual Registration Tool" at bounding box center [73, 133] width 80 height 8
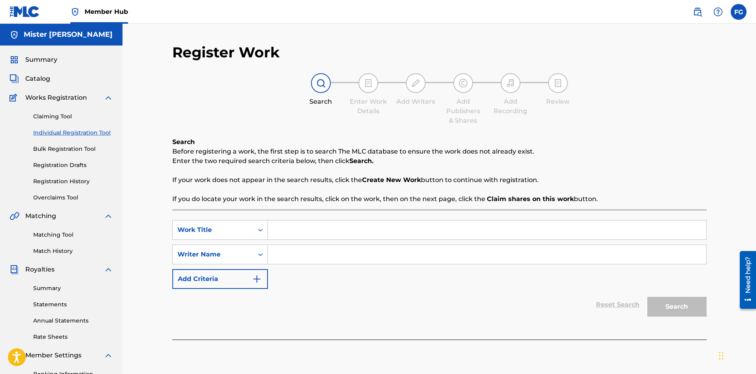
click at [349, 229] on input "Search Form" at bounding box center [487, 229] width 439 height 19
paste input "Fuente Inagotable"
type input "Fuente Inagotable"
click at [374, 259] on input "Search Form" at bounding box center [487, 254] width 439 height 19
paste input "[PERSON_NAME] [PERSON_NAME]"
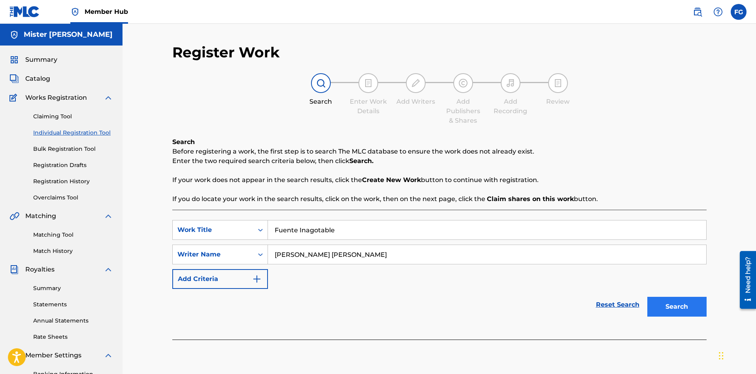
type input "[PERSON_NAME] [PERSON_NAME]"
click at [677, 306] on button "Search" at bounding box center [677, 307] width 59 height 20
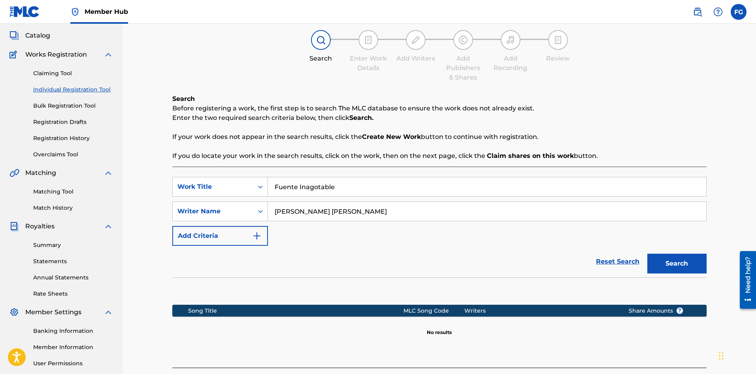
scroll to position [117, 0]
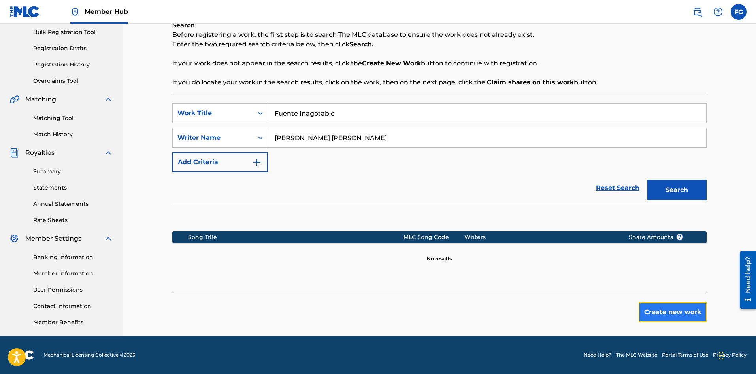
click at [654, 310] on button "Create new work" at bounding box center [673, 312] width 68 height 20
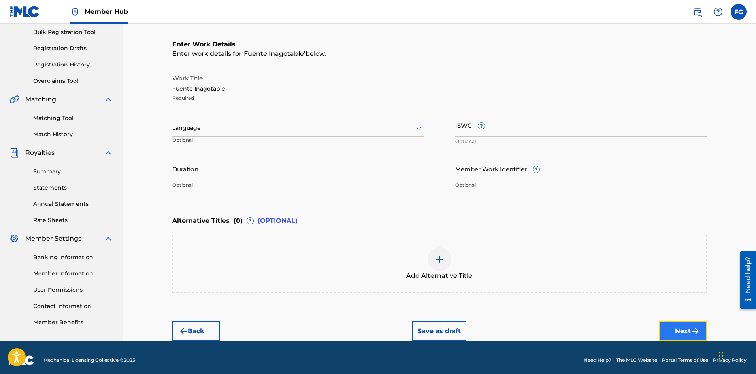
click at [679, 329] on button "Next" at bounding box center [683, 331] width 47 height 20
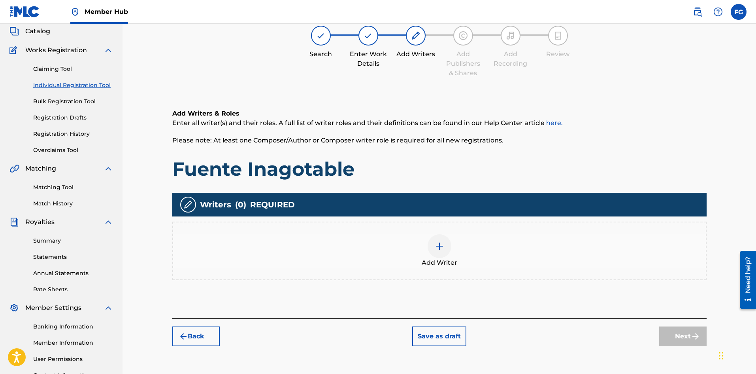
scroll to position [36, 0]
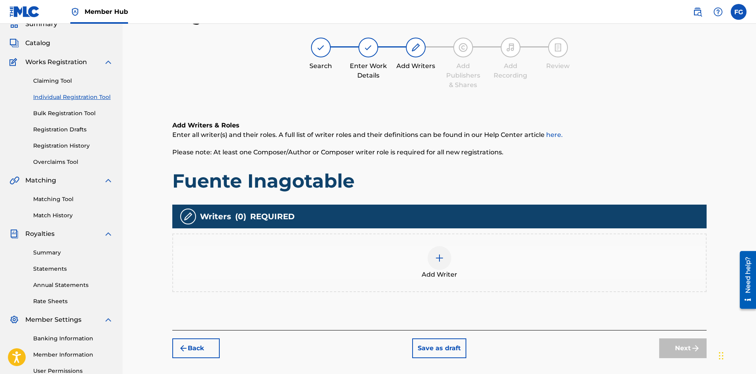
click at [442, 261] on img at bounding box center [439, 257] width 9 height 9
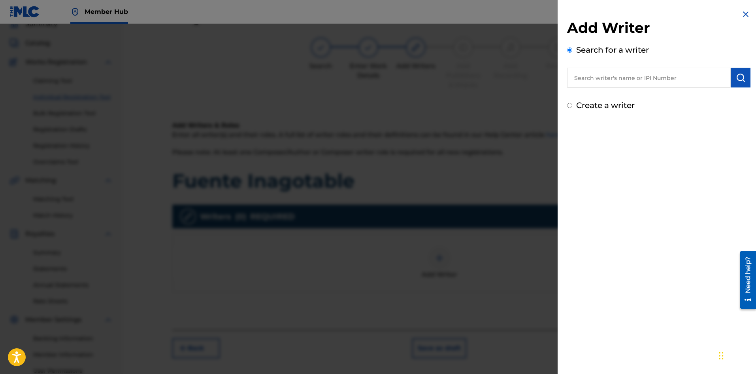
click at [647, 79] on input "text" at bounding box center [649, 78] width 164 height 20
type input "mister [PERSON_NAME]"
click at [736, 77] on img "submit" at bounding box center [740, 77] width 9 height 9
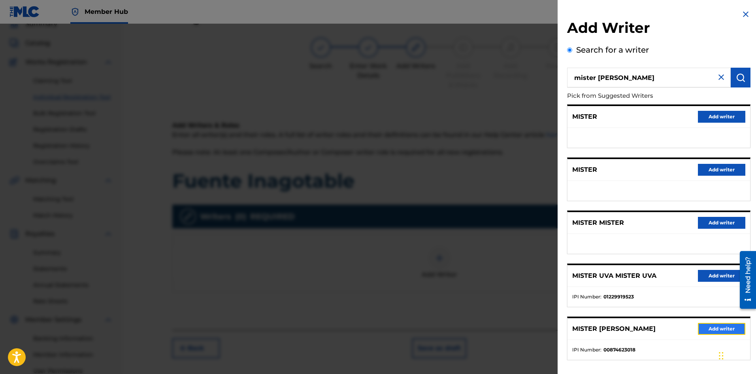
click at [704, 329] on button "Add writer" at bounding box center [721, 329] width 47 height 12
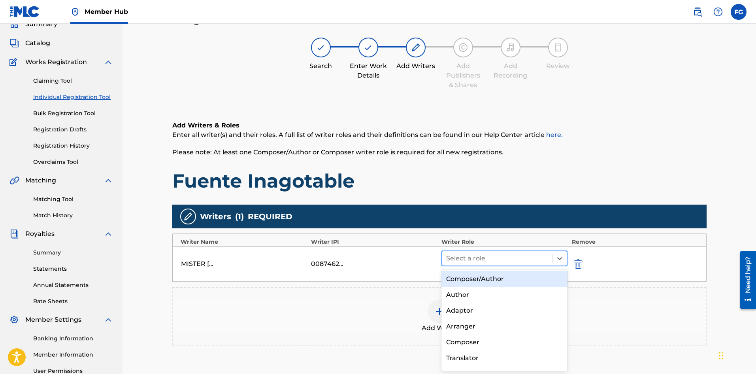
click at [497, 260] on div at bounding box center [497, 258] width 102 height 11
click at [484, 280] on div "Composer/Author" at bounding box center [505, 279] width 127 height 16
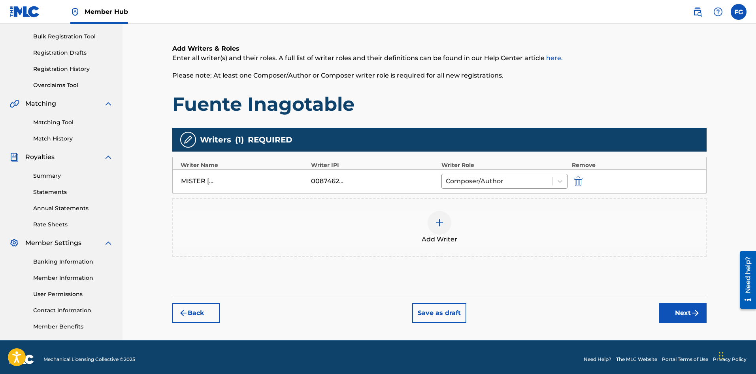
scroll to position [117, 0]
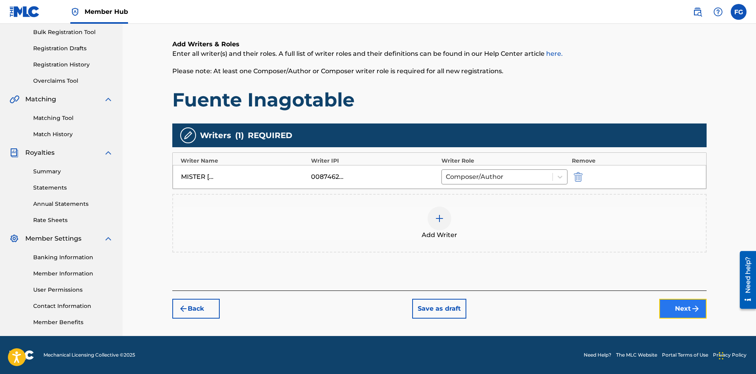
click at [682, 310] on button "Next" at bounding box center [683, 309] width 47 height 20
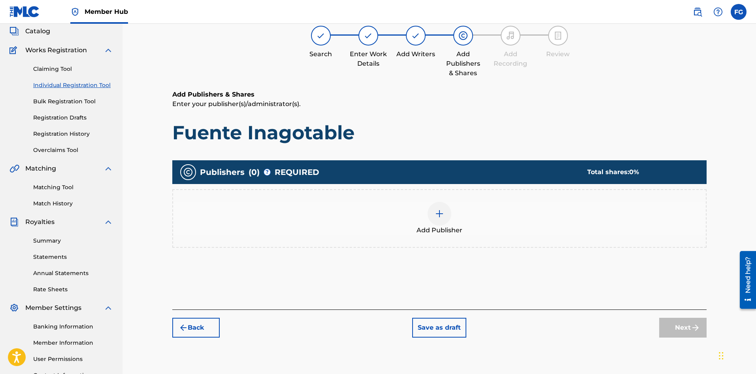
scroll to position [36, 0]
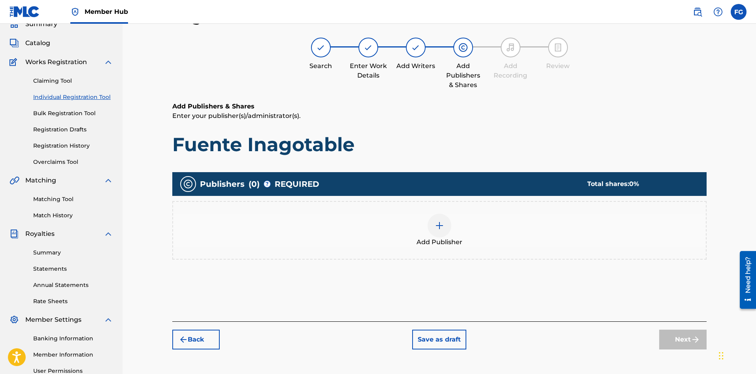
click at [434, 223] on div at bounding box center [440, 226] width 24 height 24
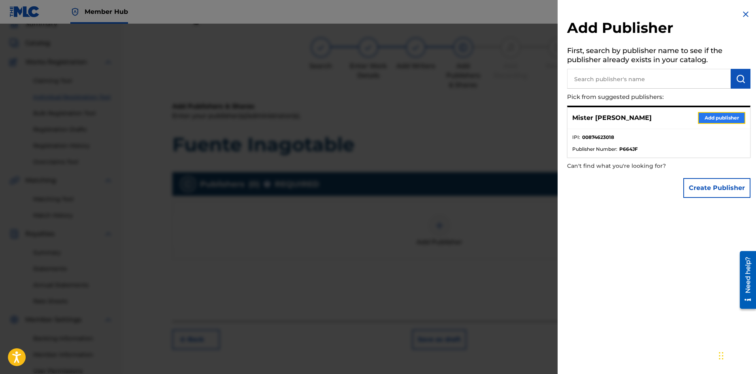
click at [726, 120] on button "Add publisher" at bounding box center [721, 118] width 47 height 12
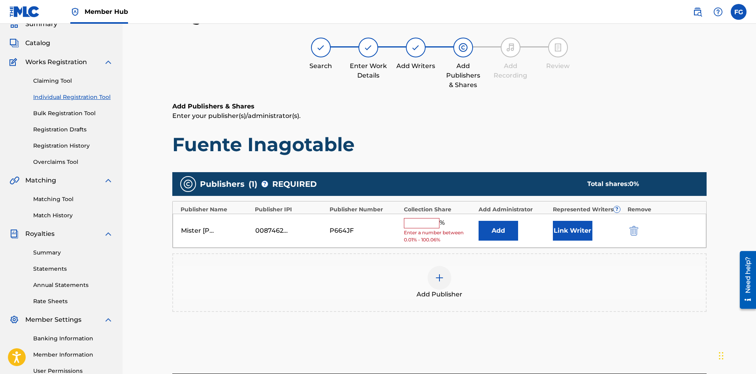
click at [415, 221] on input "text" at bounding box center [422, 223] width 36 height 10
type input "100"
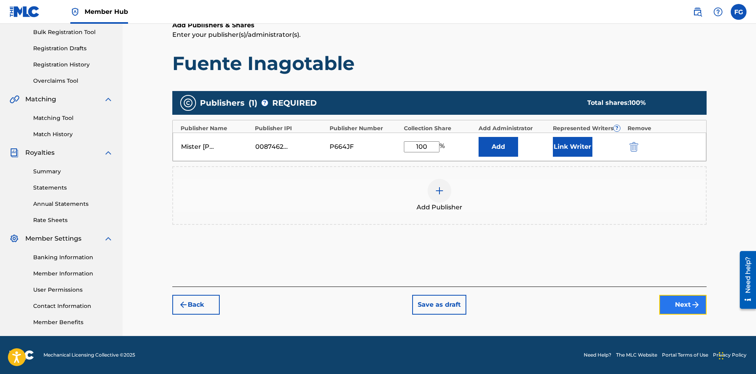
click at [673, 304] on button "Next" at bounding box center [683, 305] width 47 height 20
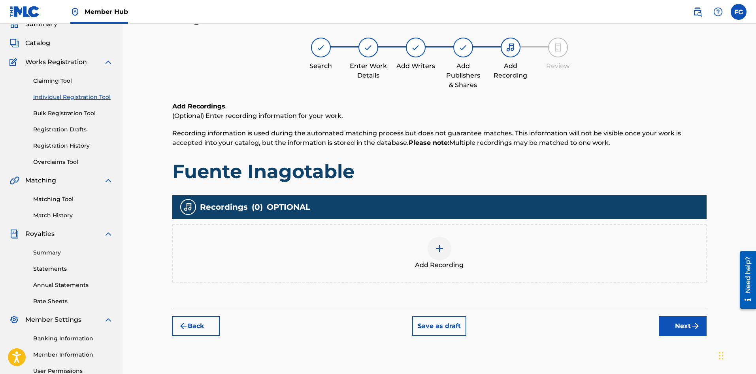
click at [437, 246] on img at bounding box center [439, 248] width 9 height 9
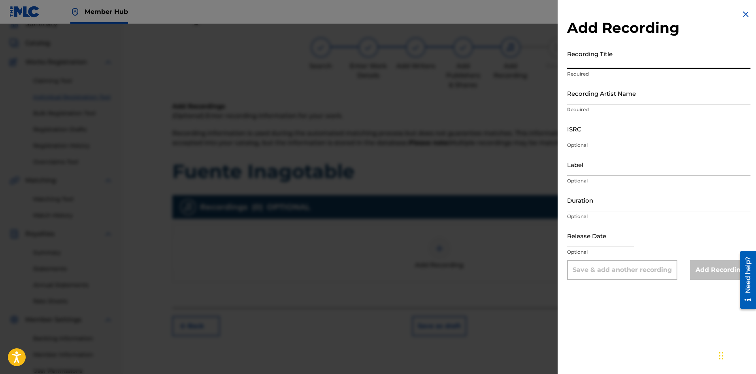
click at [630, 59] on input "Recording Title" at bounding box center [658, 57] width 183 height 23
paste input "Fuente Inagotable"
type input "Fuente Inagotable"
click at [605, 94] on input "Recording Artist Name" at bounding box center [658, 93] width 183 height 23
paste input "Alabanza Worship"
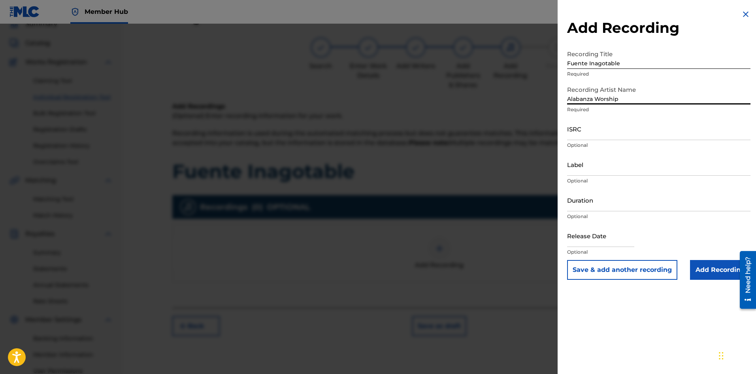
type input "Alabanza Worship"
click at [598, 129] on input "ISRC" at bounding box center [658, 128] width 183 height 23
paste input "SE6SA2573360"
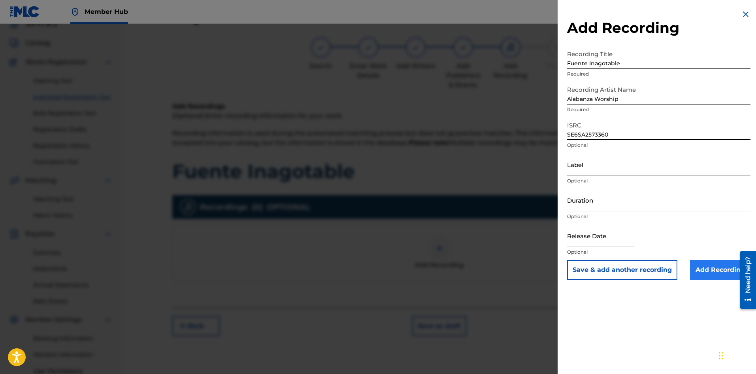
type input "SE6SA2573360"
click at [714, 268] on input "Add Recording" at bounding box center [720, 270] width 60 height 20
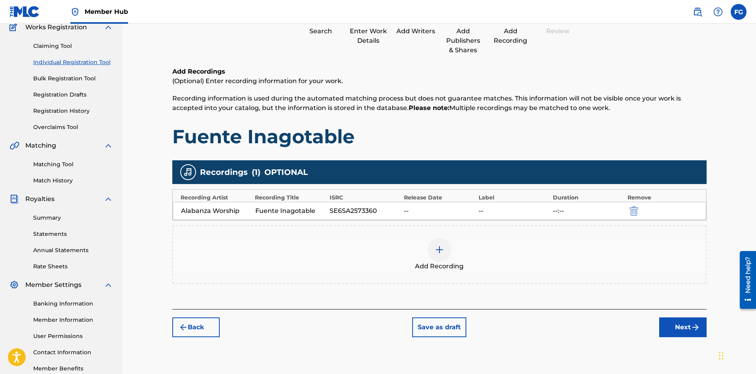
scroll to position [115, 0]
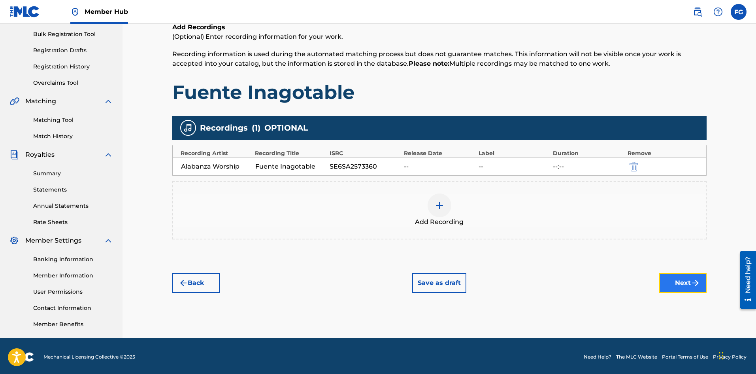
click at [675, 282] on button "Next" at bounding box center [683, 283] width 47 height 20
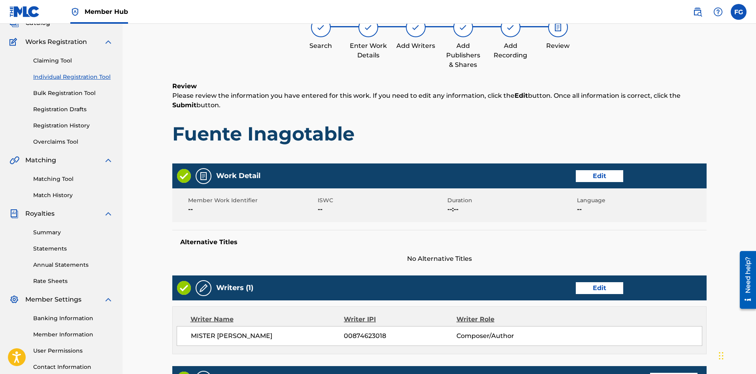
scroll to position [295, 0]
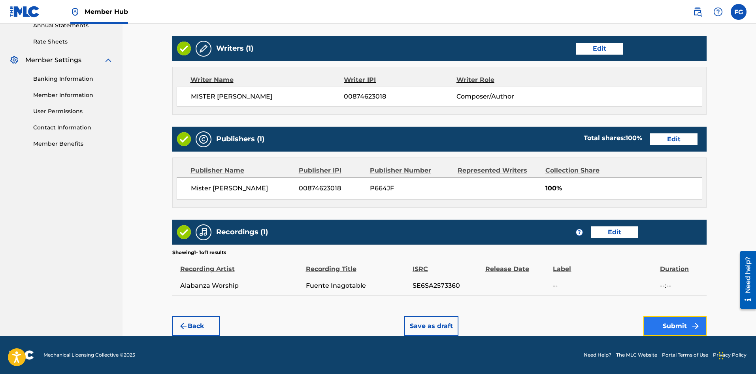
click at [669, 323] on button "Submit" at bounding box center [675, 326] width 63 height 20
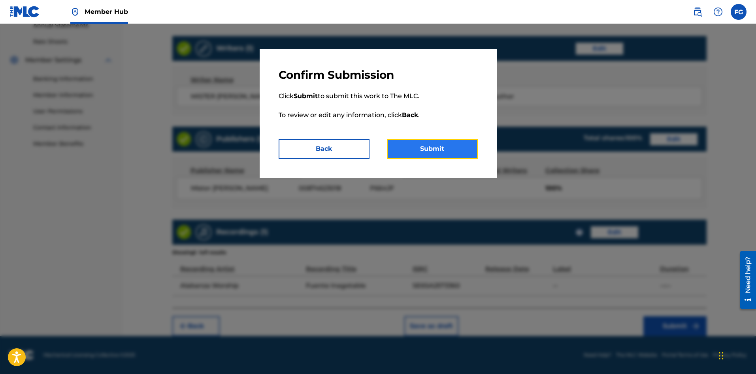
click at [440, 146] on button "Submit" at bounding box center [432, 149] width 91 height 20
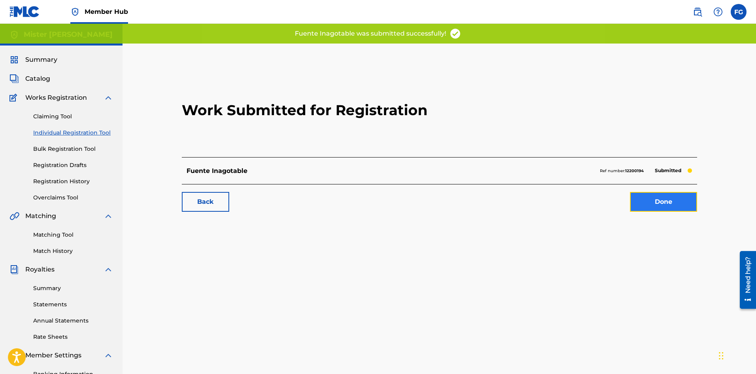
click at [669, 205] on link "Done" at bounding box center [663, 202] width 67 height 20
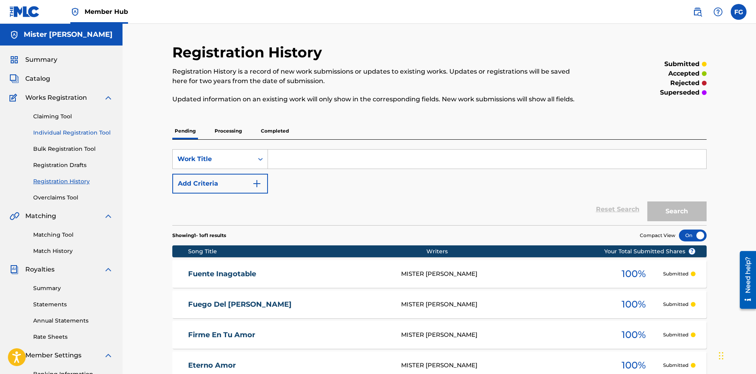
click at [90, 134] on link "Individual Registration Tool" at bounding box center [73, 133] width 80 height 8
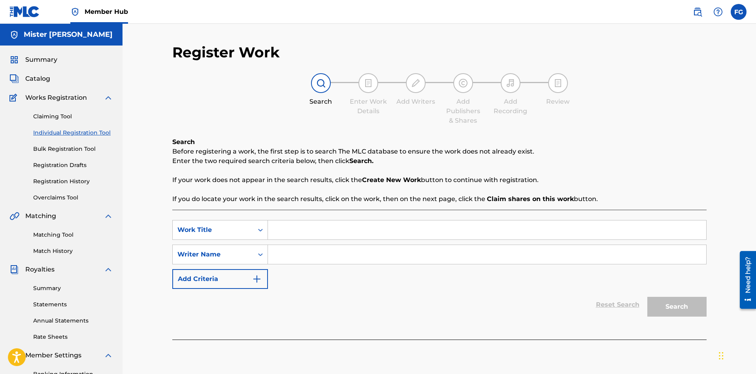
click at [412, 225] on input "Search Form" at bounding box center [487, 229] width 439 height 19
paste input "[PERSON_NAME] En La Tormenta"
type input "[PERSON_NAME] En La Tormenta"
click at [350, 253] on input "Search Form" at bounding box center [487, 254] width 439 height 19
paste input "[PERSON_NAME] [PERSON_NAME]"
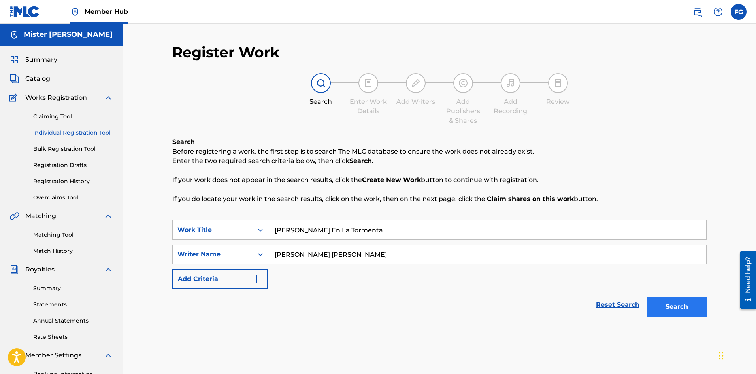
type input "[PERSON_NAME] [PERSON_NAME]"
click at [665, 304] on button "Search" at bounding box center [677, 307] width 59 height 20
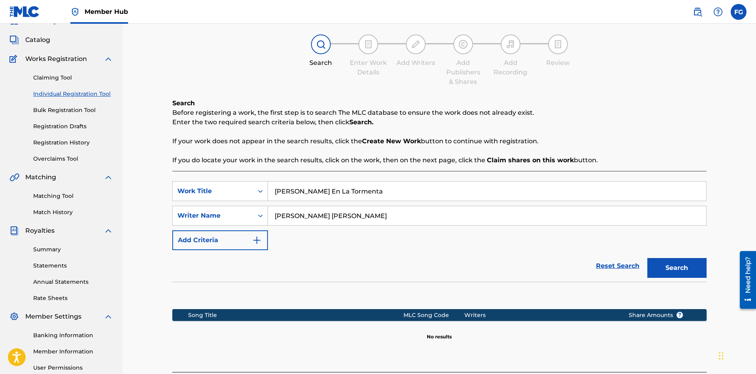
scroll to position [117, 0]
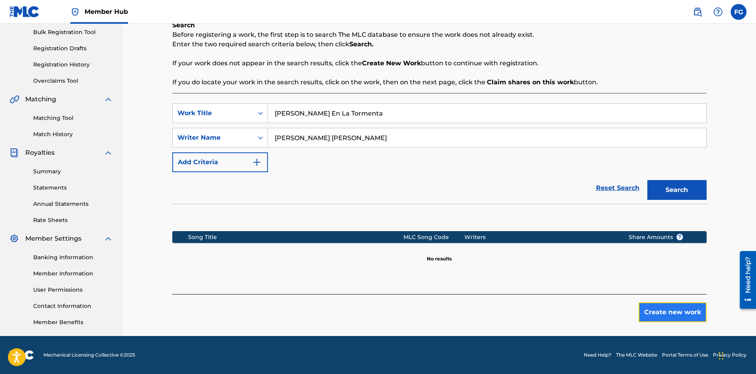
click at [666, 312] on button "Create new work" at bounding box center [673, 312] width 68 height 20
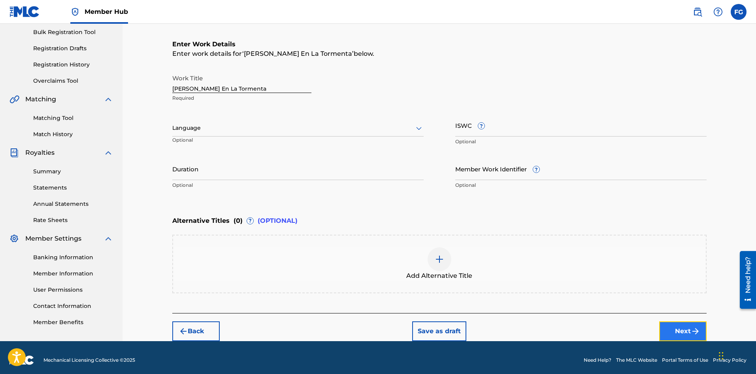
click at [673, 327] on button "Next" at bounding box center [683, 331] width 47 height 20
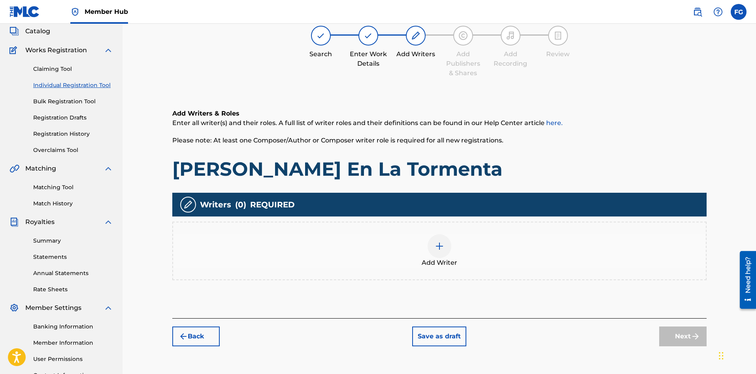
scroll to position [36, 0]
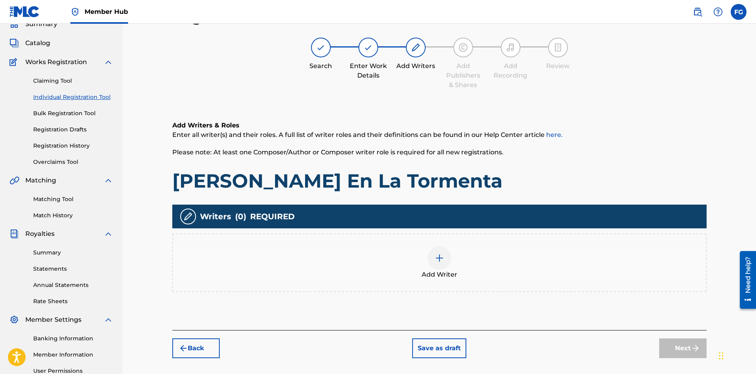
click at [443, 257] on img at bounding box center [439, 257] width 9 height 9
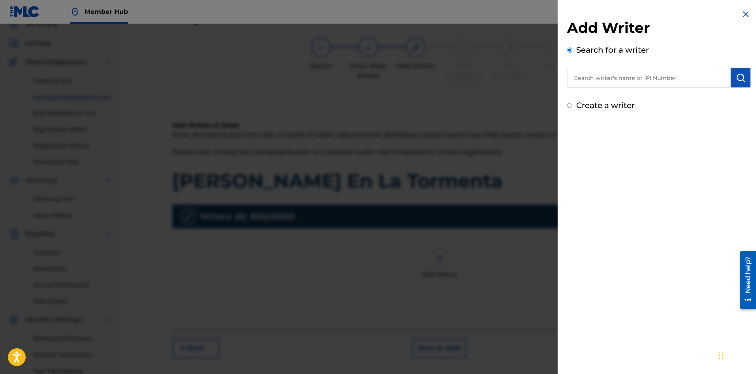
click at [661, 79] on input "text" at bounding box center [649, 78] width 164 height 20
type input "mister [PERSON_NAME]"
click at [736, 78] on img "submit" at bounding box center [740, 77] width 9 height 9
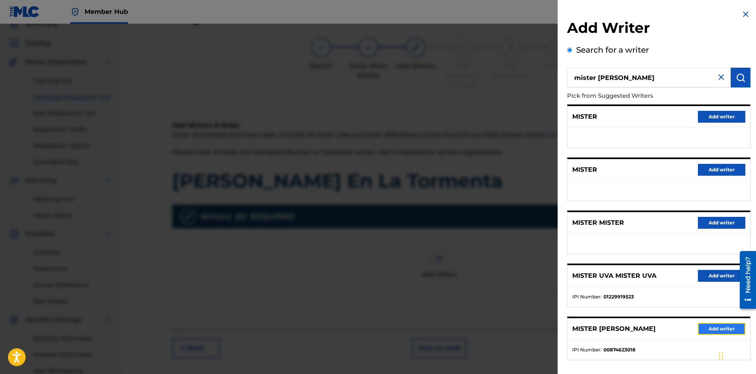
click at [701, 331] on button "Add writer" at bounding box center [721, 329] width 47 height 12
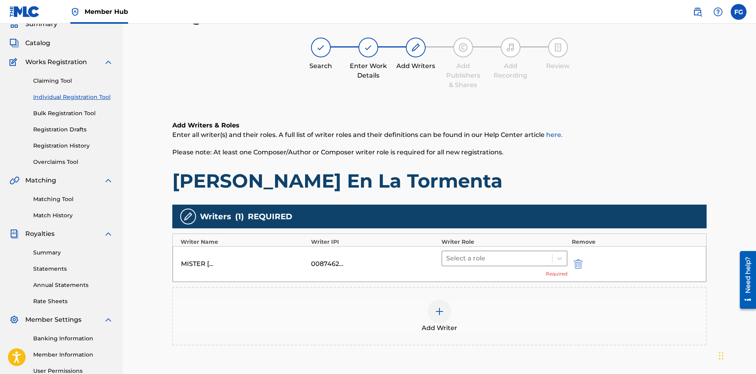
click at [482, 259] on div at bounding box center [497, 258] width 102 height 11
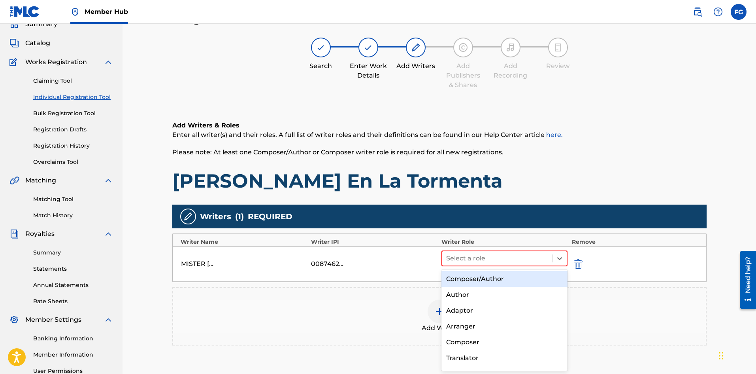
click at [470, 276] on div "Composer/Author" at bounding box center [505, 279] width 127 height 16
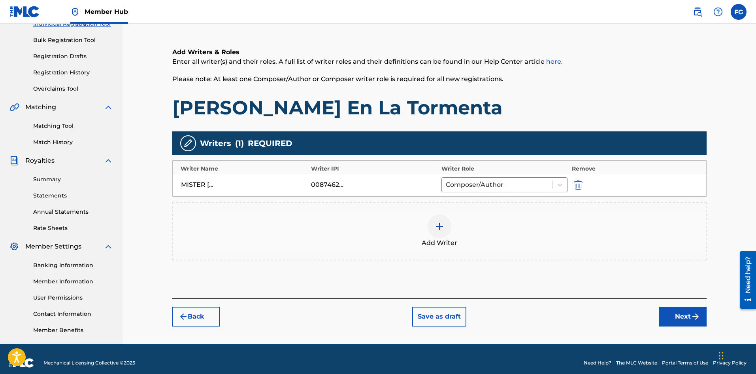
scroll to position [115, 0]
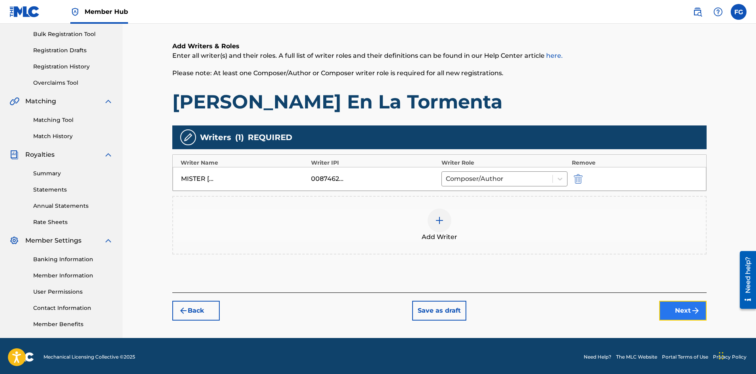
click at [676, 307] on button "Next" at bounding box center [683, 311] width 47 height 20
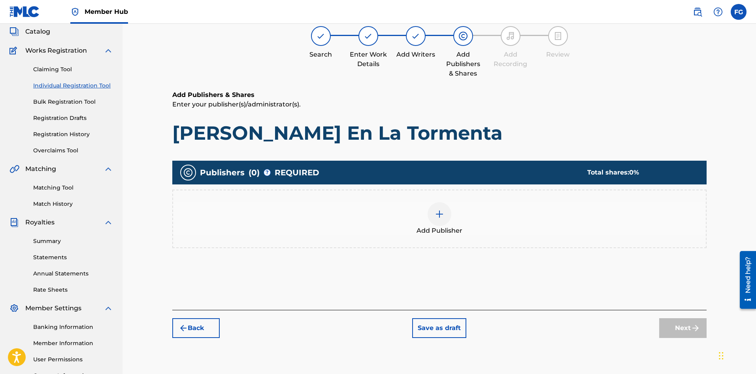
scroll to position [36, 0]
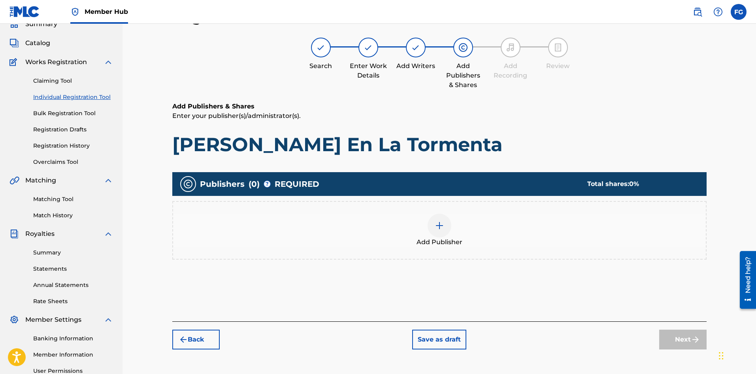
click at [439, 238] on span "Add Publisher" at bounding box center [440, 241] width 46 height 9
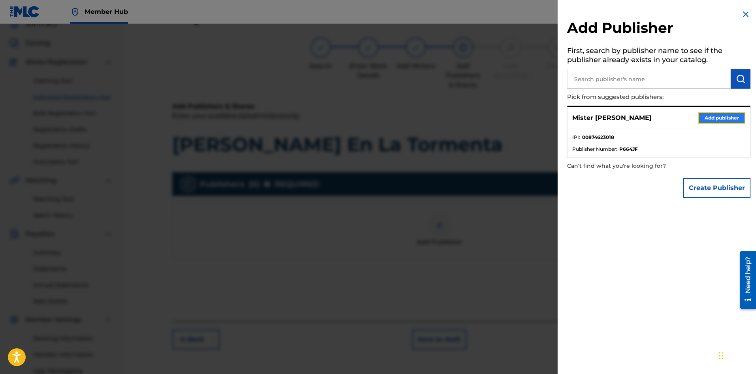
click at [707, 117] on button "Add publisher" at bounding box center [721, 118] width 47 height 12
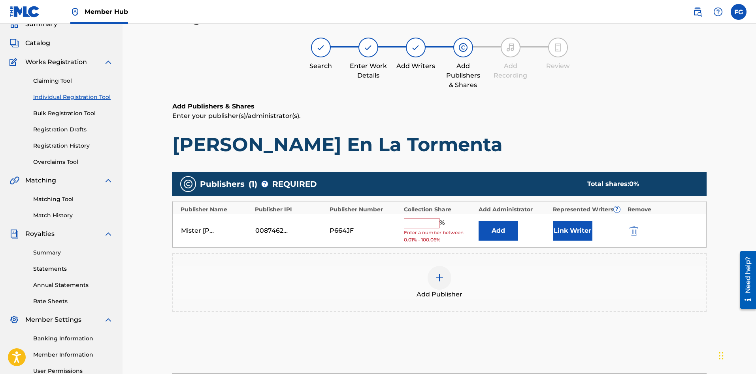
click at [419, 223] on input "text" at bounding box center [422, 223] width 36 height 10
type input "100"
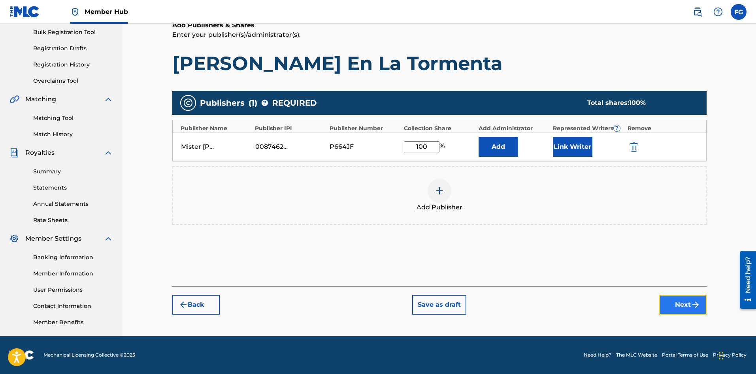
click at [673, 304] on button "Next" at bounding box center [683, 305] width 47 height 20
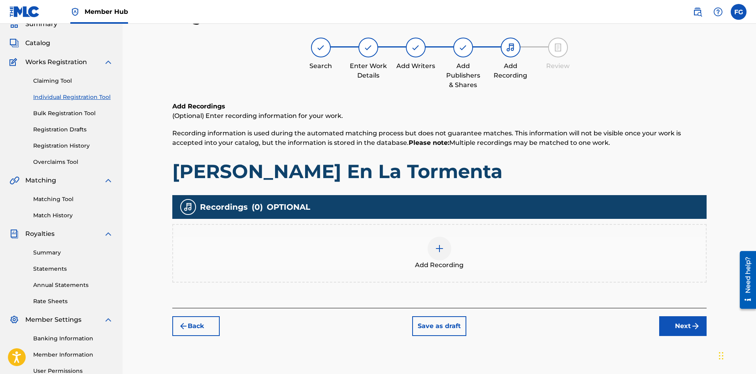
click at [441, 250] on img at bounding box center [439, 248] width 9 height 9
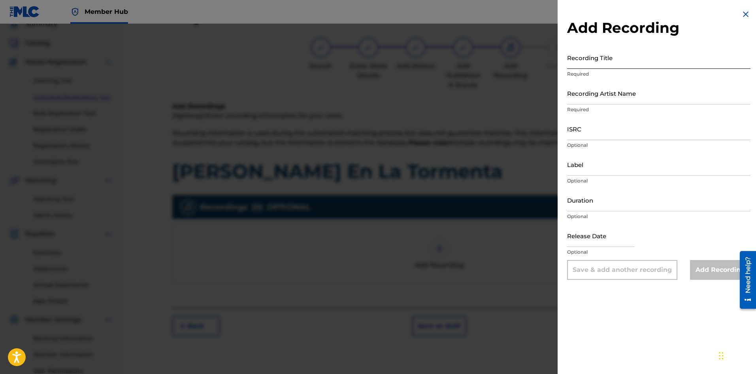
click at [650, 63] on input "Recording Title" at bounding box center [658, 57] width 183 height 23
paste input "[PERSON_NAME] En La Tormenta"
type input "[PERSON_NAME] En La Tormenta"
click at [631, 96] on input "Recording Artist Name" at bounding box center [658, 93] width 183 height 23
paste input "Alabanza Worship"
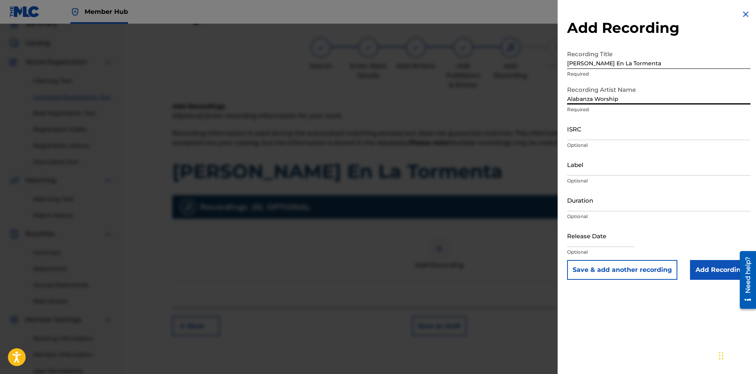
type input "Alabanza Worship"
click at [609, 132] on input "ISRC" at bounding box center [658, 128] width 183 height 23
paste input "SE6SA2573361"
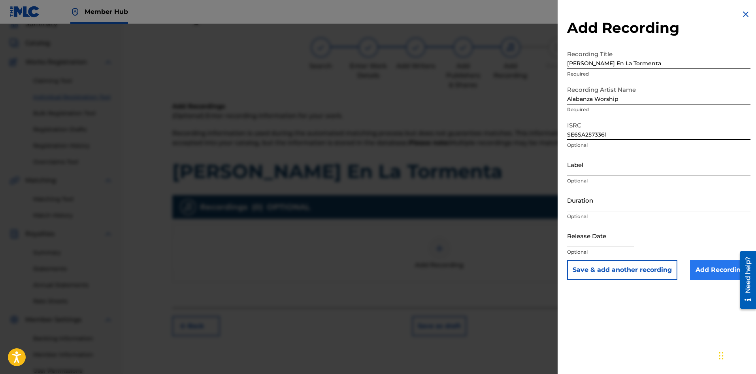
type input "SE6SA2573361"
click at [712, 270] on input "Add Recording" at bounding box center [720, 270] width 60 height 20
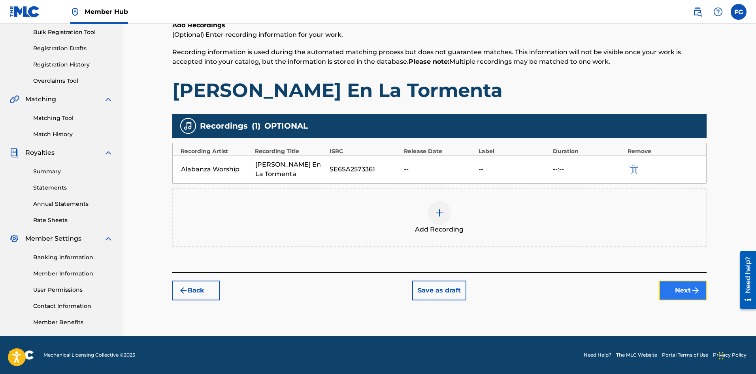
click at [673, 281] on button "Next" at bounding box center [683, 290] width 47 height 20
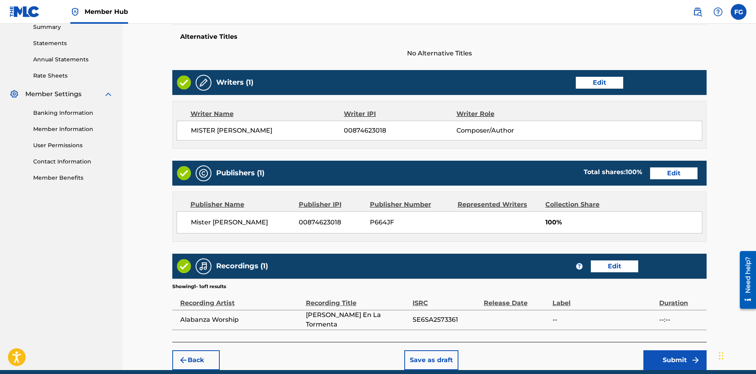
scroll to position [295, 0]
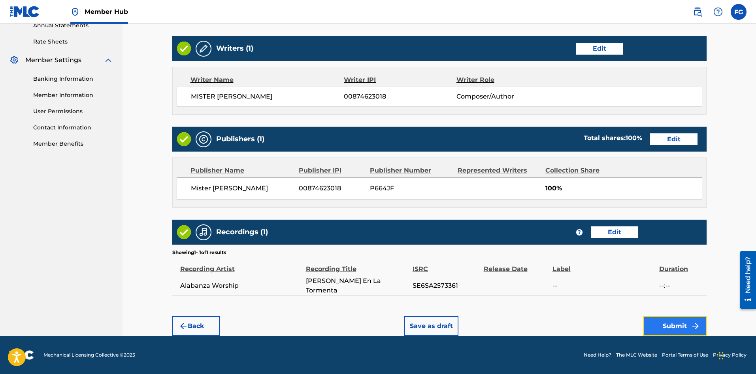
click at [664, 322] on button "Submit" at bounding box center [675, 326] width 63 height 20
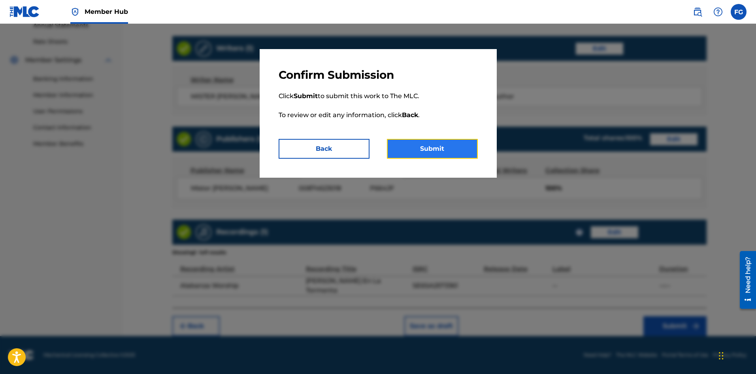
click at [435, 150] on button "Submit" at bounding box center [432, 149] width 91 height 20
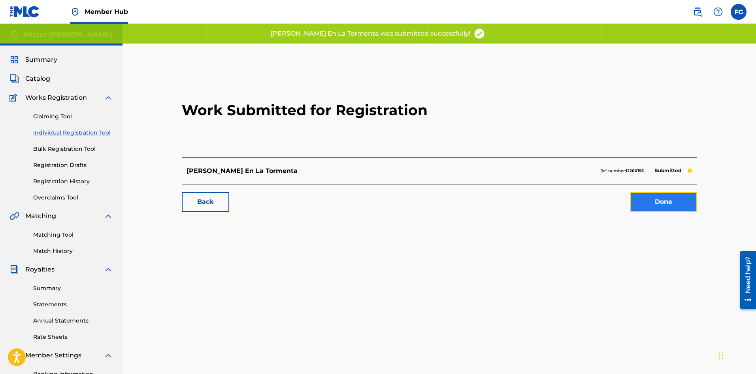
click at [654, 203] on link "Done" at bounding box center [663, 202] width 67 height 20
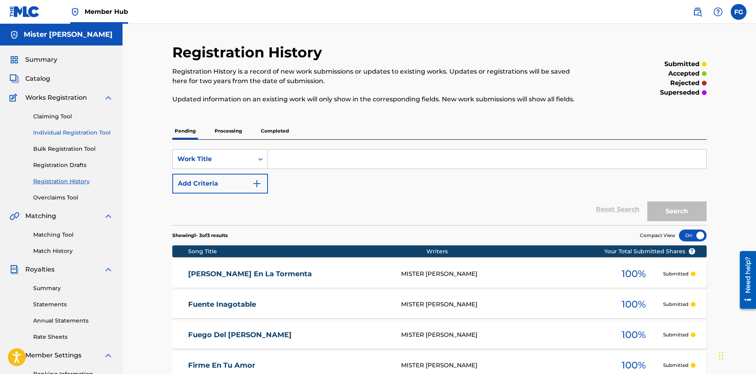
click at [77, 132] on link "Individual Registration Tool" at bounding box center [73, 133] width 80 height 8
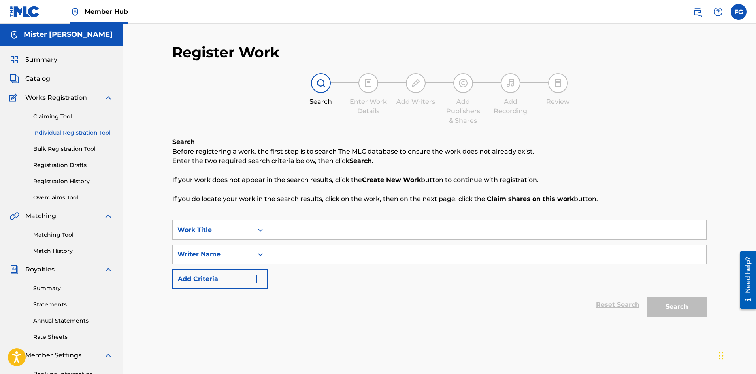
click at [302, 227] on input "Search Form" at bounding box center [487, 229] width 439 height 19
paste input "Manantial De Vida"
type input "Manantial De Vida"
click at [383, 255] on input "Search Form" at bounding box center [487, 254] width 439 height 19
paste input "[PERSON_NAME] [PERSON_NAME]"
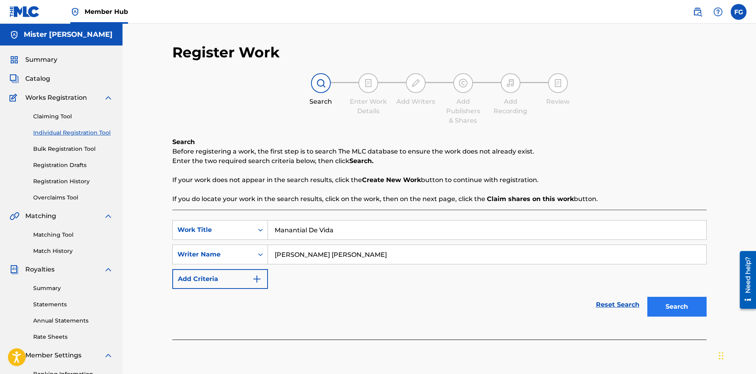
type input "[PERSON_NAME] [PERSON_NAME]"
click at [663, 302] on button "Search" at bounding box center [677, 307] width 59 height 20
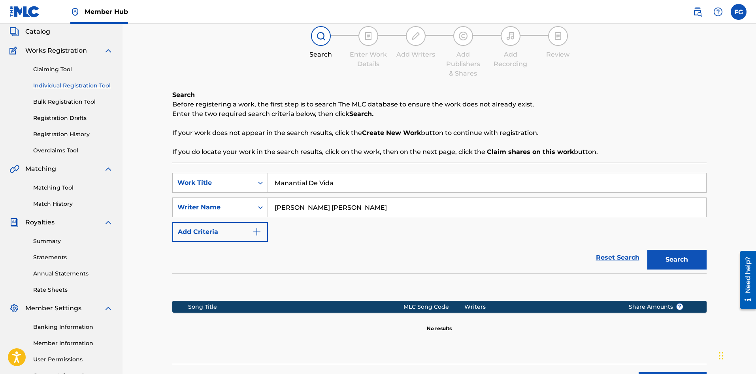
scroll to position [117, 0]
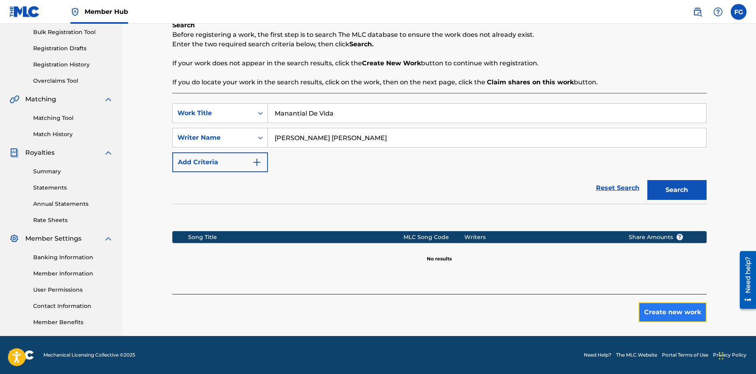
click at [675, 312] on button "Create new work" at bounding box center [673, 312] width 68 height 20
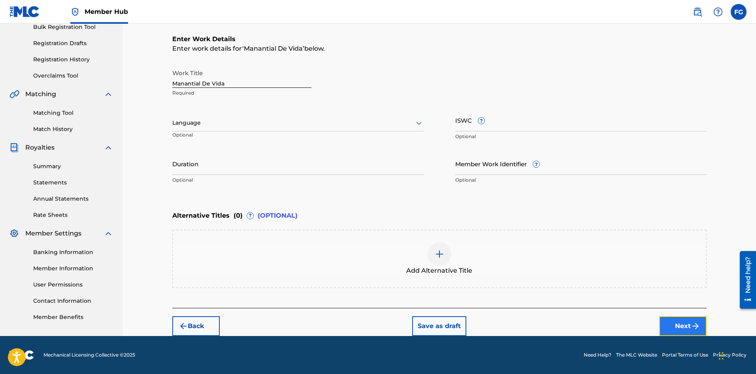
click at [675, 326] on button "Next" at bounding box center [683, 326] width 47 height 20
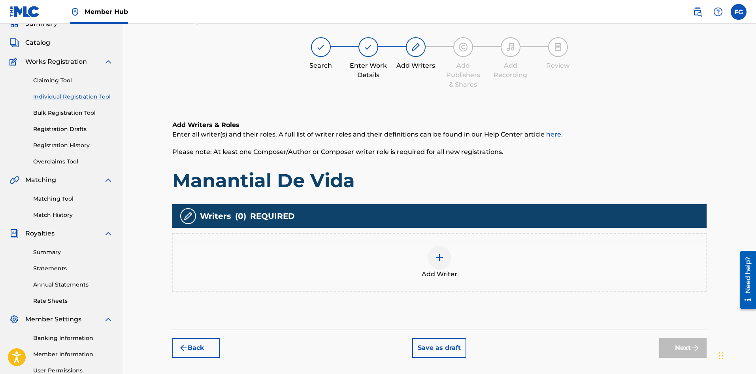
scroll to position [36, 0]
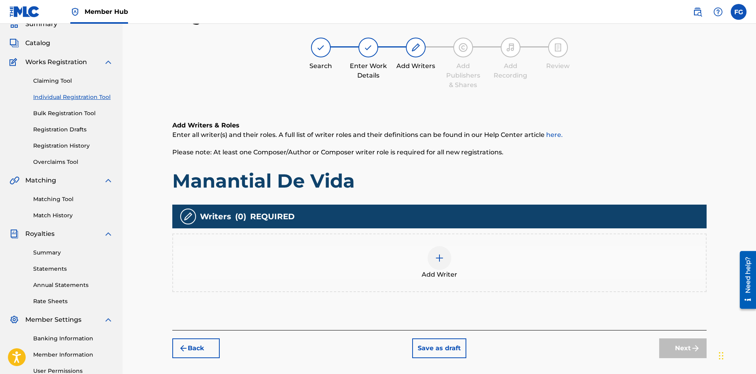
click at [440, 263] on div at bounding box center [440, 258] width 24 height 24
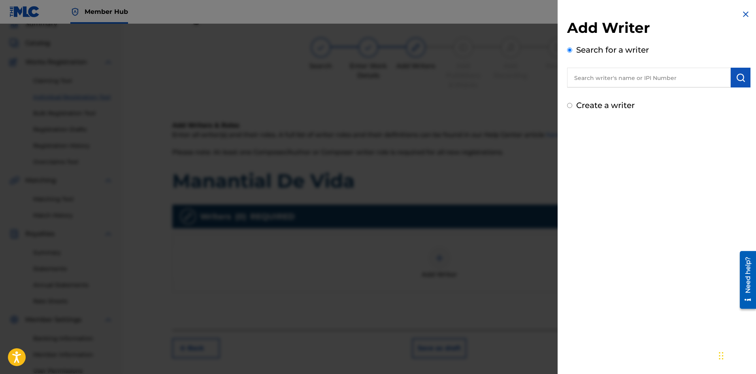
click at [619, 79] on input "text" at bounding box center [649, 78] width 164 height 20
type input "mister [PERSON_NAME]"
click at [738, 74] on img "submit" at bounding box center [740, 77] width 9 height 9
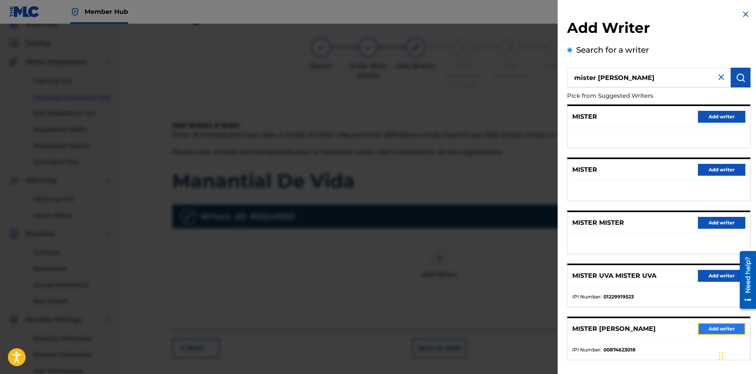
click at [713, 328] on button "Add writer" at bounding box center [721, 329] width 47 height 12
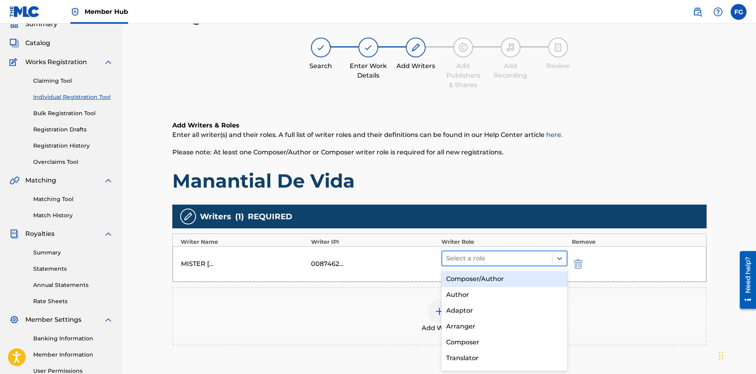
click at [500, 260] on div at bounding box center [497, 258] width 102 height 11
click at [486, 281] on div "Composer/Author" at bounding box center [505, 279] width 127 height 16
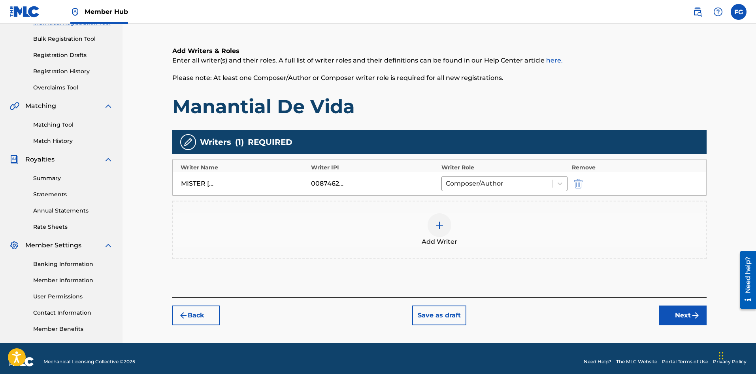
scroll to position [117, 0]
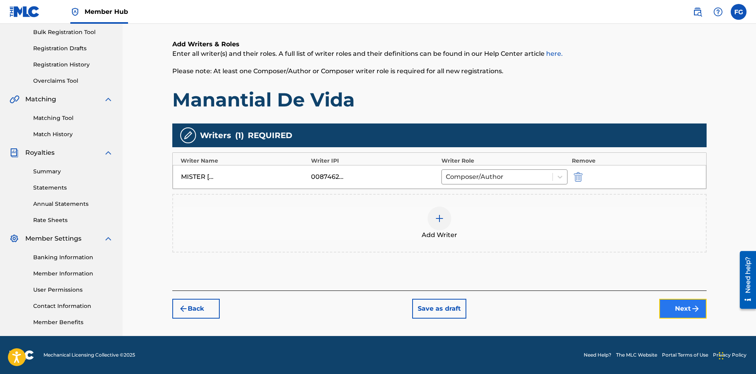
click at [682, 311] on button "Next" at bounding box center [683, 309] width 47 height 20
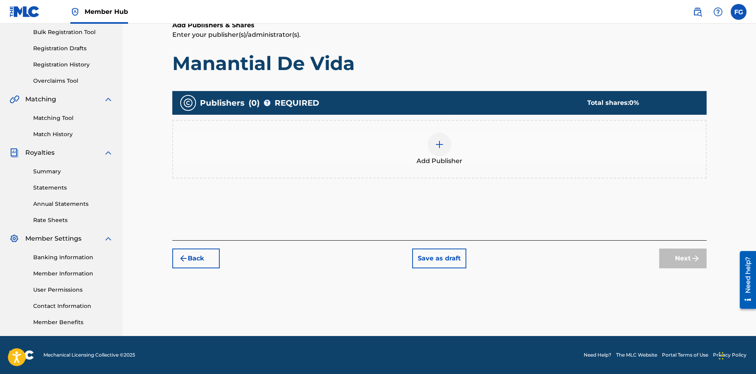
scroll to position [36, 0]
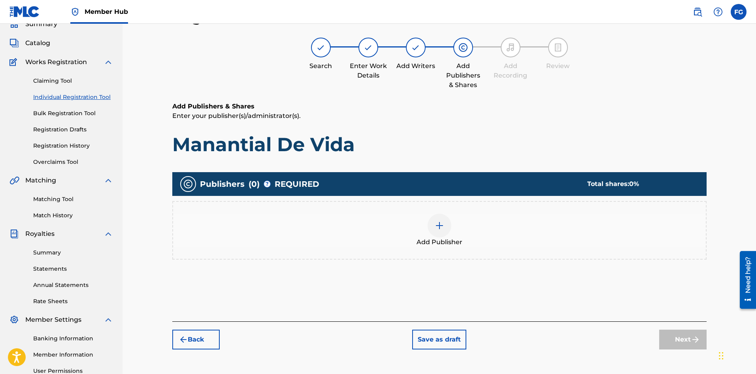
click at [439, 231] on div at bounding box center [440, 226] width 24 height 24
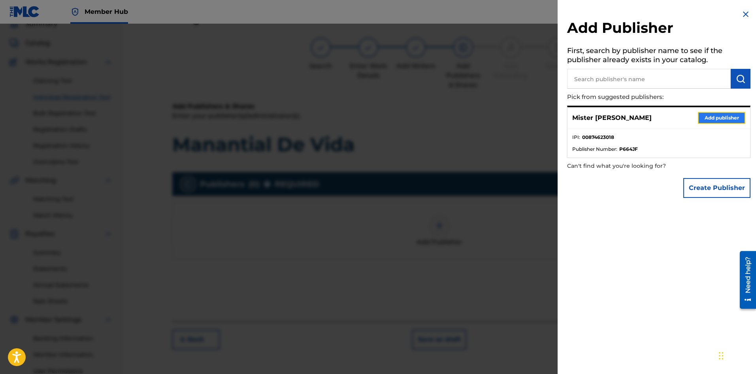
click at [704, 118] on button "Add publisher" at bounding box center [721, 118] width 47 height 12
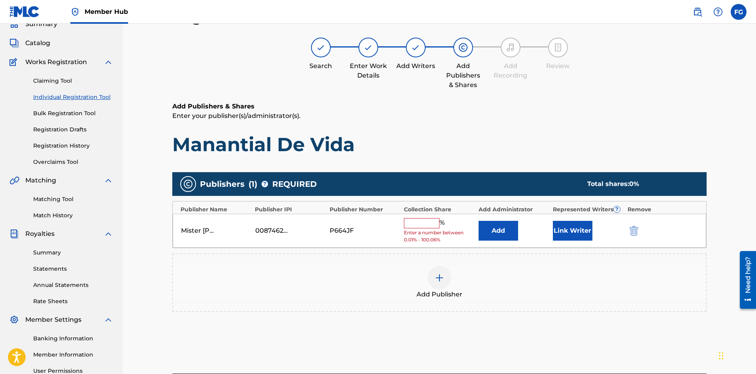
click at [434, 223] on input "text" at bounding box center [422, 223] width 36 height 10
type input "100"
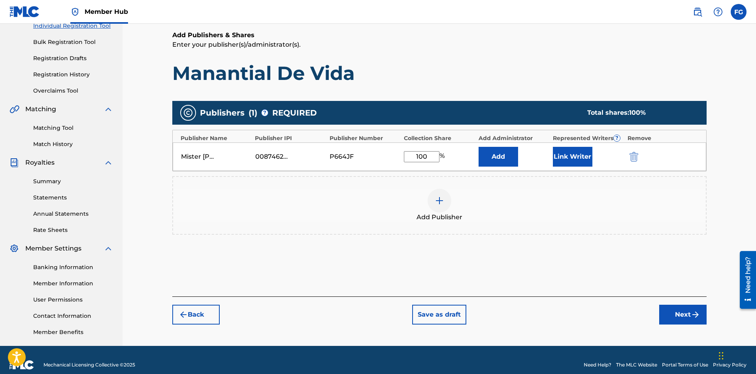
scroll to position [117, 0]
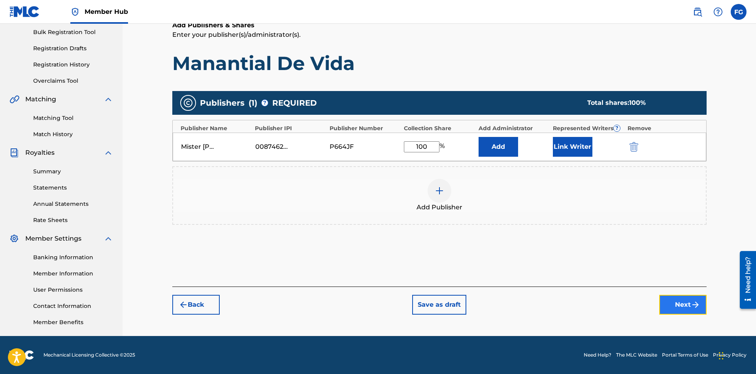
click at [673, 304] on button "Next" at bounding box center [683, 305] width 47 height 20
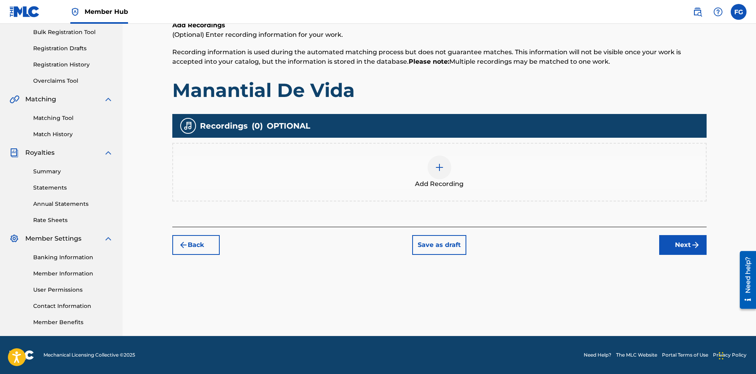
scroll to position [36, 0]
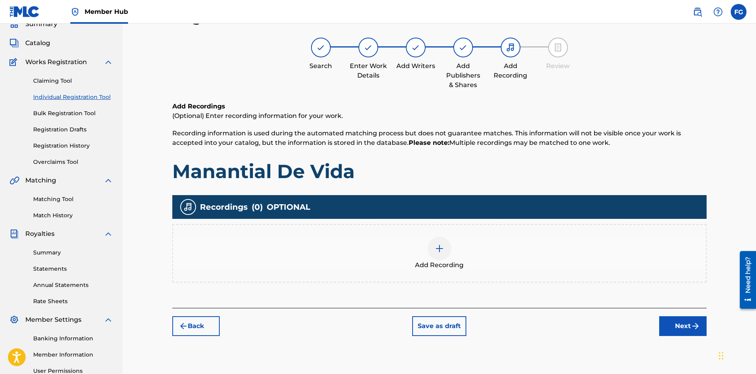
click at [444, 249] on div at bounding box center [440, 248] width 24 height 24
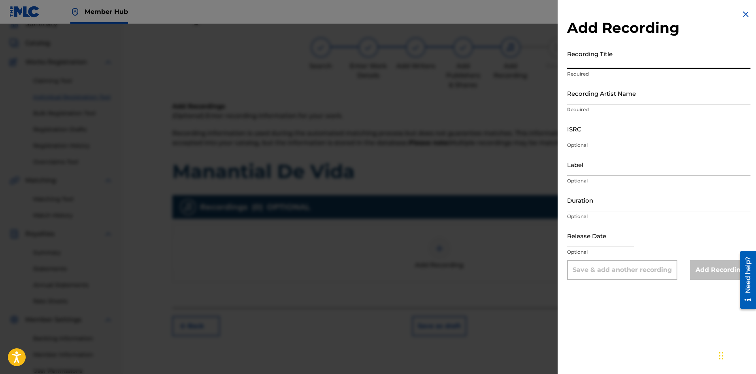
click at [637, 61] on input "Recording Title" at bounding box center [658, 57] width 183 height 23
paste input "Manantial De Vida"
type input "Manantial De Vida"
click at [632, 95] on input "Recording Artist Name" at bounding box center [658, 93] width 183 height 23
paste input "Alabanza Worship"
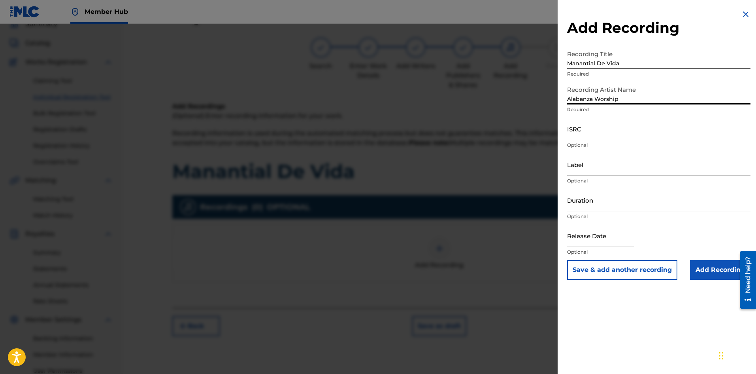
type input "Alabanza Worship"
click at [618, 134] on input "ISRC" at bounding box center [658, 128] width 183 height 23
paste input "SE6SA2573362"
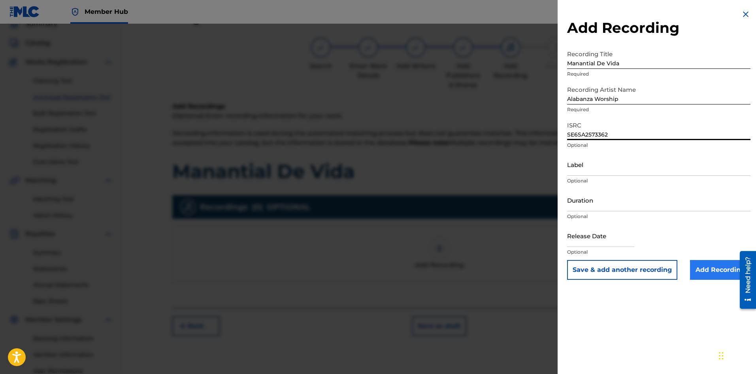
type input "SE6SA2573362"
click at [705, 268] on input "Add Recording" at bounding box center [720, 270] width 60 height 20
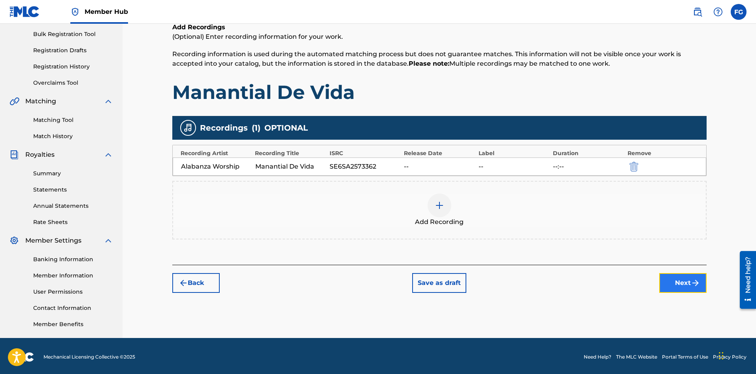
click at [681, 285] on button "Next" at bounding box center [683, 283] width 47 height 20
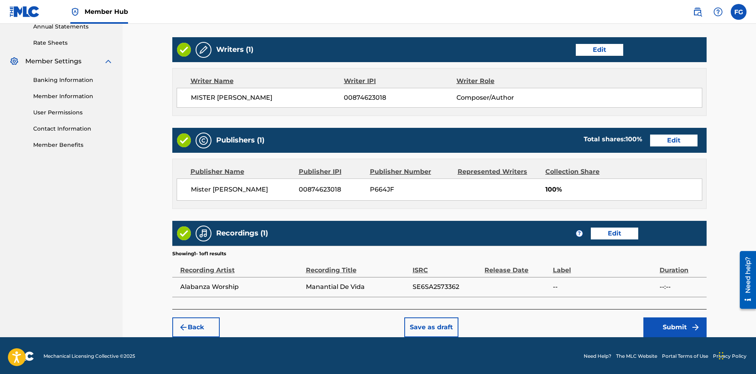
scroll to position [295, 0]
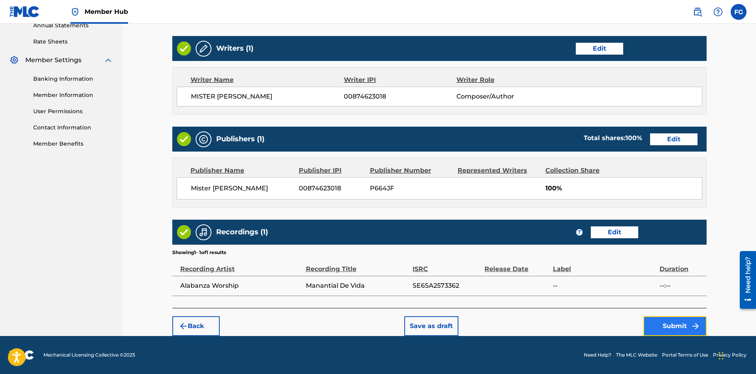
click at [666, 321] on button "Submit" at bounding box center [675, 326] width 63 height 20
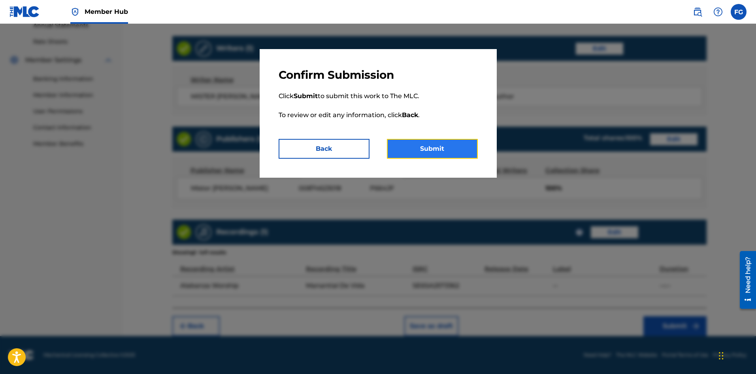
click at [446, 151] on button "Submit" at bounding box center [432, 149] width 91 height 20
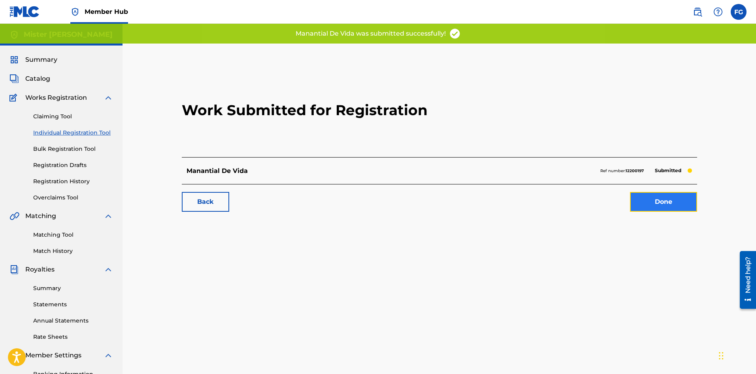
click at [676, 203] on link "Done" at bounding box center [663, 202] width 67 height 20
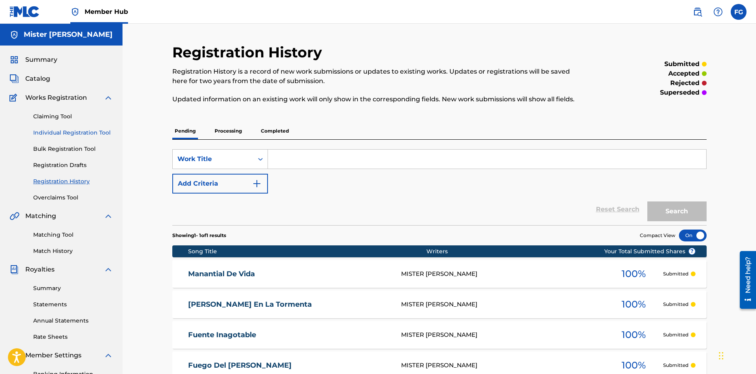
click at [76, 133] on link "Individual Registration Tool" at bounding box center [73, 133] width 80 height 8
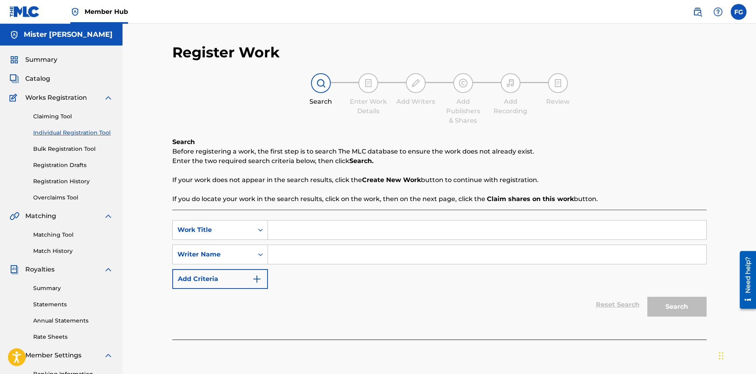
click at [295, 232] on input "Search Form" at bounding box center [487, 229] width 439 height 19
paste input "Rey De Victoria"
type input "Rey De Victoria"
click at [408, 261] on input "Search Form" at bounding box center [487, 254] width 439 height 19
paste input "[PERSON_NAME] [PERSON_NAME]"
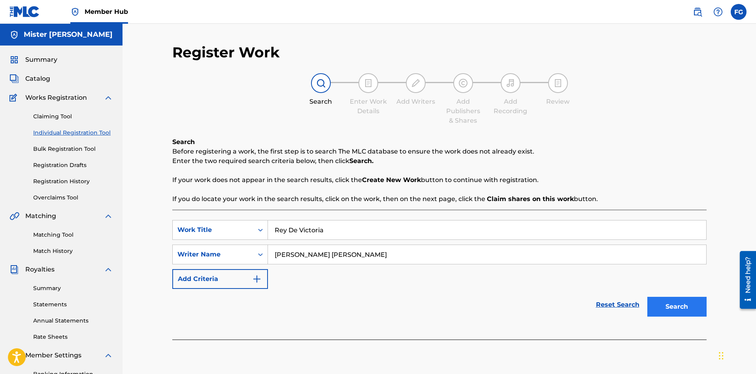
type input "[PERSON_NAME] [PERSON_NAME]"
click at [681, 305] on button "Search" at bounding box center [677, 307] width 59 height 20
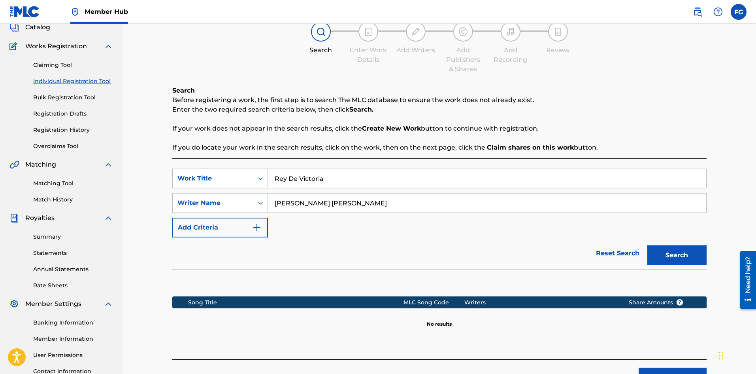
scroll to position [117, 0]
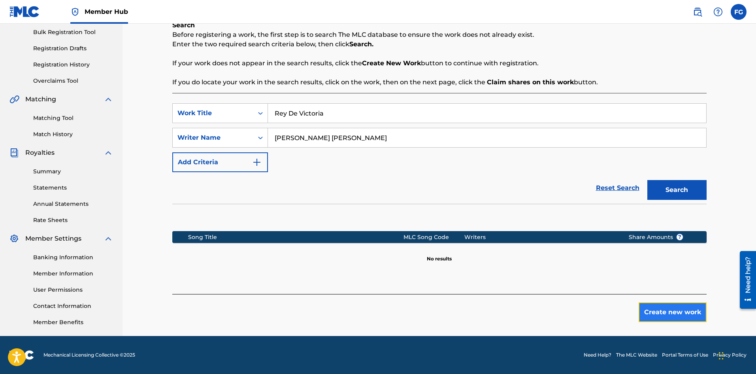
click at [660, 310] on button "Create new work" at bounding box center [673, 312] width 68 height 20
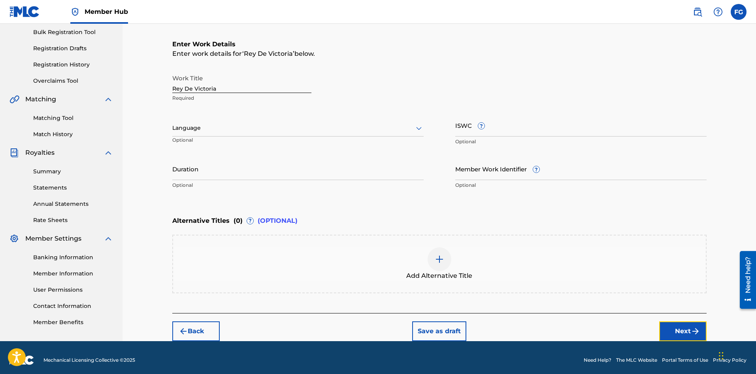
drag, startPoint x: 672, startPoint y: 330, endPoint x: 654, endPoint y: 327, distance: 17.6
click at [672, 330] on button "Next" at bounding box center [683, 331] width 47 height 20
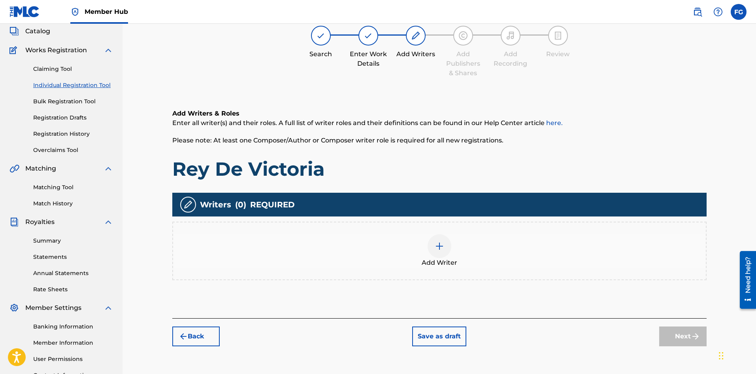
scroll to position [36, 0]
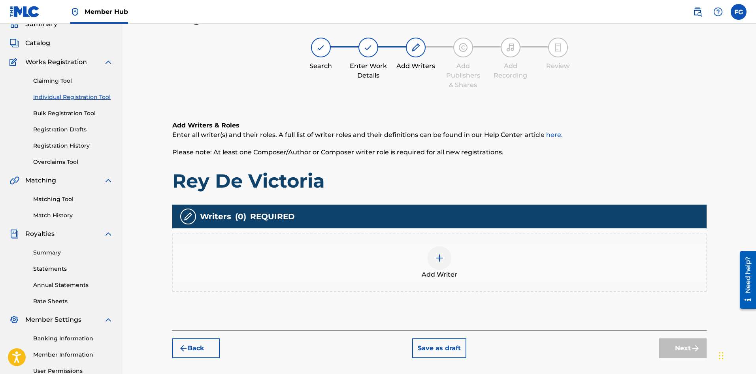
click at [432, 267] on div at bounding box center [440, 258] width 24 height 24
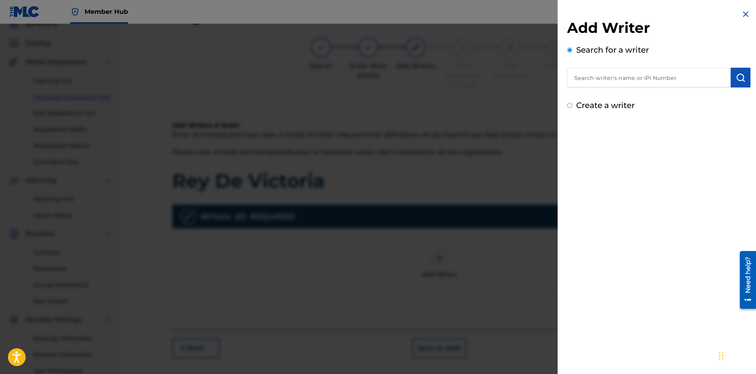
click at [614, 76] on input "text" at bounding box center [649, 78] width 164 height 20
type input "mister [PERSON_NAME]"
click at [736, 77] on img "submit" at bounding box center [740, 77] width 9 height 9
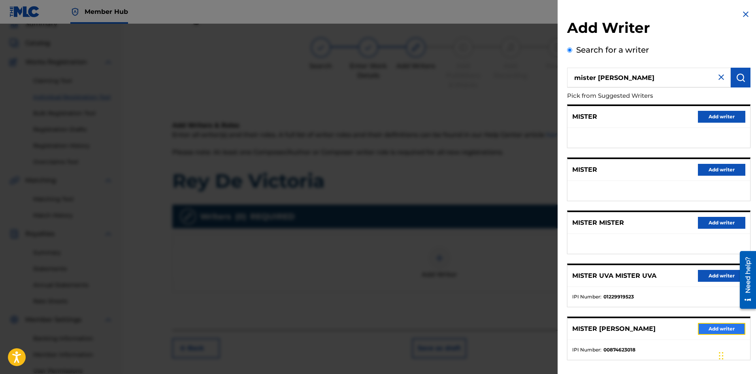
click at [714, 331] on button "Add writer" at bounding box center [721, 329] width 47 height 12
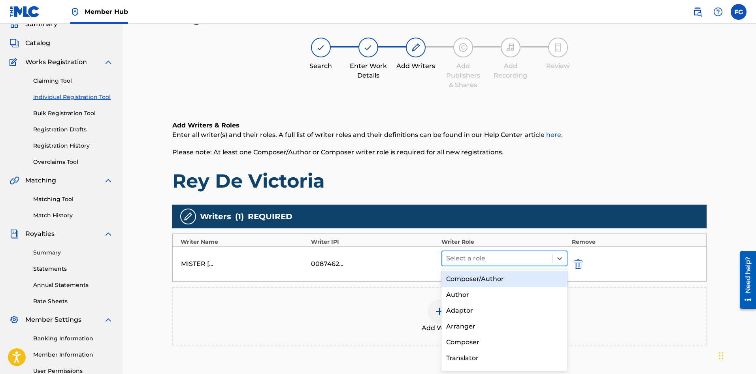
click at [482, 250] on div "Select a role" at bounding box center [505, 258] width 127 height 16
click at [475, 276] on div "Composer/Author" at bounding box center [505, 279] width 127 height 16
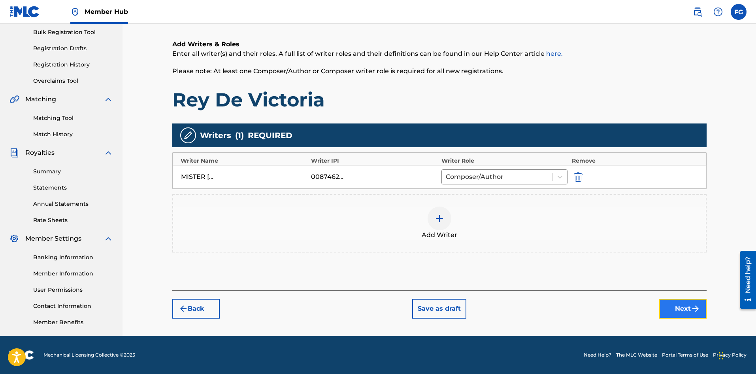
click at [676, 314] on button "Next" at bounding box center [683, 309] width 47 height 20
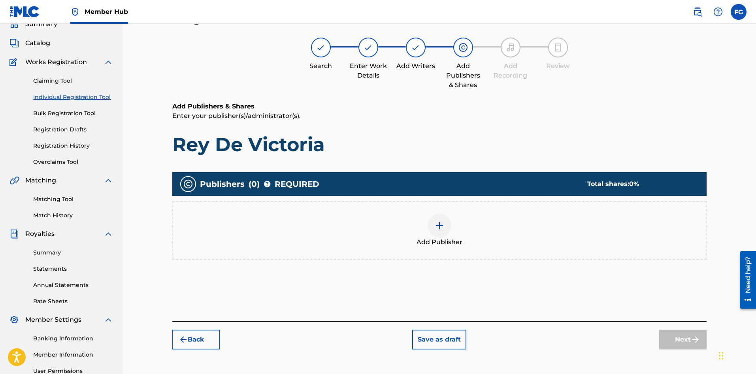
click at [445, 231] on div at bounding box center [440, 226] width 24 height 24
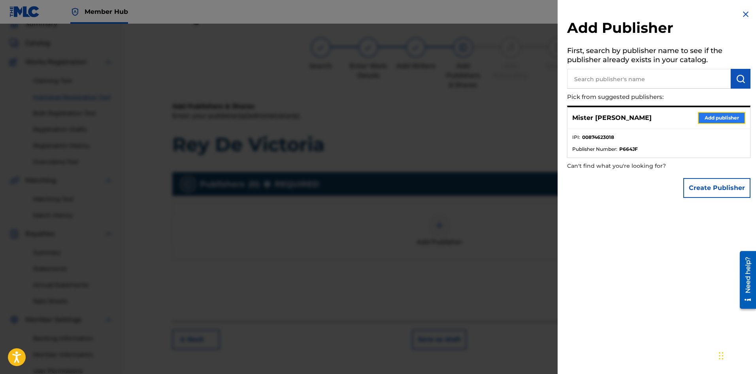
click at [710, 115] on button "Add publisher" at bounding box center [721, 118] width 47 height 12
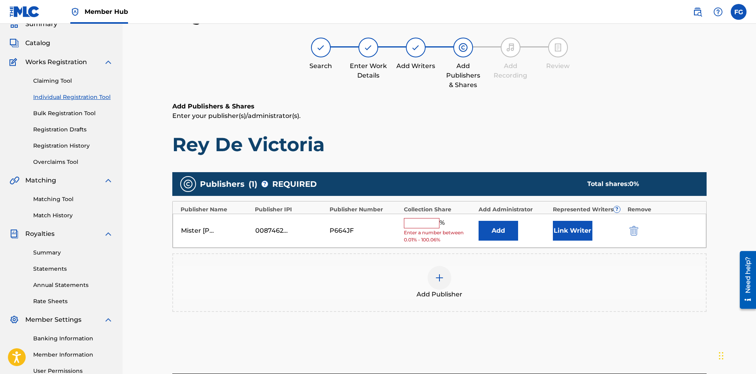
click at [429, 226] on input "text" at bounding box center [422, 223] width 36 height 10
type input "100"
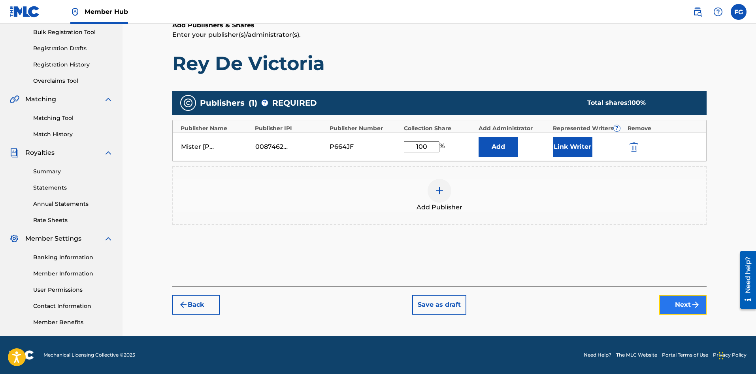
click at [678, 305] on button "Next" at bounding box center [683, 305] width 47 height 20
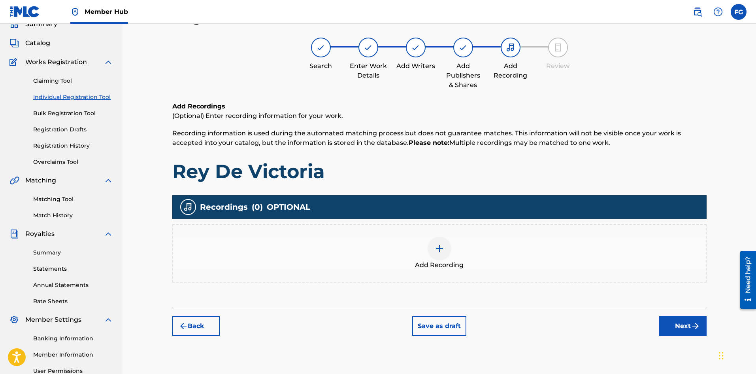
click at [449, 253] on div at bounding box center [440, 248] width 24 height 24
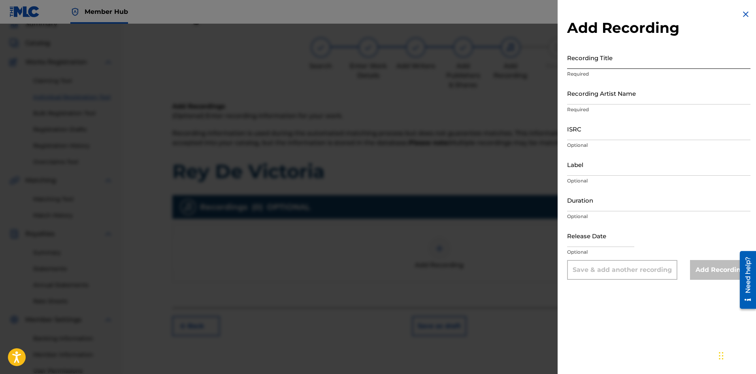
click at [613, 57] on input "Recording Title" at bounding box center [658, 57] width 183 height 23
paste input "Rey De Victoria"
type input "Rey De Victoria"
click at [615, 96] on input "Recording Artist Name" at bounding box center [658, 93] width 183 height 23
paste input "Alabanza Worship"
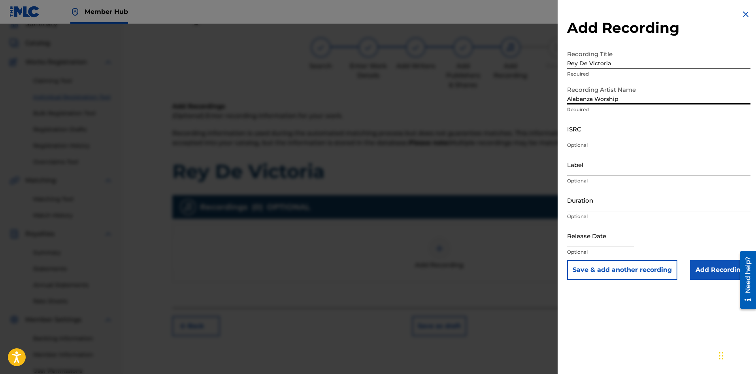
type input "Alabanza Worship"
click at [620, 134] on input "ISRC" at bounding box center [658, 128] width 183 height 23
paste input "SE6SA2573363"
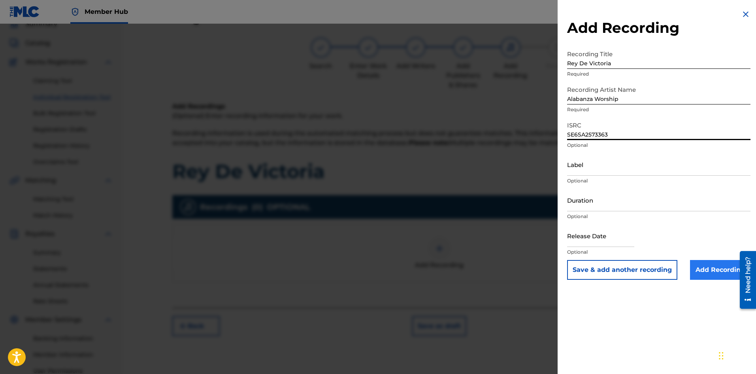
type input "SE6SA2573363"
click at [707, 267] on input "Add Recording" at bounding box center [720, 270] width 60 height 20
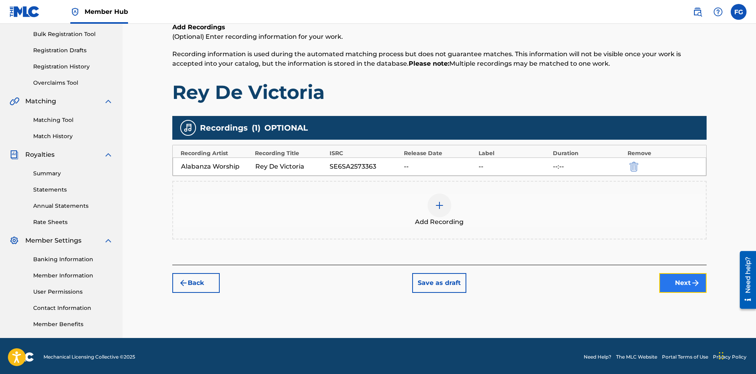
click at [678, 282] on button "Next" at bounding box center [683, 283] width 47 height 20
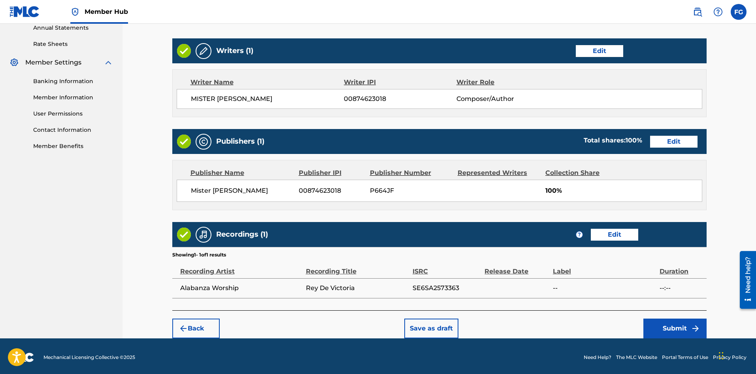
scroll to position [295, 0]
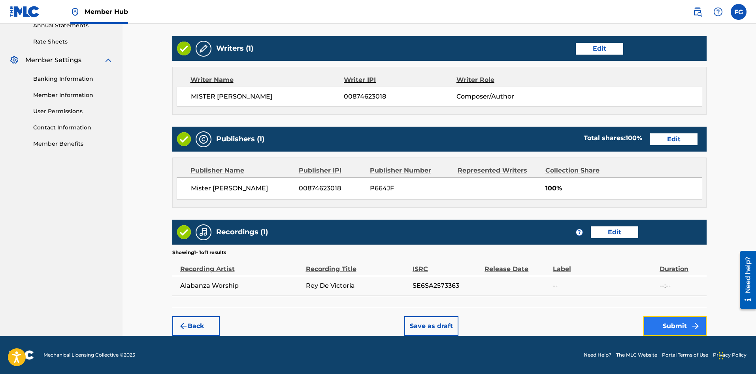
click at [677, 325] on button "Submit" at bounding box center [675, 326] width 63 height 20
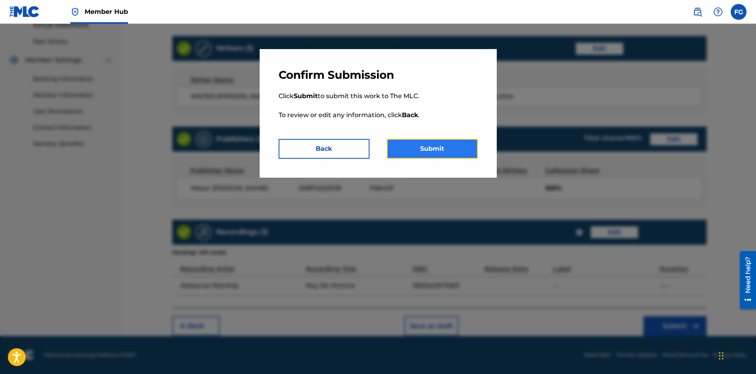
click at [438, 146] on button "Submit" at bounding box center [432, 149] width 91 height 20
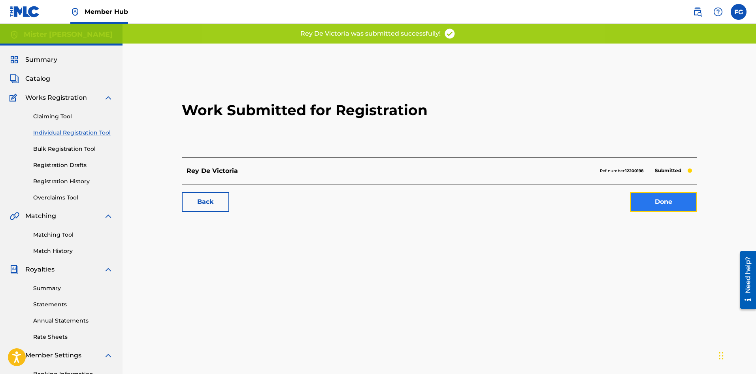
click at [659, 208] on link "Done" at bounding box center [663, 202] width 67 height 20
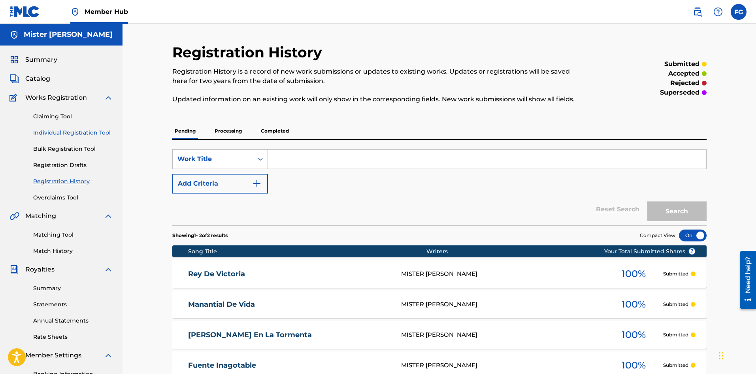
click at [97, 131] on link "Individual Registration Tool" at bounding box center [73, 133] width 80 height 8
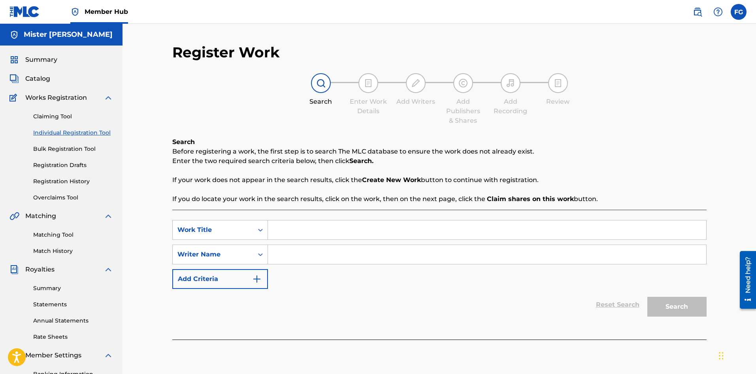
click at [353, 227] on input "Search Form" at bounding box center [487, 229] width 439 height 19
paste input "Tu [PERSON_NAME] Brillará"
type input "Tu [PERSON_NAME] Brillará"
click at [321, 258] on input "Search Form" at bounding box center [487, 254] width 439 height 19
paste input "[PERSON_NAME] [PERSON_NAME]"
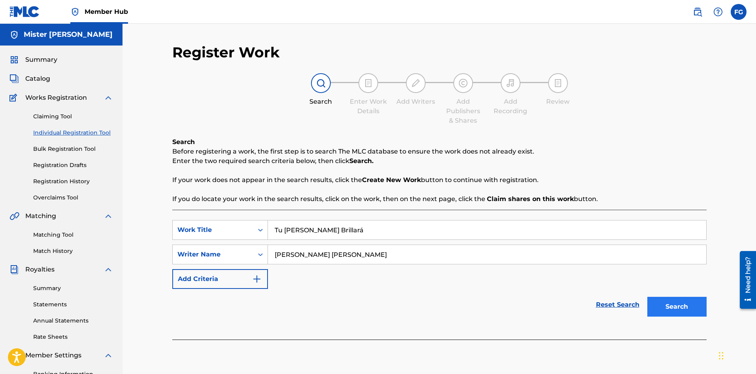
type input "[PERSON_NAME] [PERSON_NAME]"
click at [677, 308] on button "Search" at bounding box center [677, 307] width 59 height 20
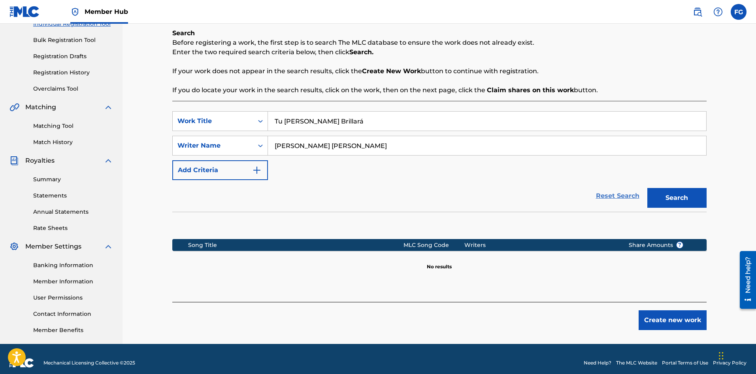
scroll to position [117, 0]
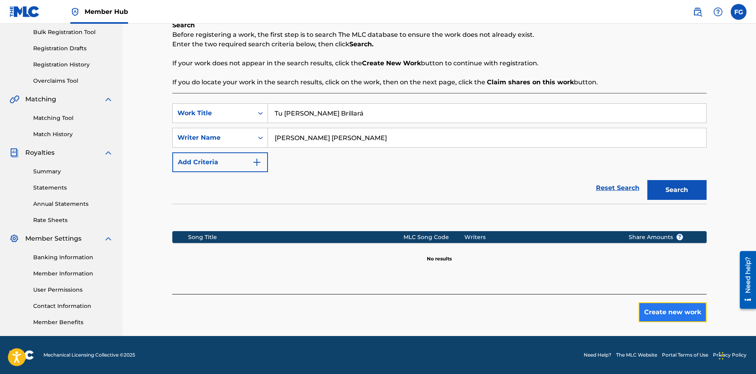
click at [656, 314] on button "Create new work" at bounding box center [673, 312] width 68 height 20
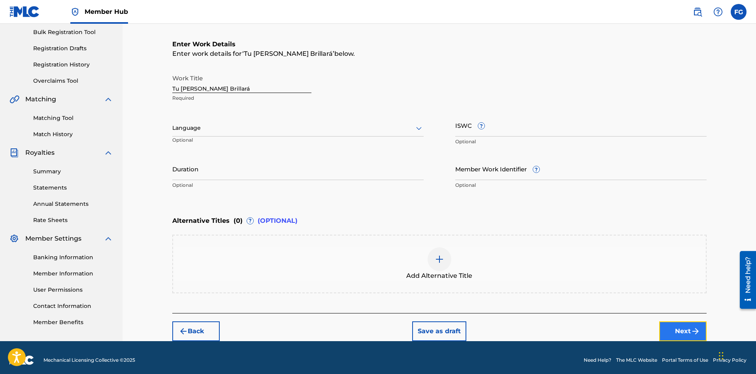
click at [671, 327] on button "Next" at bounding box center [683, 331] width 47 height 20
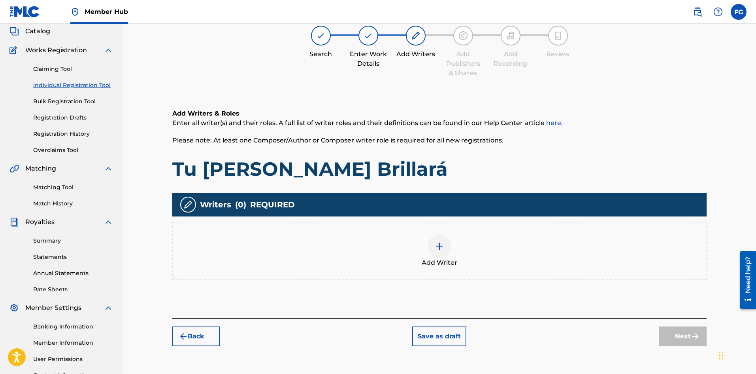
scroll to position [36, 0]
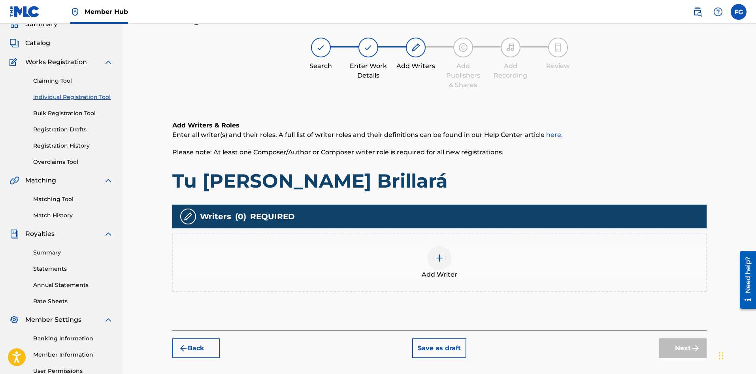
click at [440, 254] on img at bounding box center [439, 257] width 9 height 9
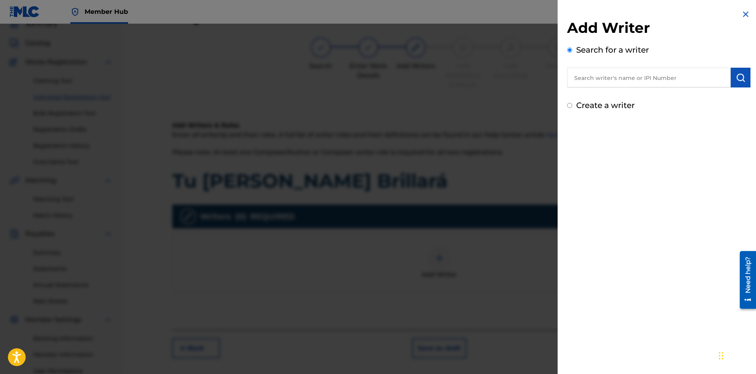
click at [650, 82] on input "text" at bounding box center [649, 78] width 164 height 20
type input "mister [PERSON_NAME]"
click at [739, 74] on img "submit" at bounding box center [740, 77] width 9 height 9
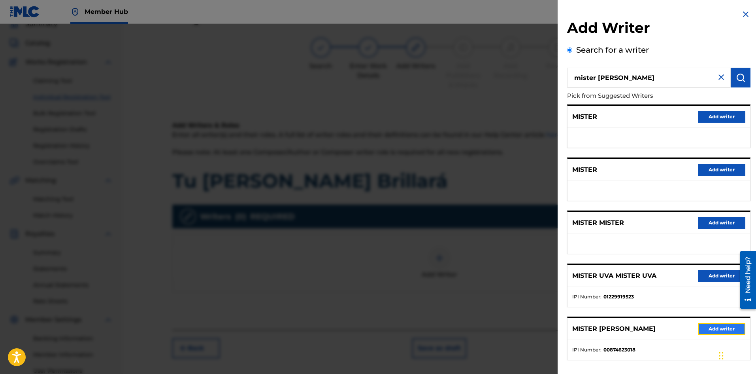
click at [712, 330] on button "Add writer" at bounding box center [721, 329] width 47 height 12
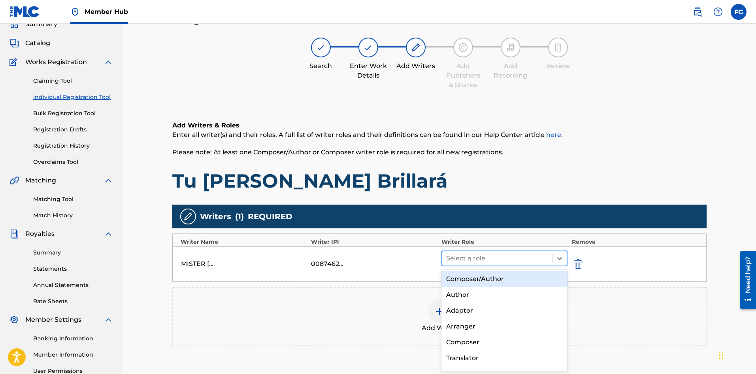
click at [486, 260] on div at bounding box center [497, 258] width 102 height 11
click at [484, 276] on div "Composer/Author" at bounding box center [505, 279] width 127 height 16
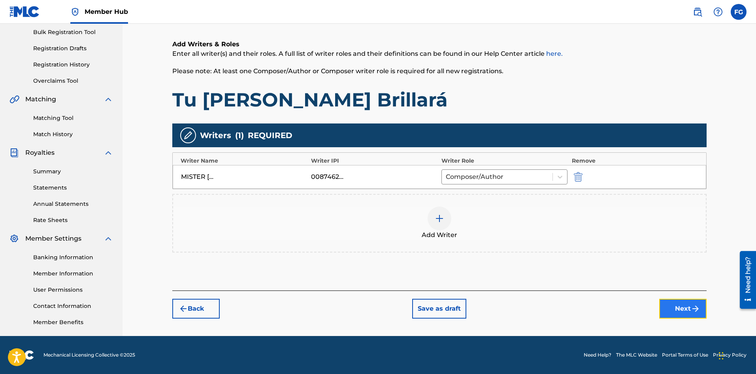
click at [679, 305] on button "Next" at bounding box center [683, 309] width 47 height 20
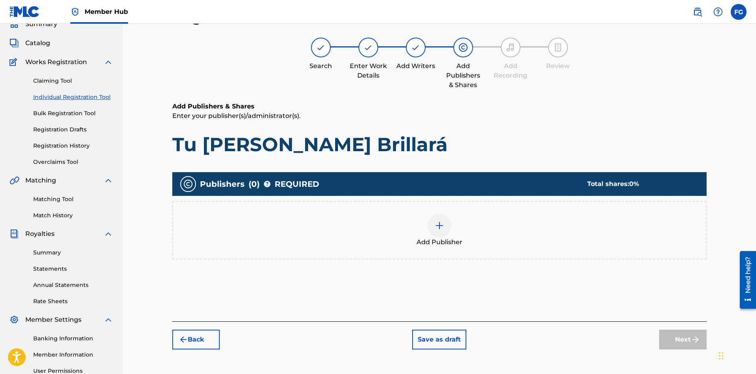
click at [445, 231] on div at bounding box center [440, 226] width 24 height 24
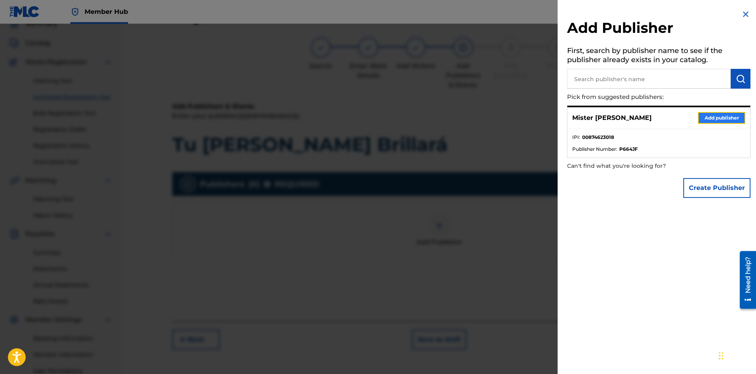
click at [710, 119] on button "Add publisher" at bounding box center [721, 118] width 47 height 12
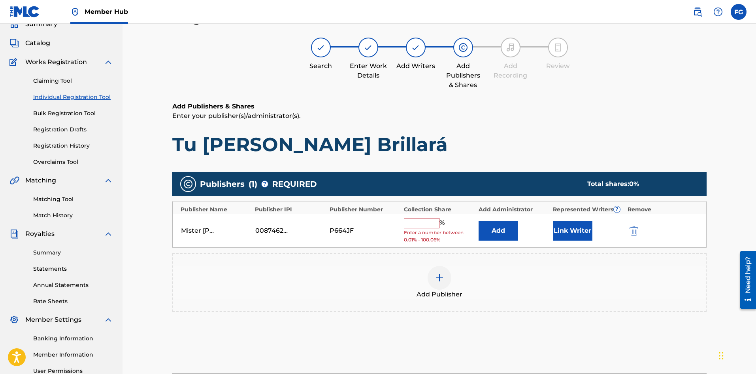
click at [426, 226] on input "text" at bounding box center [422, 223] width 36 height 10
type input "100"
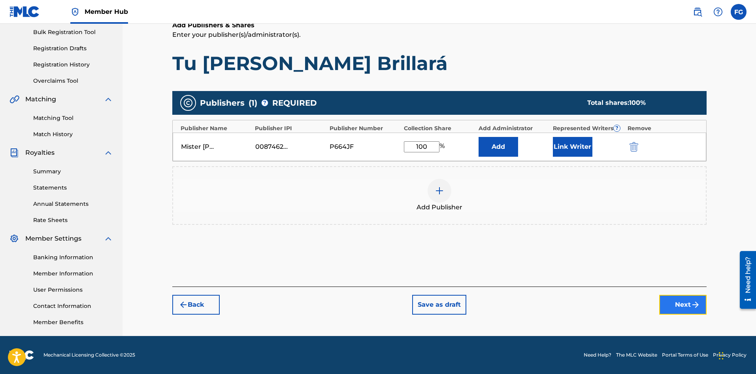
click at [682, 306] on button "Next" at bounding box center [683, 305] width 47 height 20
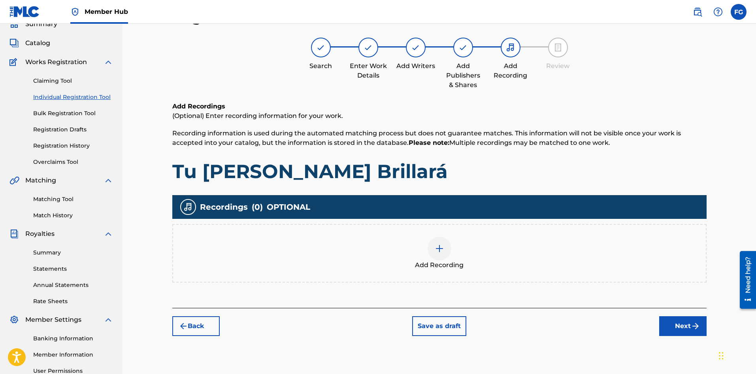
click at [441, 250] on img at bounding box center [439, 248] width 9 height 9
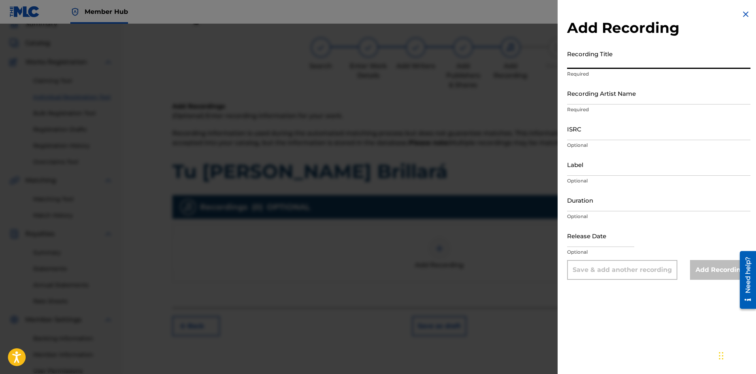
click at [610, 61] on input "Recording Title" at bounding box center [658, 57] width 183 height 23
paste input "Tu [PERSON_NAME] Brillará"
type input "Tu [PERSON_NAME] Brillará"
click at [647, 95] on input "Recording Artist Name" at bounding box center [658, 93] width 183 height 23
paste input "Alabanza Worship"
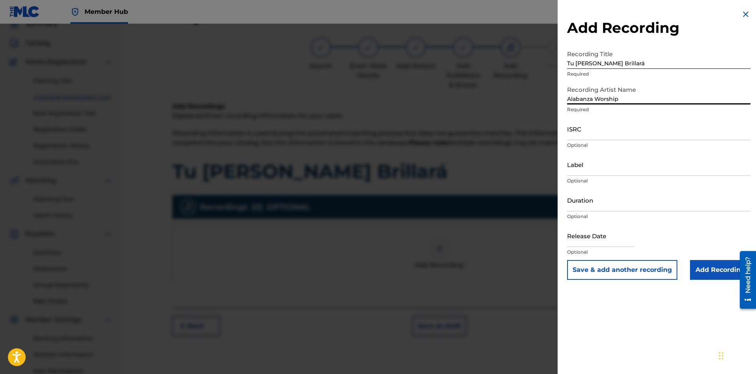
type input "Alabanza Worship"
click at [604, 134] on input "ISRC" at bounding box center [658, 128] width 183 height 23
paste
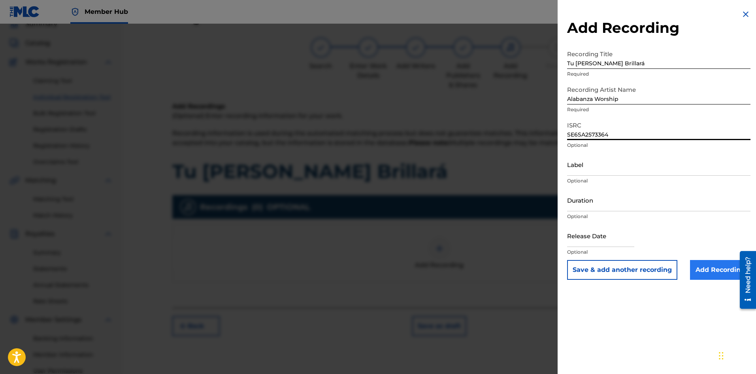
type input "SE6SA2573364"
click at [702, 270] on input "Add Recording" at bounding box center [720, 270] width 60 height 20
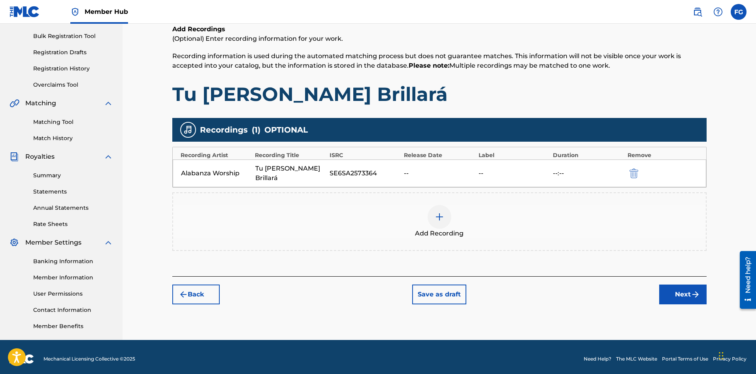
scroll to position [117, 0]
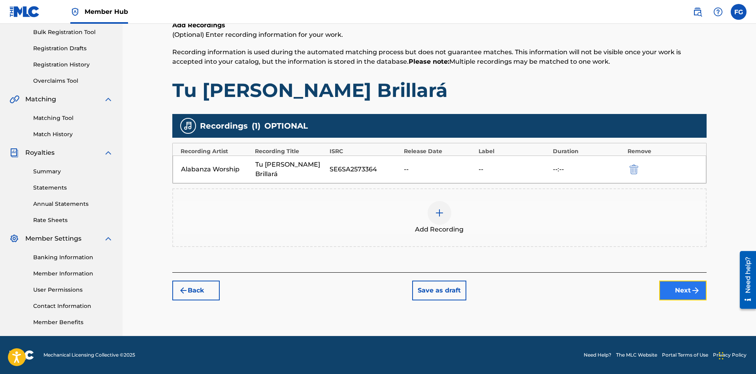
click at [676, 280] on button "Next" at bounding box center [683, 290] width 47 height 20
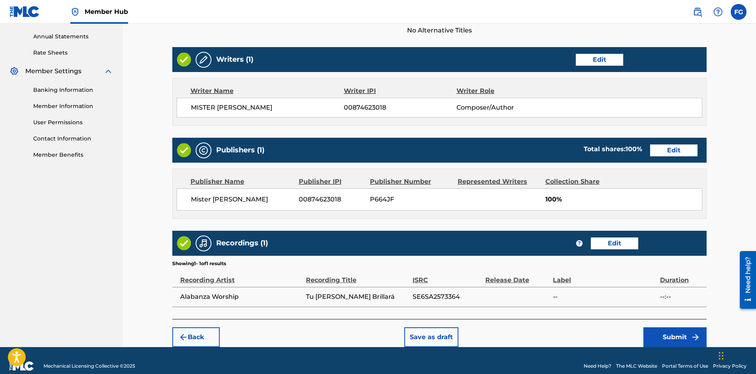
scroll to position [295, 0]
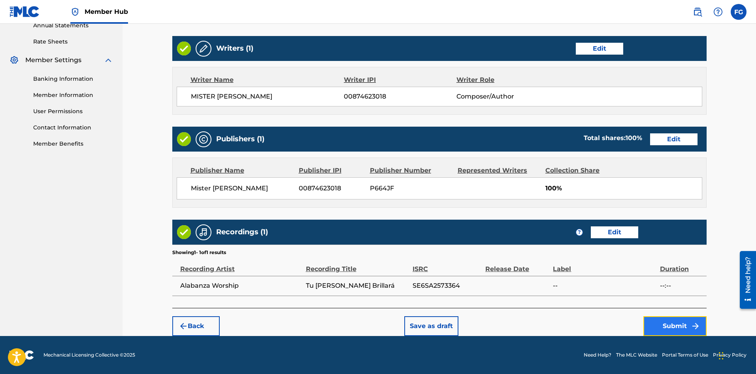
click at [677, 326] on button "Submit" at bounding box center [675, 326] width 63 height 20
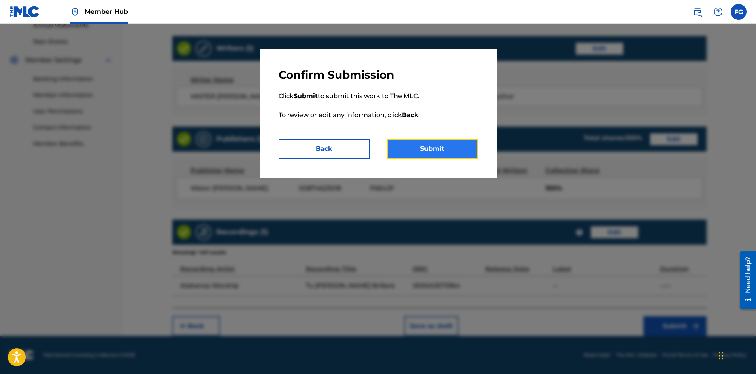
click at [431, 146] on button "Submit" at bounding box center [432, 149] width 91 height 20
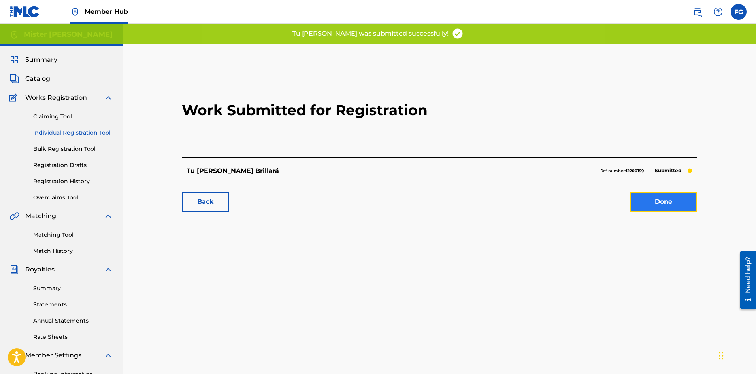
click at [679, 202] on link "Done" at bounding box center [663, 202] width 67 height 20
